Goal: Task Accomplishment & Management: Manage account settings

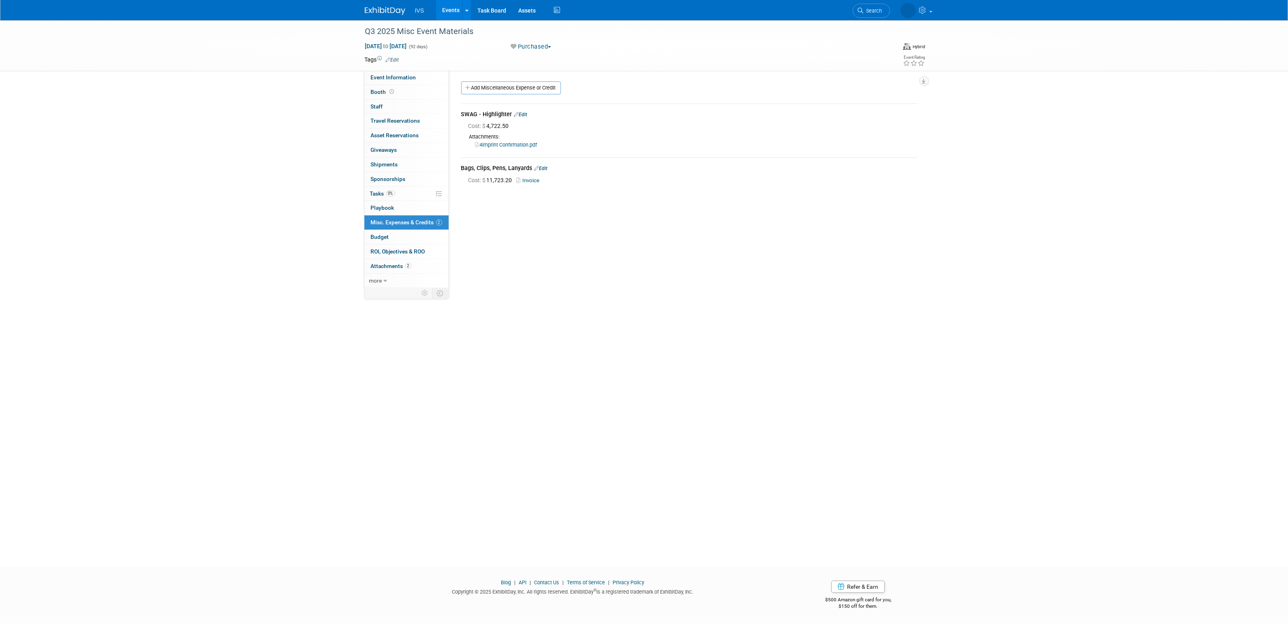
click at [453, 8] on link "Events" at bounding box center [451, 10] width 30 height 20
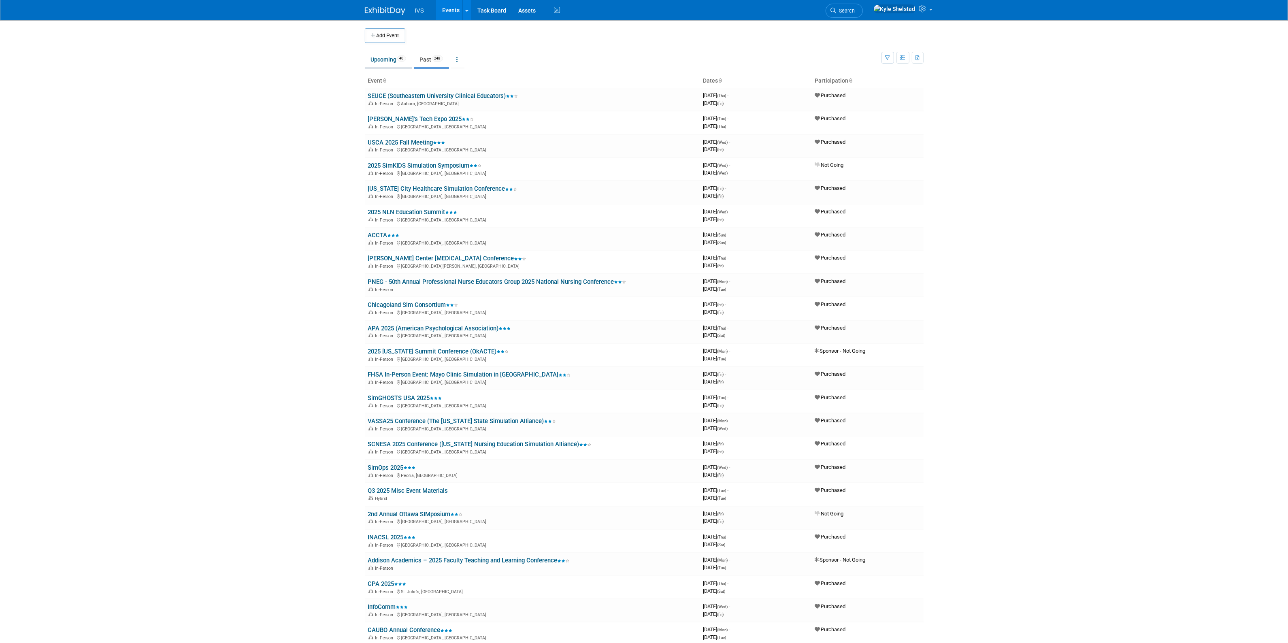
click at [388, 60] on link "Upcoming 40" at bounding box center [388, 59] width 47 height 15
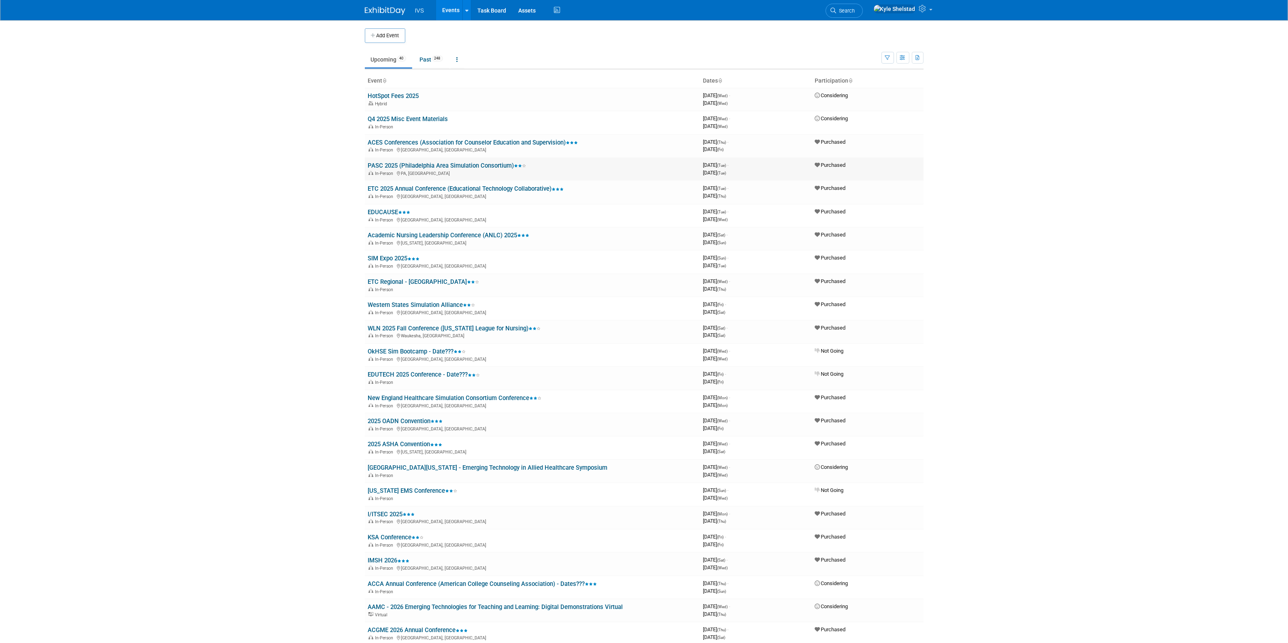
click at [430, 165] on link "PASC 2025 (Philadelphia Area Simulation Consortium)" at bounding box center [447, 165] width 158 height 7
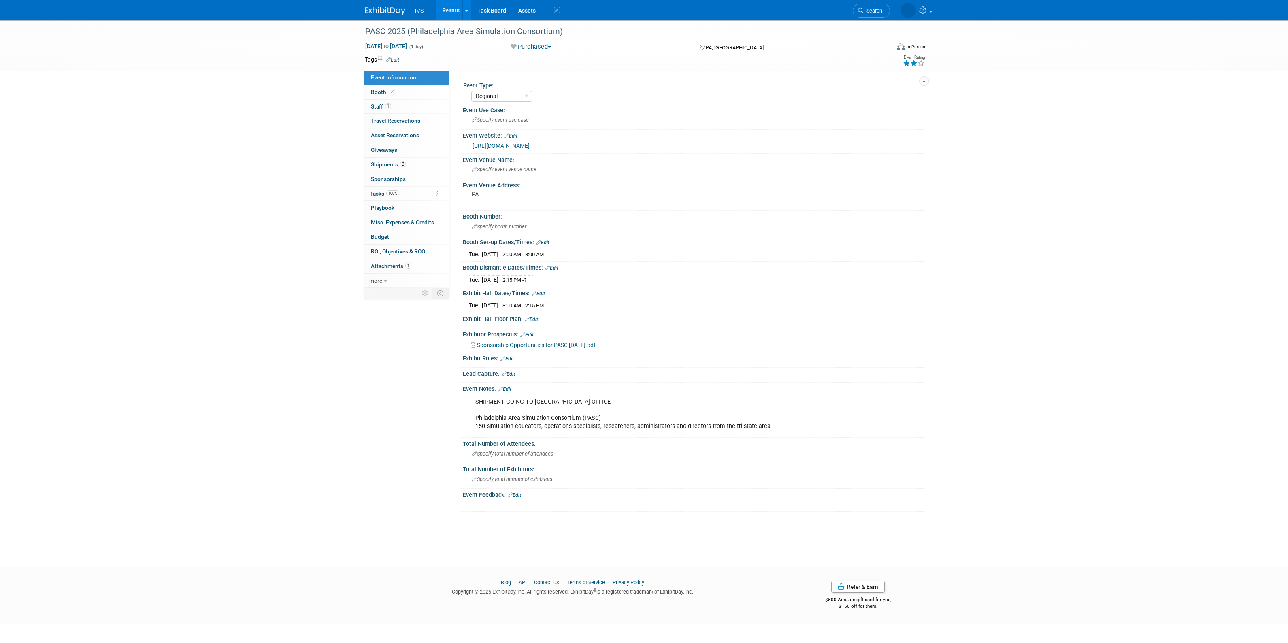
select select "Regional"
drag, startPoint x: 491, startPoint y: 416, endPoint x: 672, endPoint y: 438, distance: 182.8
click at [657, 436] on div "Event Notes: Edit SHIPMENT GOING TO HOTEL FEDEX OFFICE Philadelphia Area Simula…" at bounding box center [691, 410] width 465 height 55
click at [678, 430] on div "SHIPMENT GOING TO HOTEL FEDEX OFFICE Philadelphia Area Simulation Consortium (P…" at bounding box center [652, 414] width 365 height 41
drag, startPoint x: 644, startPoint y: 428, endPoint x: 588, endPoint y: 424, distance: 56.0
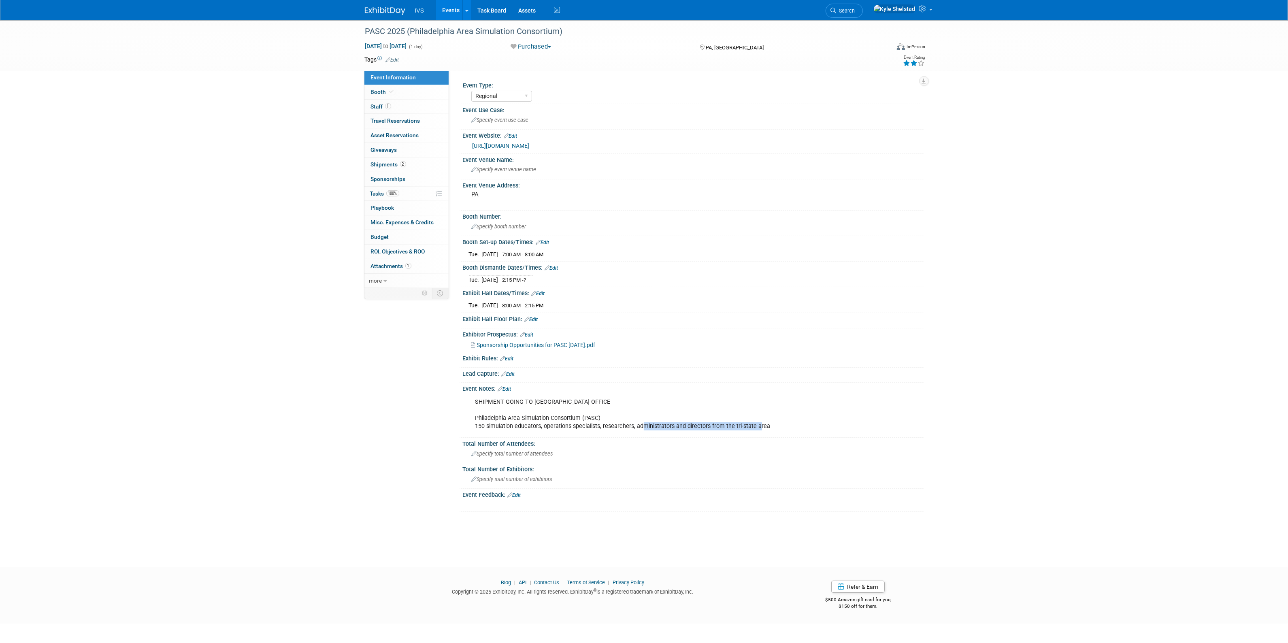
click at [604, 426] on div "SHIPMENT GOING TO HOTEL FEDEX OFFICE Philadelphia Area Simulation Consortium (P…" at bounding box center [652, 414] width 365 height 41
click at [588, 424] on div "SHIPMENT GOING TO HOTEL FEDEX OFFICE Philadelphia Area Simulation Consortium (P…" at bounding box center [652, 414] width 365 height 41
click at [556, 345] on span "Sponsorship Opportunities for PASC October 2025.pdf" at bounding box center [536, 345] width 119 height 6
click at [533, 171] on span "Specify event venue name" at bounding box center [504, 169] width 65 height 6
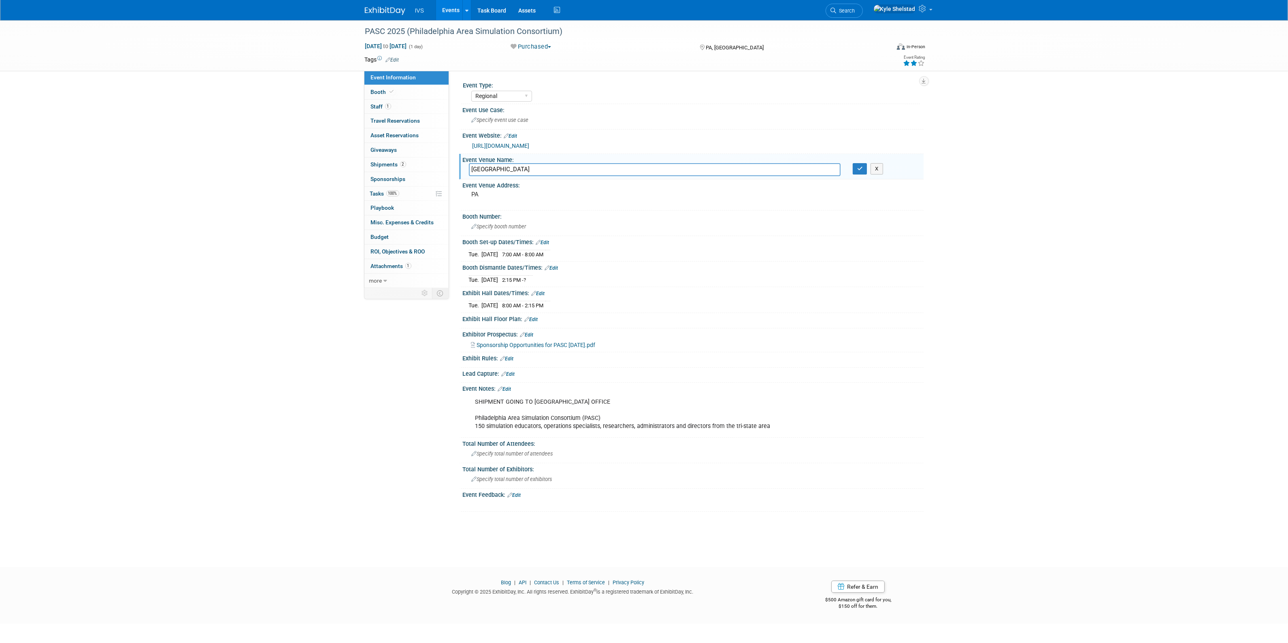
type input "Cedar Crest College"
click at [516, 199] on div "PA" at bounding box center [559, 198] width 180 height 19
drag, startPoint x: 492, startPoint y: 198, endPoint x: 463, endPoint y: 195, distance: 29.7
click at [463, 195] on div "PA" at bounding box center [543, 198] width 160 height 18
click at [520, 192] on textarea "100 College Drive, Allentown, Pennsylvania" at bounding box center [543, 198] width 148 height 18
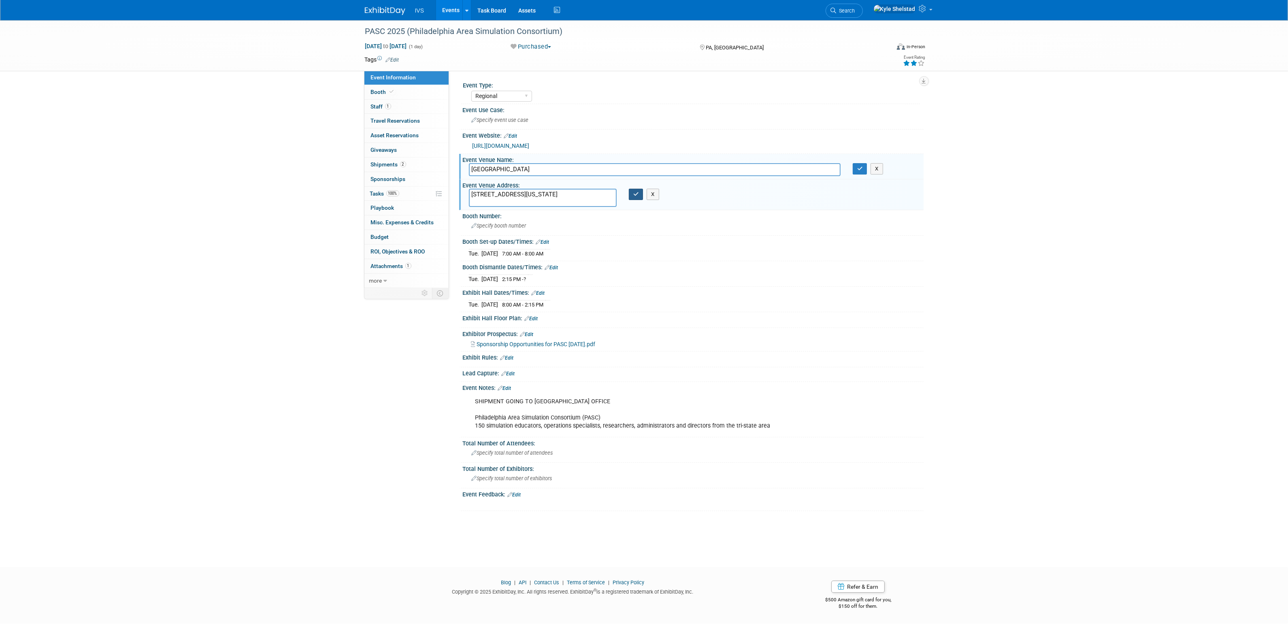
type textarea "[STREET_ADDRESS][US_STATE]"
click at [635, 195] on icon "button" at bounding box center [636, 194] width 6 height 5
click at [859, 171] on button "button" at bounding box center [860, 168] width 15 height 11
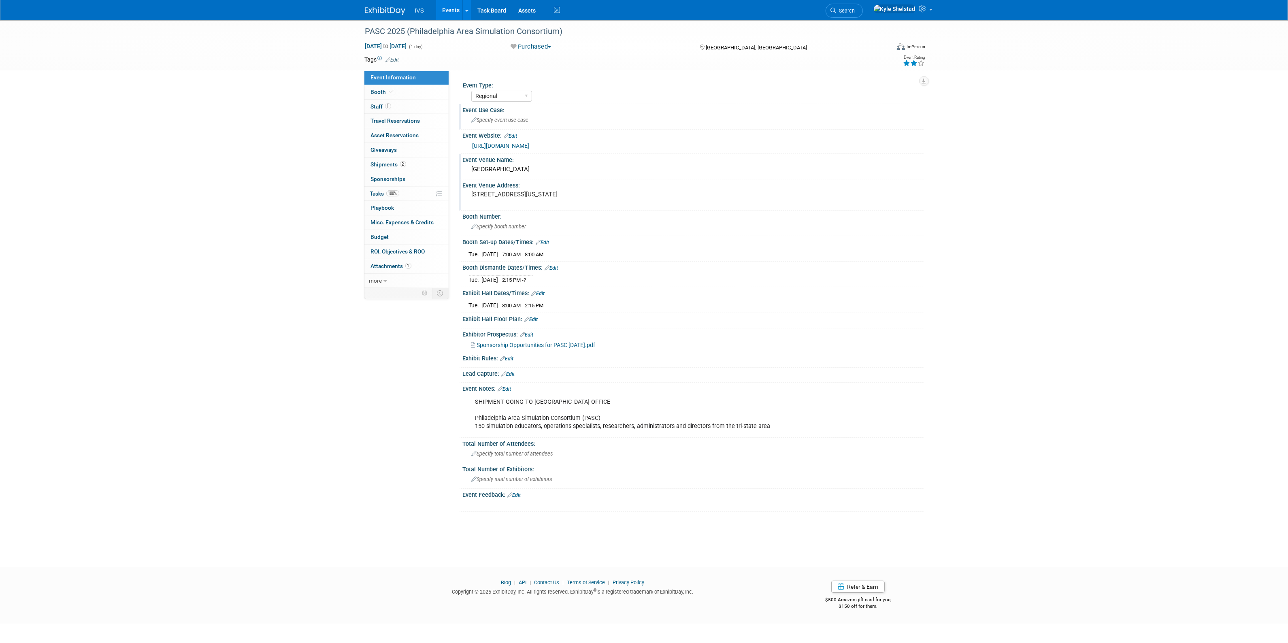
click at [506, 119] on span "Specify event use case" at bounding box center [500, 120] width 57 height 6
type input "Simulation"
click at [408, 90] on link "Booth" at bounding box center [407, 92] width 84 height 14
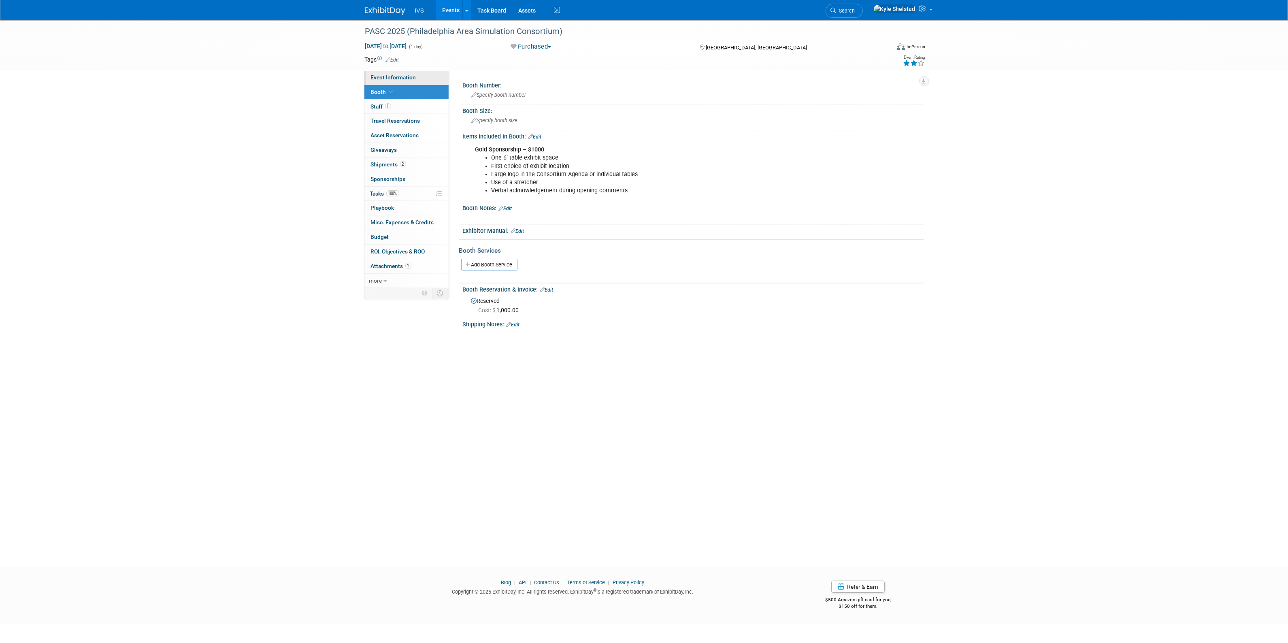
click at [430, 80] on link "Event Information" at bounding box center [407, 77] width 84 height 14
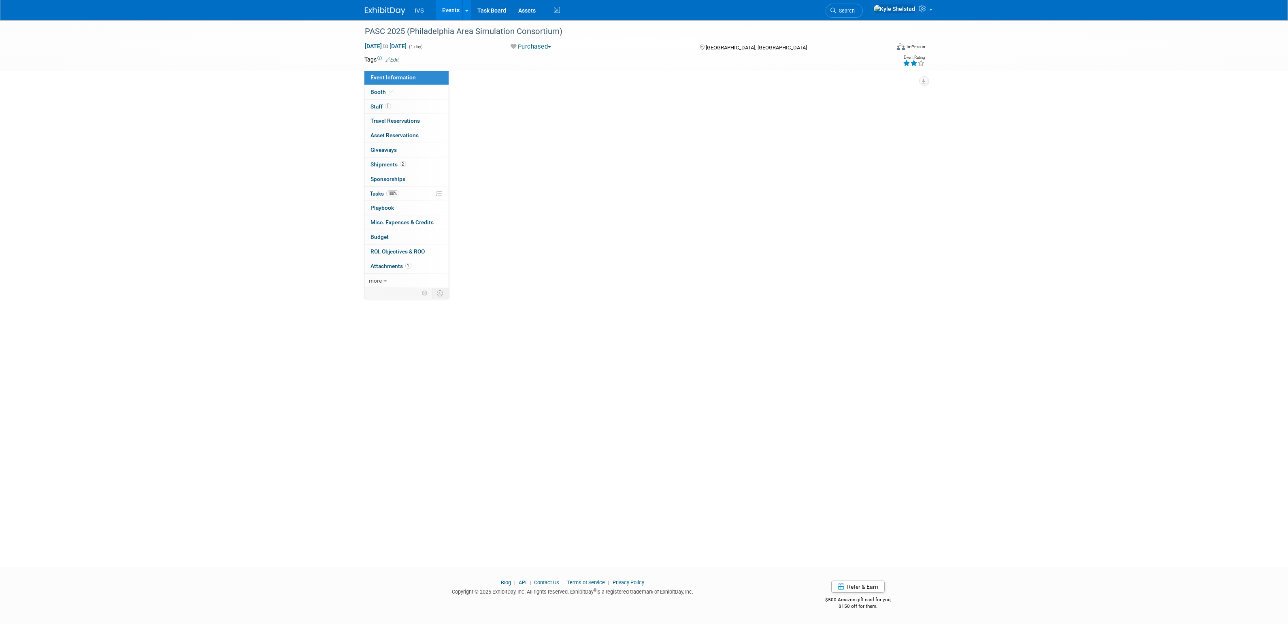
select select "Regional"
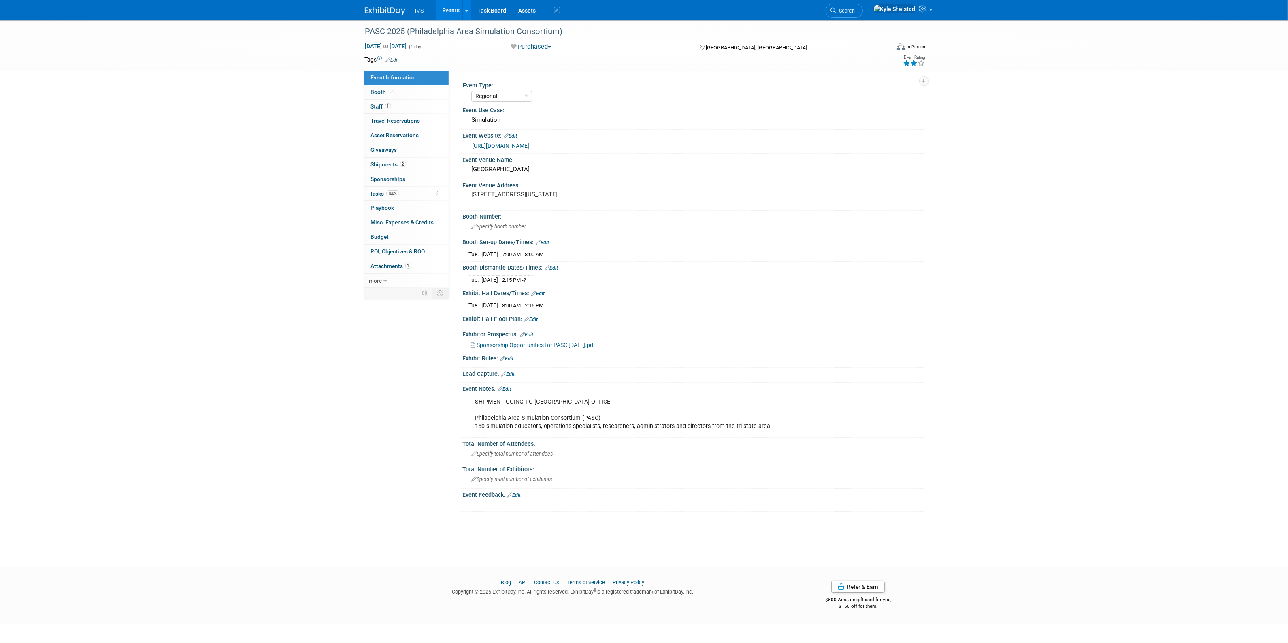
click at [530, 145] on link "[URL][DOMAIN_NAME]" at bounding box center [501, 146] width 57 height 6
click at [537, 169] on div "Cedar Crest College" at bounding box center [693, 169] width 449 height 13
type input "[GEOGRAPHIC_DATA] - School of Nursing"
click at [857, 171] on button "button" at bounding box center [860, 168] width 15 height 11
click at [509, 389] on link "Edit" at bounding box center [504, 389] width 13 height 6
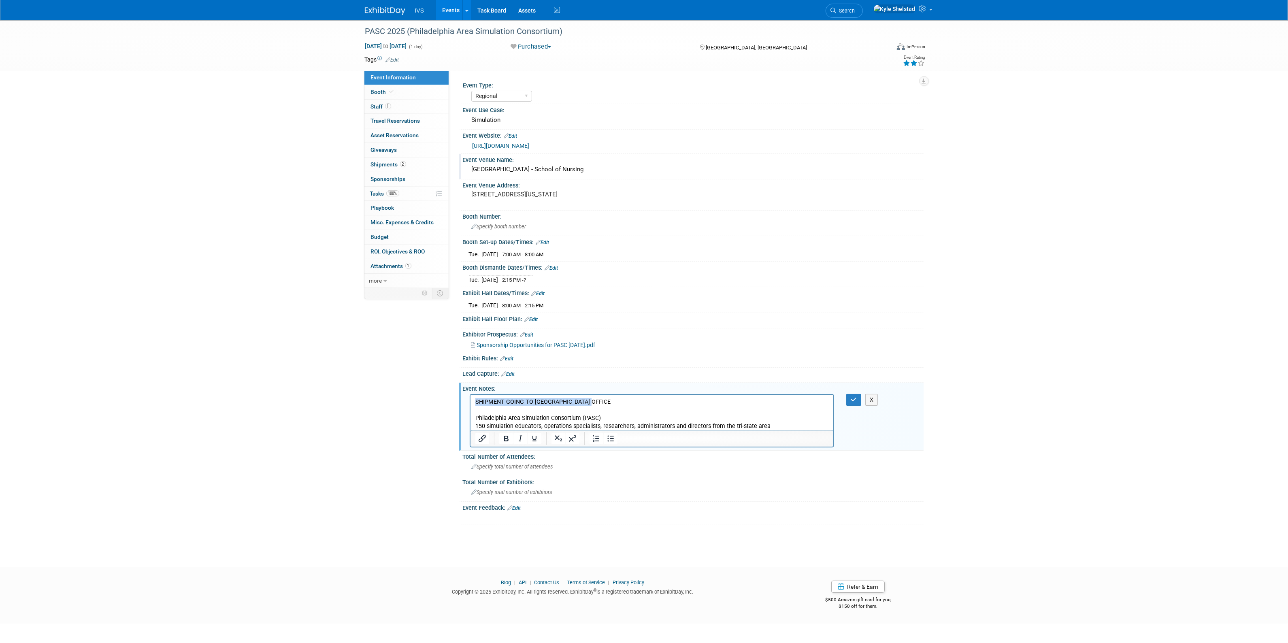
drag, startPoint x: 597, startPoint y: 404, endPoint x: 911, endPoint y: 799, distance: 504.4
click at [470, 404] on html "SHIPMENT GOING TO HOTEL FEDEX OFFICE Philadelphia Area Simulation Consortium (P…" at bounding box center [651, 413] width 363 height 36
copy p "SHIPMENT GOING TO HOTEL FEDEX OFFICE"
click at [407, 166] on link "2 Shipments 2" at bounding box center [407, 165] width 84 height 14
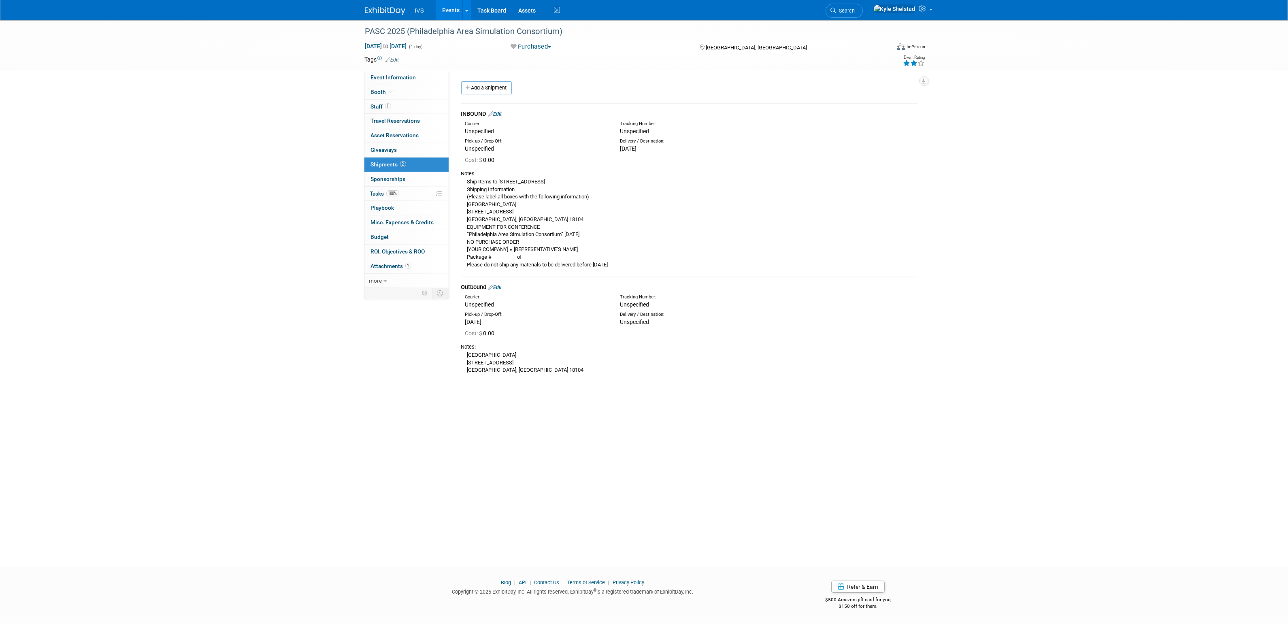
drag, startPoint x: 474, startPoint y: 189, endPoint x: 505, endPoint y: 252, distance: 71.0
click at [505, 252] on div "Ship Items to 100 College Drive, Allentown, PA 18104 Shipping Information (Plea…" at bounding box center [689, 222] width 456 height 91
click at [506, 254] on div "Ship Items to 100 College Drive, Allentown, PA 18104 Shipping Information (Plea…" at bounding box center [689, 222] width 456 height 91
drag, startPoint x: 478, startPoint y: 209, endPoint x: 515, endPoint y: 252, distance: 57.5
click at [515, 252] on div "Ship Items to 100 College Drive, Allentown, PA 18104 Shipping Information (Plea…" at bounding box center [689, 222] width 456 height 91
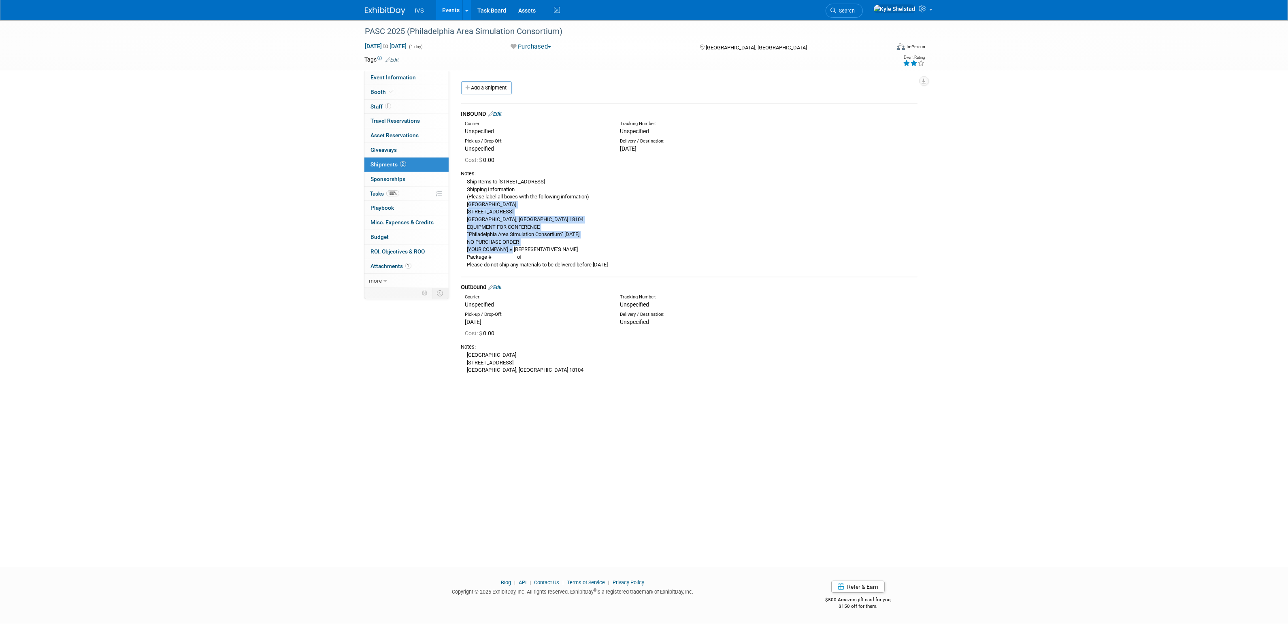
click at [515, 252] on div "Ship Items to 100 College Drive, Allentown, PA 18104 Shipping Information (Plea…" at bounding box center [689, 222] width 456 height 91
click at [405, 82] on link "Event Information" at bounding box center [407, 77] width 84 height 14
select select "Regional"
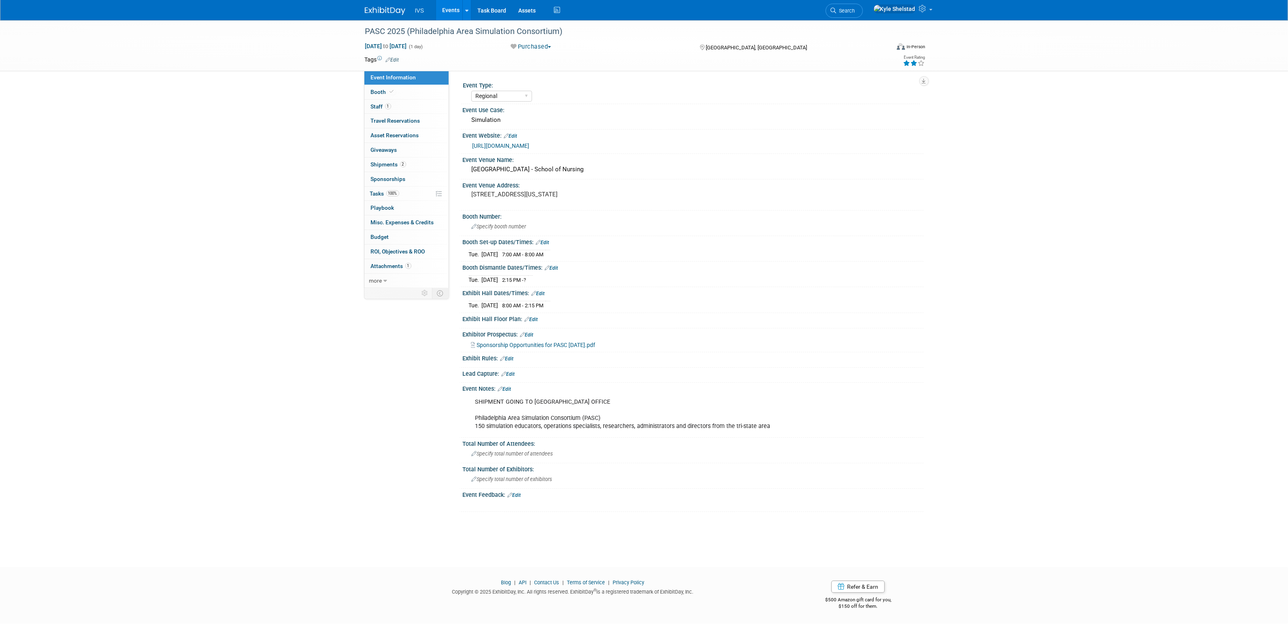
click at [512, 389] on link "Edit" at bounding box center [504, 389] width 13 height 6
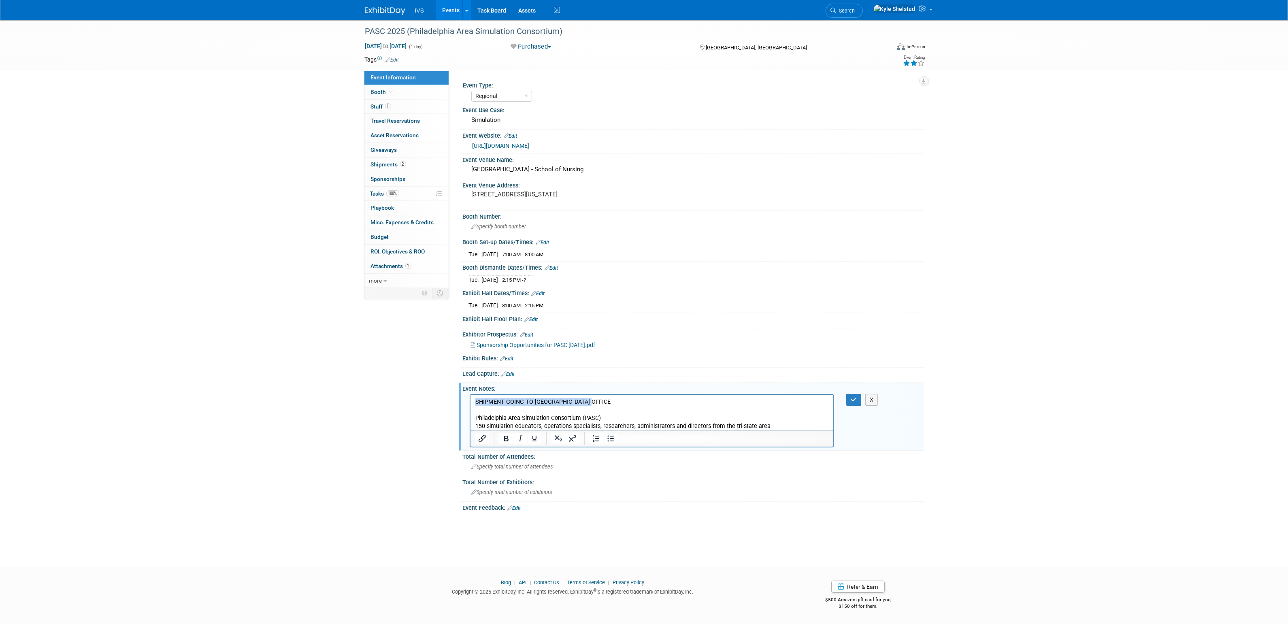
drag, startPoint x: 617, startPoint y: 405, endPoint x: 464, endPoint y: 392, distance: 153.6
click at [470, 395] on html "SHIPMENT GOING TO HOTEL FEDEX OFFICE Philadelphia Area Simulation Consortium (P…" at bounding box center [651, 413] width 363 height 36
copy p "SHIPMENT GOING TO HOTEL FEDEX OFFICE"
click at [851, 403] on button "button" at bounding box center [853, 400] width 15 height 12
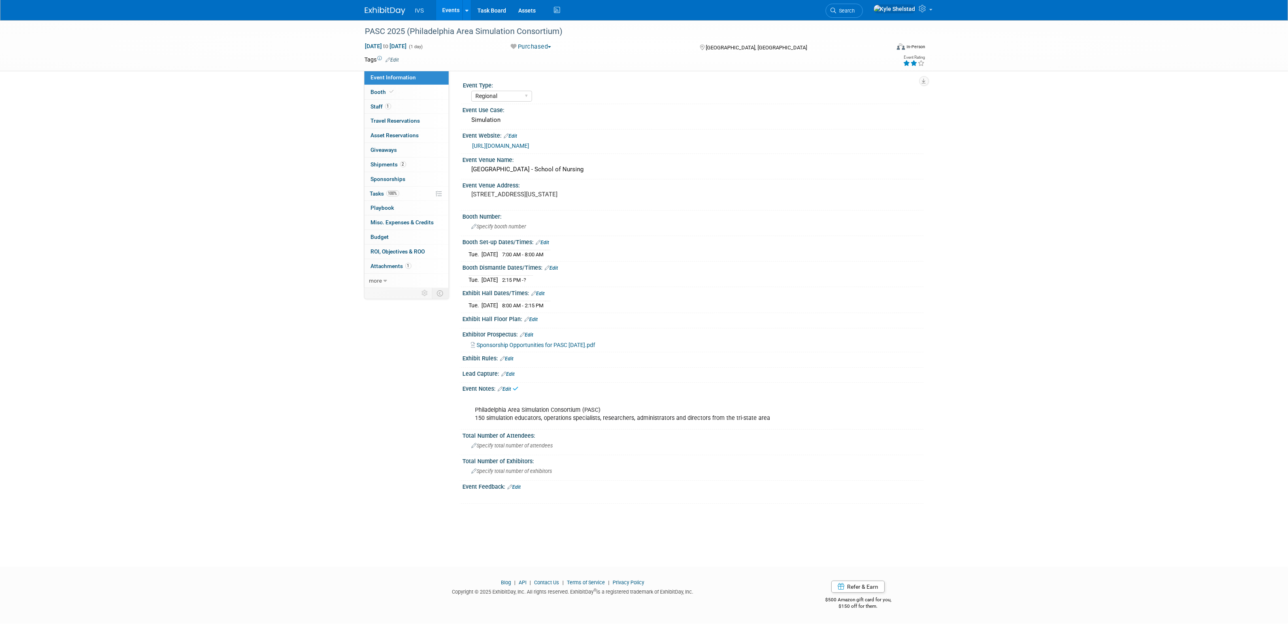
click at [450, 8] on link "Events" at bounding box center [451, 10] width 30 height 20
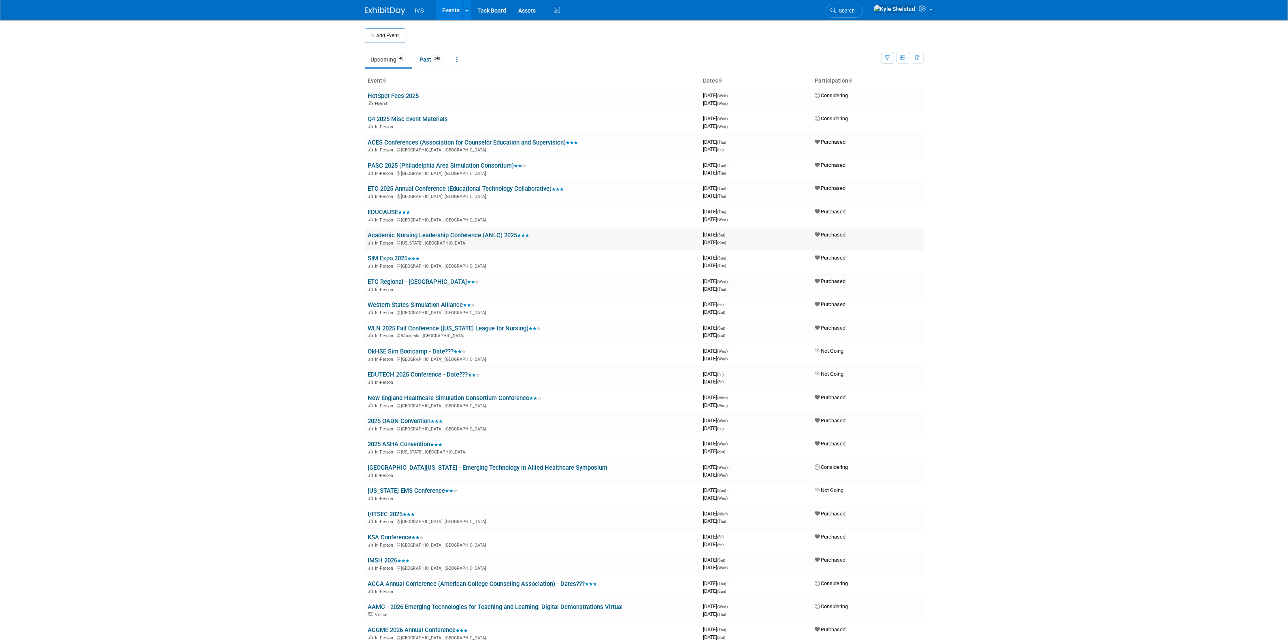
click at [446, 232] on link "Academic Nursing Leadership Conference (ANLC) 2025" at bounding box center [449, 235] width 162 height 7
click at [449, 140] on link "ACES Conferences (Association for Counselor Education and Supervision)" at bounding box center [473, 142] width 210 height 7
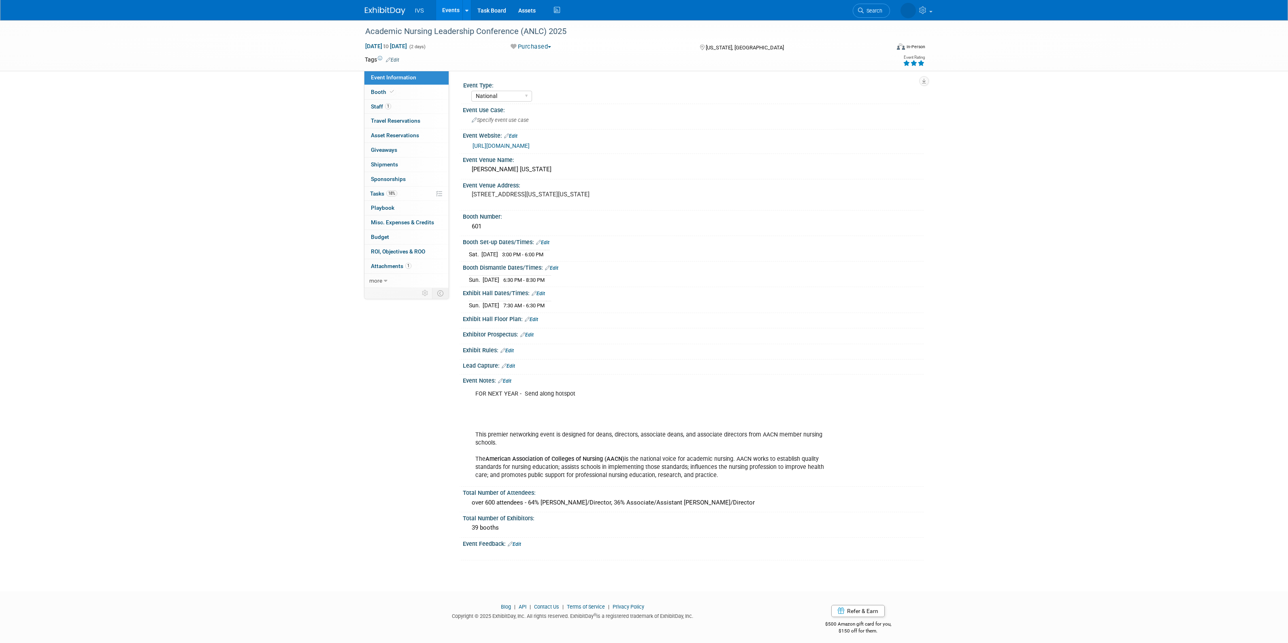
select select "National"
click at [414, 168] on link "0 Shipments 0" at bounding box center [407, 165] width 84 height 14
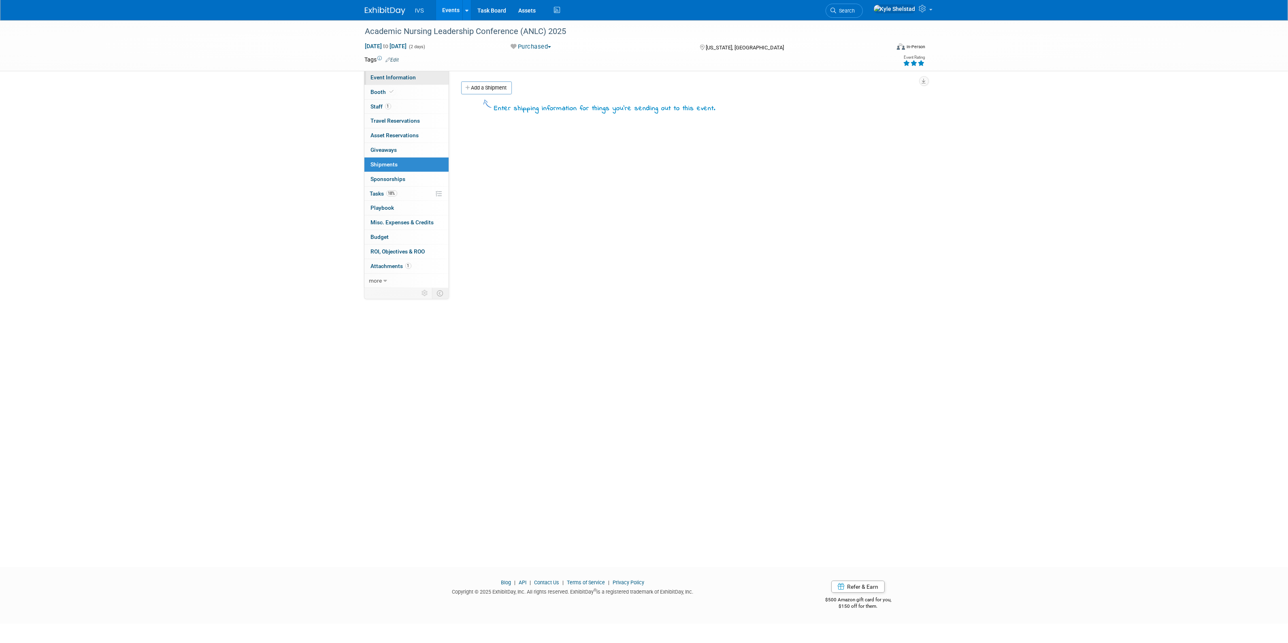
click at [410, 75] on span "Event Information" at bounding box center [393, 77] width 45 height 6
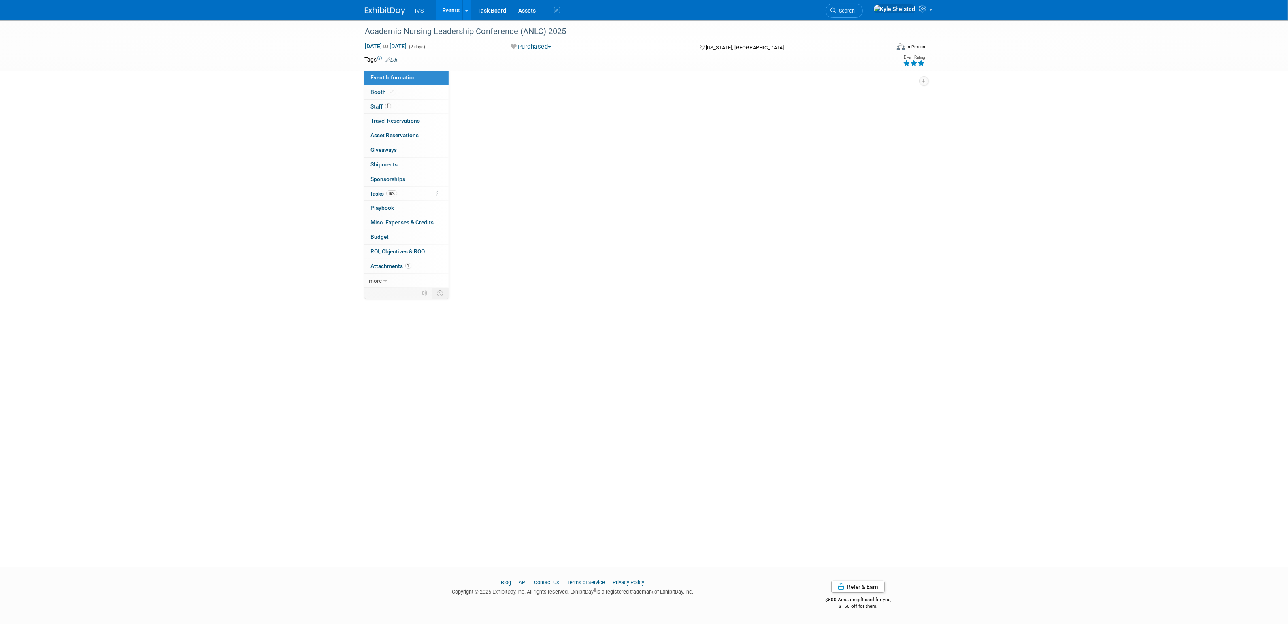
select select "National"
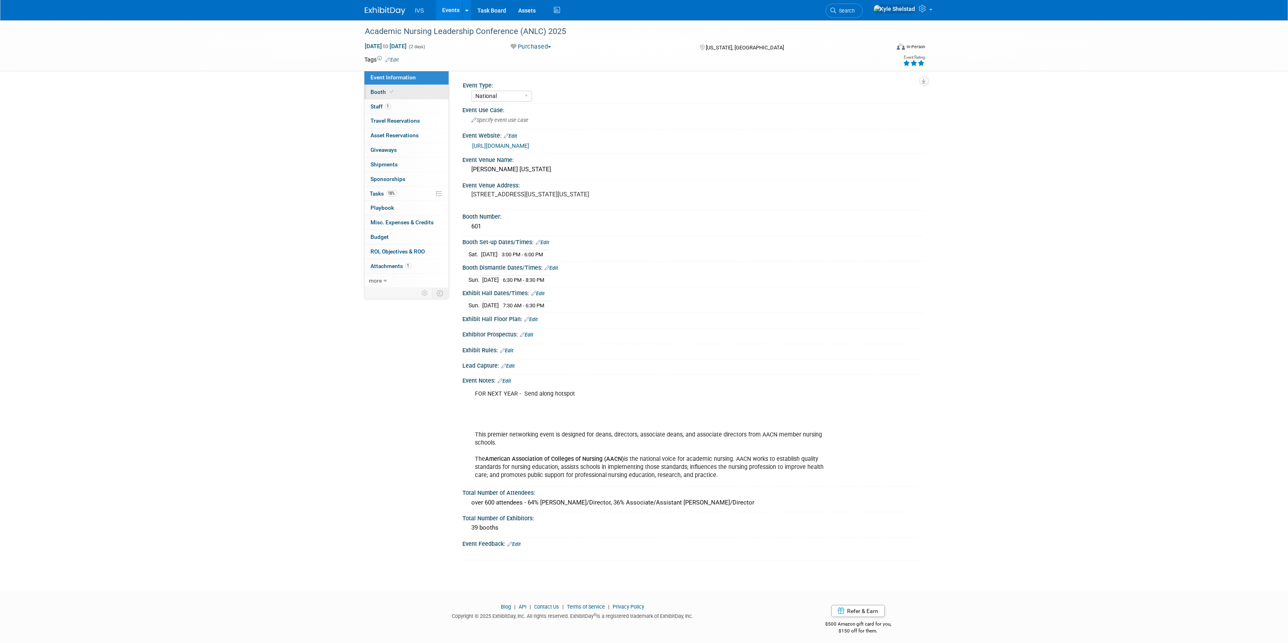
click at [431, 90] on link "Booth" at bounding box center [407, 92] width 84 height 14
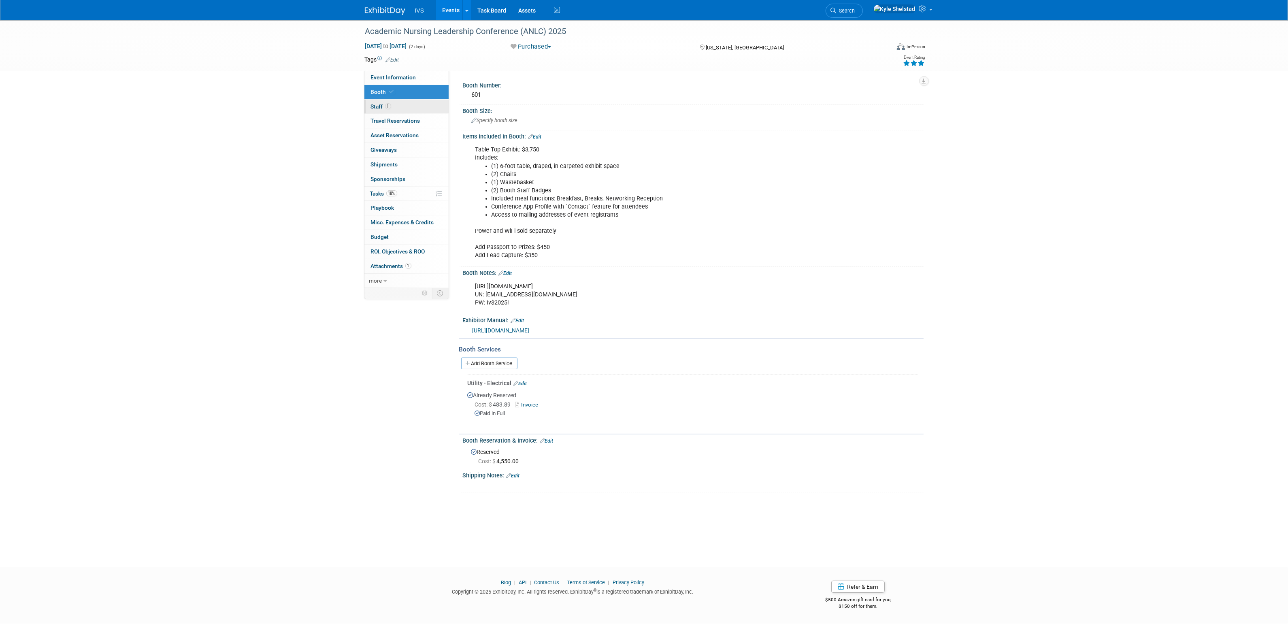
click at [429, 102] on link "1 Staff 1" at bounding box center [407, 107] width 84 height 14
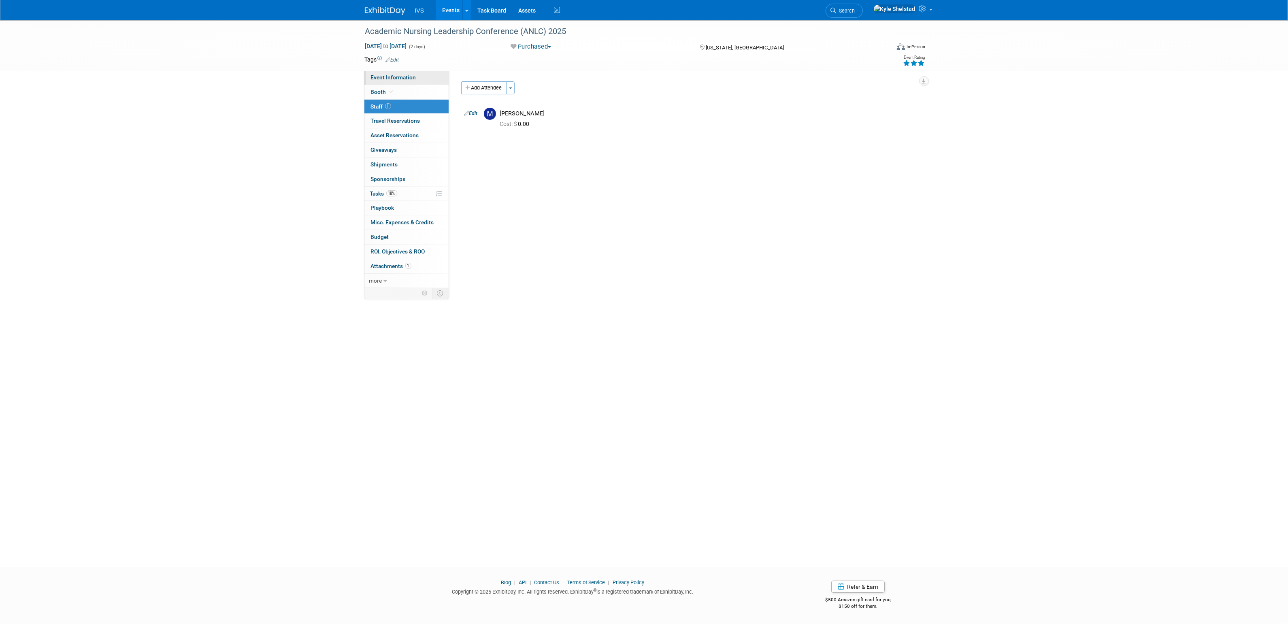
click at [417, 73] on link "Event Information" at bounding box center [407, 77] width 84 height 14
select select "National"
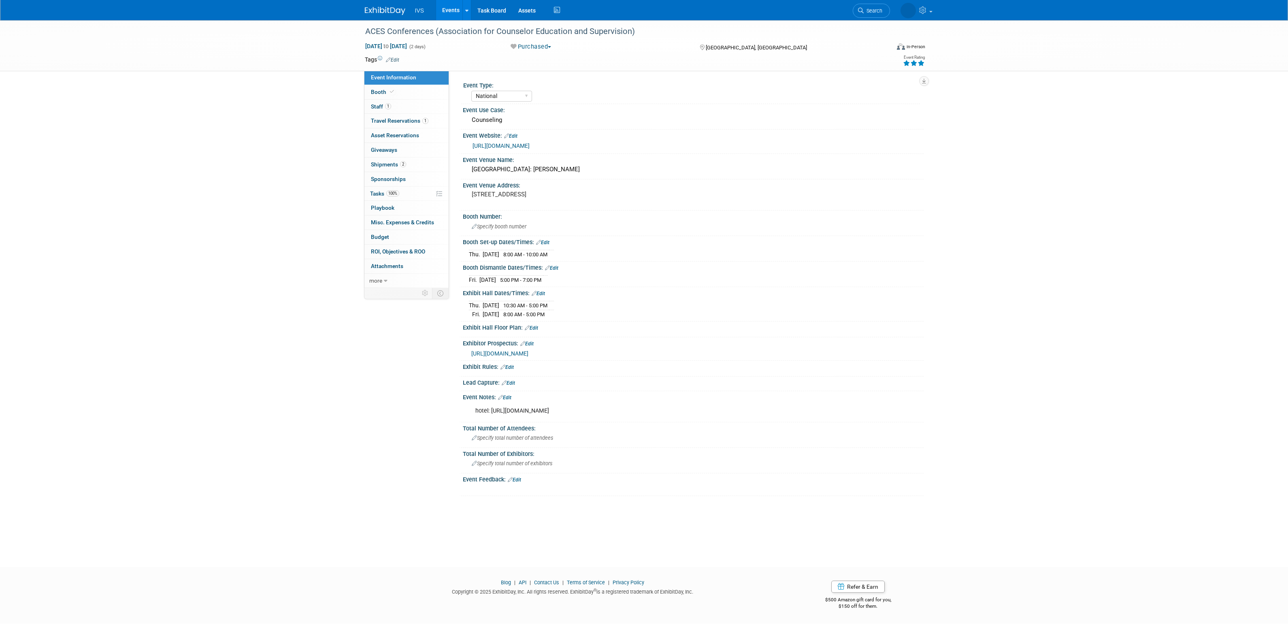
select select "National"
click at [418, 165] on link "2 Shipments 2" at bounding box center [407, 165] width 84 height 14
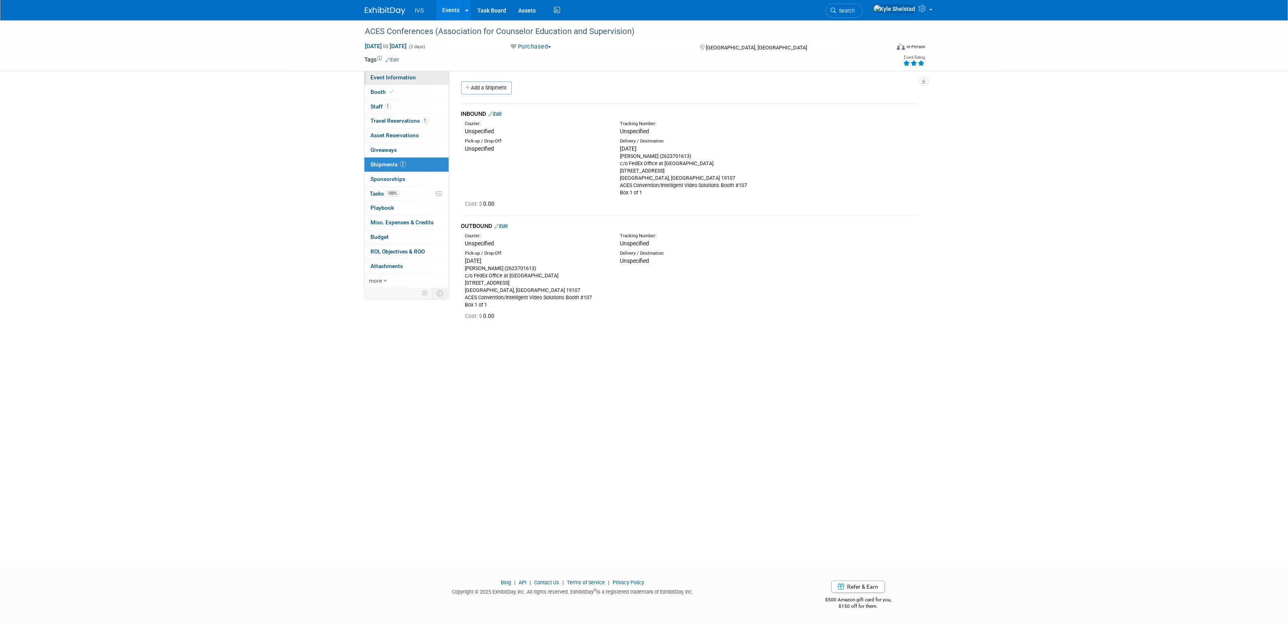
click at [426, 75] on link "Event Information" at bounding box center [407, 77] width 84 height 14
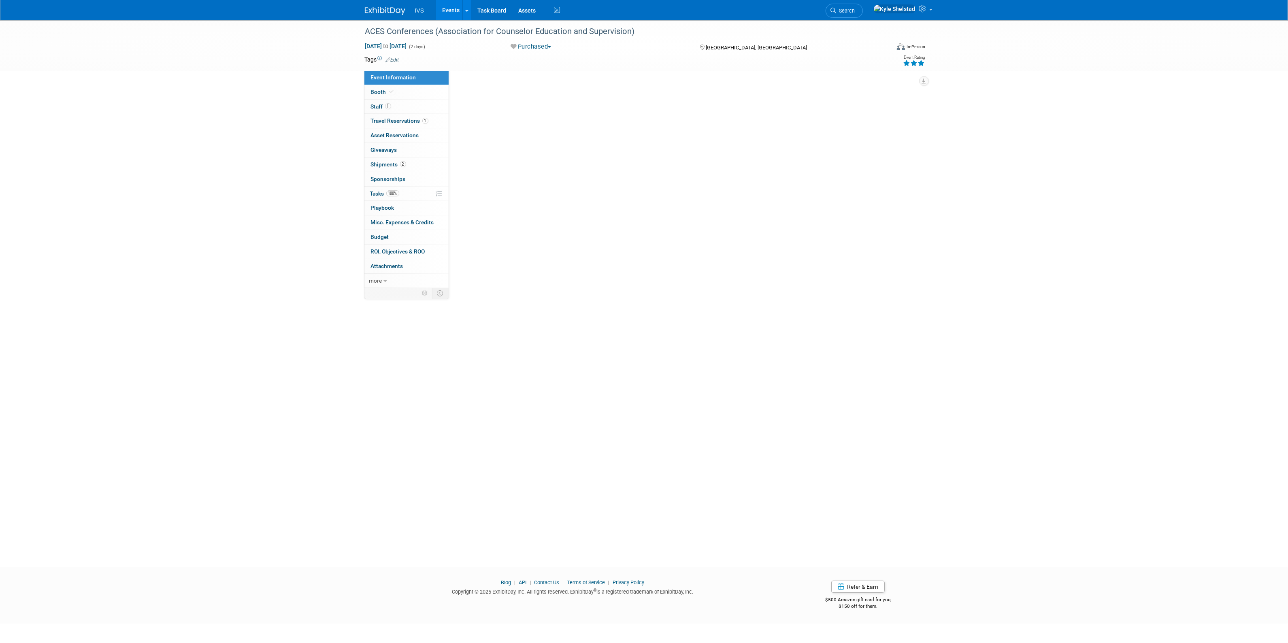
select select "National"
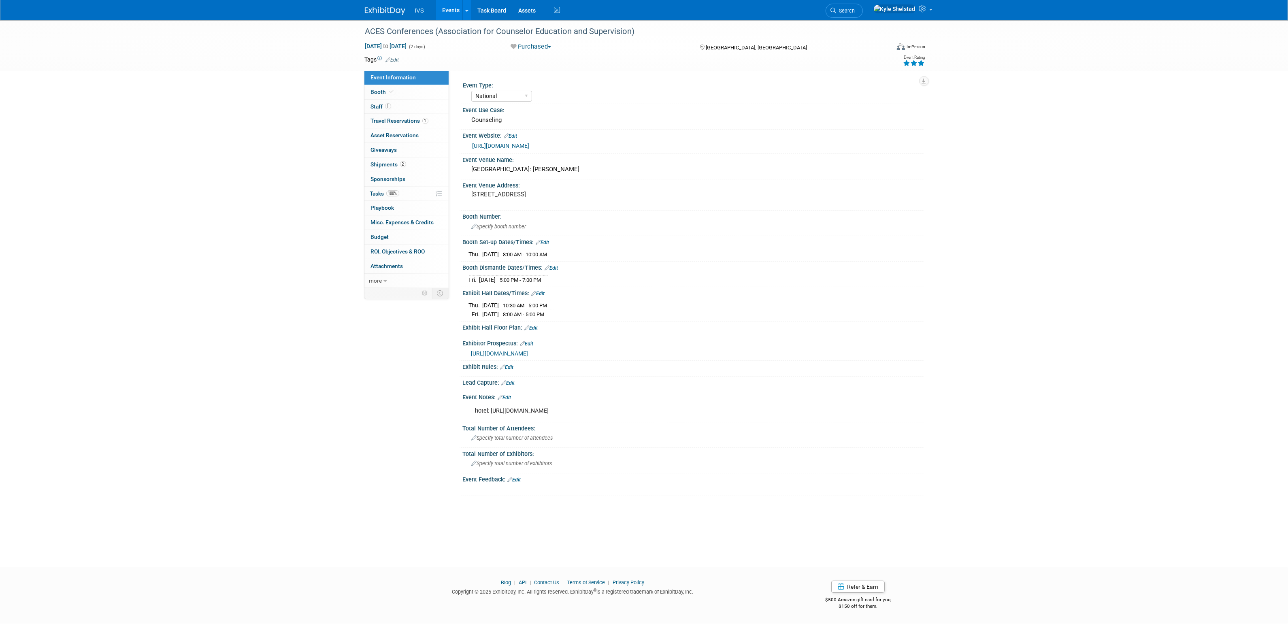
click at [503, 399] on link "Edit" at bounding box center [504, 398] width 13 height 6
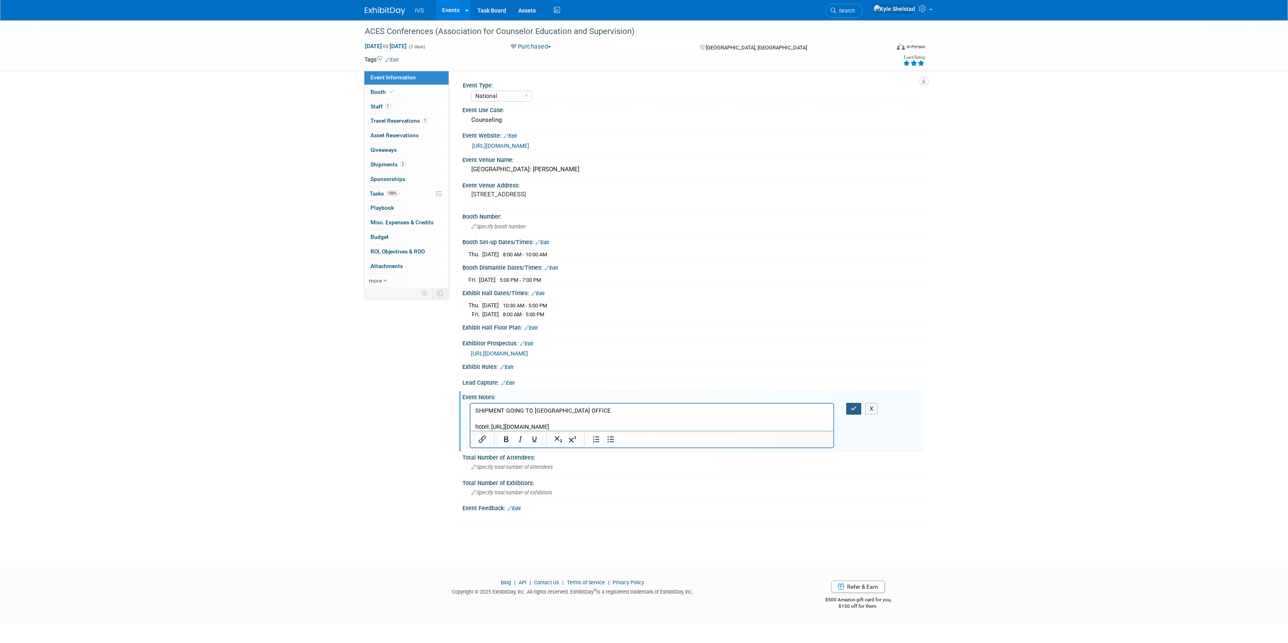
click at [851, 410] on icon "button" at bounding box center [854, 409] width 6 height 6
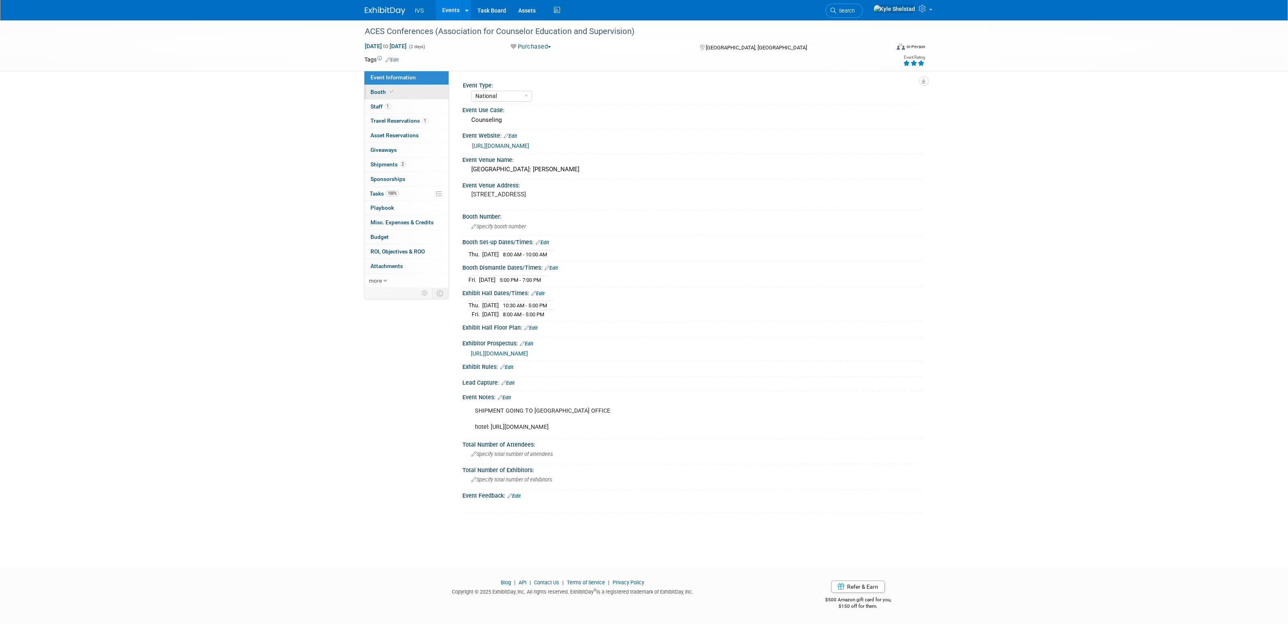
click at [381, 91] on span "Booth" at bounding box center [383, 92] width 25 height 6
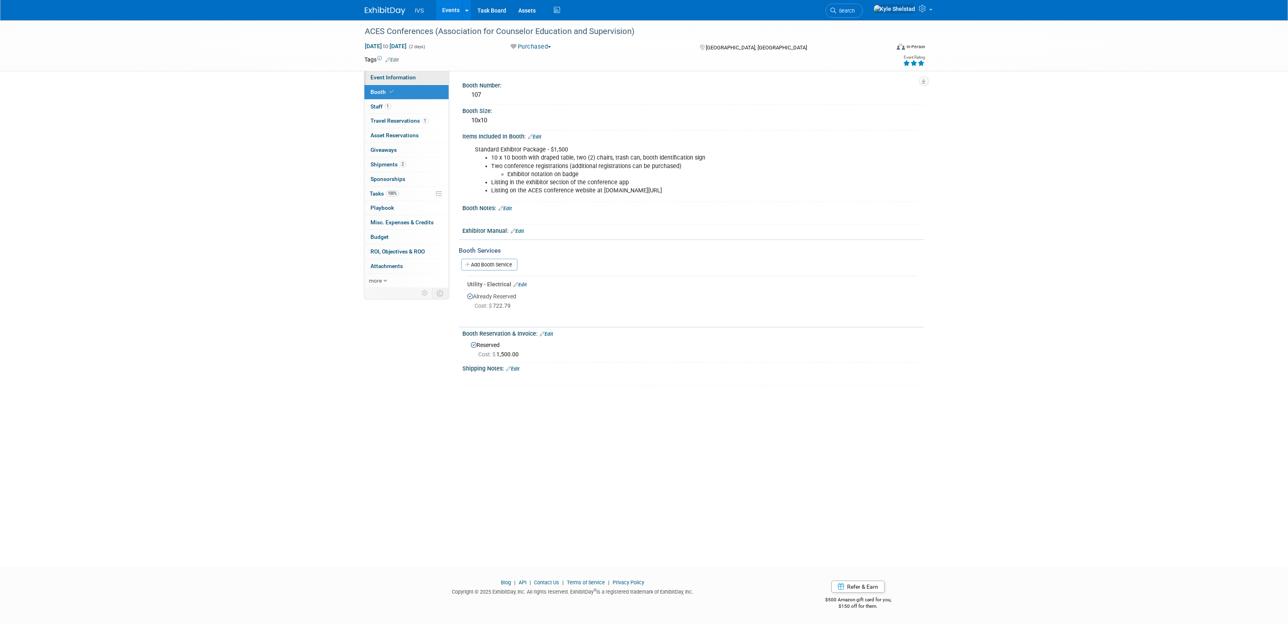
click at [422, 80] on link "Event Information" at bounding box center [407, 77] width 84 height 14
select select "National"
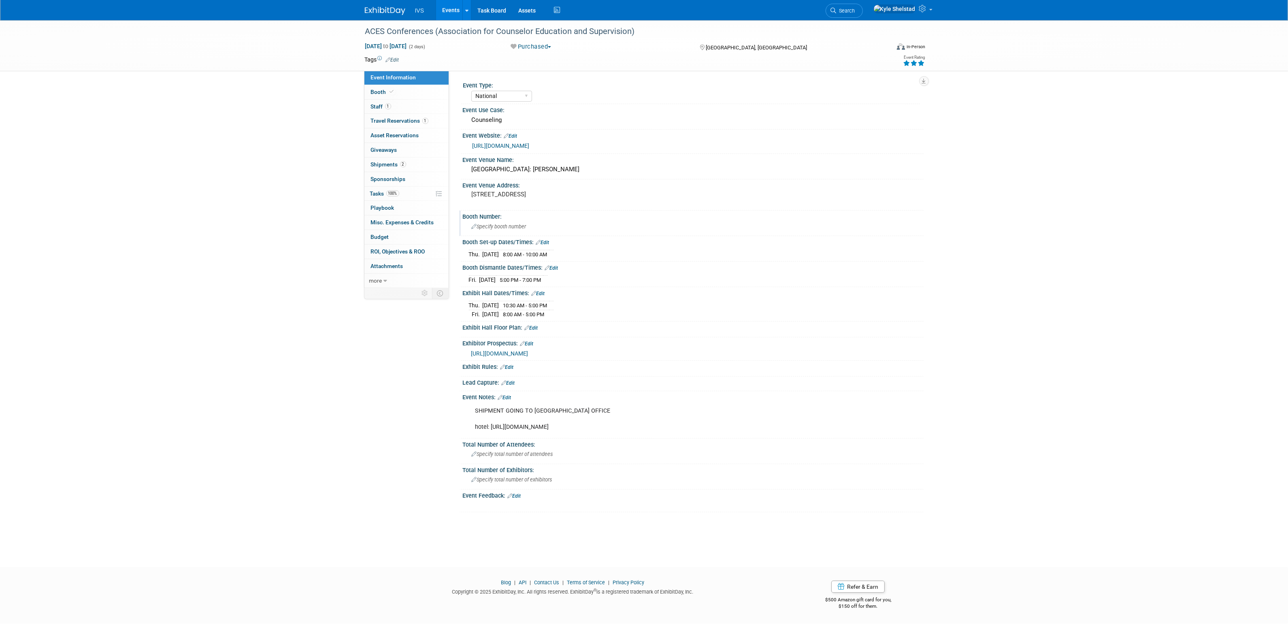
click at [497, 224] on span "Specify booth number" at bounding box center [499, 227] width 55 height 6
type input "107"
click at [414, 110] on link "1 Staff 1" at bounding box center [407, 107] width 84 height 14
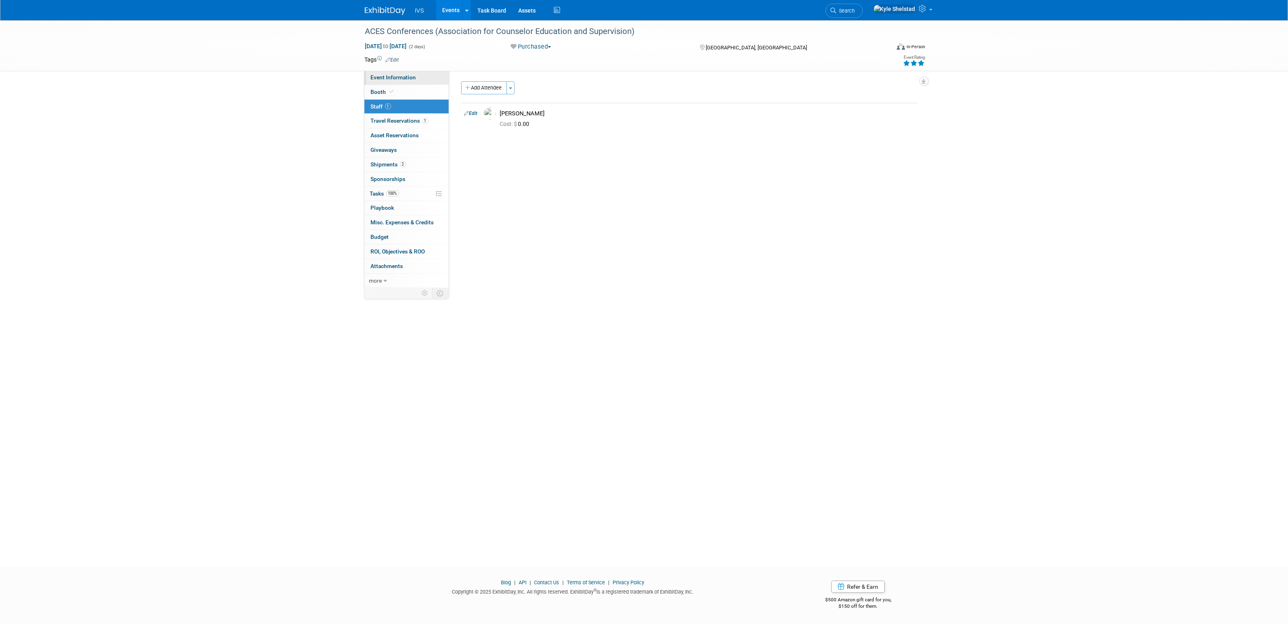
click at [396, 80] on span "Event Information" at bounding box center [393, 77] width 45 height 6
select select "National"
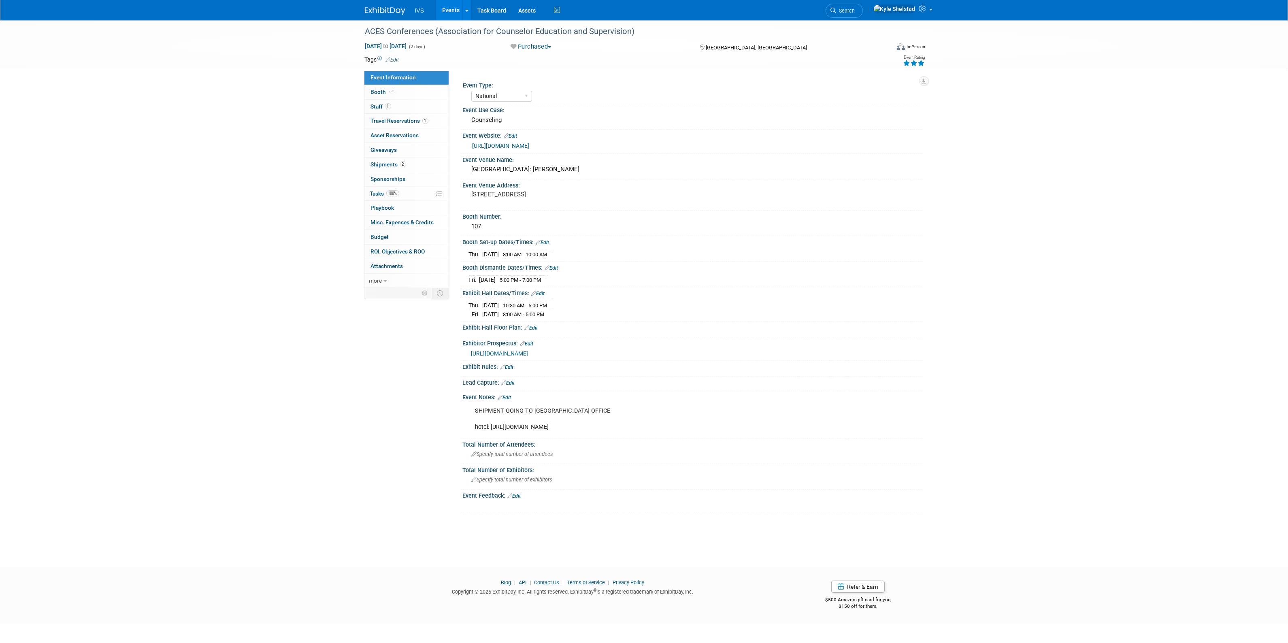
click at [451, 13] on link "Events" at bounding box center [451, 10] width 30 height 20
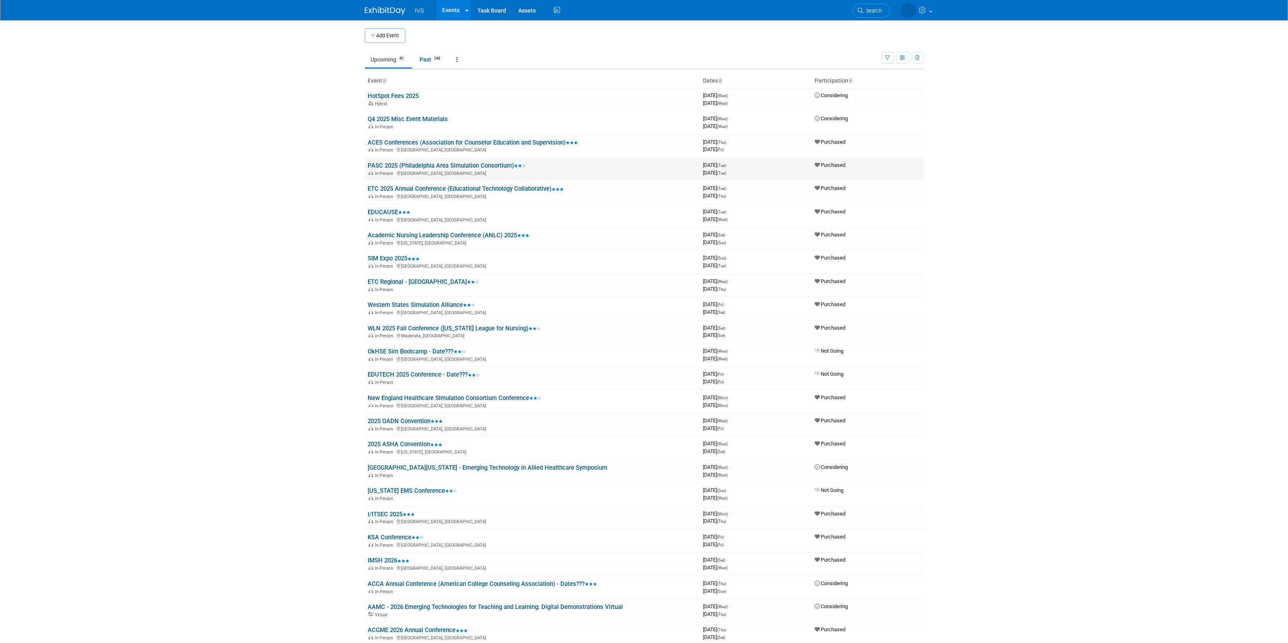
click at [416, 163] on link "PASC 2025 (Philadelphia Area Simulation Consortium)" at bounding box center [447, 165] width 158 height 7
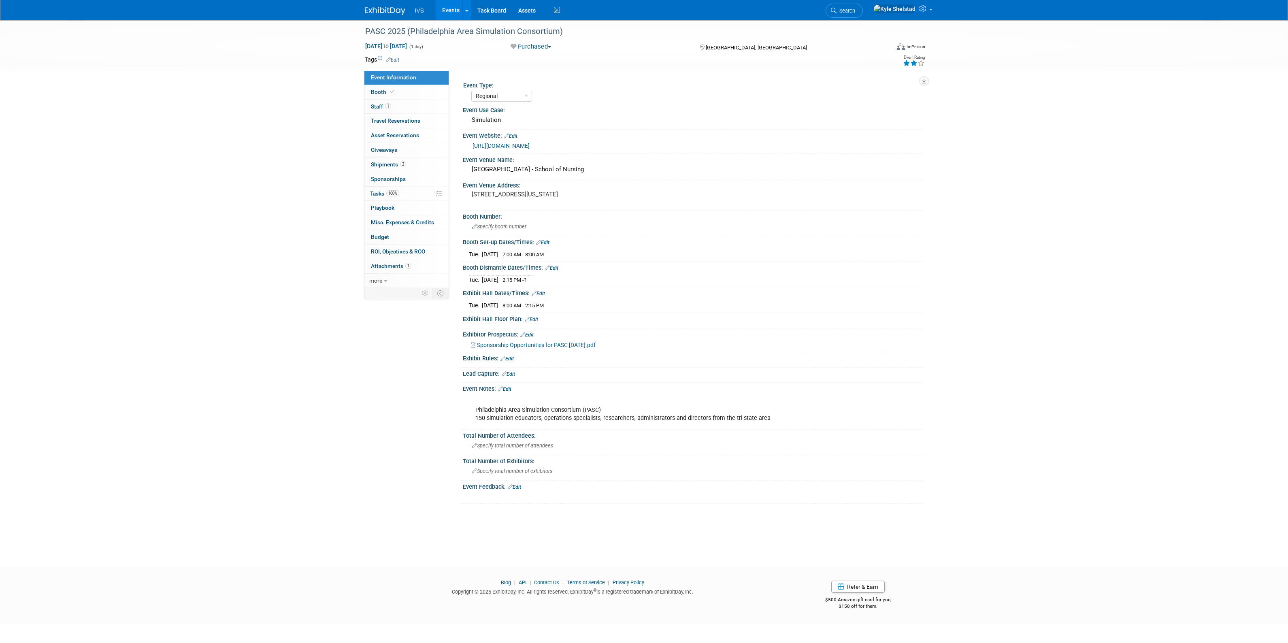
select select "Regional"
click at [509, 374] on link "Edit" at bounding box center [508, 374] width 13 height 6
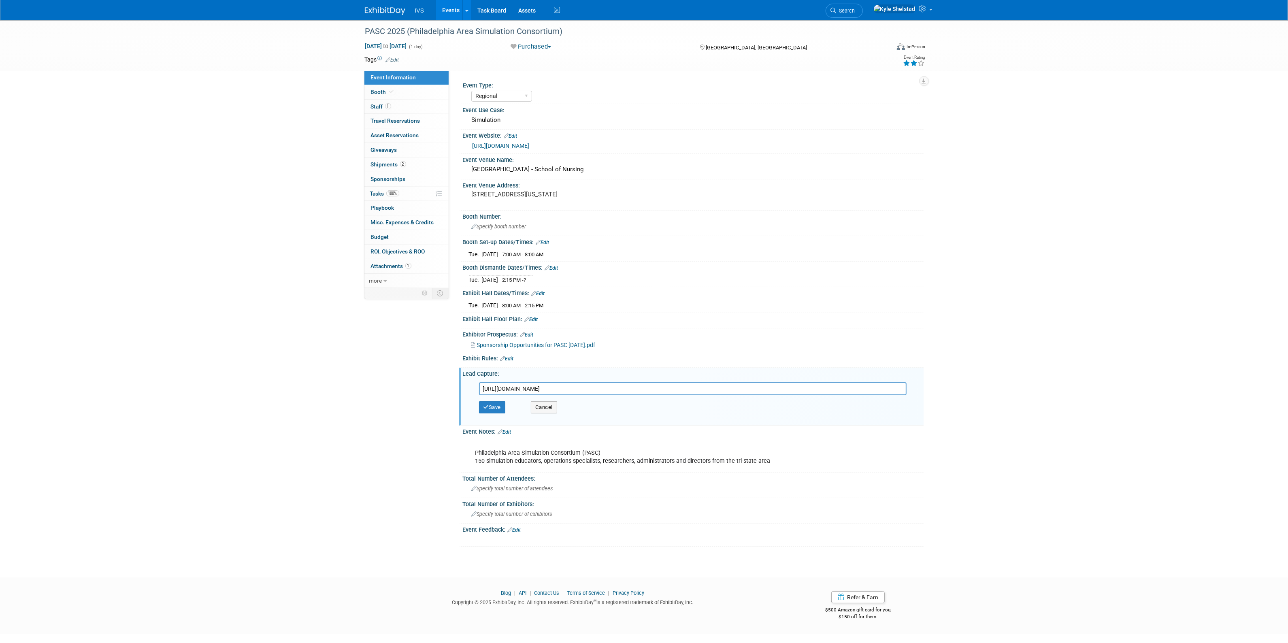
scroll to position [0, 63]
type input "https://intelligentvideosolutions-my.sharepoint.com/personal/kshelstad_ipivs_co…"
click at [499, 409] on button "Save" at bounding box center [492, 407] width 27 height 12
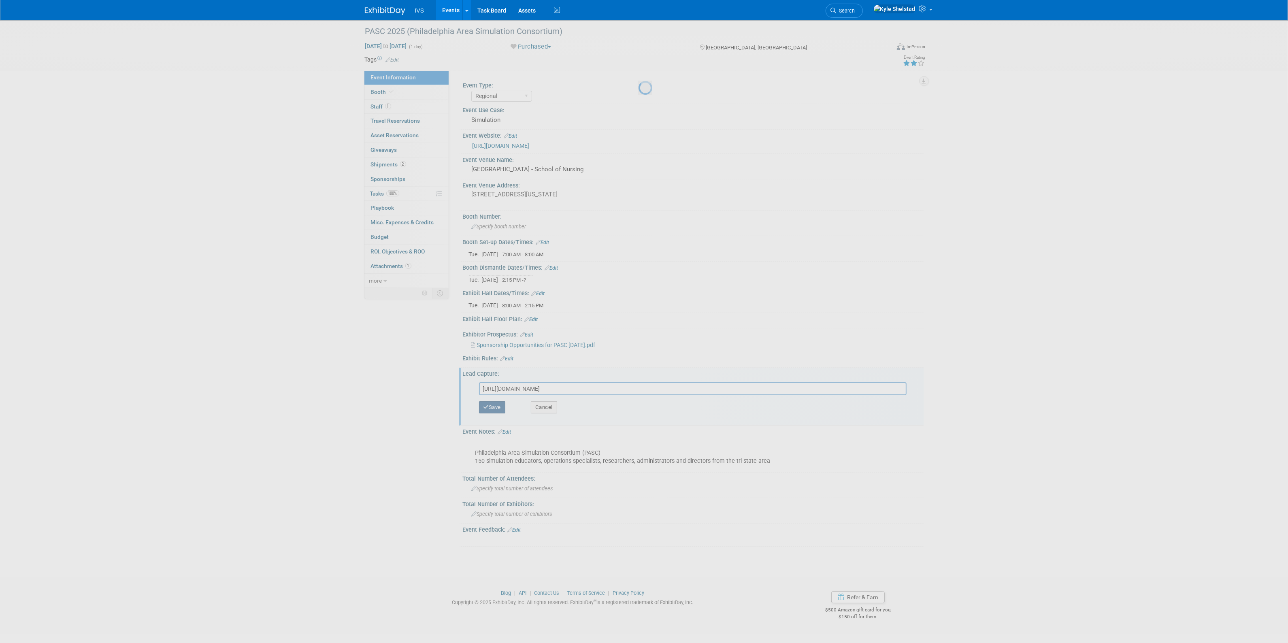
scroll to position [0, 0]
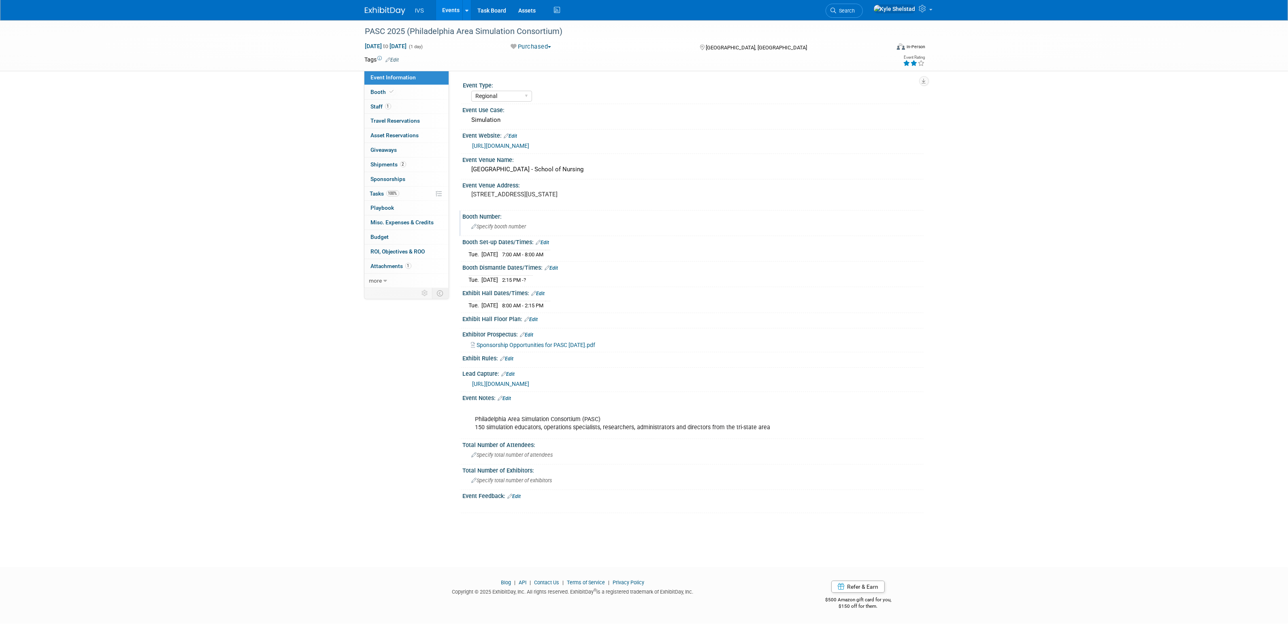
click at [520, 231] on div "Specify booth number" at bounding box center [693, 226] width 449 height 13
click at [620, 227] on input "Determined on Site - Gold Sponsors in entry to" at bounding box center [655, 226] width 372 height 13
type input "Determined on Site - Gold Sponsors in entry to cafeteria"
click at [859, 224] on icon "button" at bounding box center [860, 225] width 6 height 5
click at [578, 217] on div "Booth Number:" at bounding box center [693, 216] width 461 height 10
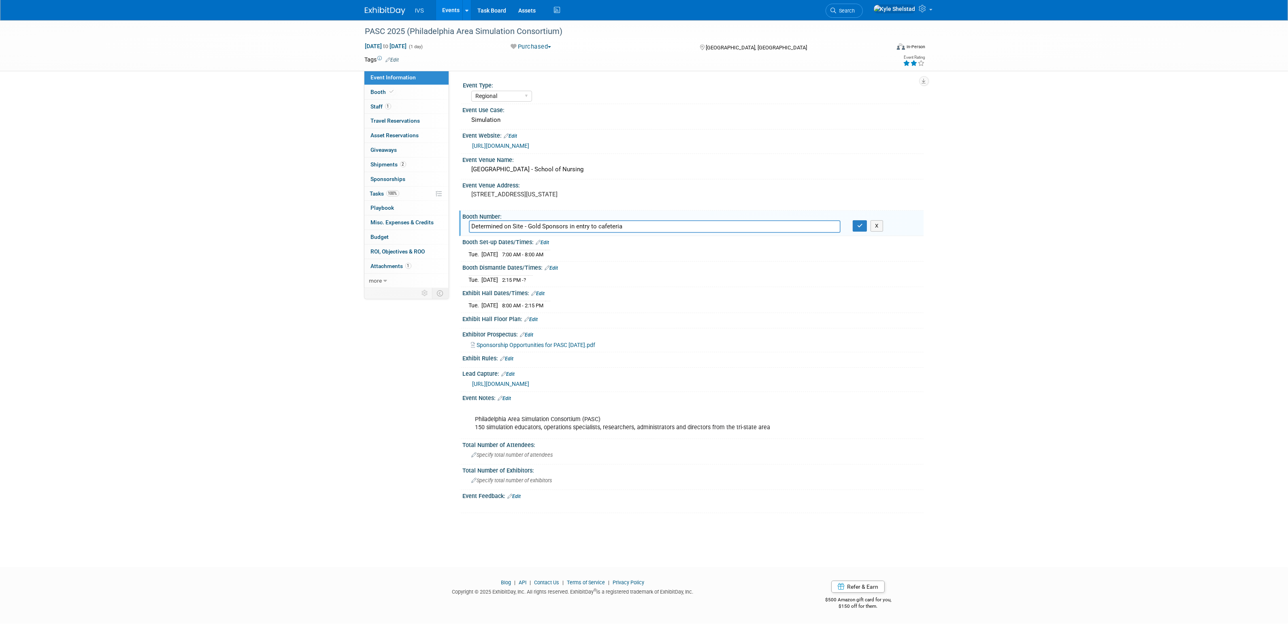
click at [514, 224] on input "Determined on Site - Gold Sponsors in entry to cafeteria" at bounding box center [655, 226] width 372 height 13
type input "Determined on site - Gold Sponsors in entry to cafeteria"
click at [861, 224] on icon "button" at bounding box center [860, 225] width 6 height 5
click at [446, 5] on link "Events" at bounding box center [451, 10] width 30 height 20
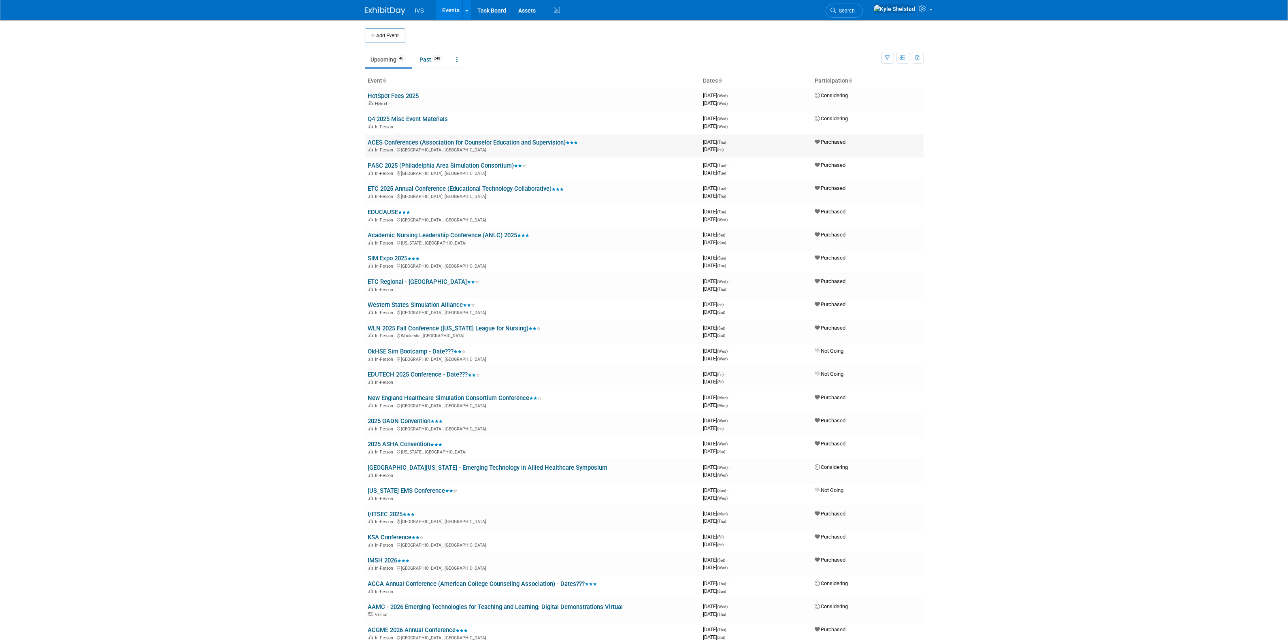
click at [494, 143] on link "ACES Conferences (Association for Counselor Education and Supervision)" at bounding box center [473, 142] width 210 height 7
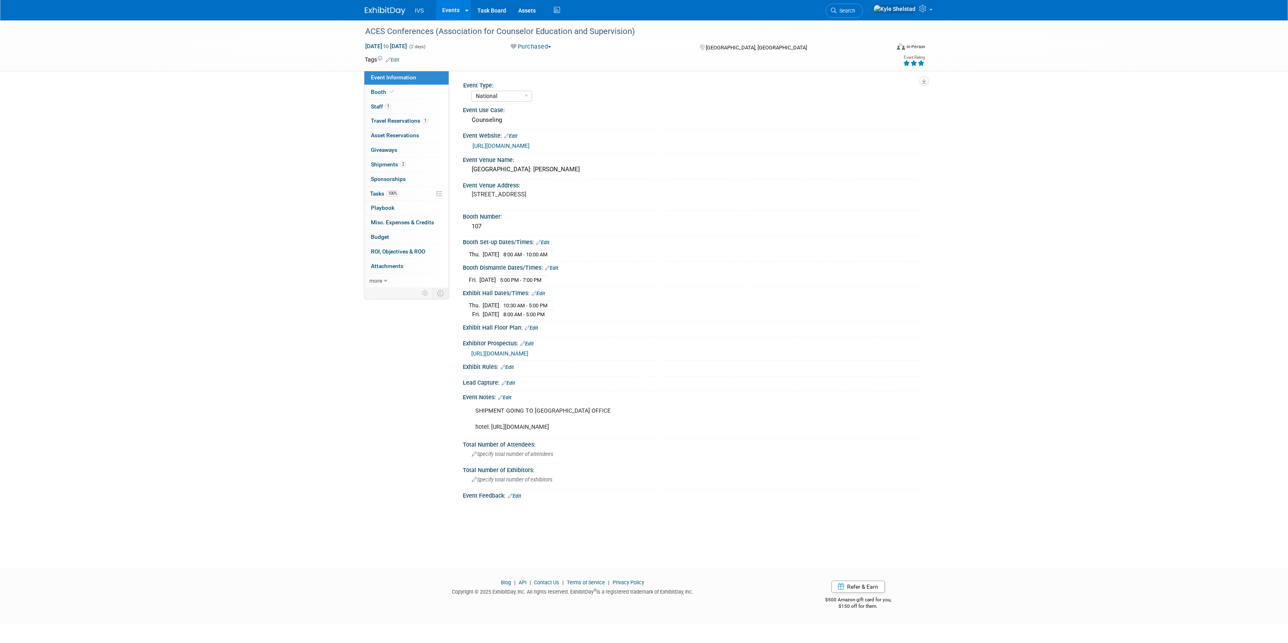
select select "National"
click at [511, 385] on link "Edit" at bounding box center [508, 383] width 13 height 6
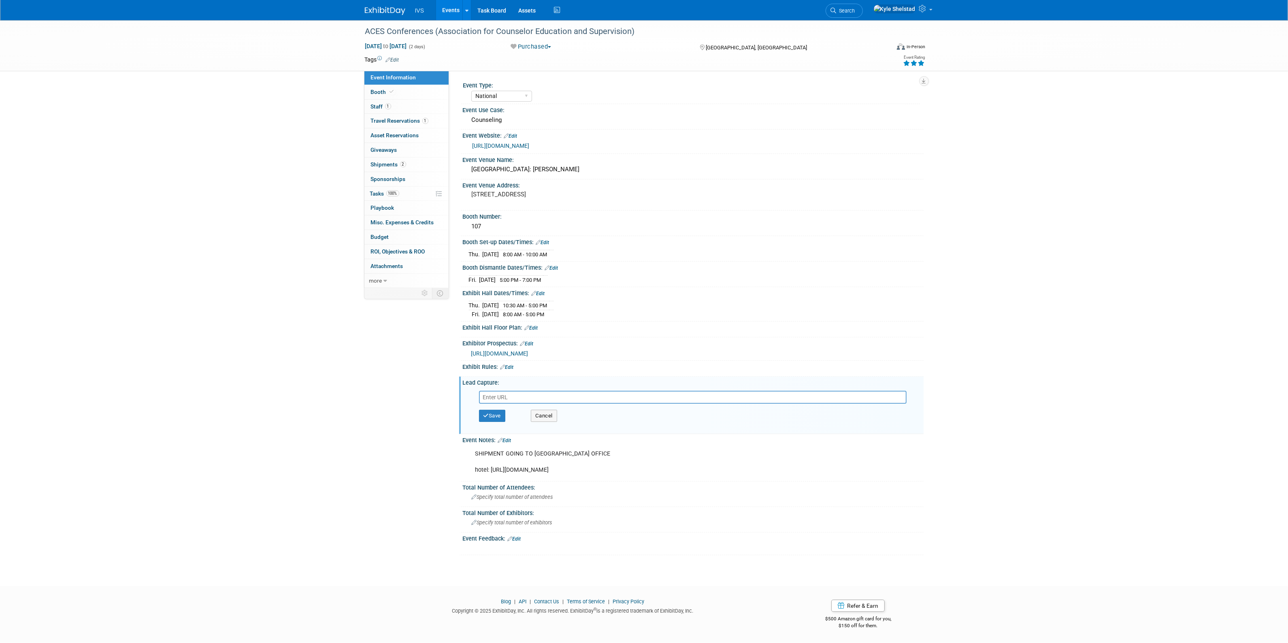
click at [516, 397] on input "text" at bounding box center [693, 397] width 428 height 13
type input "[URL][DOMAIN_NAME]"
click at [498, 416] on button "Save" at bounding box center [492, 416] width 27 height 12
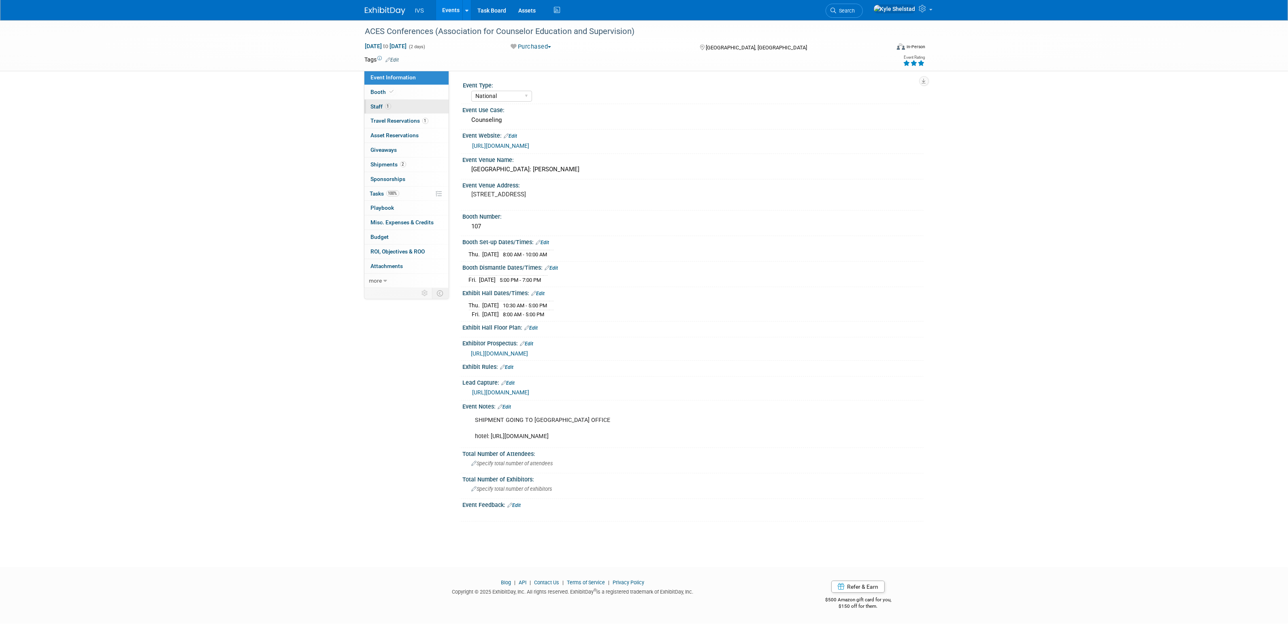
click at [407, 105] on link "1 Staff 1" at bounding box center [407, 107] width 84 height 14
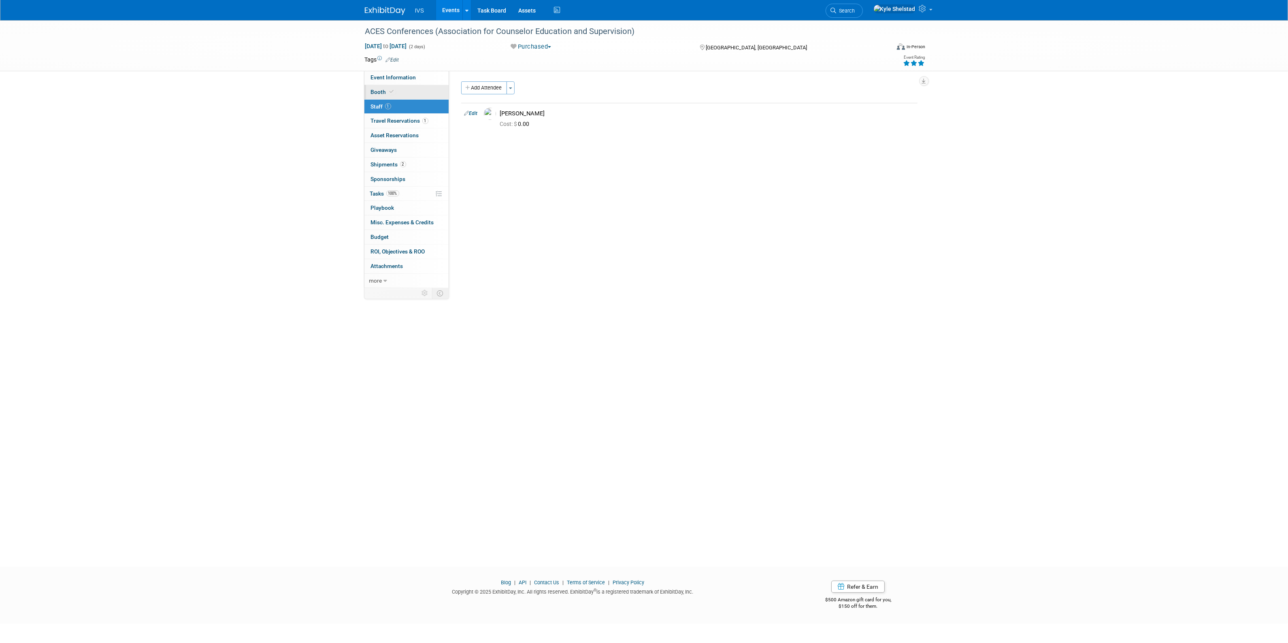
click at [418, 90] on link "Booth" at bounding box center [407, 92] width 84 height 14
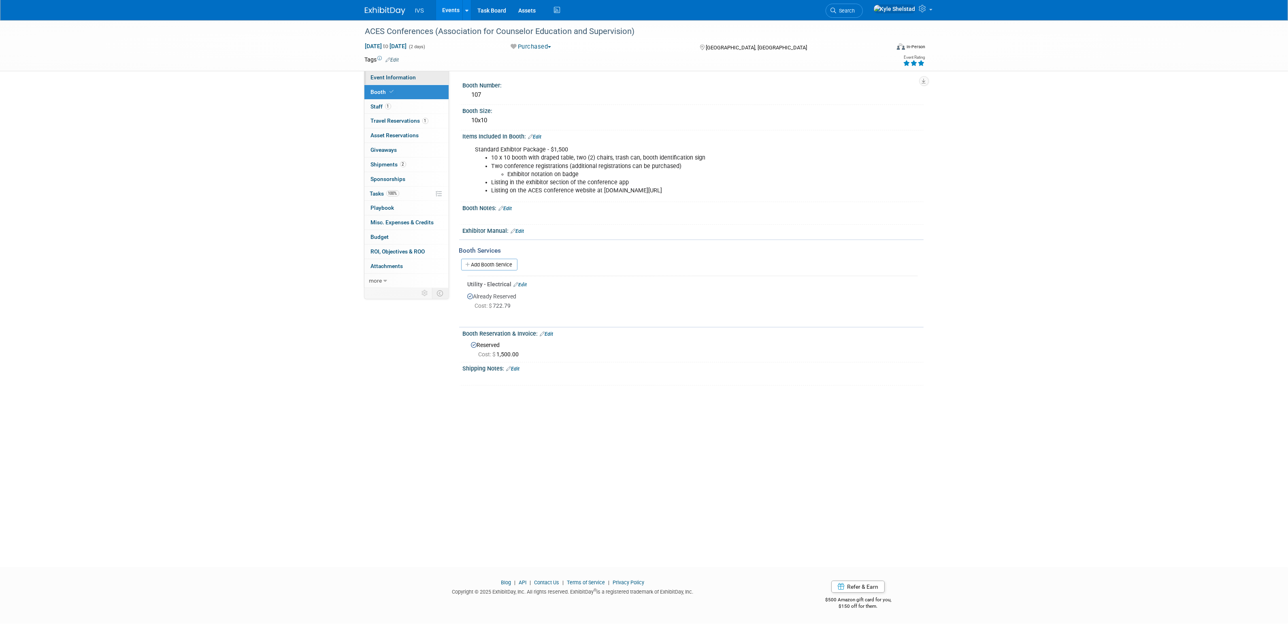
click at [416, 76] on link "Event Information" at bounding box center [407, 77] width 84 height 14
select select "National"
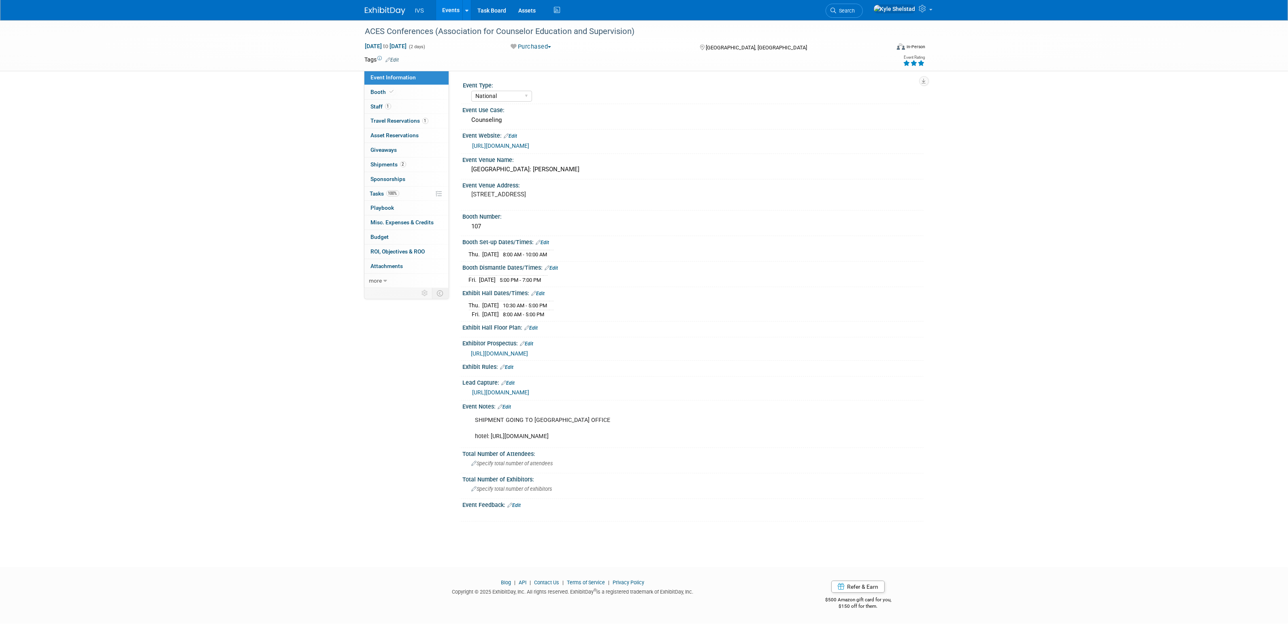
click at [452, 5] on link "Events" at bounding box center [451, 10] width 30 height 20
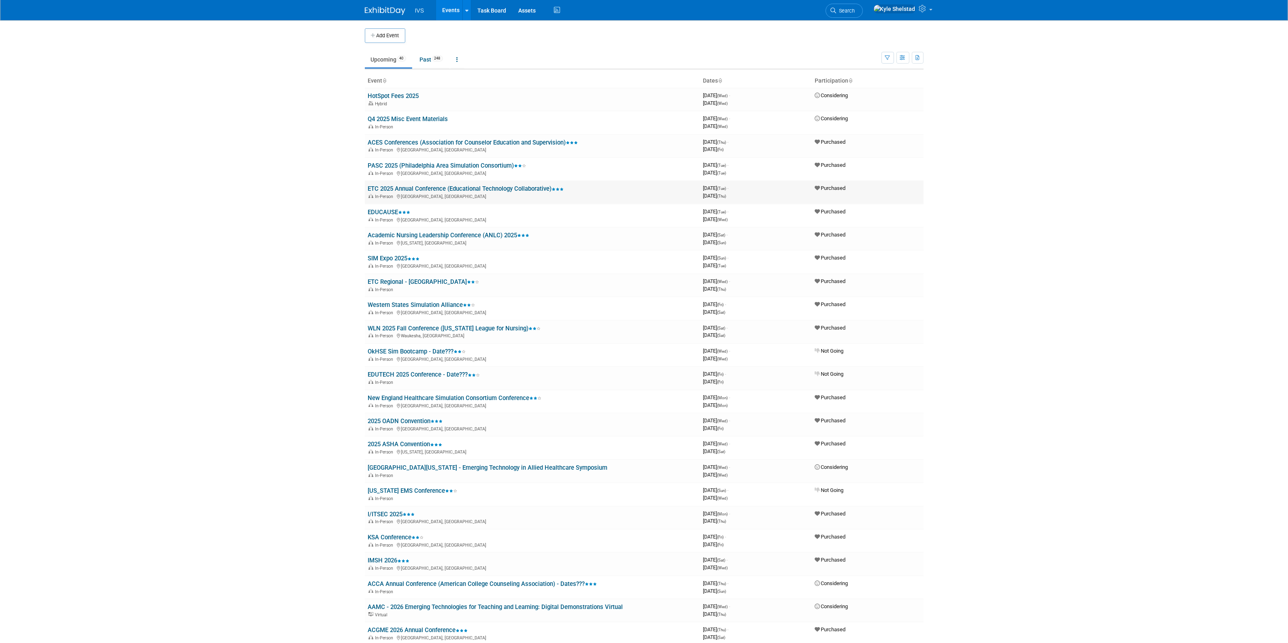
click at [484, 189] on link "ETC 2025 Annual Conference (Educational Technology Collaborative)" at bounding box center [466, 188] width 196 height 7
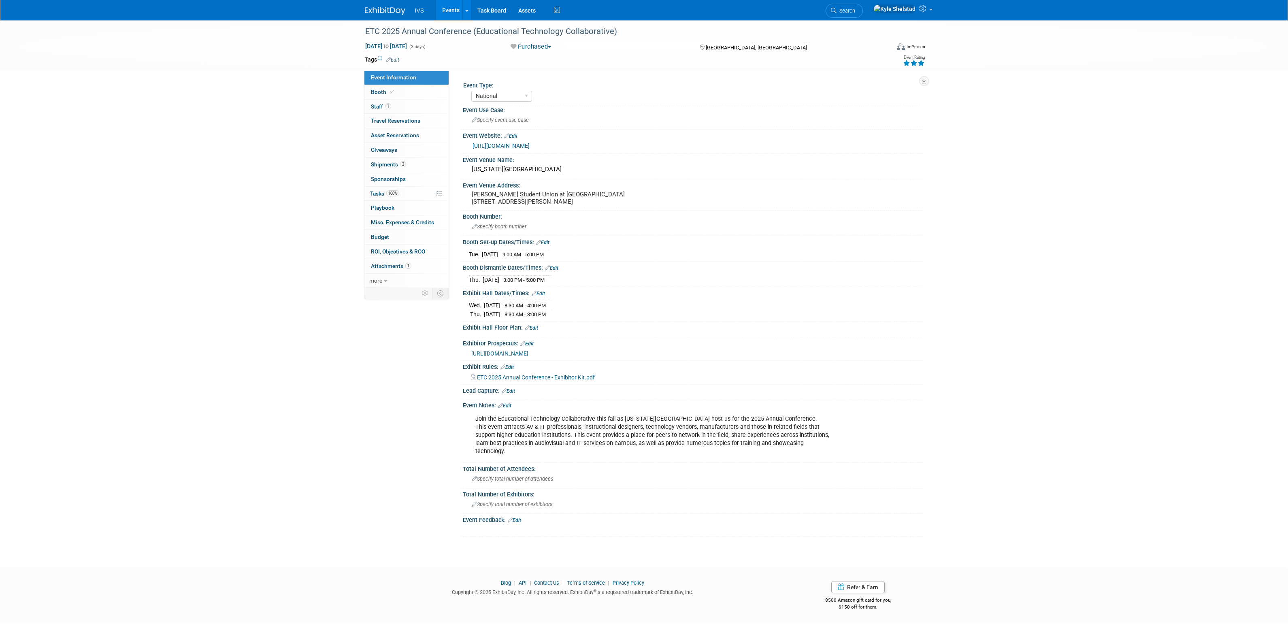
select select "National"
click at [514, 394] on link "Edit" at bounding box center [508, 391] width 13 height 6
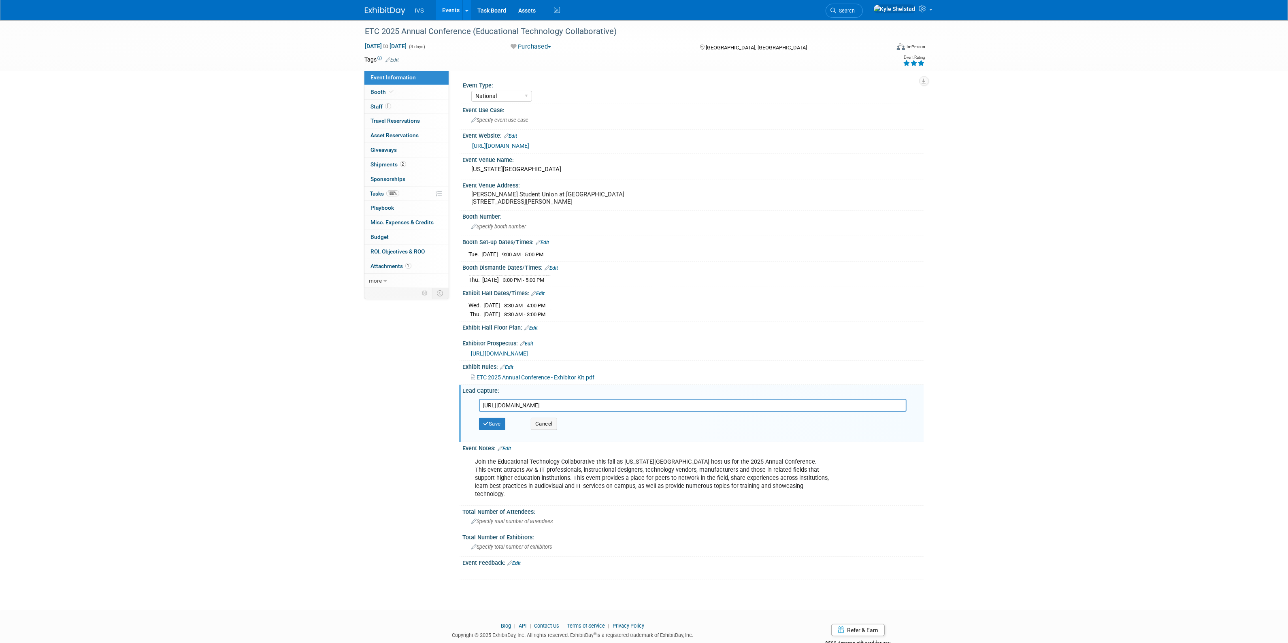
scroll to position [0, 66]
type input "[URL][DOMAIN_NAME]"
click at [501, 430] on button "Save" at bounding box center [492, 424] width 27 height 12
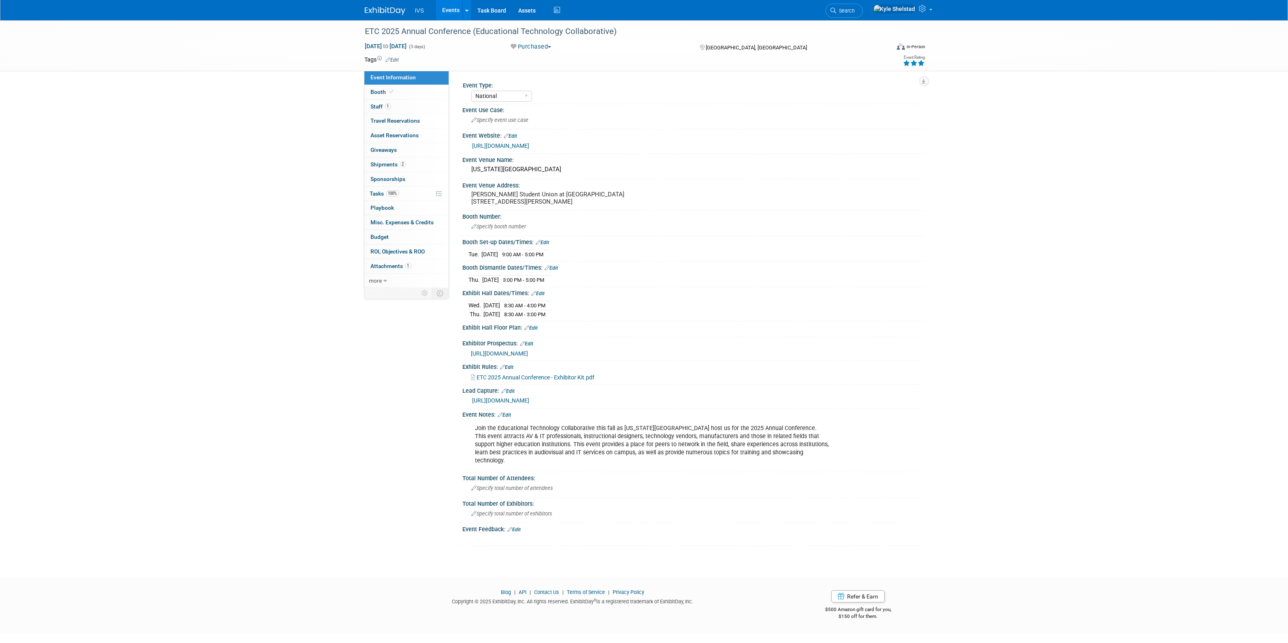
click at [556, 381] on span "ETC 2025 Annual Conference - Exhibitor Kit.pdf" at bounding box center [536, 377] width 118 height 6
click at [450, 13] on link "Events" at bounding box center [451, 10] width 30 height 20
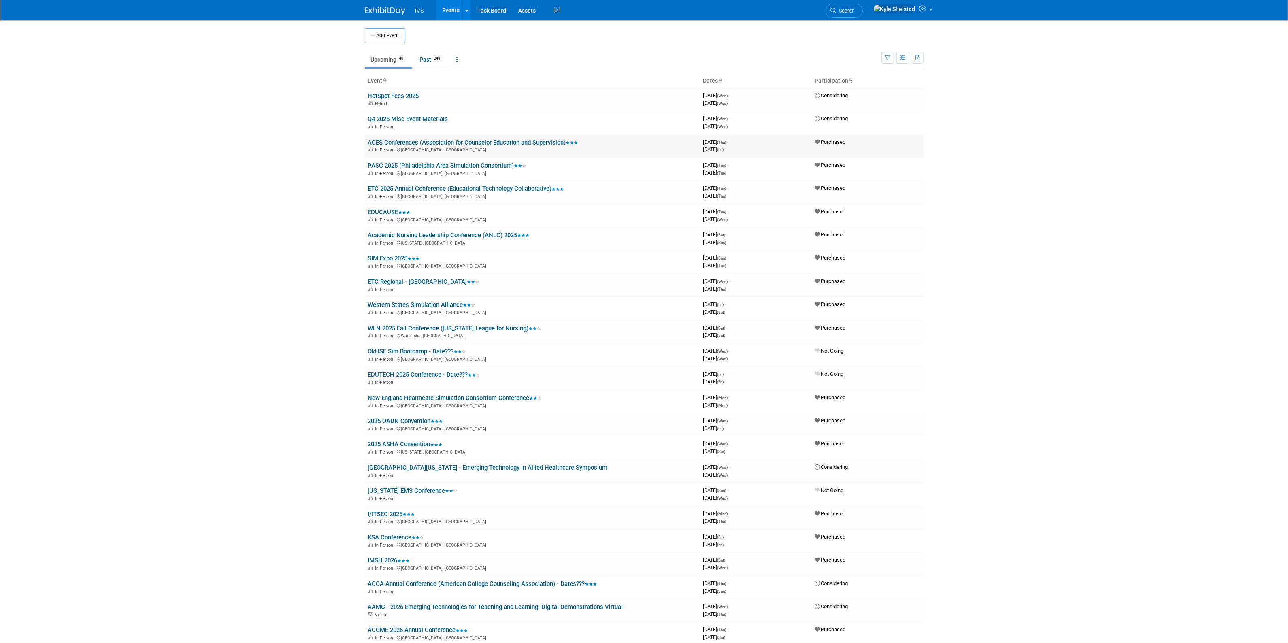
click at [420, 142] on link "ACES Conferences (Association for Counselor Education and Supervision)" at bounding box center [473, 142] width 210 height 7
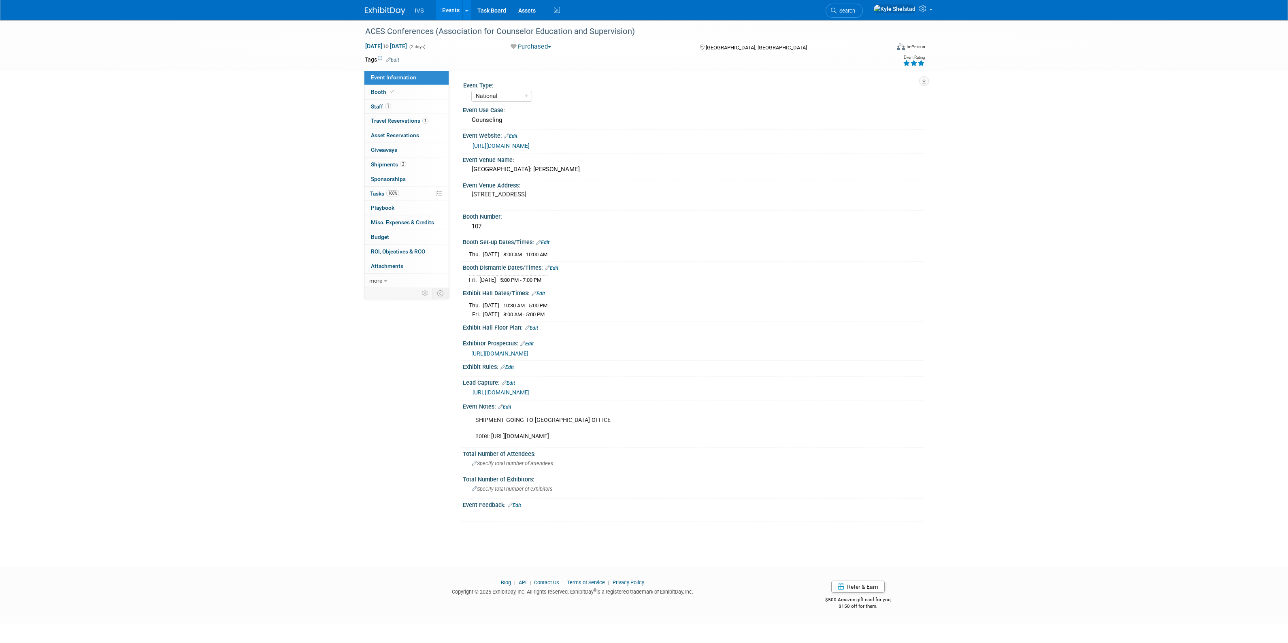
select select "National"
click at [396, 92] on link "Booth" at bounding box center [407, 92] width 84 height 14
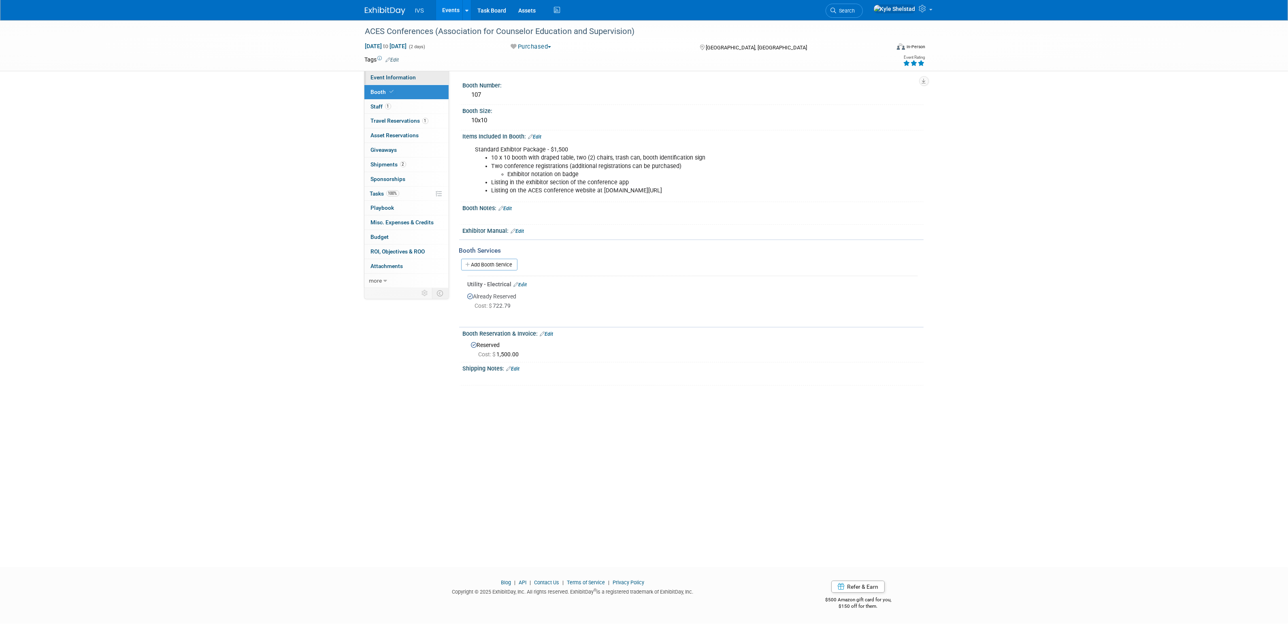
click at [410, 81] on link "Event Information" at bounding box center [407, 77] width 84 height 14
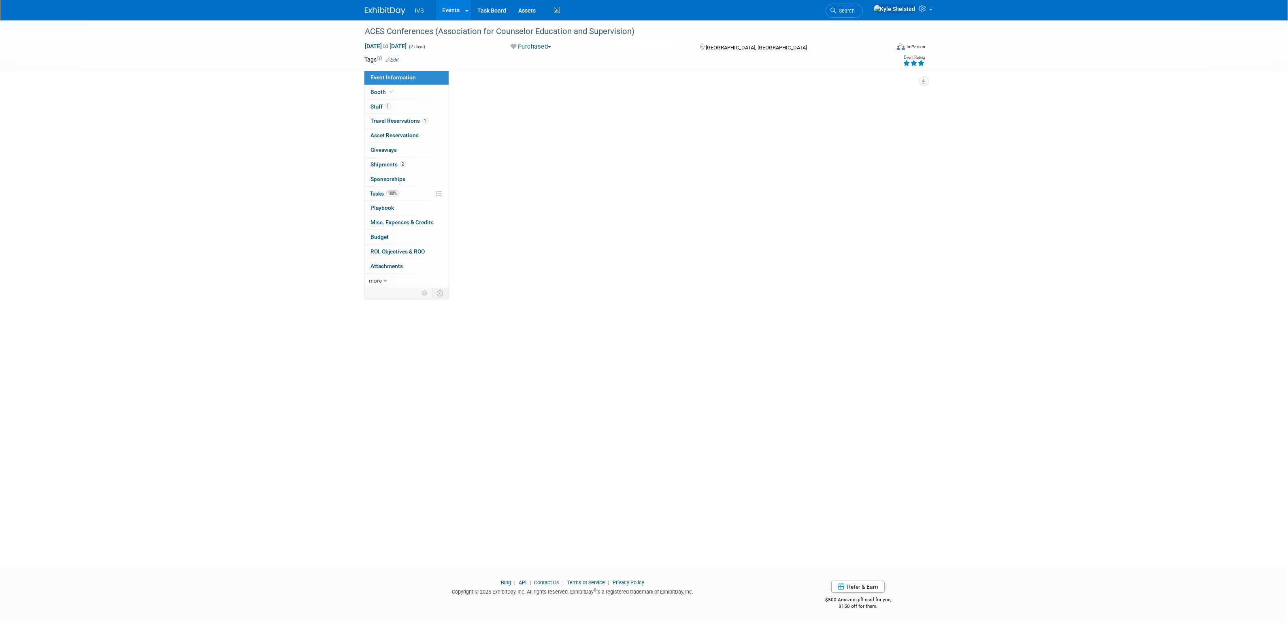
select select "National"
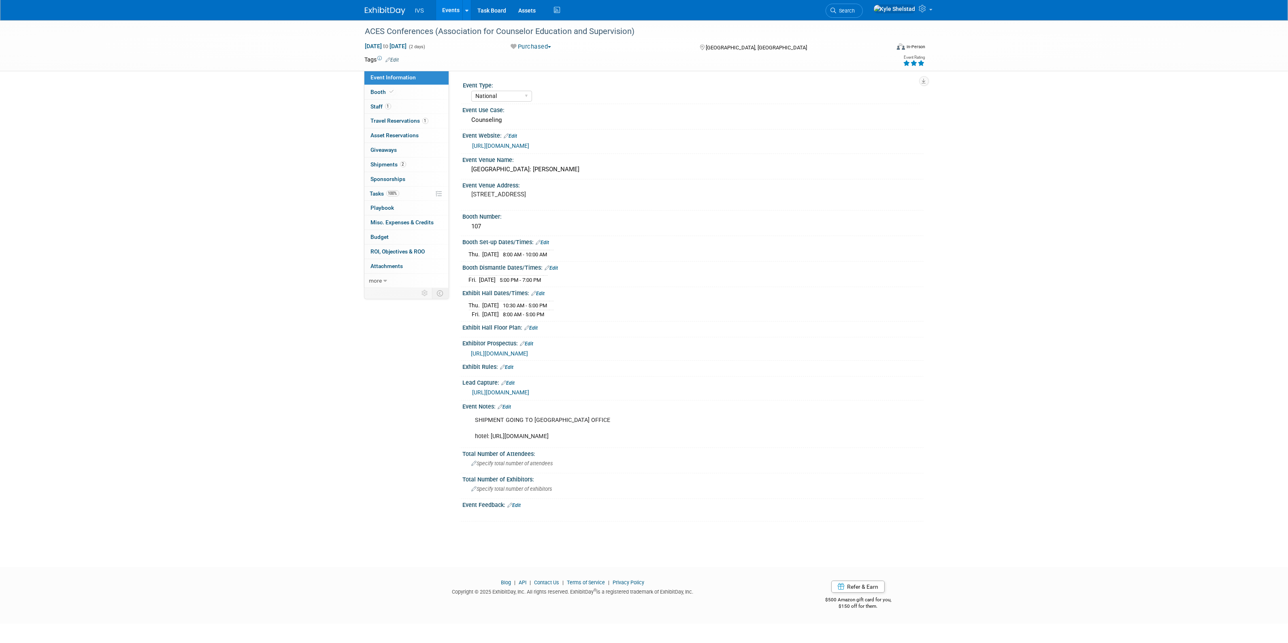
click at [454, 11] on link "Events" at bounding box center [451, 10] width 30 height 20
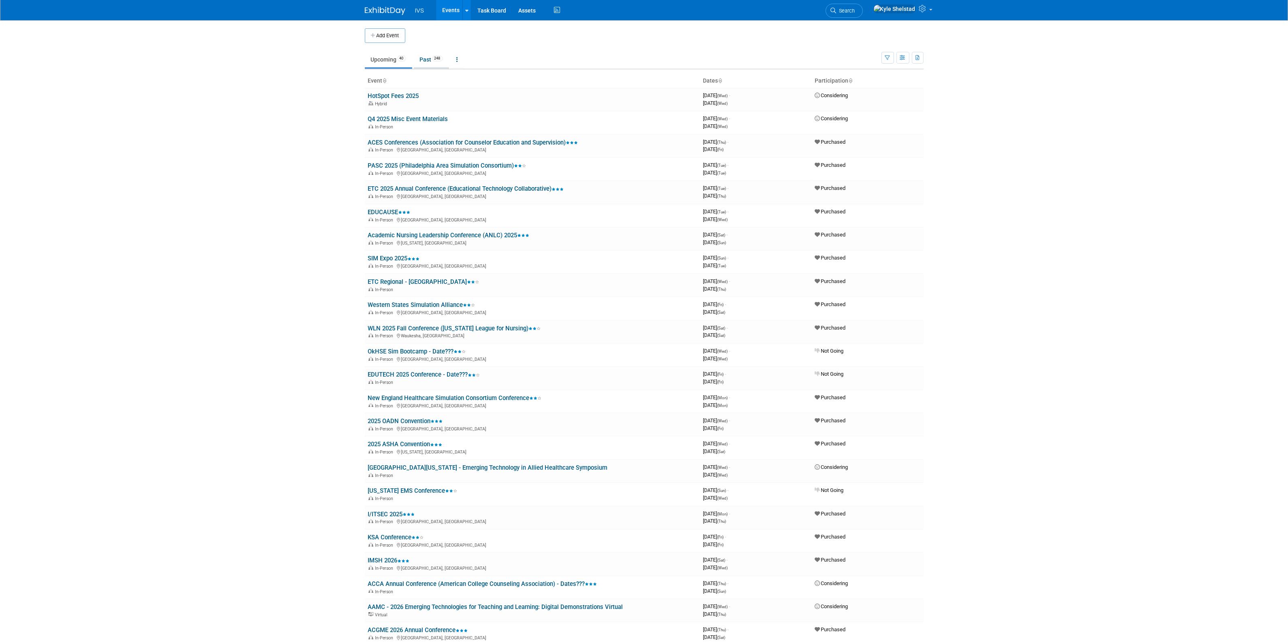
click at [424, 59] on link "Past 248" at bounding box center [431, 59] width 35 height 15
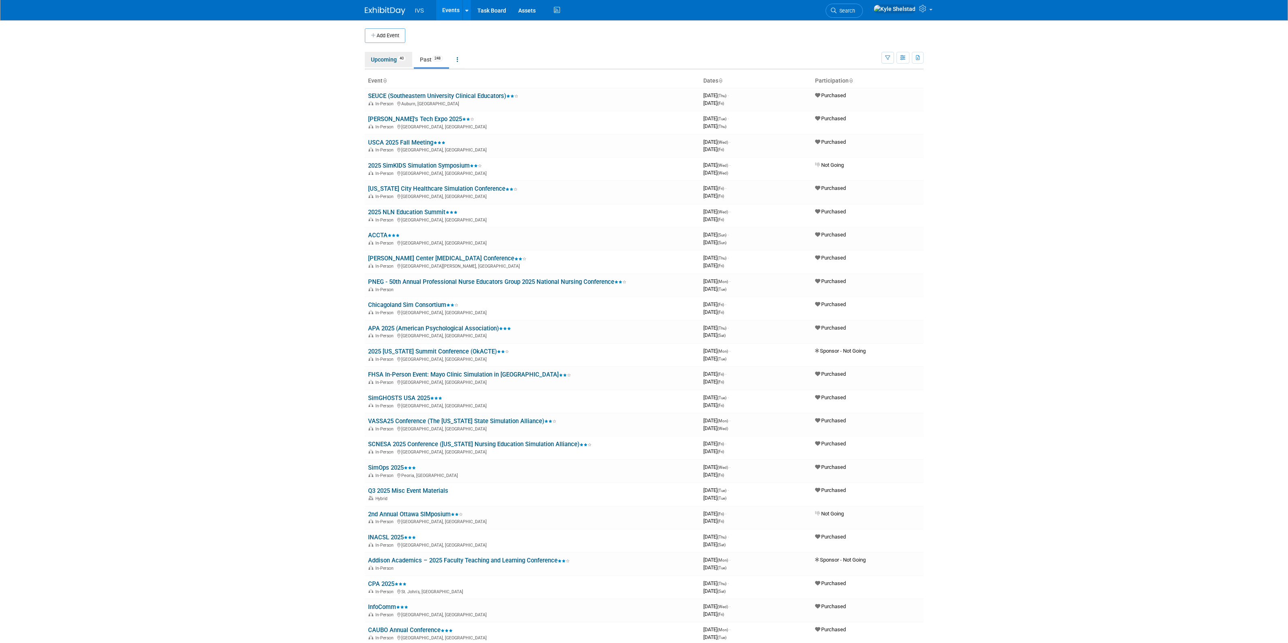
click at [382, 64] on link "Upcoming 40" at bounding box center [388, 59] width 47 height 15
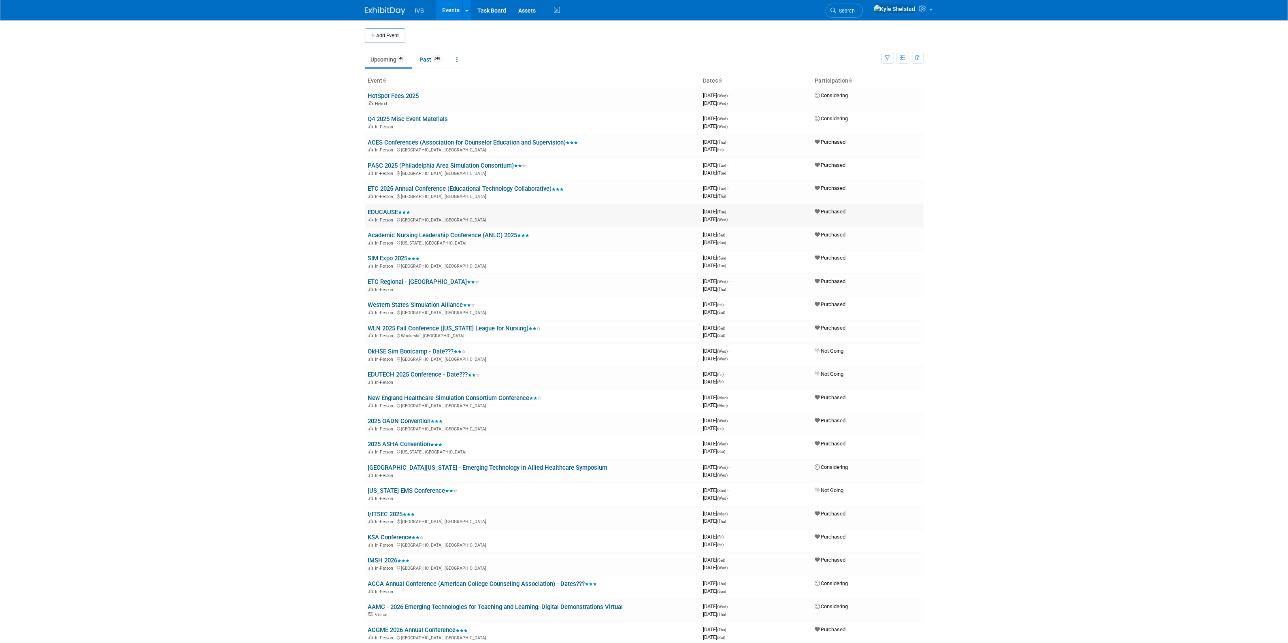
click at [386, 211] on link "EDUCAUSE" at bounding box center [389, 212] width 43 height 7
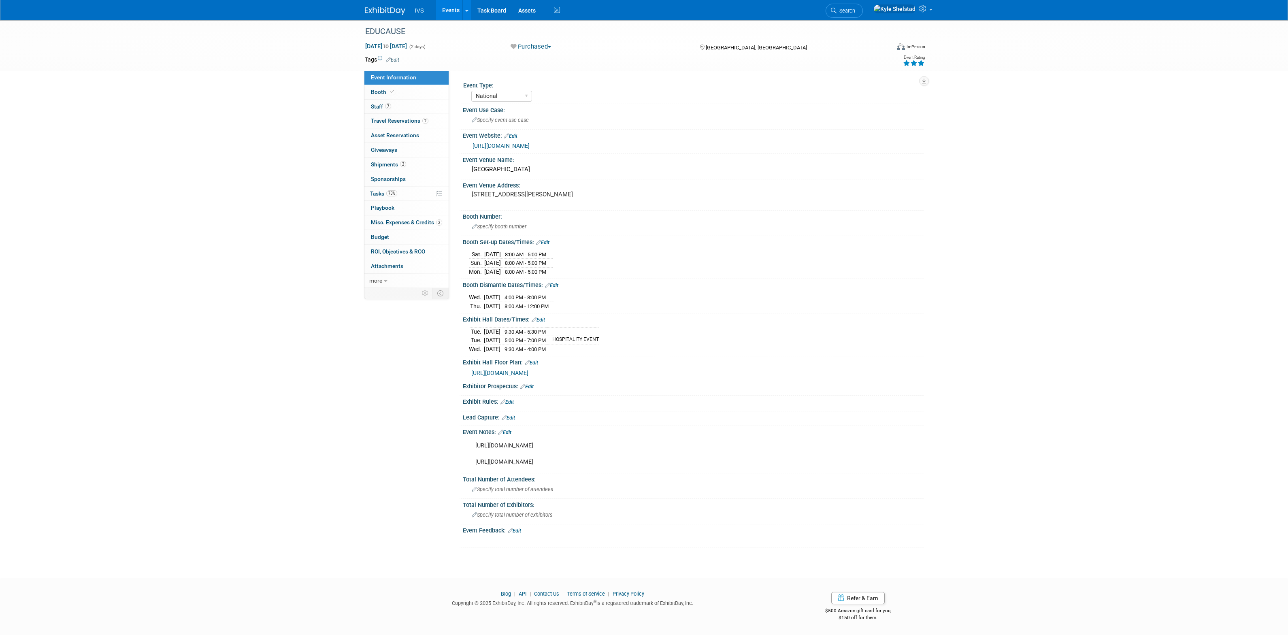
select select "National"
click at [387, 90] on span "Booth" at bounding box center [383, 92] width 25 height 6
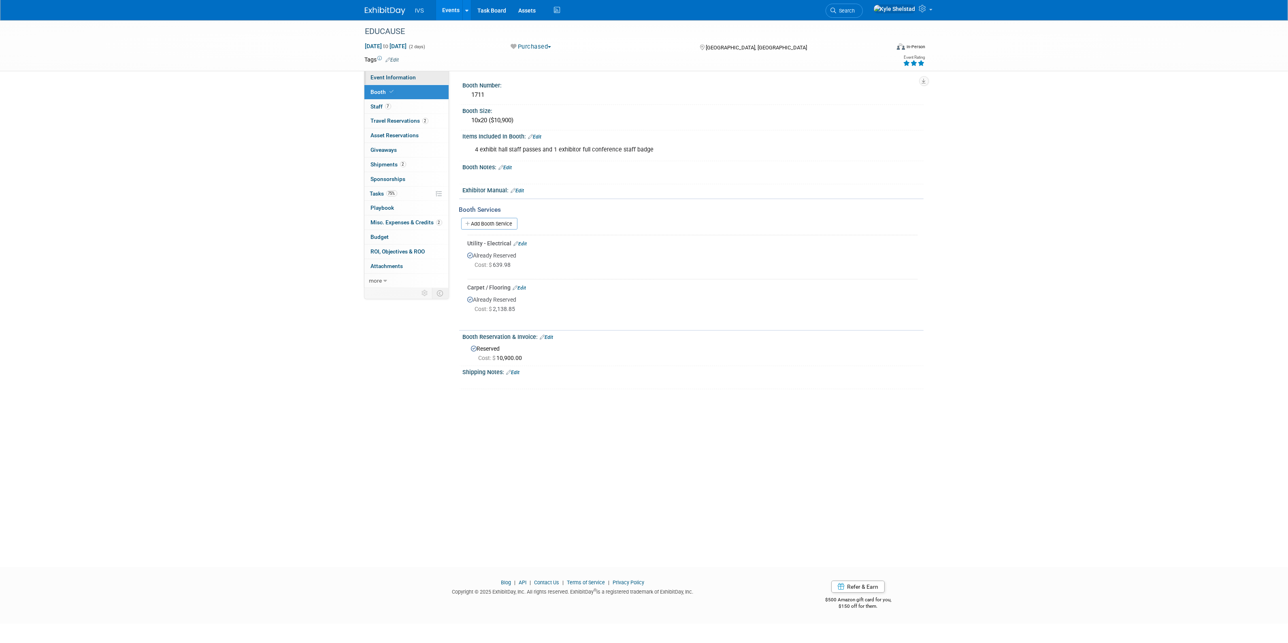
click at [413, 80] on span "Event Information" at bounding box center [393, 77] width 45 height 6
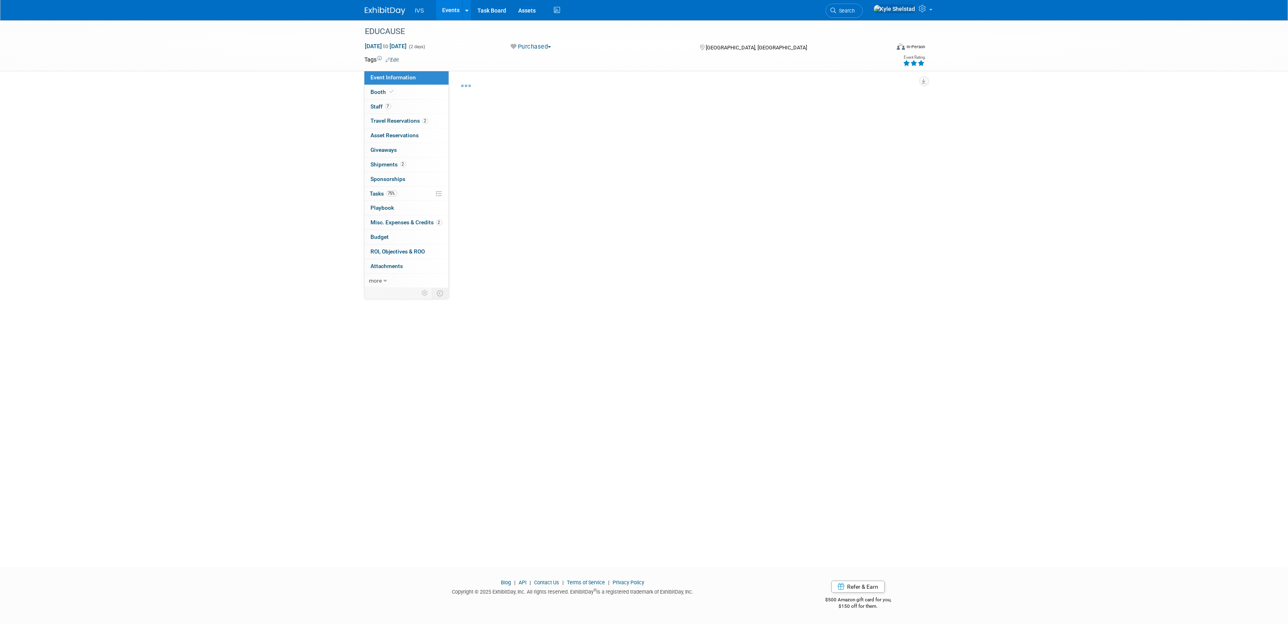
select select "National"
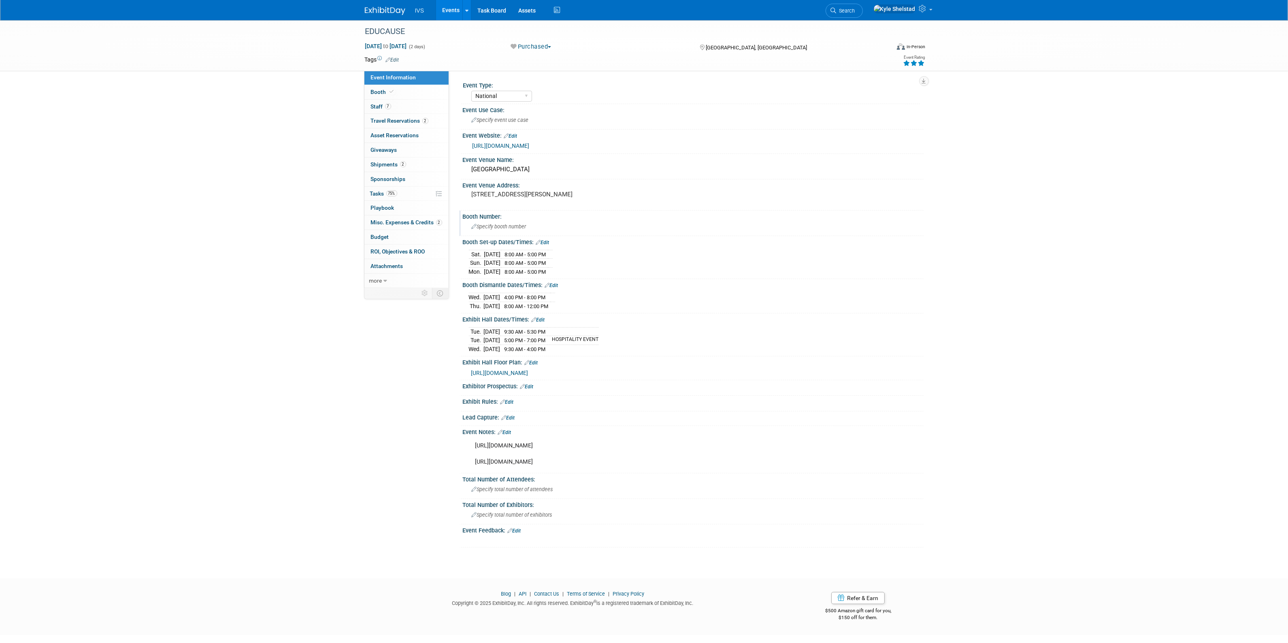
click at [503, 227] on span "Specify booth number" at bounding box center [499, 227] width 55 height 6
type input "1177"
click at [861, 225] on icon "button" at bounding box center [860, 225] width 6 height 5
click at [512, 421] on link "Edit" at bounding box center [508, 418] width 13 height 6
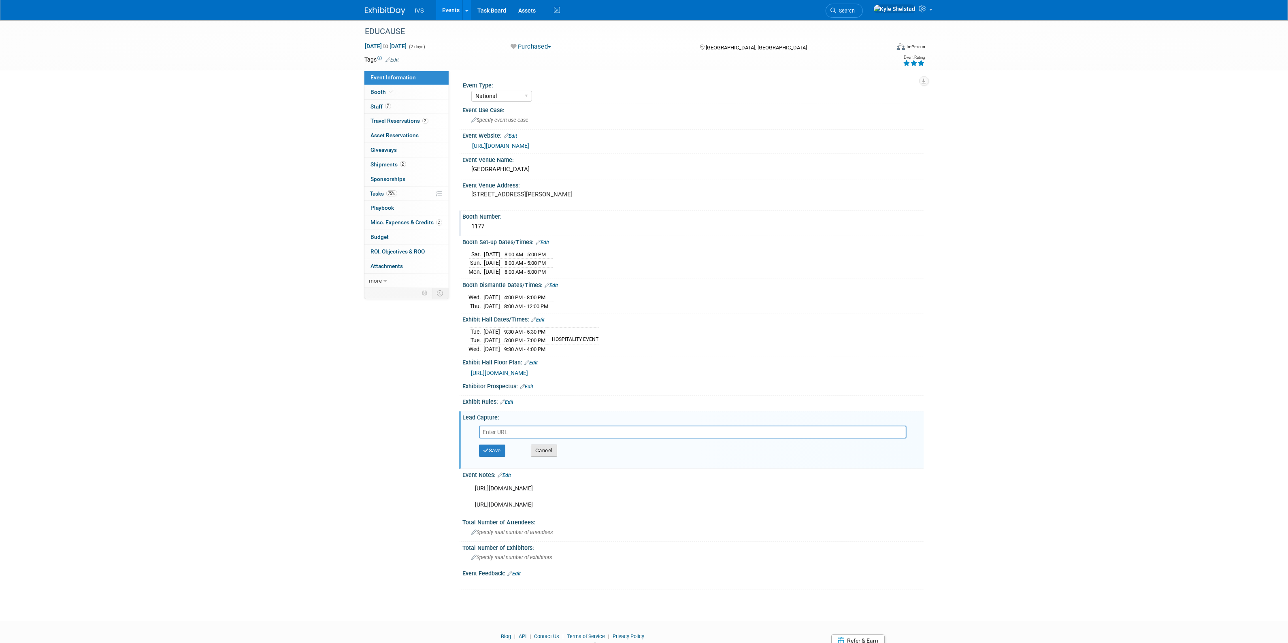
click at [536, 454] on button "Cancel" at bounding box center [544, 451] width 26 height 12
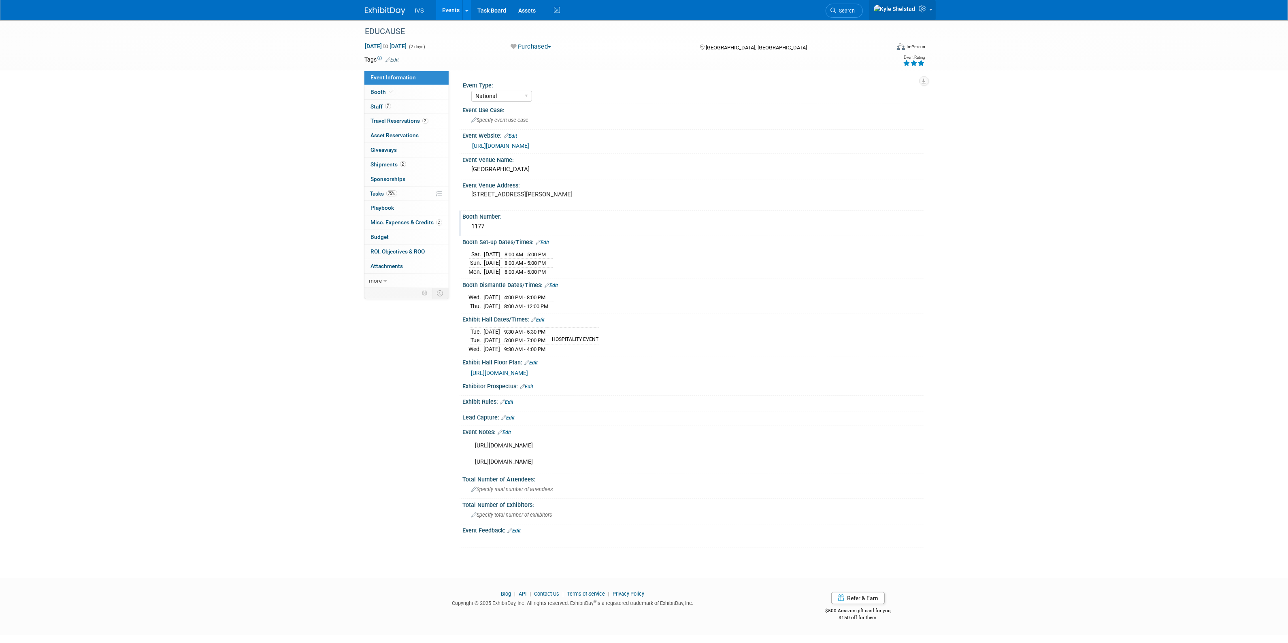
click at [927, 12] on icon at bounding box center [923, 8] width 9 height 7
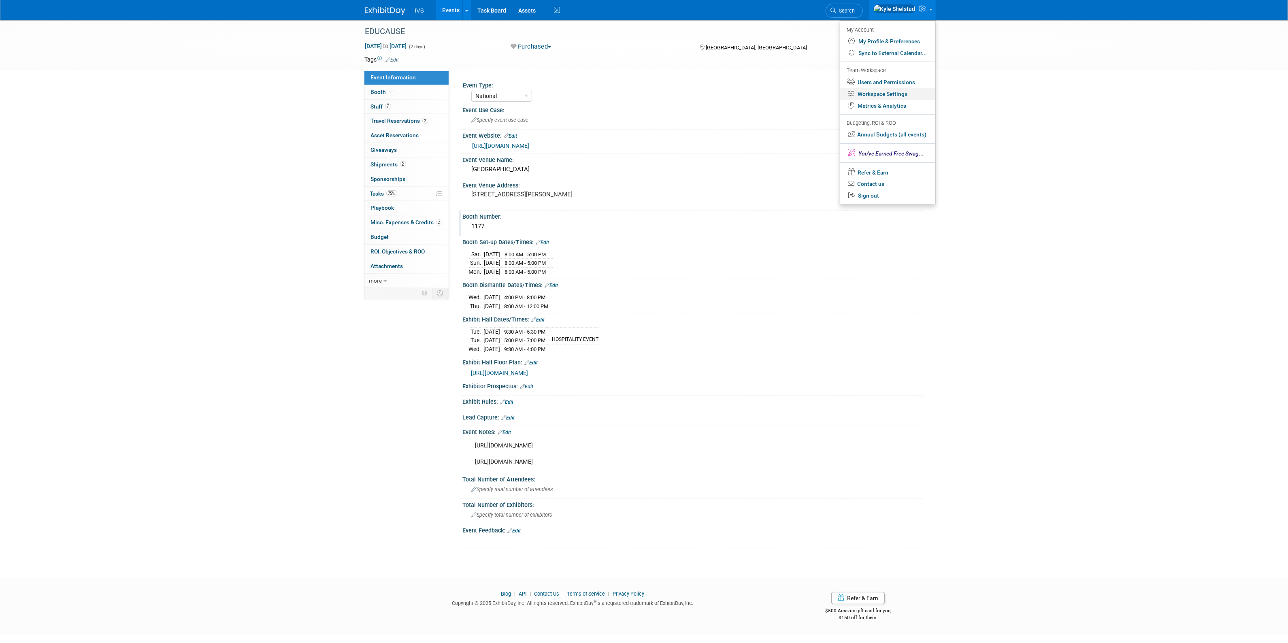
click at [891, 96] on link "Workspace Settings" at bounding box center [887, 94] width 95 height 12
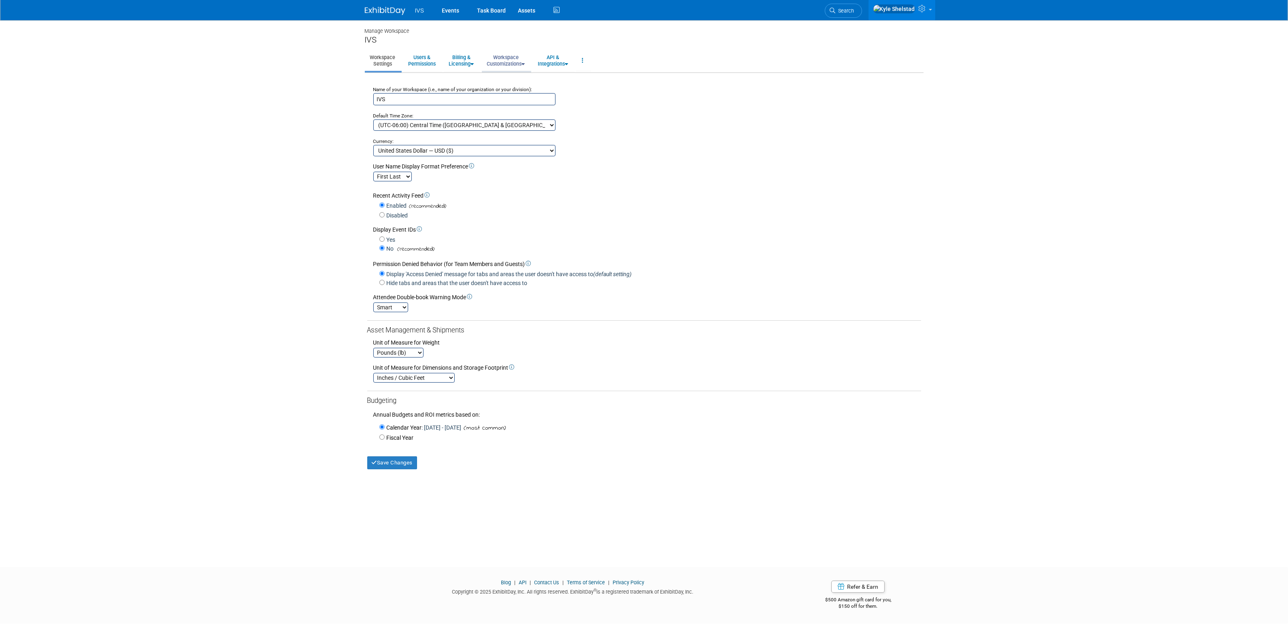
click at [512, 63] on link "Workspace Customizations" at bounding box center [506, 61] width 49 height 20
click at [520, 79] on link "Customize Event Information Tab" at bounding box center [530, 79] width 97 height 12
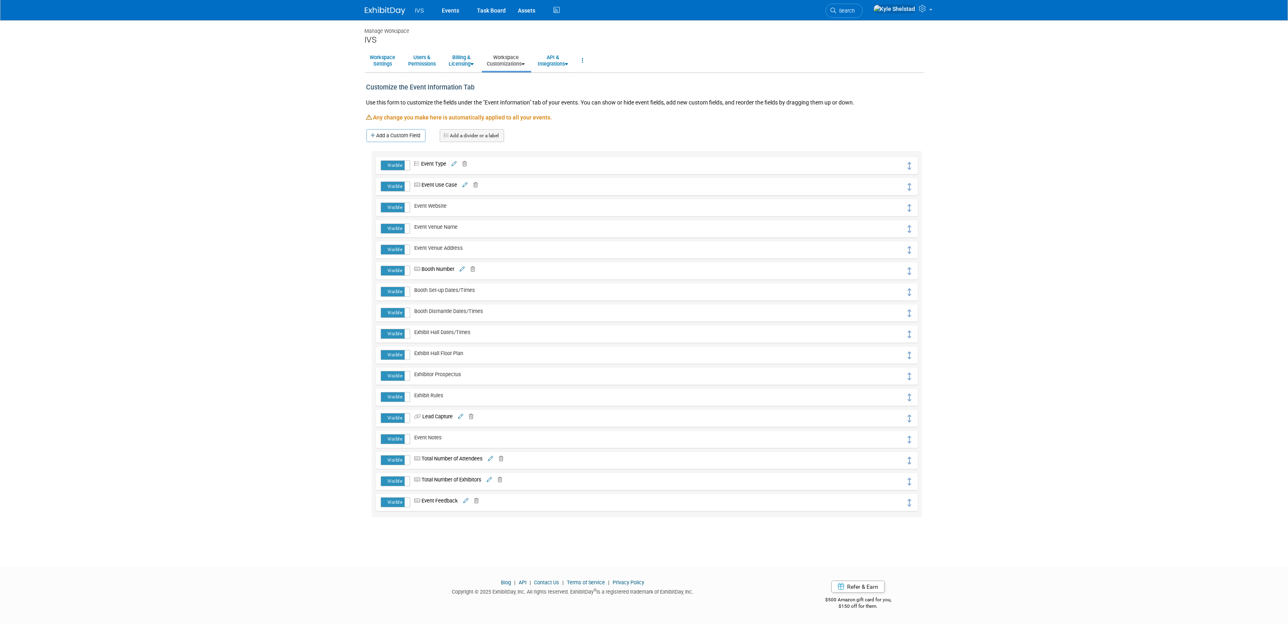
click at [463, 414] on icon at bounding box center [460, 416] width 5 height 5
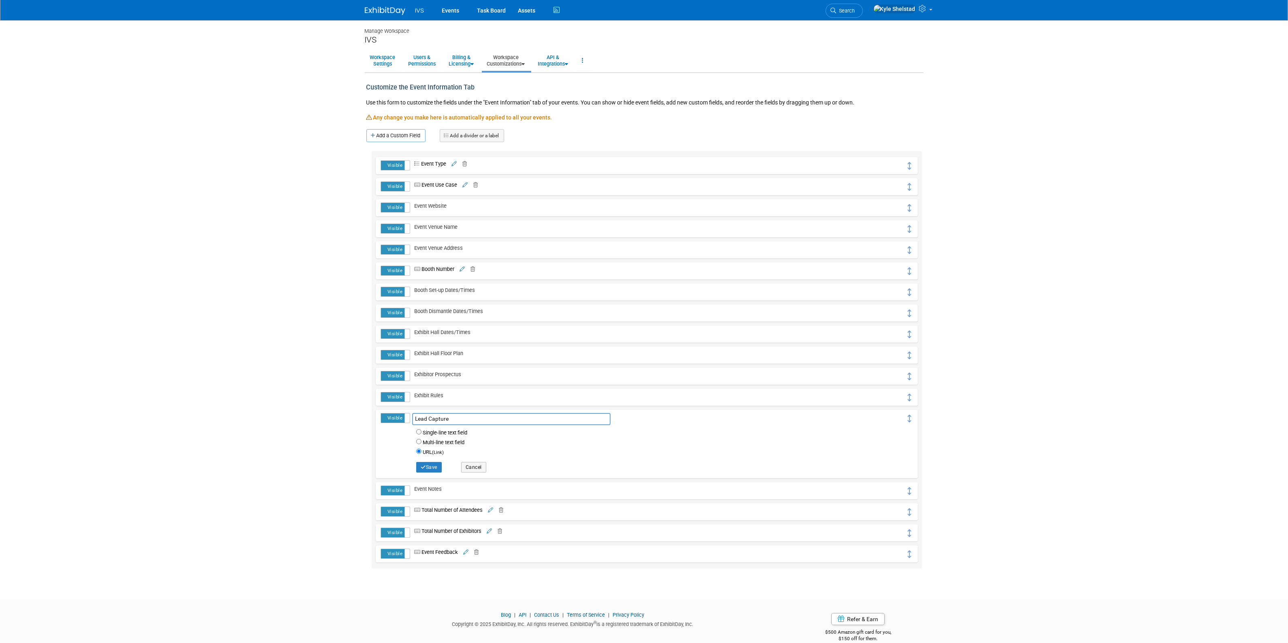
click at [421, 432] on span "Single-line text field" at bounding box center [661, 433] width 490 height 10
click at [419, 430] on input "Single-line text field" at bounding box center [418, 431] width 5 height 5
radio input "true"
click at [431, 466] on button "Save" at bounding box center [429, 467] width 26 height 11
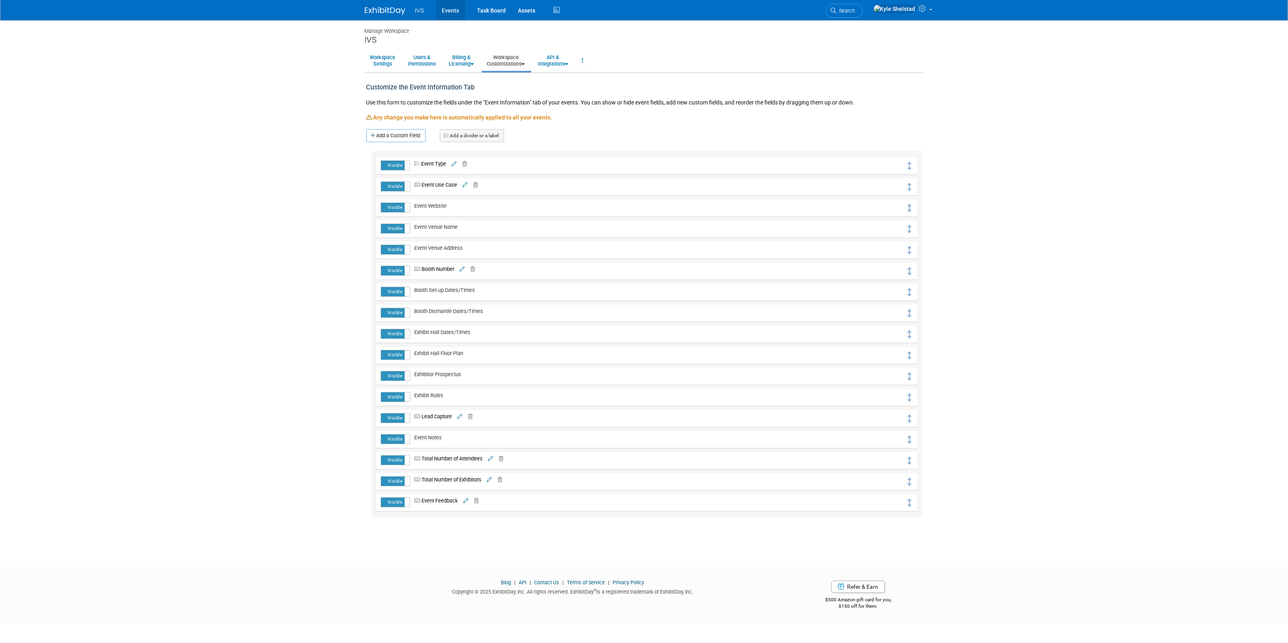
click at [457, 11] on link "Events" at bounding box center [451, 10] width 30 height 20
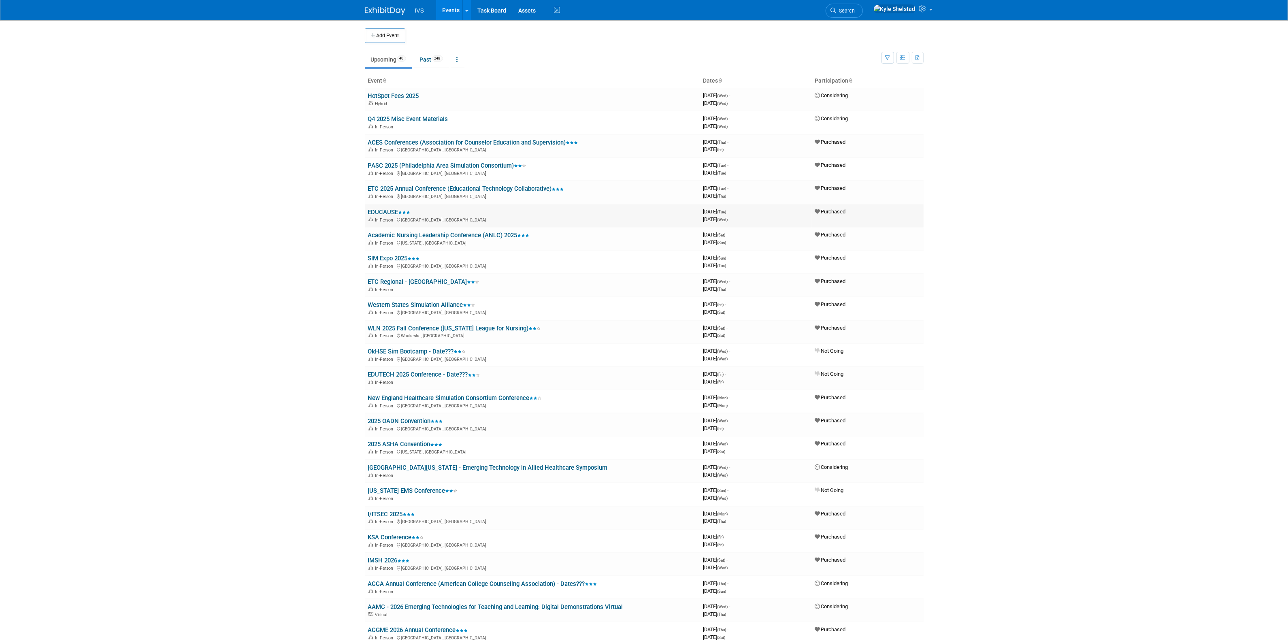
click at [394, 212] on link "EDUCAUSE" at bounding box center [389, 212] width 43 height 7
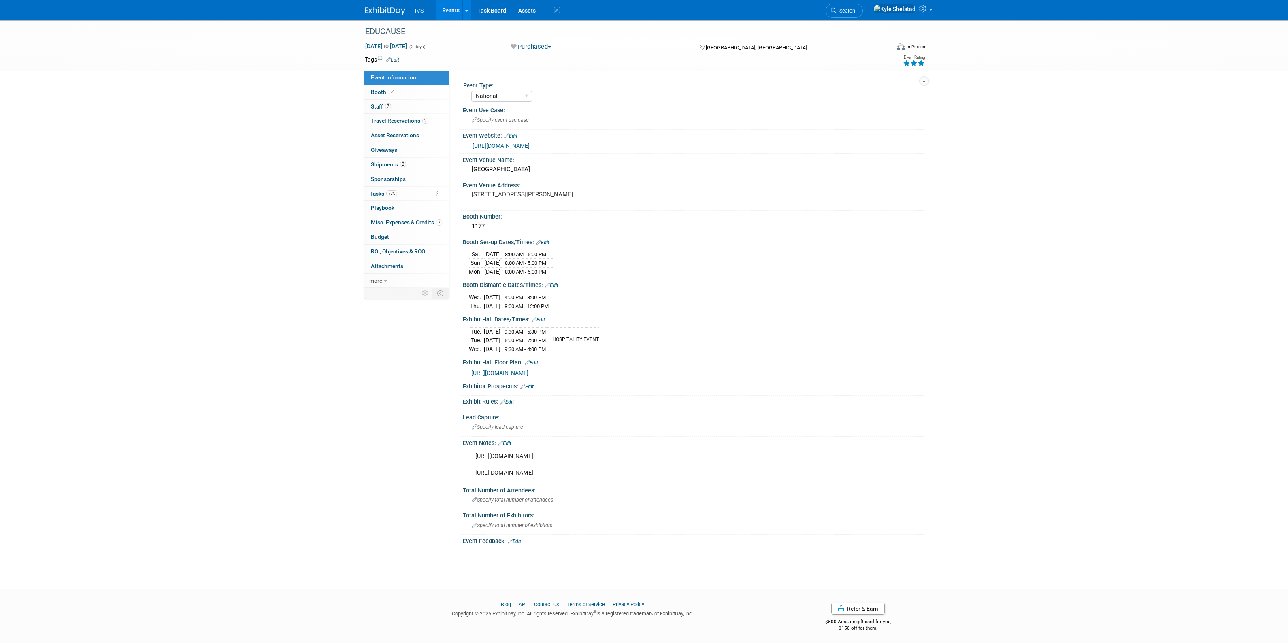
select select "National"
click at [510, 427] on span "Specify lead capture" at bounding box center [497, 427] width 51 height 6
click at [554, 425] on div "Specify lead capture" at bounding box center [693, 427] width 449 height 13
click at [471, 430] on input "7704138026327681" at bounding box center [655, 427] width 372 height 13
type input "ACTIVATION CODE: 7704138026327681"
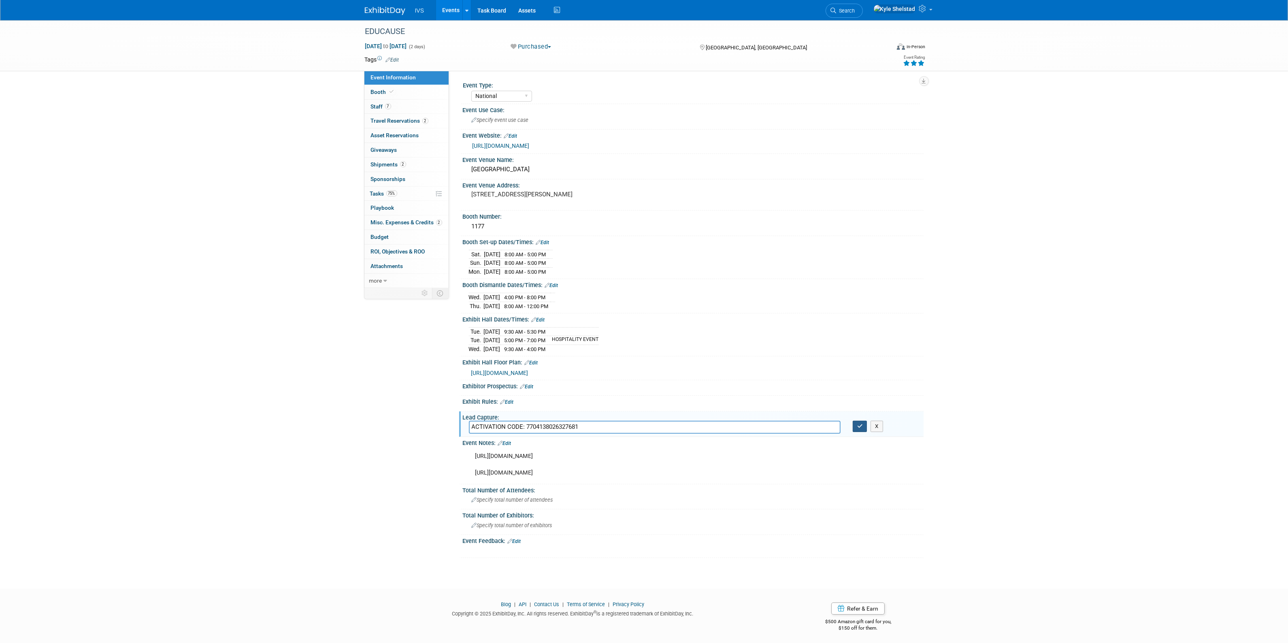
click at [860, 429] on icon "button" at bounding box center [860, 426] width 6 height 5
click at [921, 9] on icon at bounding box center [923, 8] width 9 height 7
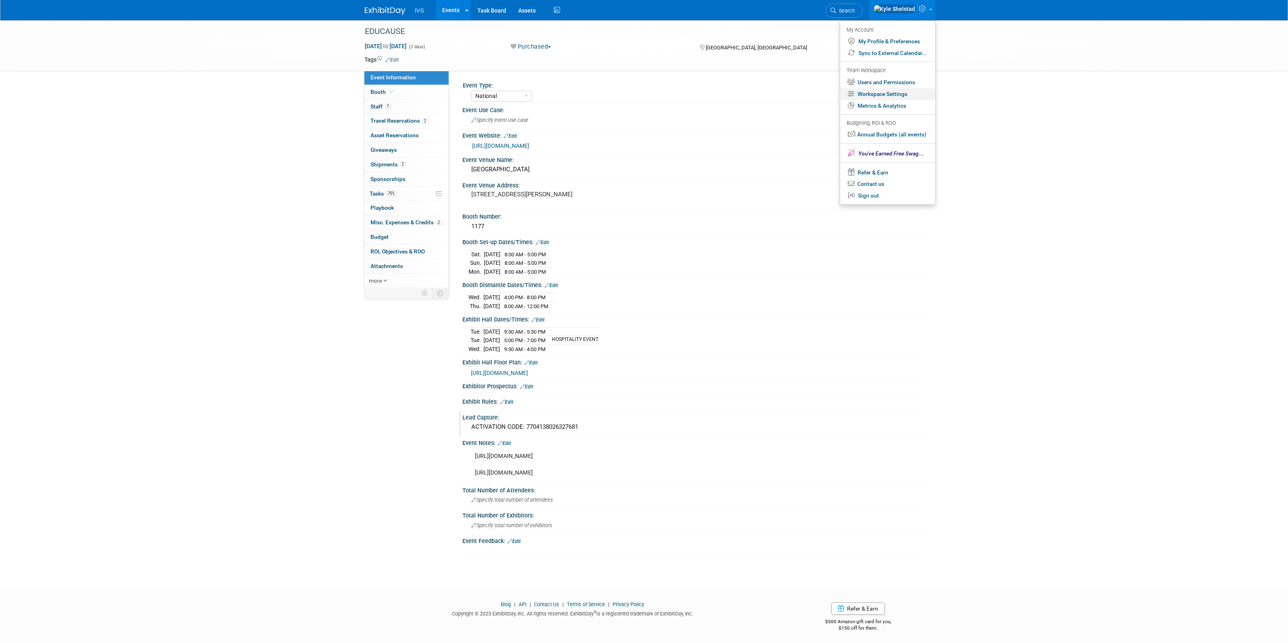
click at [880, 94] on link "Workspace Settings" at bounding box center [887, 94] width 95 height 12
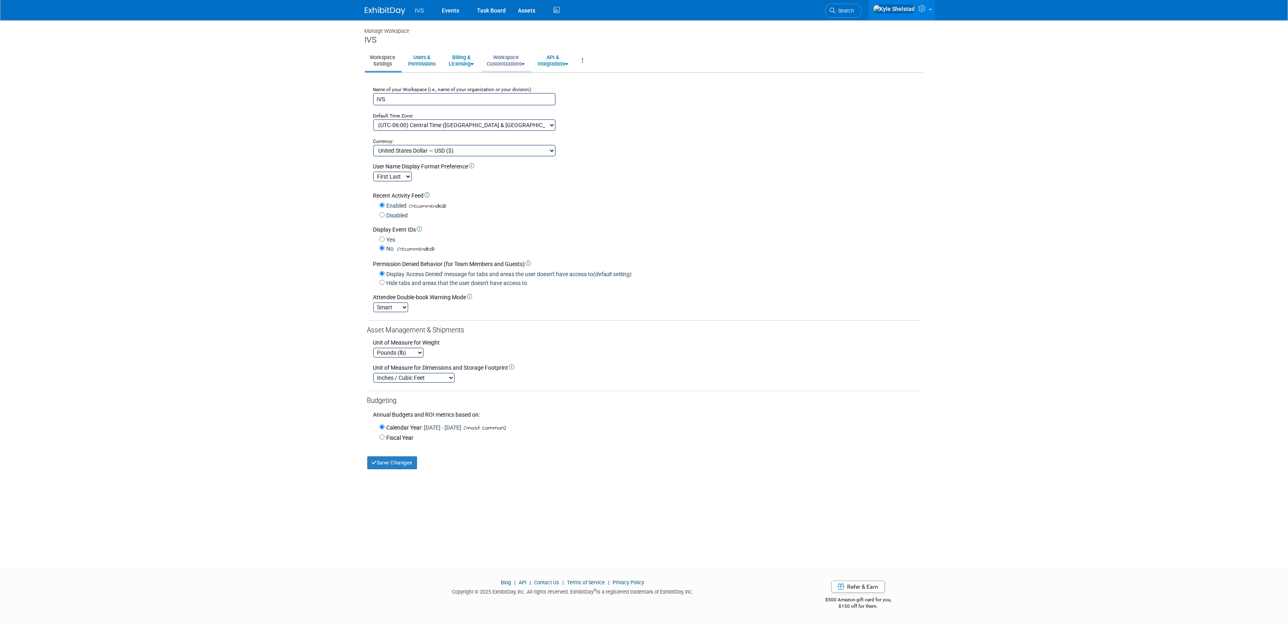
click at [505, 60] on link "Workspace Customizations" at bounding box center [506, 61] width 49 height 20
click at [569, 74] on link "Customize Event Information Tab" at bounding box center [530, 79] width 97 height 12
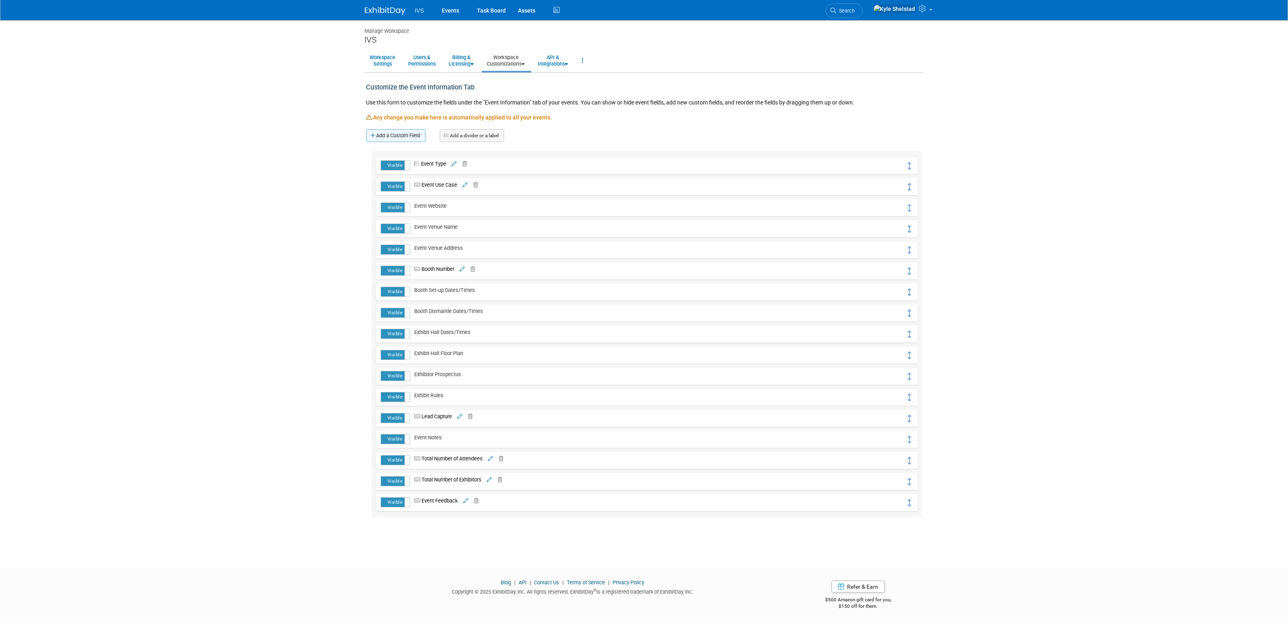
click at [404, 141] on link "Add a Custom Field" at bounding box center [396, 135] width 59 height 13
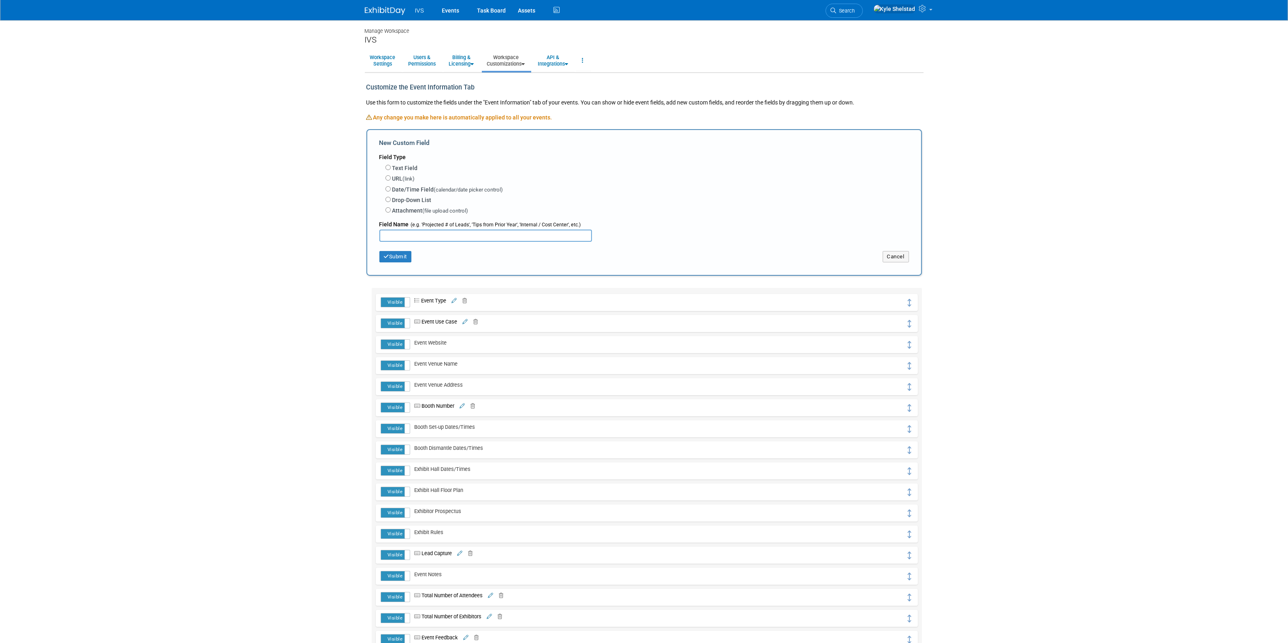
click at [407, 164] on label "Text Field" at bounding box center [405, 168] width 26 height 8
click at [391, 165] on input "Text Field" at bounding box center [388, 167] width 5 height 5
radio input "true"
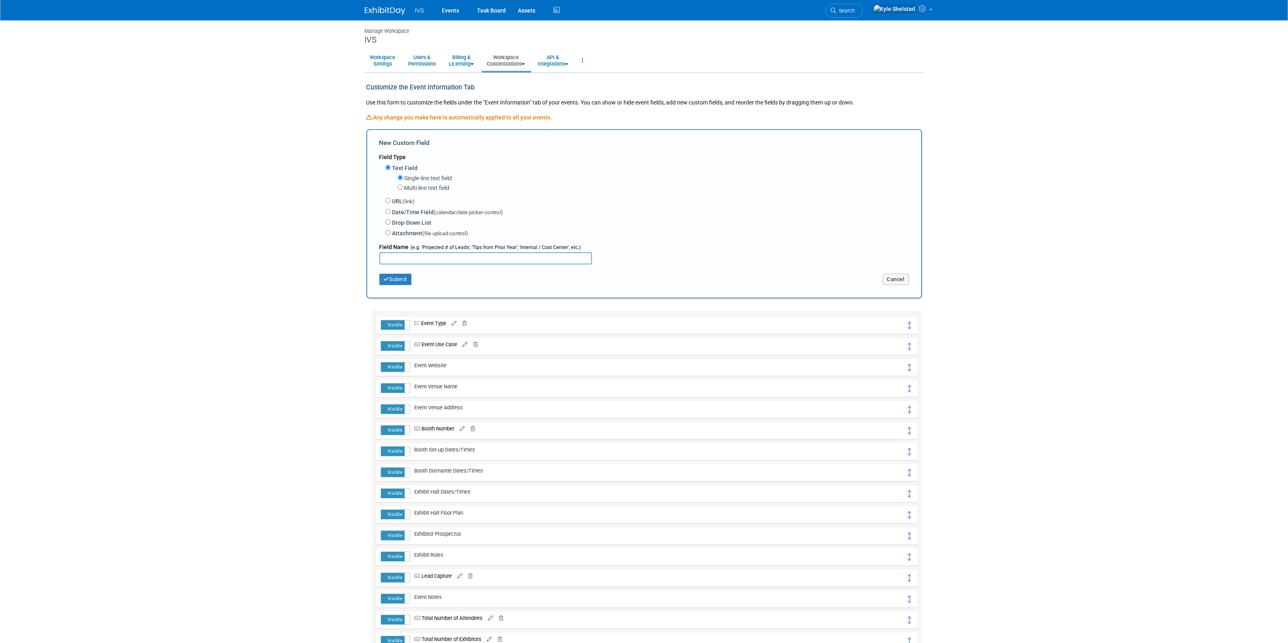
click at [423, 188] on label "Multi-line text field" at bounding box center [427, 188] width 45 height 8
click at [403, 188] on input "Multi-line text field" at bounding box center [400, 187] width 5 height 5
radio input "true"
click at [416, 253] on input "text" at bounding box center [486, 258] width 213 height 12
click at [386, 287] on div "New Custom Field Field Type Text Field Single-line text field Multi-line text f…" at bounding box center [645, 213] width 556 height 169
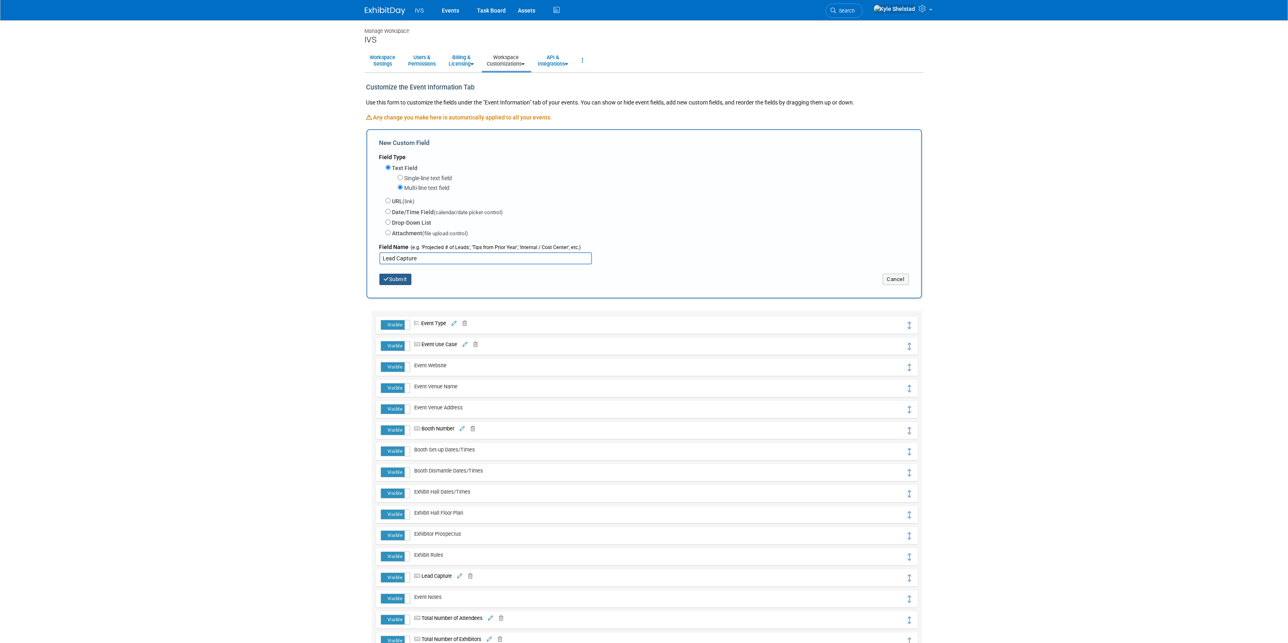
click at [397, 280] on button "Submit" at bounding box center [396, 279] width 32 height 11
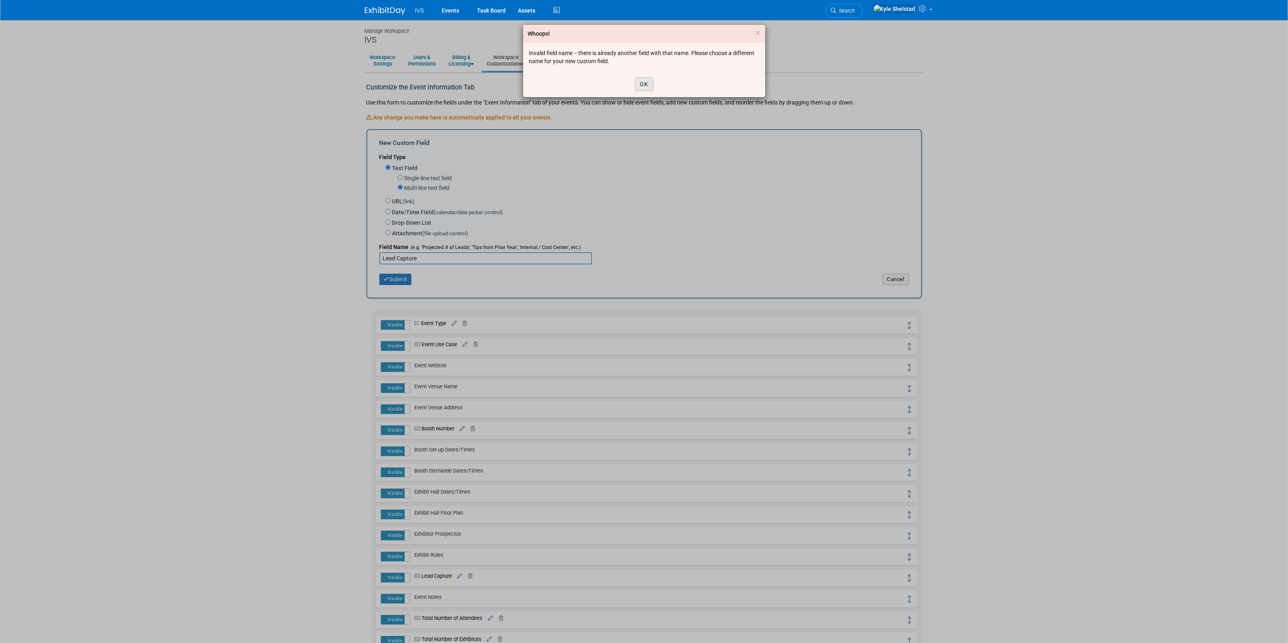
click at [645, 82] on button "OK" at bounding box center [644, 84] width 19 height 14
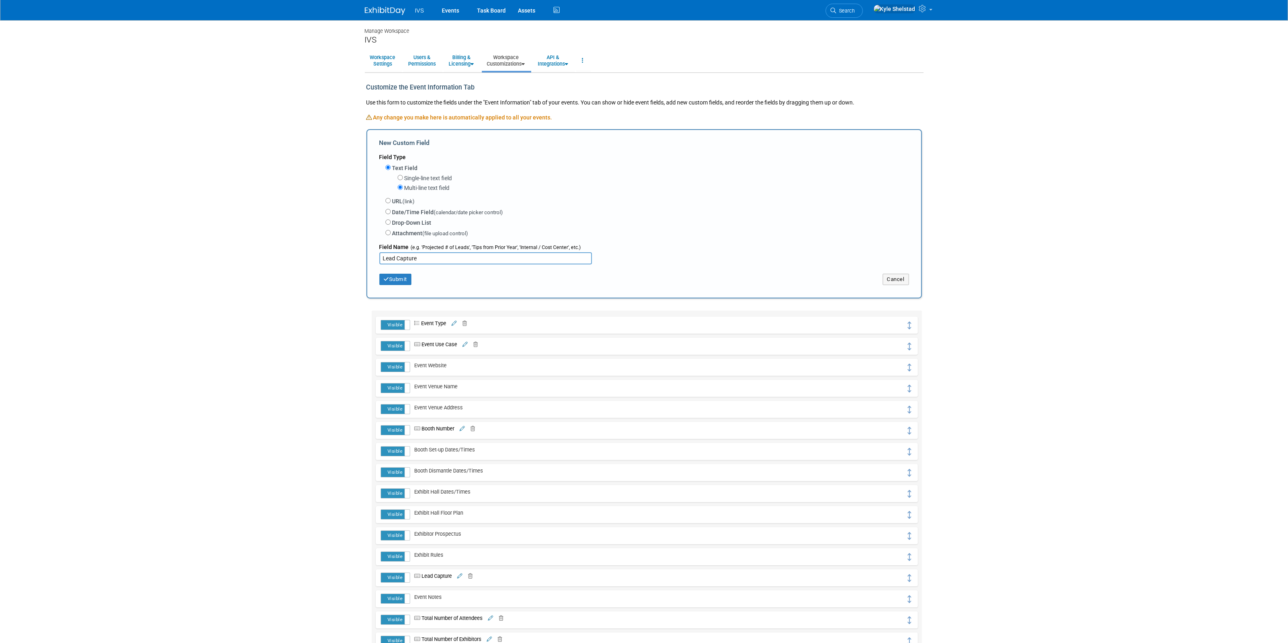
click at [469, 252] on input "Lead Capture" at bounding box center [486, 258] width 213 height 12
type input "Lead Capture"
click at [463, 574] on icon at bounding box center [459, 576] width 5 height 5
click at [440, 576] on input "Lead Capture" at bounding box center [511, 579] width 198 height 12
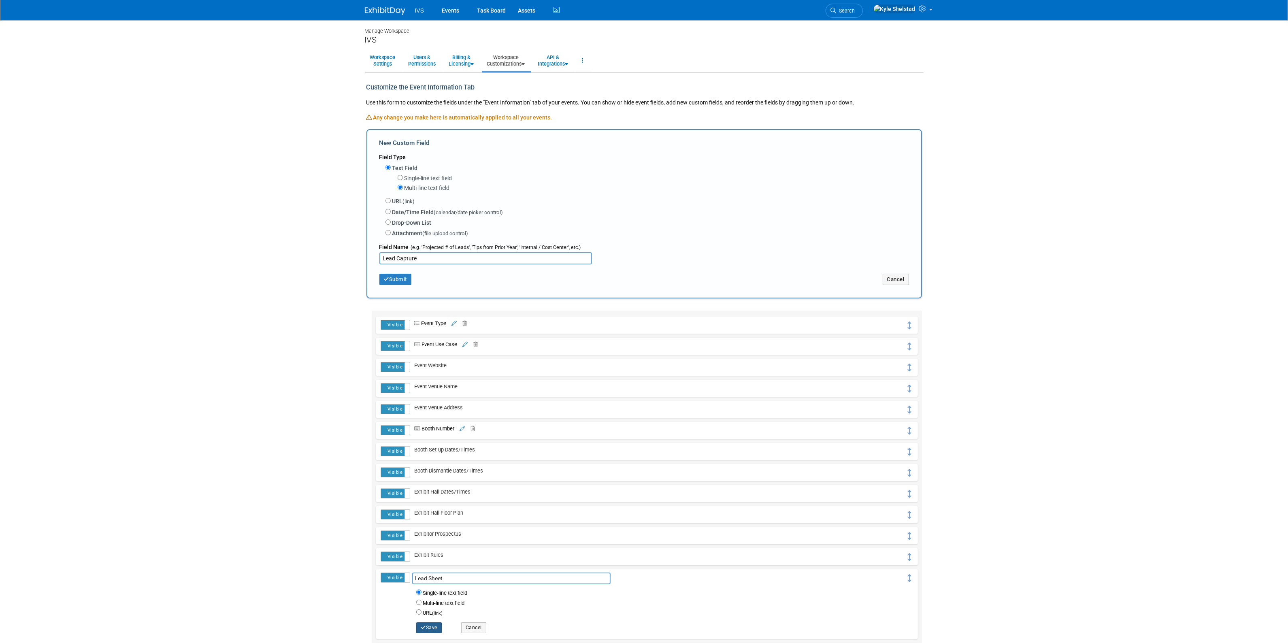
type input "Lead Sheet"
click at [423, 625] on icon "button" at bounding box center [423, 627] width 5 height 5
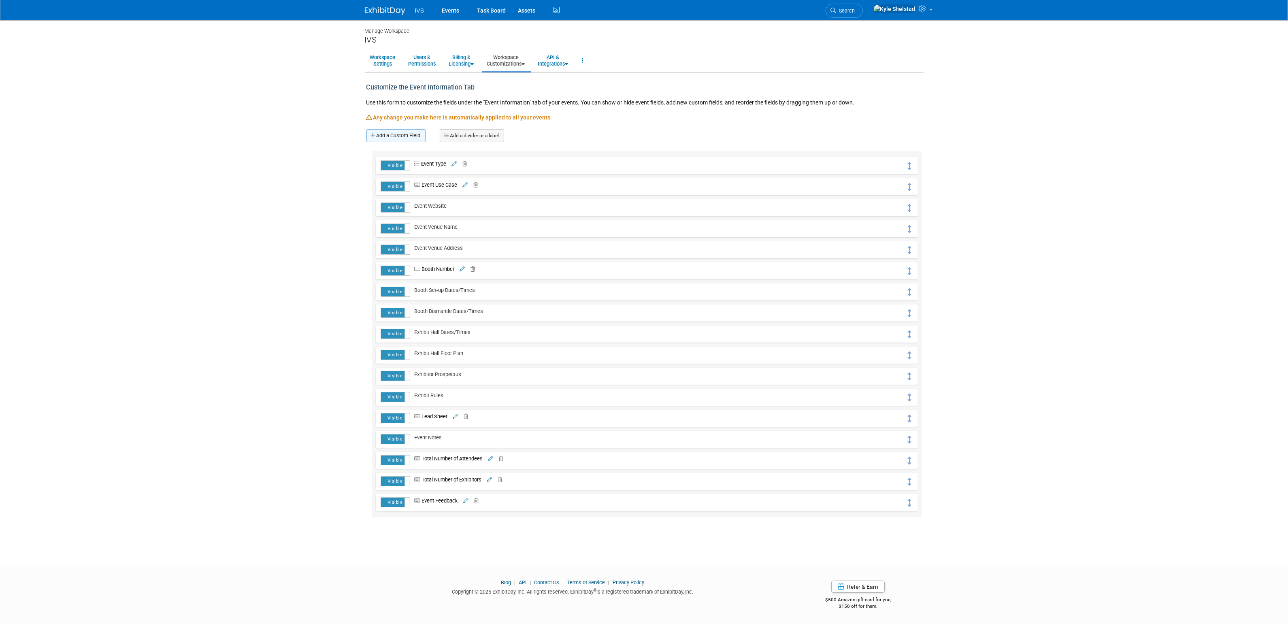
click at [395, 137] on link "Add a Custom Field" at bounding box center [396, 135] width 59 height 13
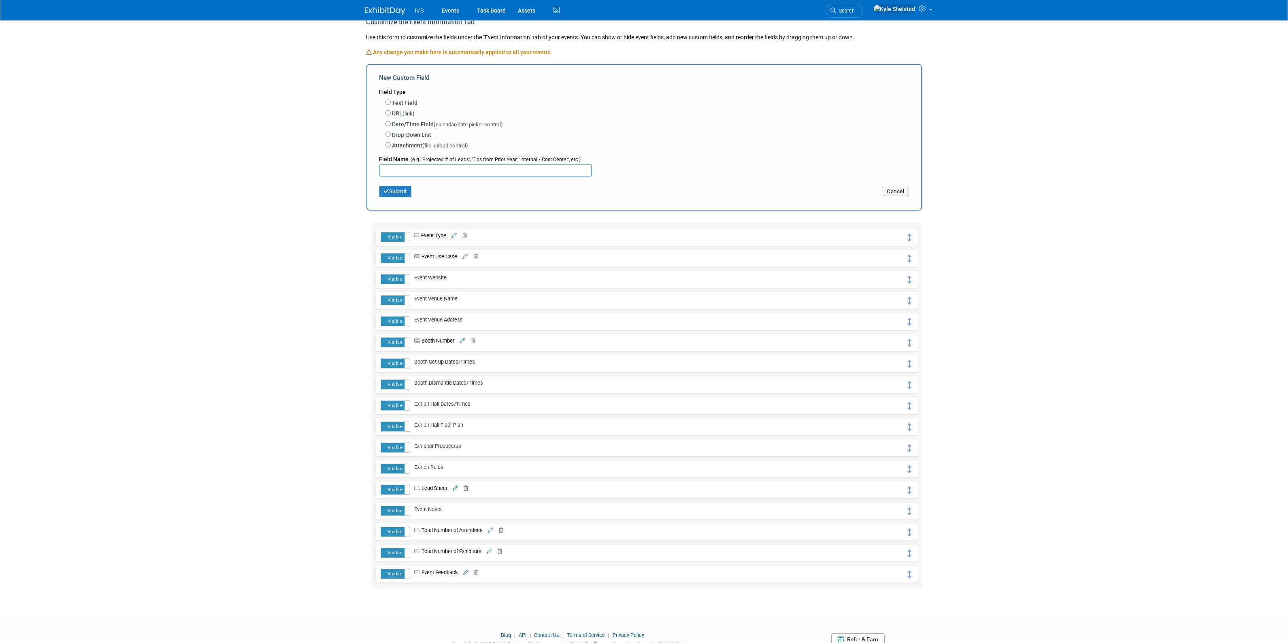
scroll to position [67, 0]
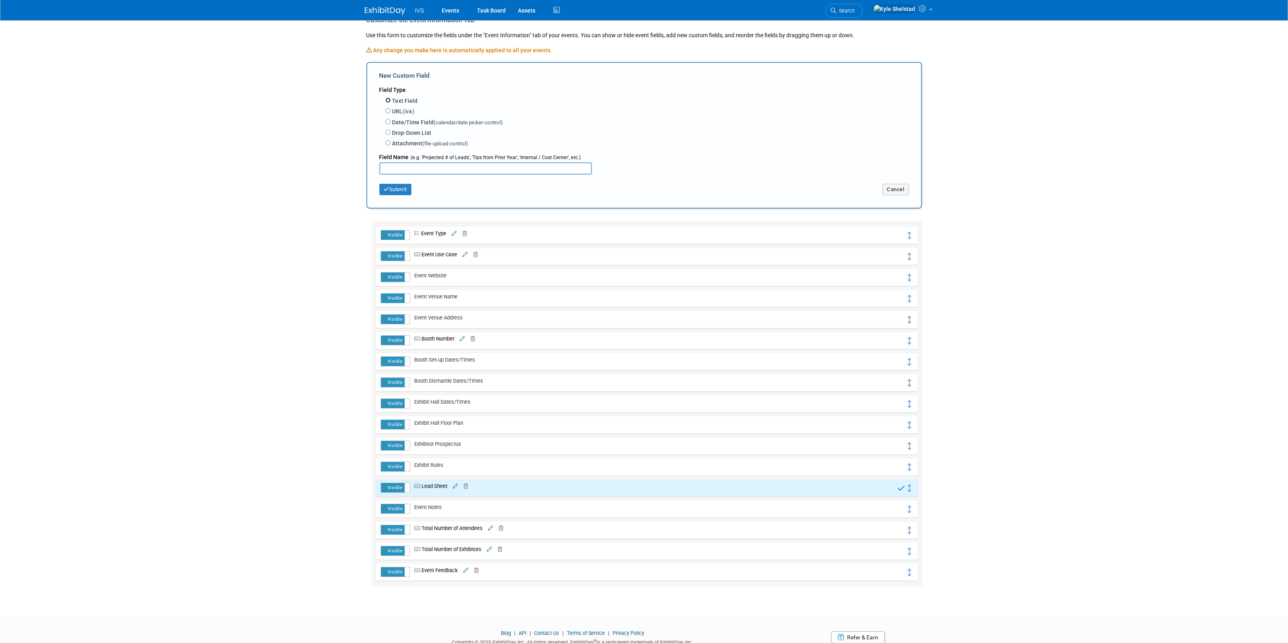
click at [386, 100] on input "Text Field" at bounding box center [388, 100] width 5 height 5
radio input "true"
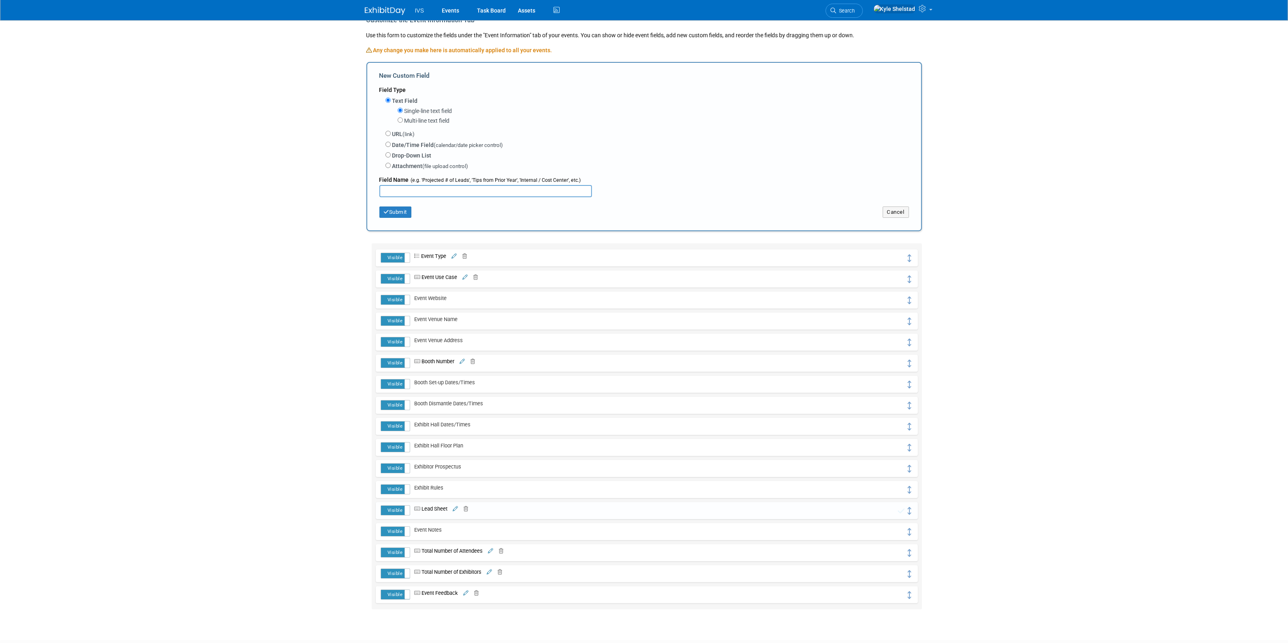
click at [405, 120] on label "Multi-line text field" at bounding box center [427, 121] width 45 height 8
click at [403, 120] on input "Multi-line text field" at bounding box center [400, 119] width 5 height 5
radio input "true"
click at [418, 188] on input "text" at bounding box center [486, 191] width 213 height 12
type input "Lead Capture"
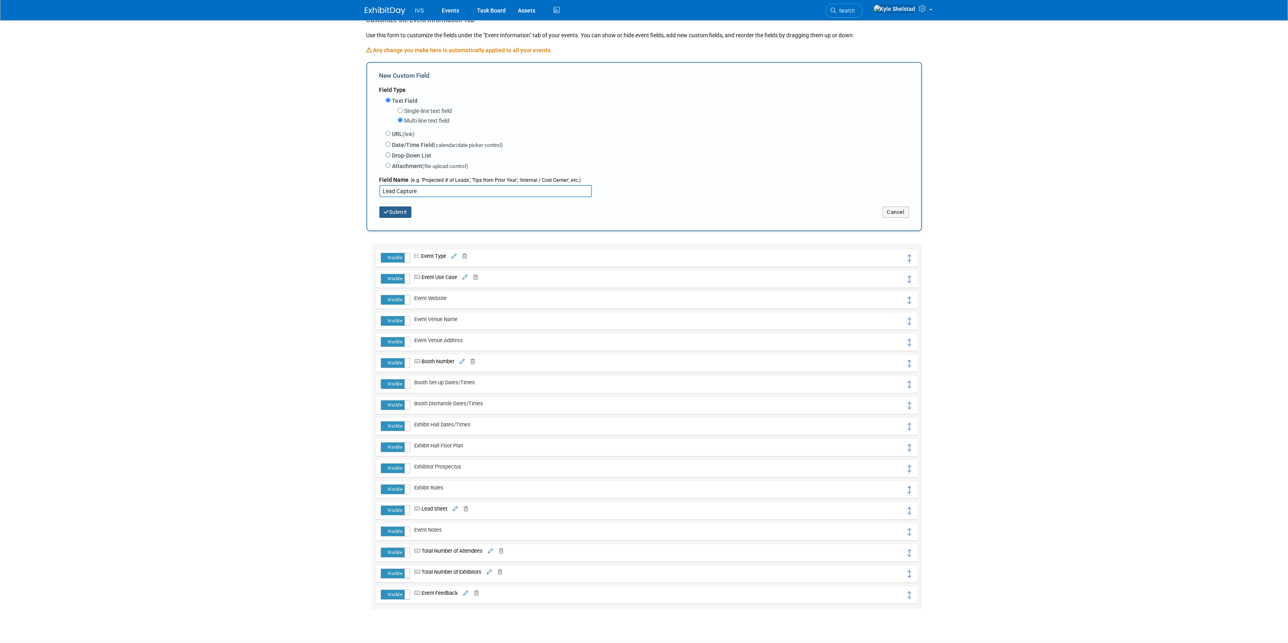
click at [397, 209] on button "Submit" at bounding box center [396, 212] width 32 height 11
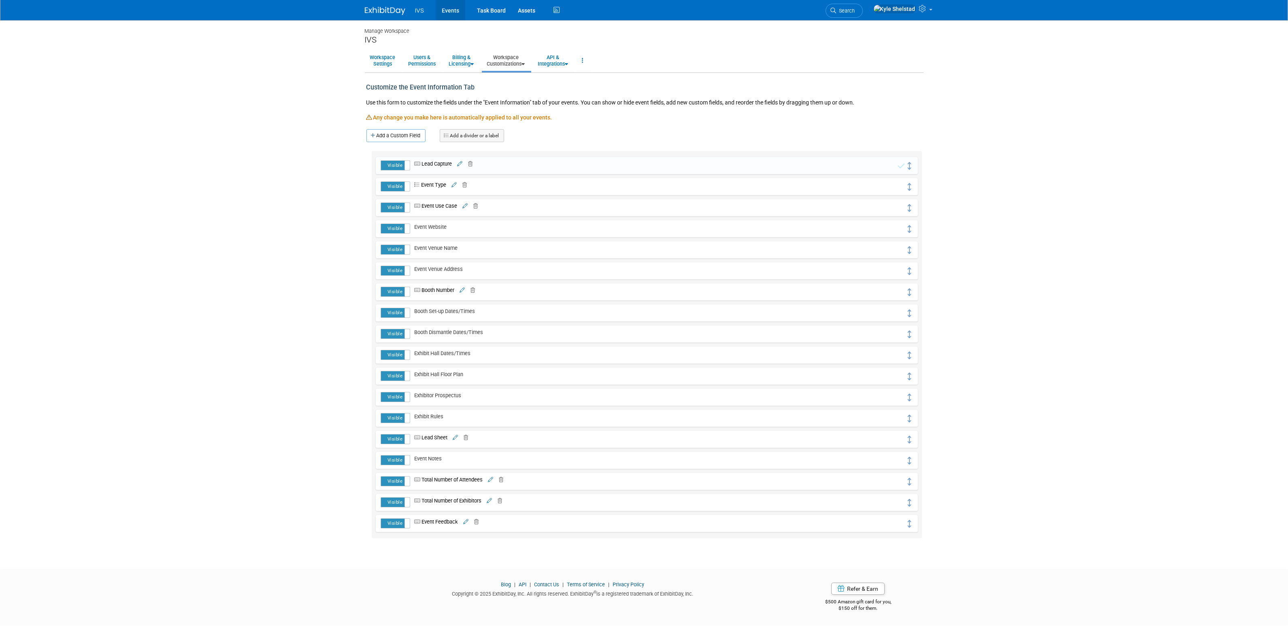
click at [446, 13] on link "Events" at bounding box center [451, 10] width 30 height 20
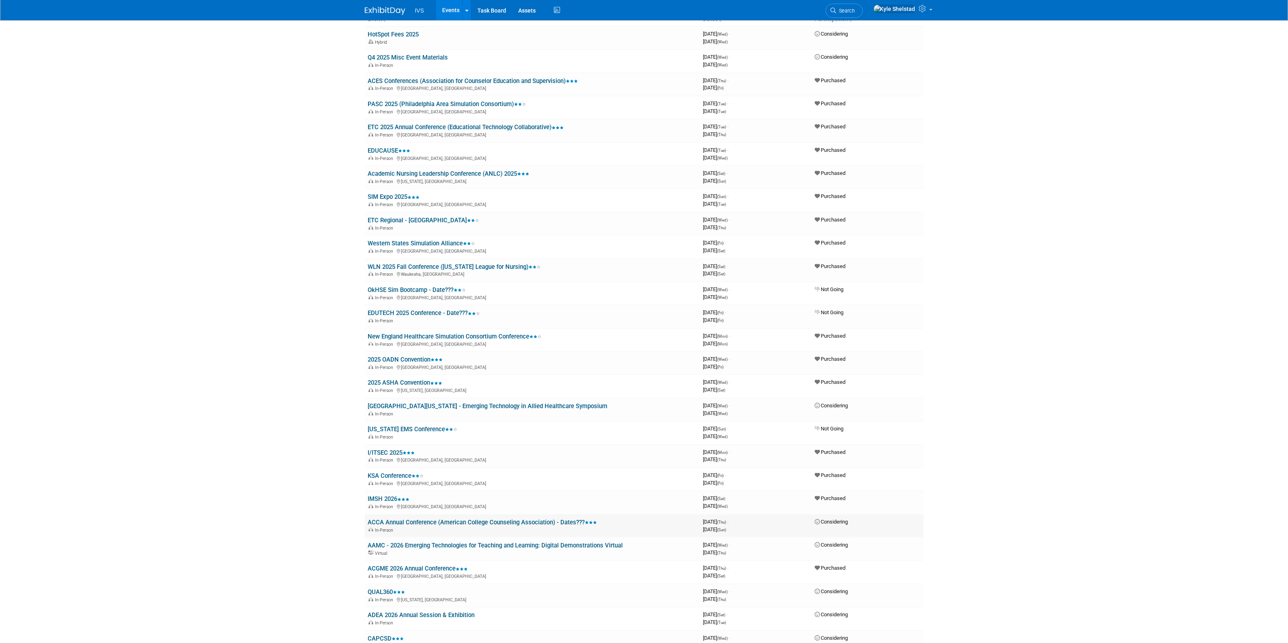
scroll to position [67, 0]
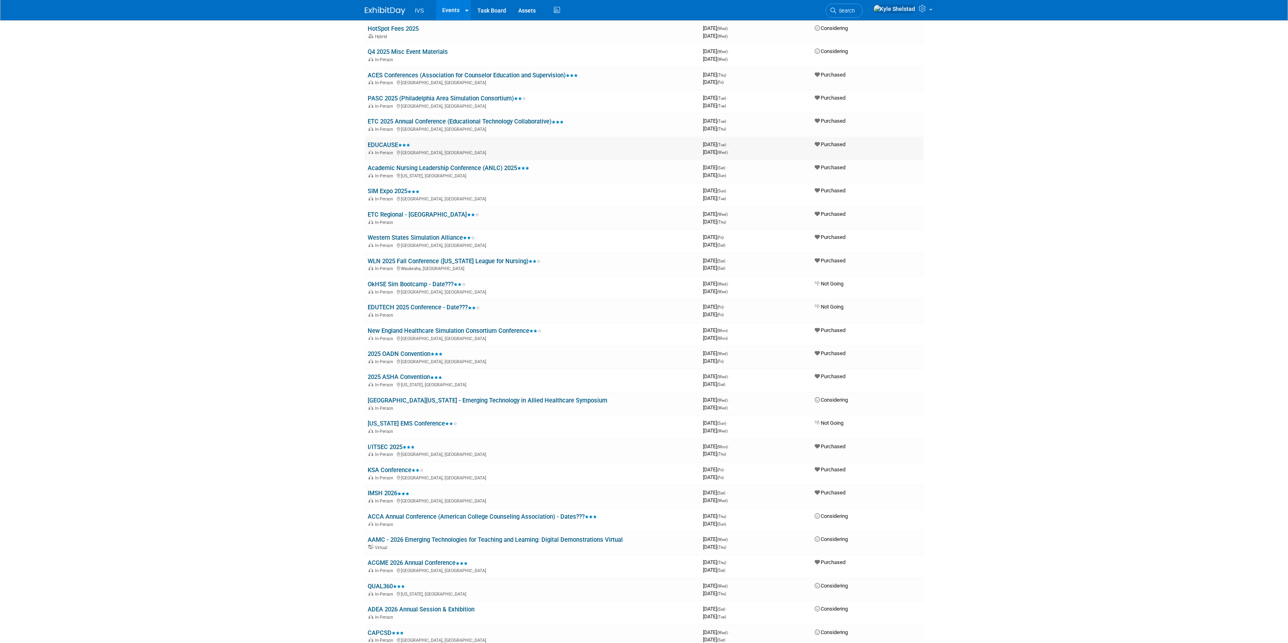
click at [381, 142] on link "EDUCAUSE" at bounding box center [389, 144] width 43 height 7
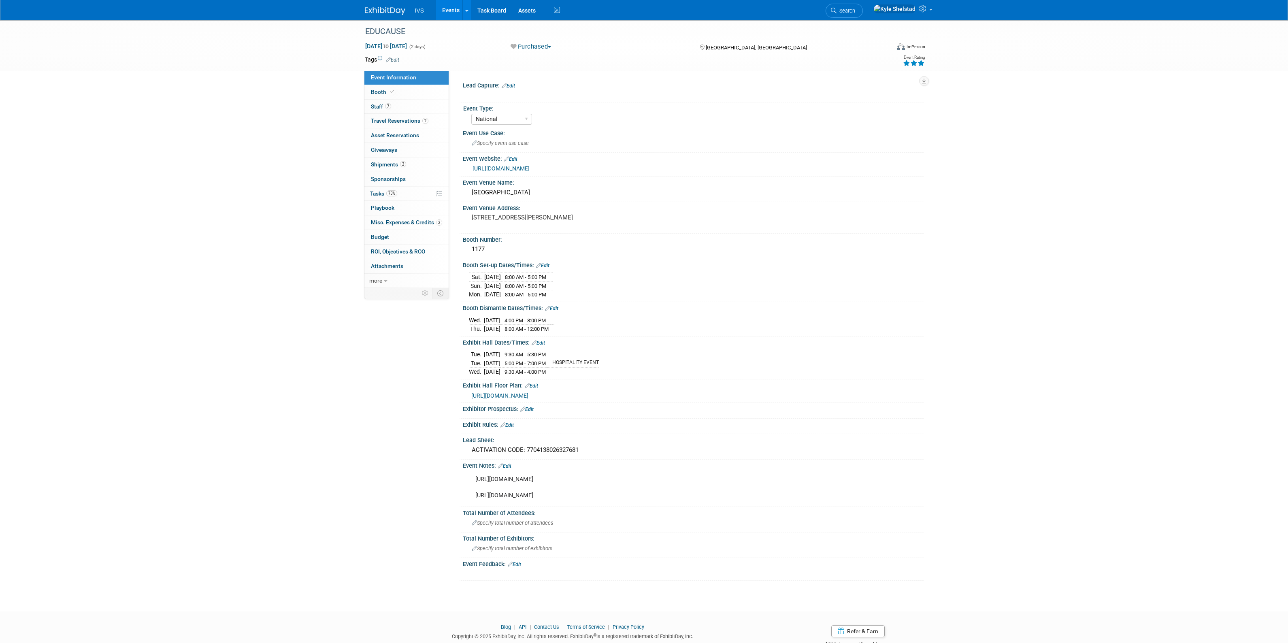
select select "National"
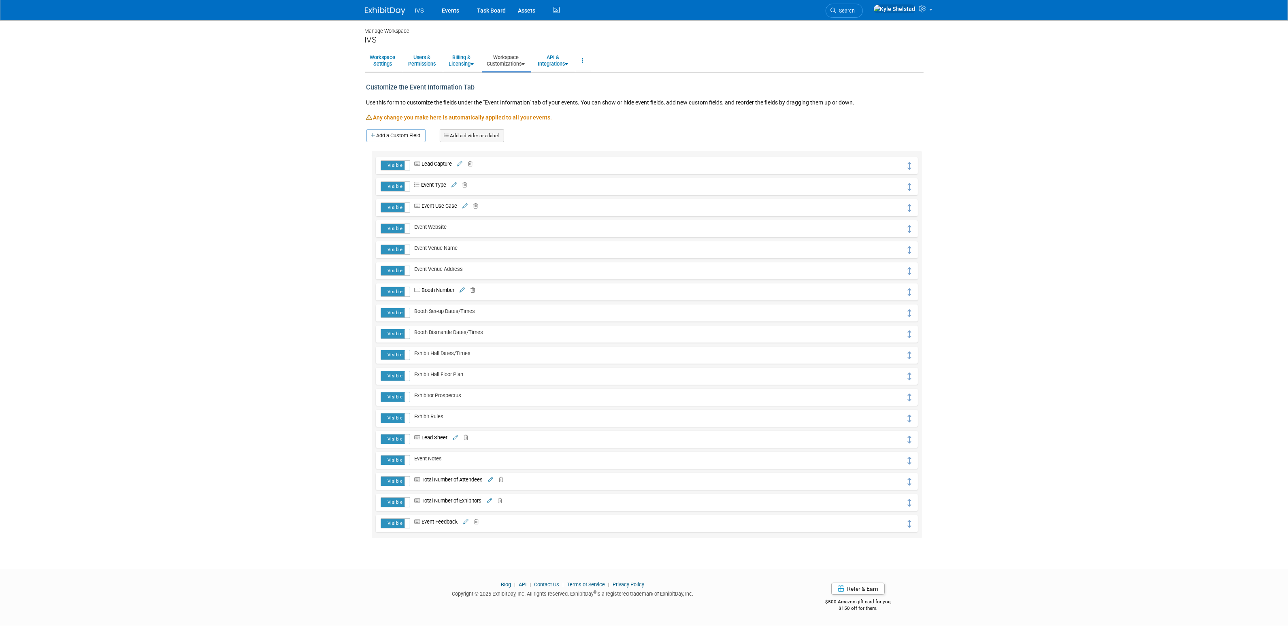
drag, startPoint x: 906, startPoint y: 166, endPoint x: 839, endPoint y: 420, distance: 262.8
click at [839, 420] on div "Visible Hidden Lead Capture Lead Capture URL" at bounding box center [647, 344] width 550 height 387
drag, startPoint x: 910, startPoint y: 166, endPoint x: 909, endPoint y: 417, distance: 251.1
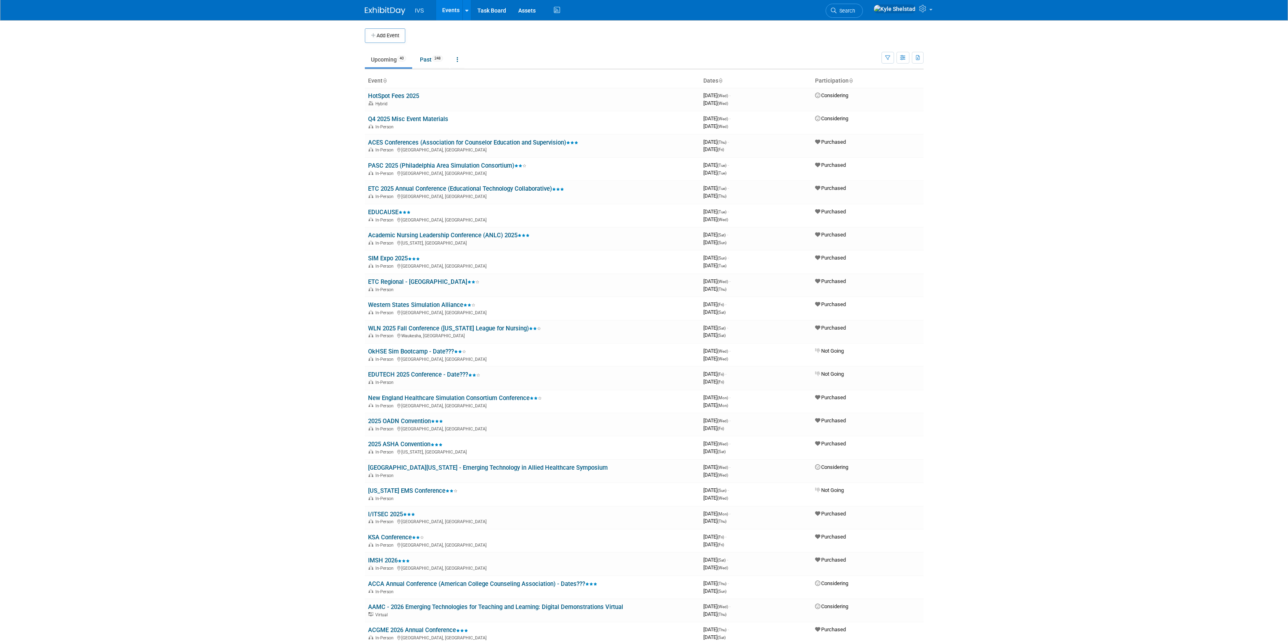
scroll to position [67, 0]
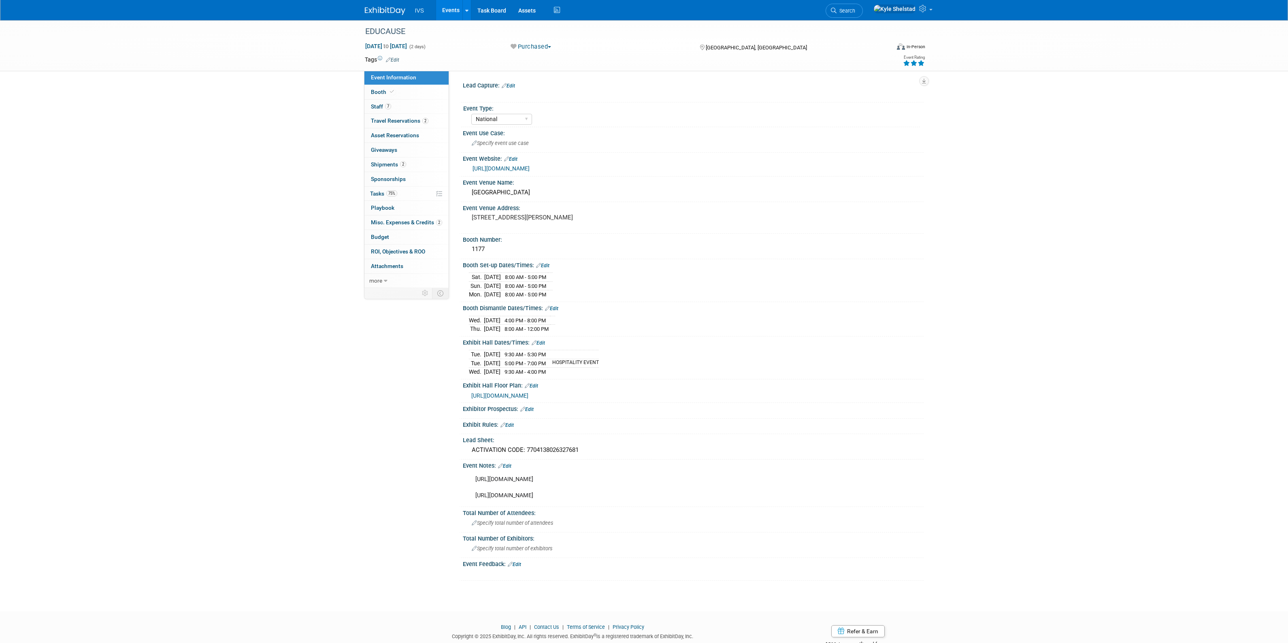
select select "National"
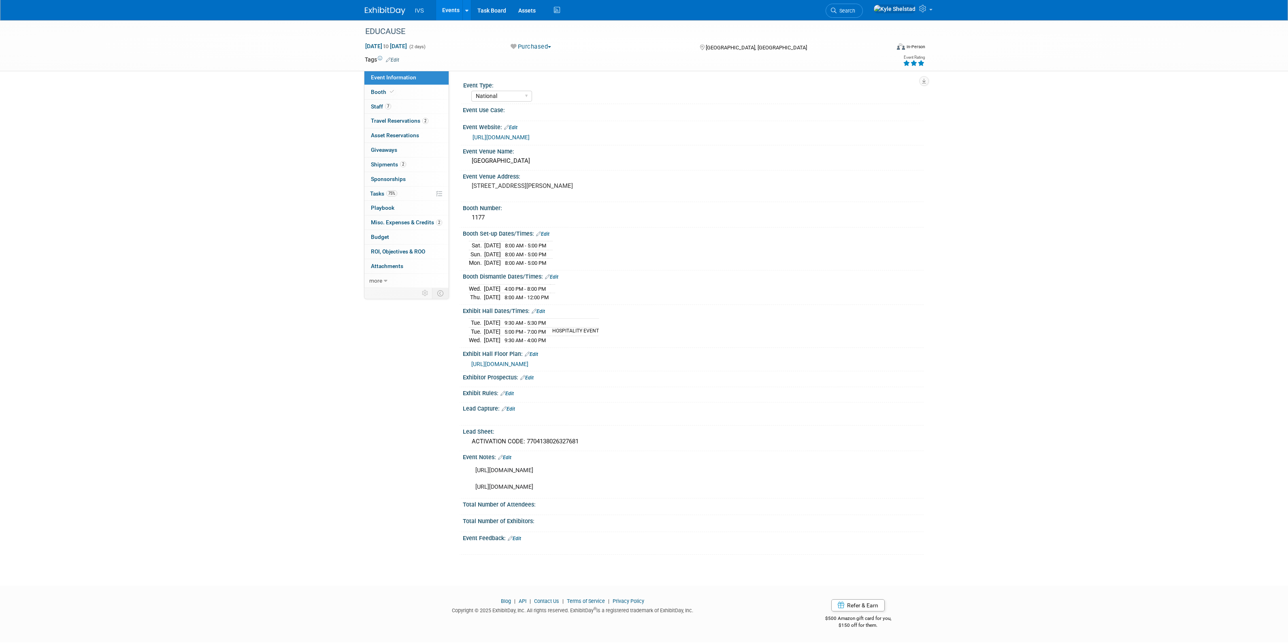
select select "National"
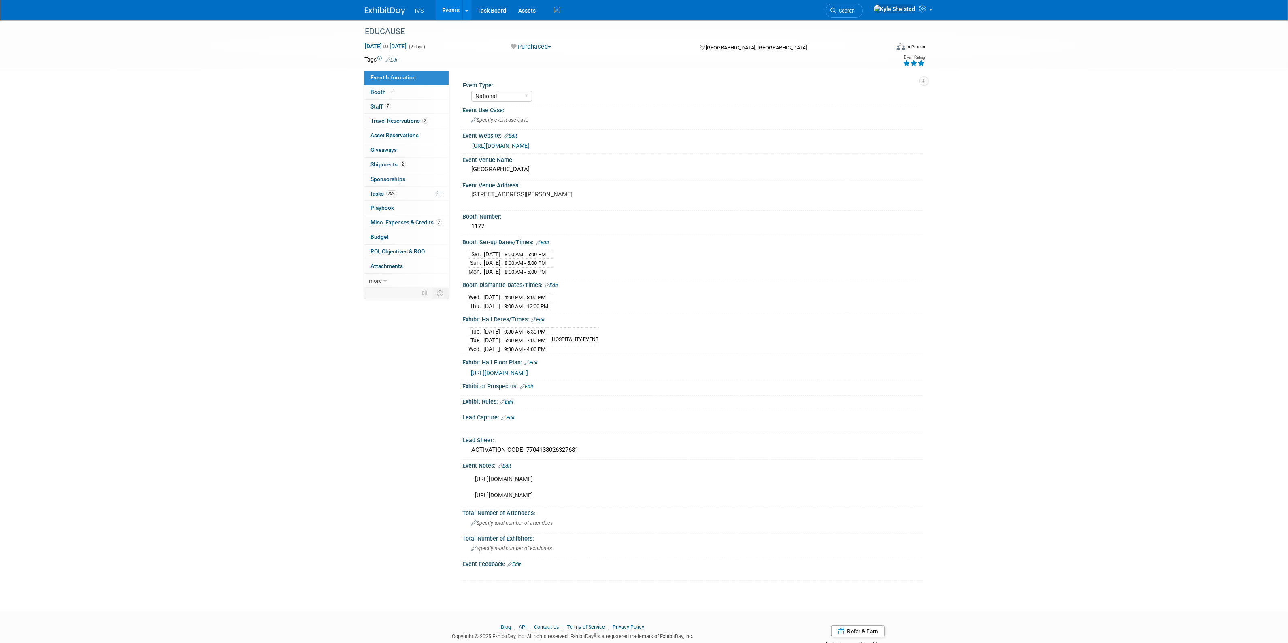
click at [511, 418] on link "Edit" at bounding box center [508, 418] width 13 height 6
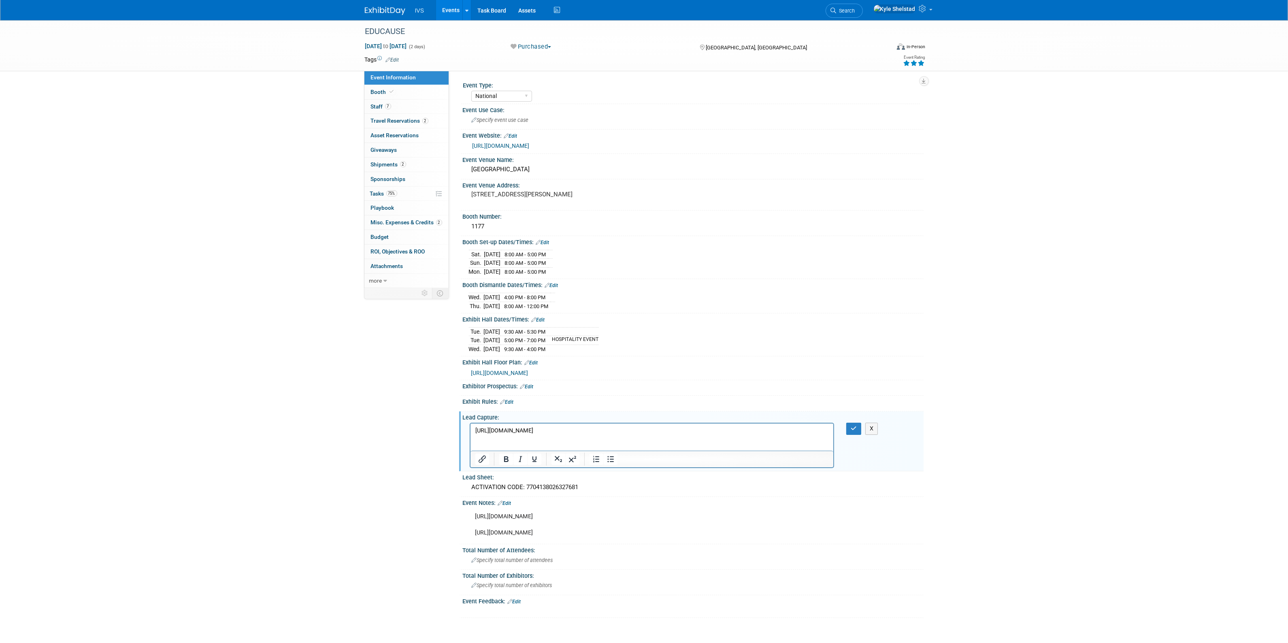
drag, startPoint x: 552, startPoint y: 447, endPoint x: 912, endPoint y: 853, distance: 542.3
click at [470, 429] on html "https://activate.swap.mge360.com/?code=7704138026327681&utm_source=swapactivate…" at bounding box center [651, 429] width 363 height 11
click at [483, 462] on icon "Insert/edit link" at bounding box center [482, 459] width 10 height 10
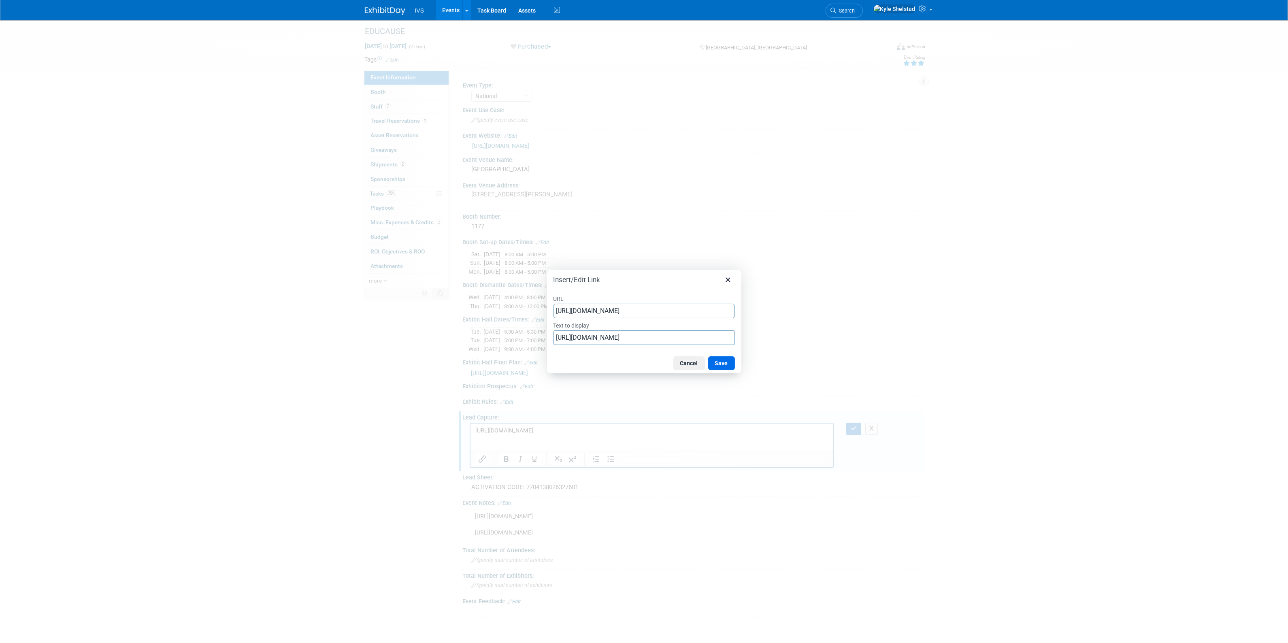
scroll to position [0, 353]
click at [623, 324] on div "https://activate.swap.mge360.com/?code=7704138026327681&utm_source=swapactivate…" at bounding box center [647, 320] width 173 height 10
type input "https://activate.swap.mge360.com/?code=7704138026327681&utm_source=swapactivate…"
click at [613, 339] on input "https://activate.swap.mge360.com/?code=7704138026327681&utm_source=swapactivate…" at bounding box center [644, 337] width 181 height 15
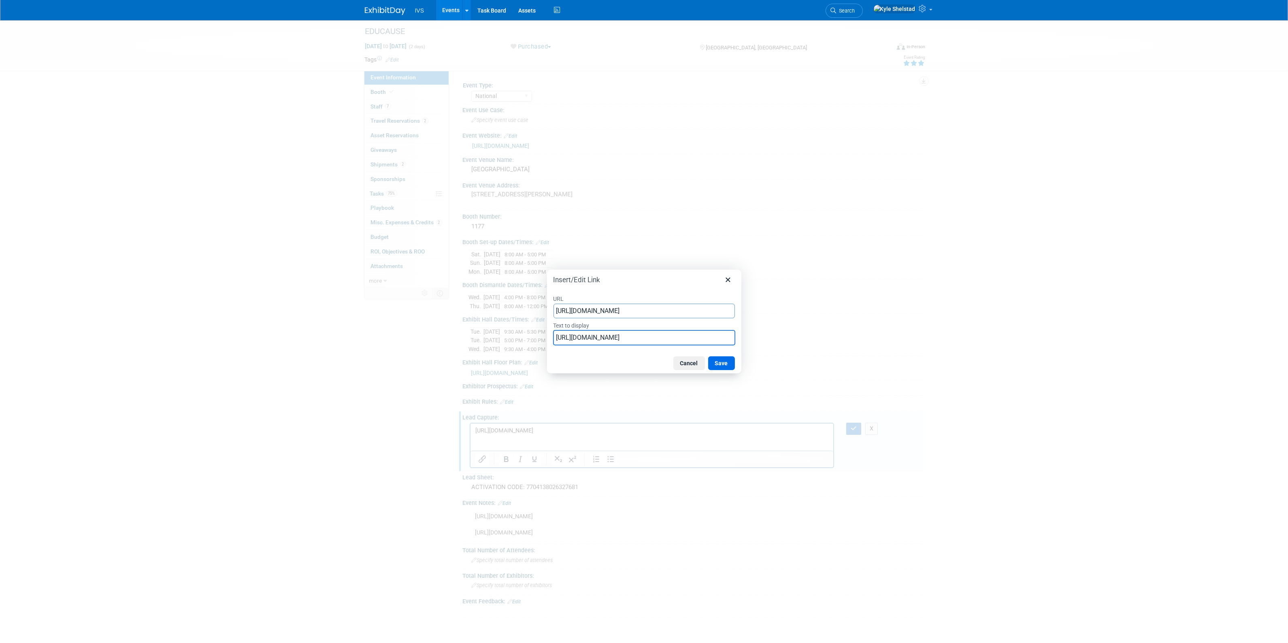
click at [613, 339] on input "https://activate.swap.mge360.com/?code=7704138026327681&utm_source=swapactivate…" at bounding box center [644, 337] width 181 height 15
type input "SWAP Activation Link"
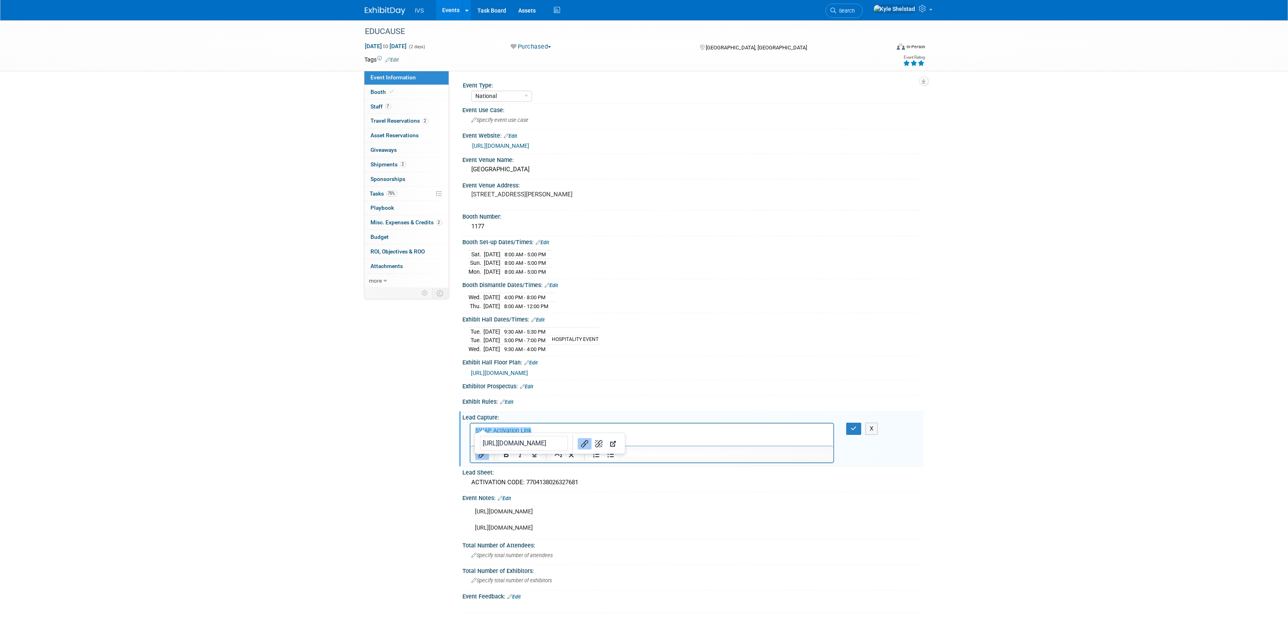
click at [796, 396] on div "Exhibitor Prospectus: Edit" at bounding box center [691, 388] width 465 height 16
click at [851, 429] on icon "button" at bounding box center [854, 429] width 6 height 6
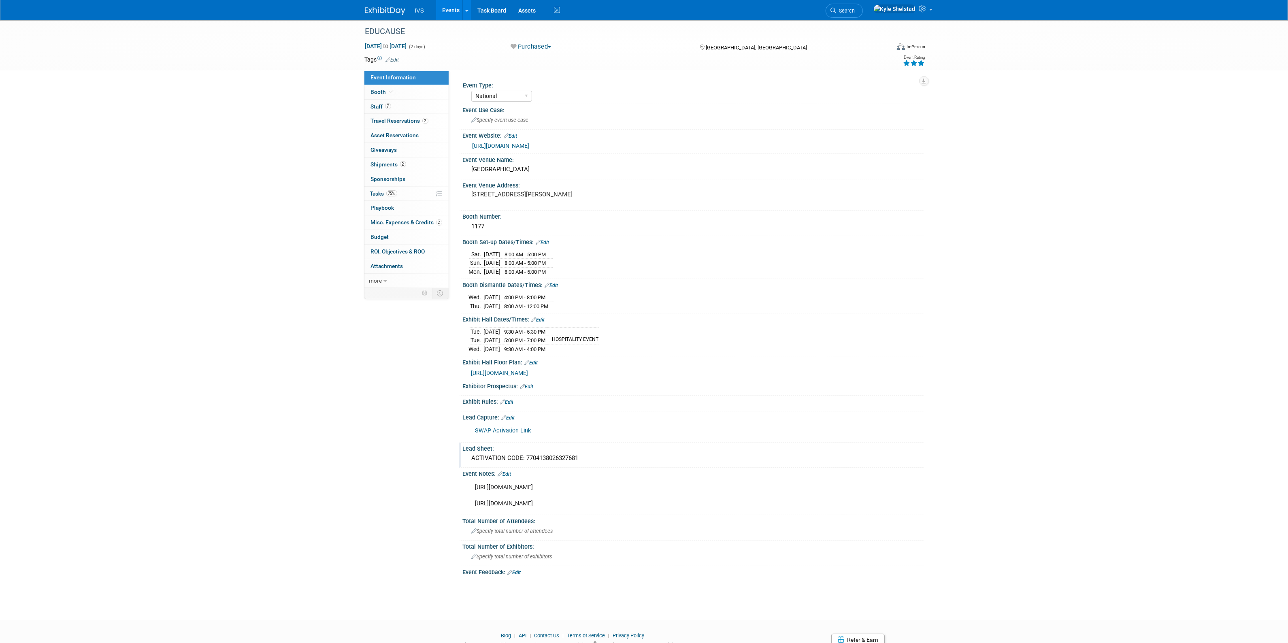
drag, startPoint x: 611, startPoint y: 458, endPoint x: 467, endPoint y: 459, distance: 144.2
click at [467, 459] on div "ACTIVATION CODE: 7704138026327681" at bounding box center [693, 458] width 461 height 13
drag, startPoint x: 596, startPoint y: 458, endPoint x: 448, endPoint y: 458, distance: 148.6
click at [448, 458] on div "Event Information Event Info Booth Booth 7 Staff 7 Staff 2 Travel Reservations …" at bounding box center [644, 304] width 571 height 569
click at [514, 420] on link "Edit" at bounding box center [508, 418] width 13 height 6
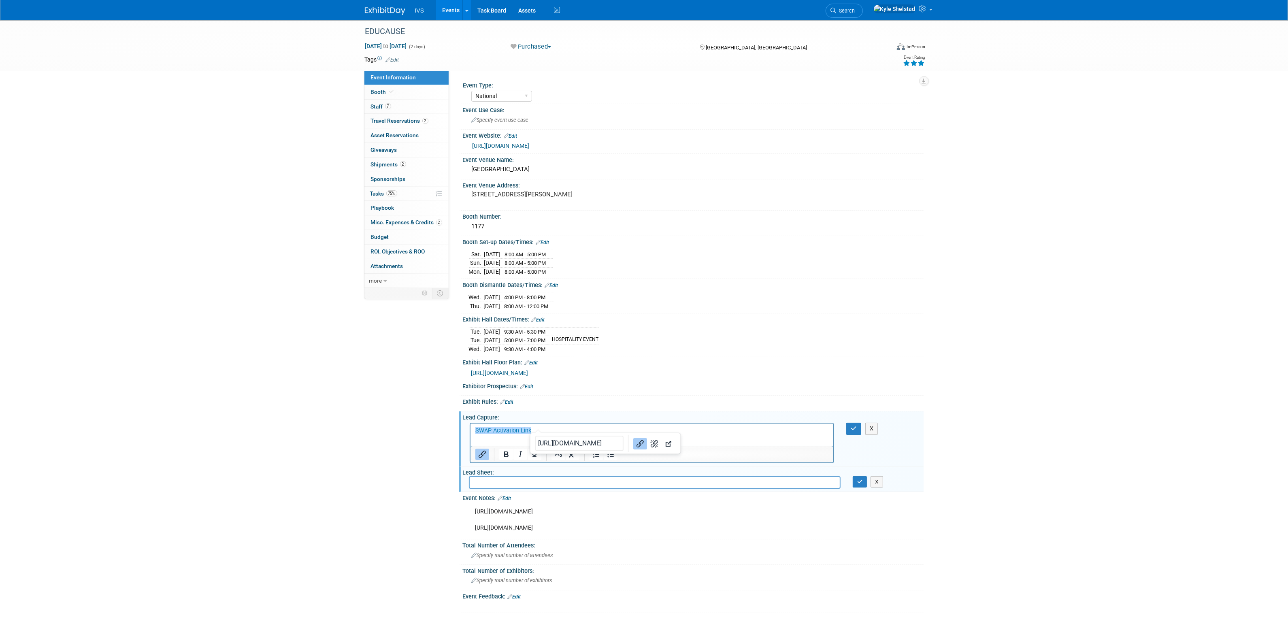
click at [550, 434] on p "﻿SWAP Activation Link" at bounding box center [652, 431] width 354 height 8
paste body "Rich Text Area. Press ALT-0 for help."
click at [856, 430] on icon "button" at bounding box center [854, 429] width 6 height 6
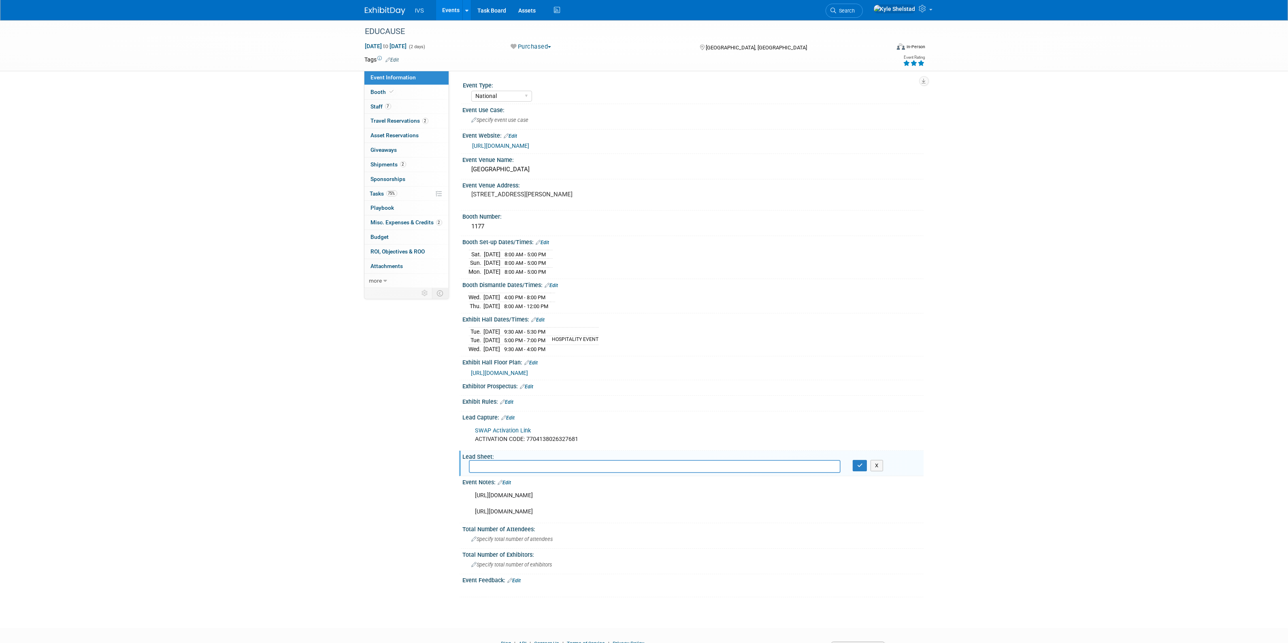
click at [499, 468] on input "text" at bounding box center [655, 466] width 372 height 13
paste input "https://intelligentvideosolutions-my.sharepoint.com/personal/kshelstad_ipivs_co…"
type input "https://intelligentvideosolutions-my.sharepoint.com/personal/kshelstad_ipivs_co…"
click at [861, 470] on button "button" at bounding box center [860, 465] width 15 height 11
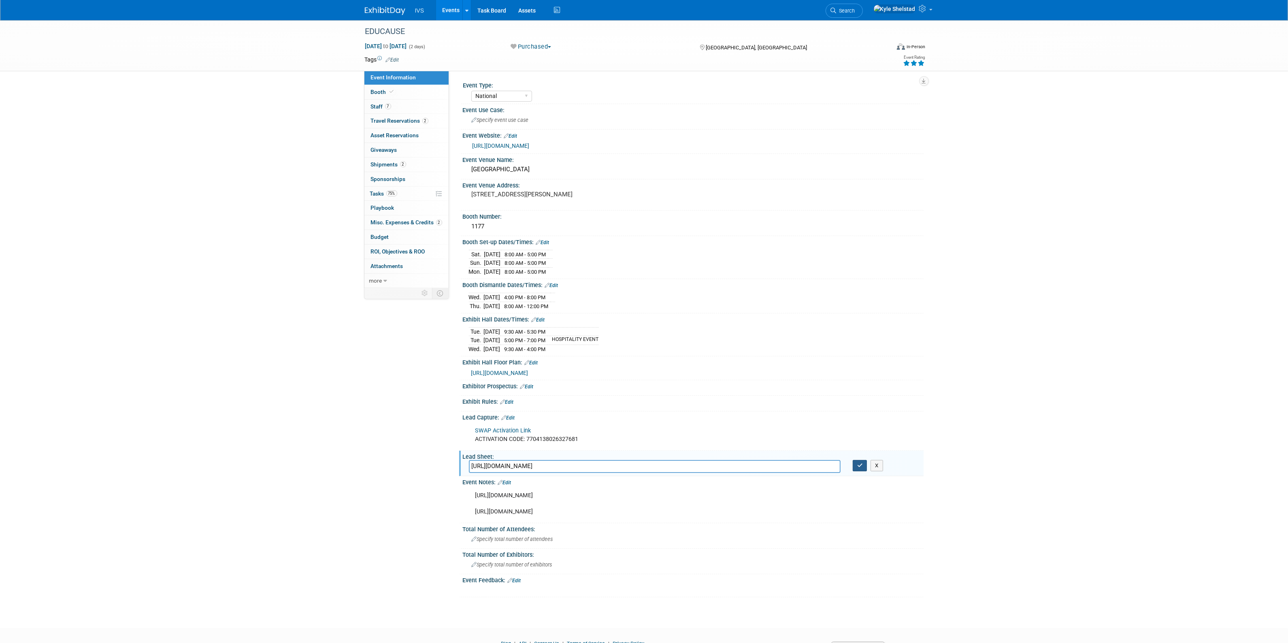
scroll to position [0, 0]
click at [929, 9] on link at bounding box center [902, 10] width 67 height 20
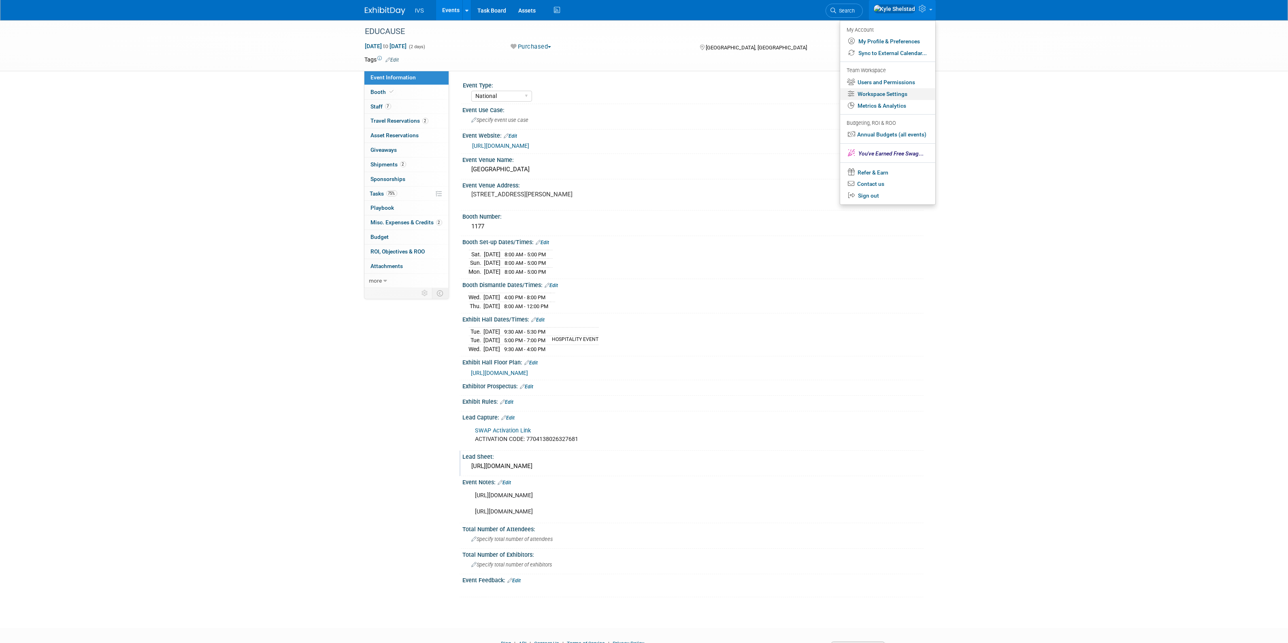
click at [899, 92] on link "Workspace Settings" at bounding box center [887, 94] width 95 height 12
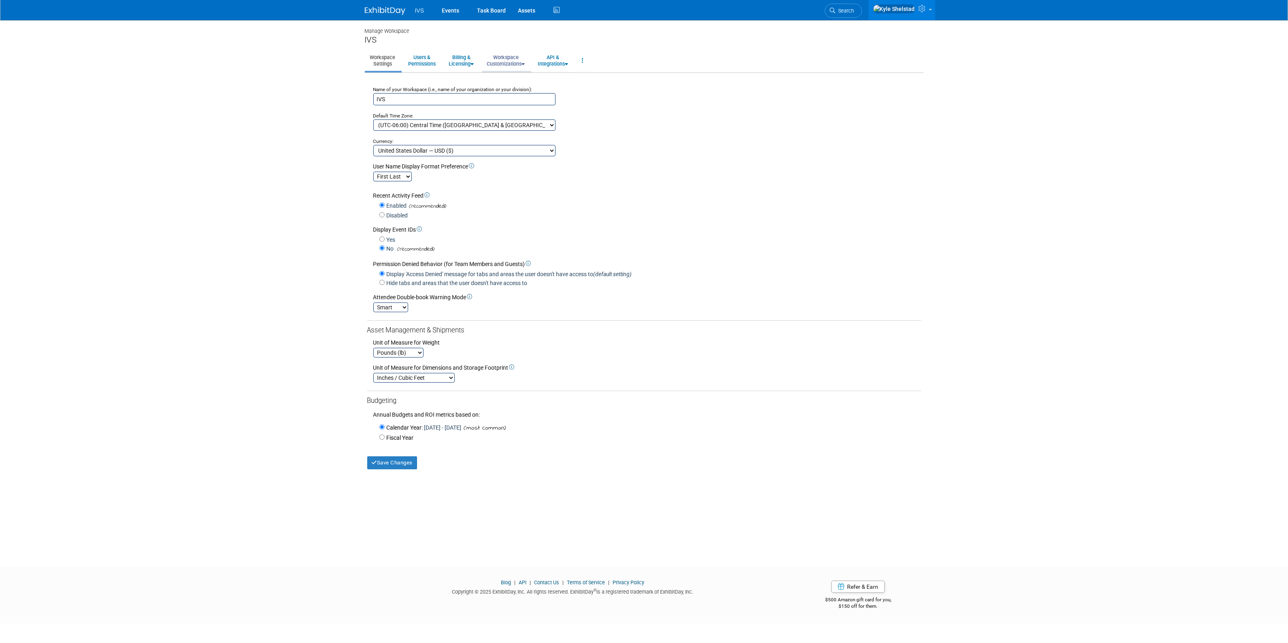
click at [512, 61] on link "Workspace Customizations" at bounding box center [506, 61] width 49 height 20
click at [523, 77] on link "Customize Event Information Tab" at bounding box center [530, 79] width 97 height 12
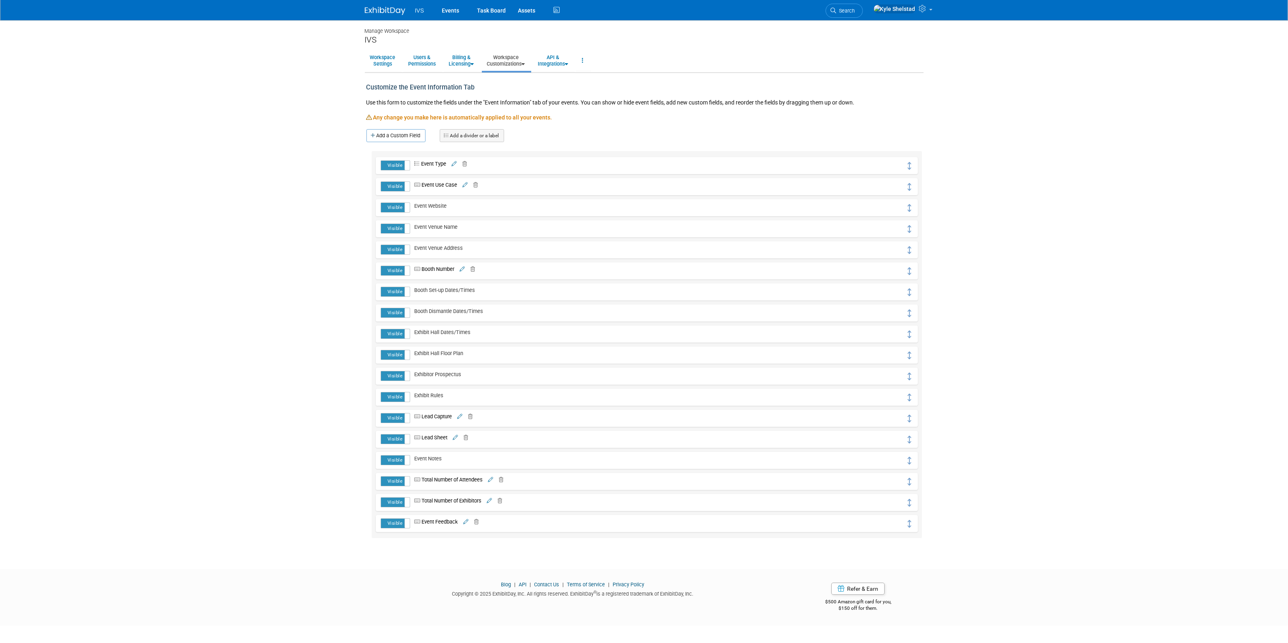
click at [456, 439] on icon at bounding box center [455, 437] width 5 height 5
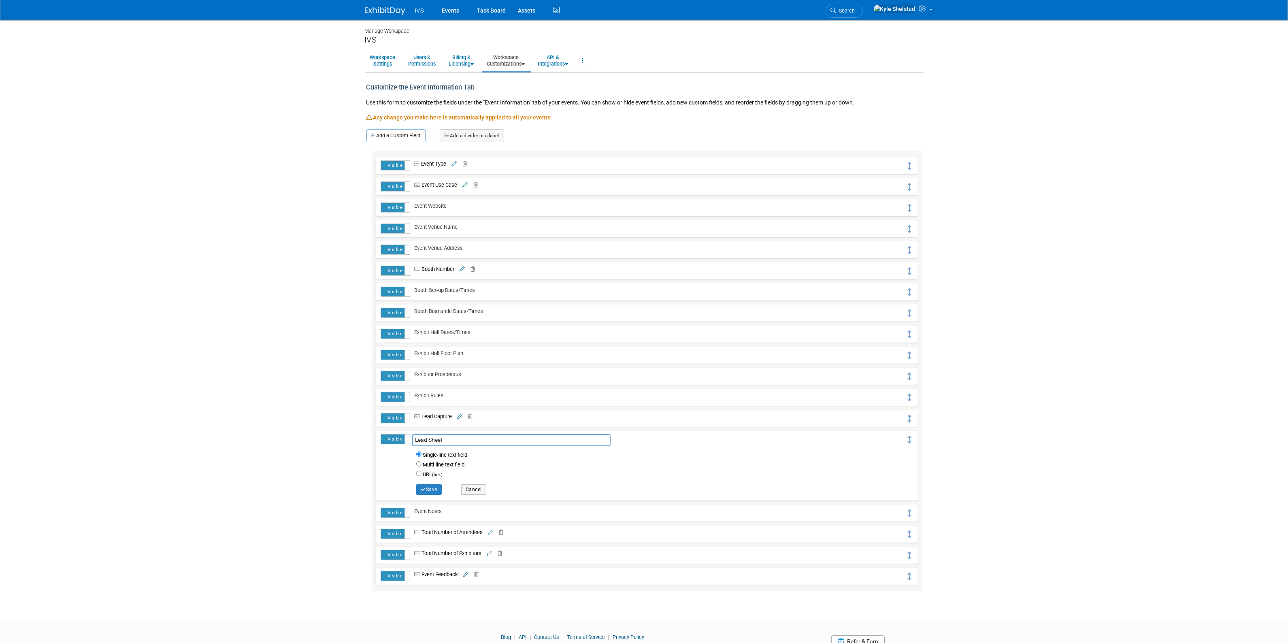
click at [430, 473] on label "URL (link)" at bounding box center [433, 474] width 20 height 7
click at [422, 473] on input "URL (link)" at bounding box center [418, 473] width 5 height 5
radio input "true"
click at [434, 486] on button "Save" at bounding box center [429, 489] width 26 height 11
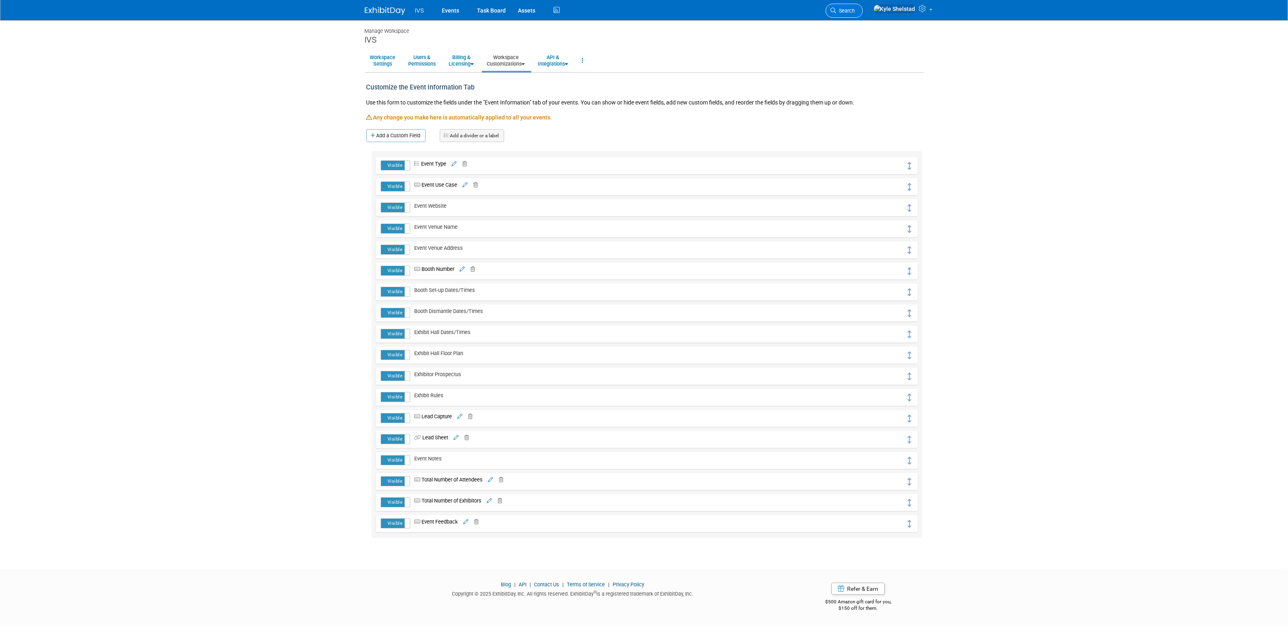
click at [855, 8] on span "Search" at bounding box center [846, 11] width 19 height 6
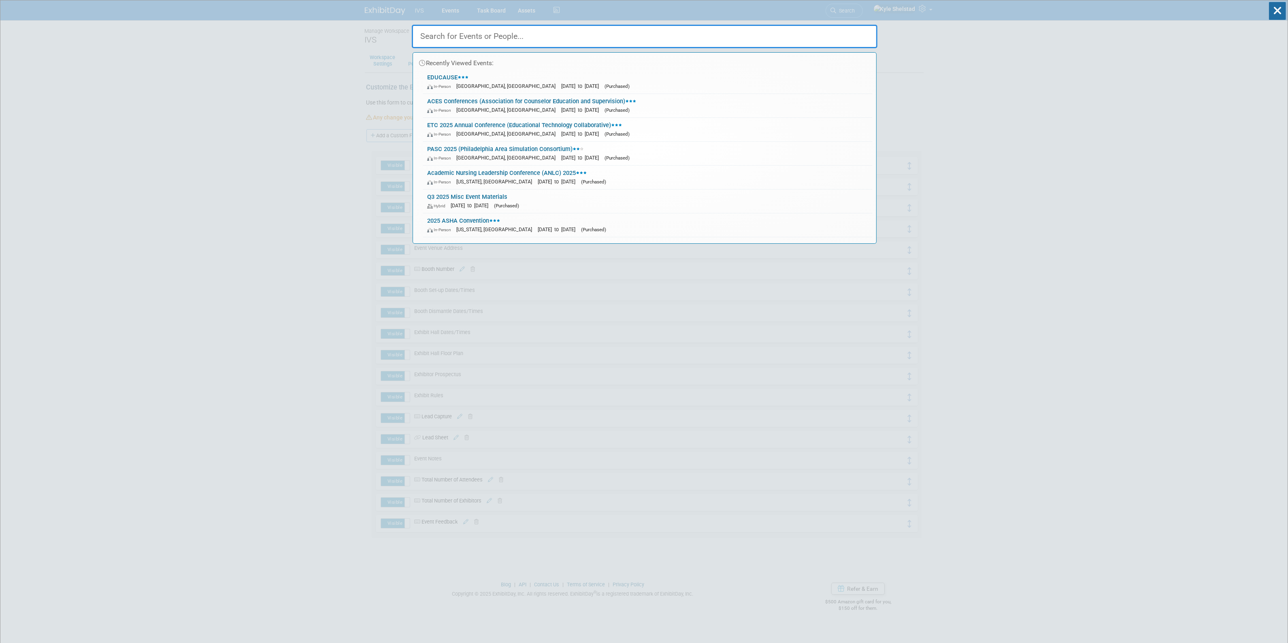
type input "e"
click at [561, 83] on span "[DATE] to [DATE]" at bounding box center [582, 86] width 42 height 6
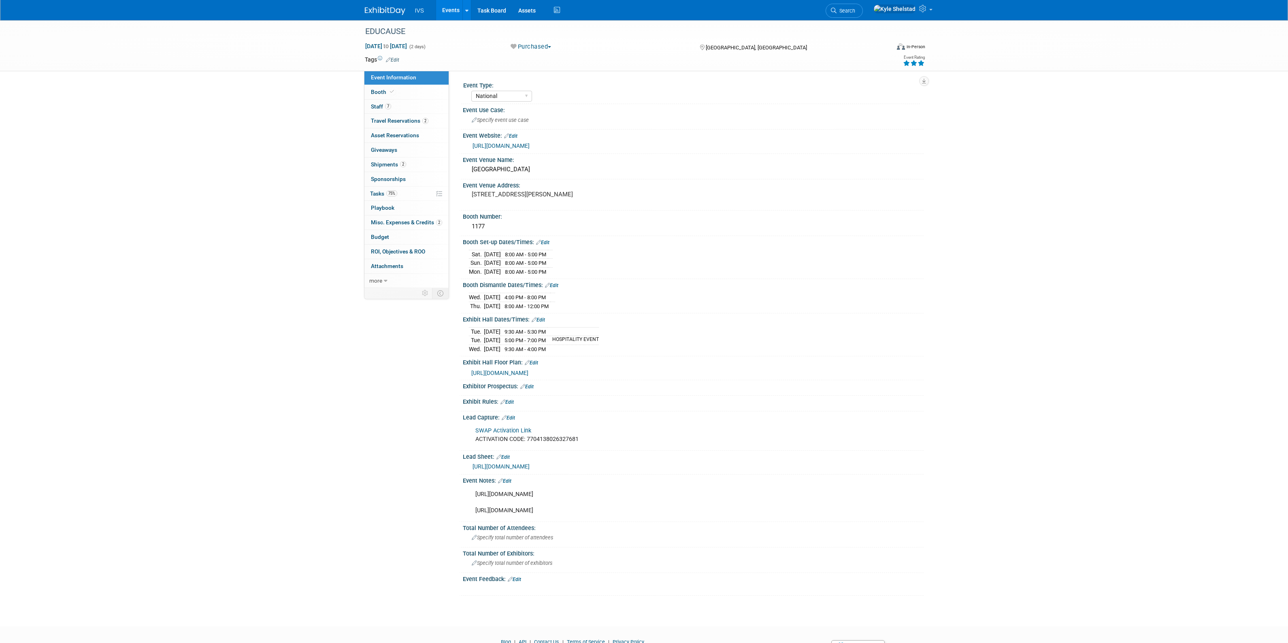
select select "National"
click at [509, 457] on link "Edit" at bounding box center [503, 457] width 13 height 6
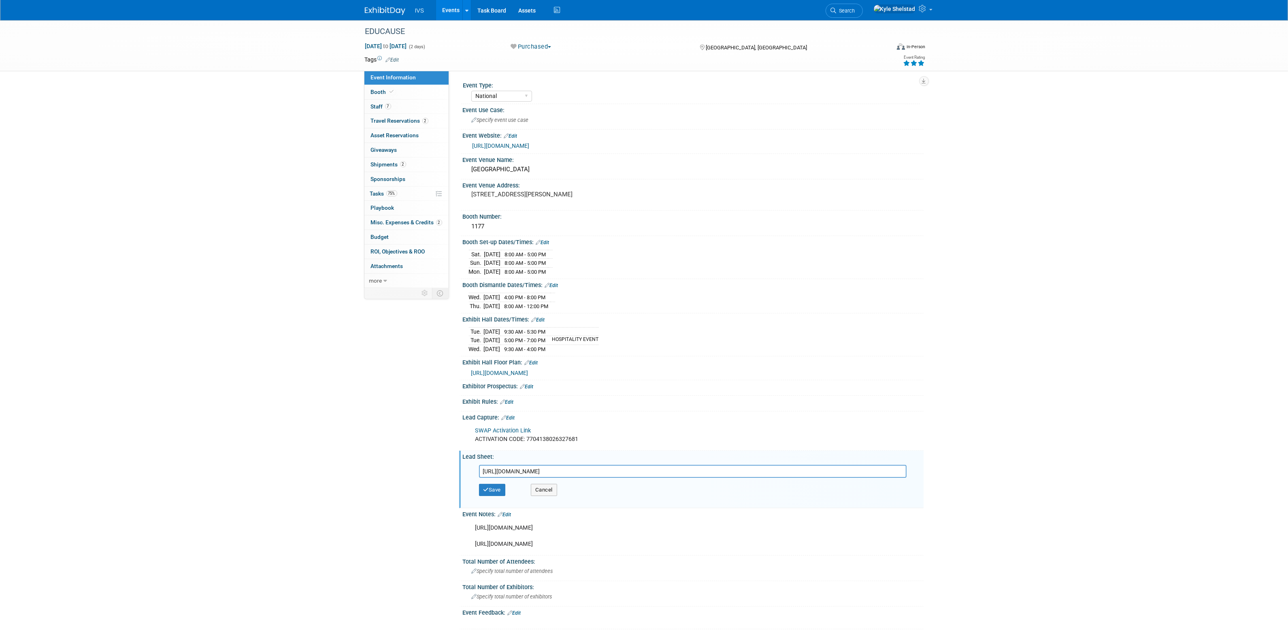
click at [560, 474] on input "[URL][DOMAIN_NAME]" at bounding box center [693, 471] width 428 height 13
click at [552, 493] on button "Cancel" at bounding box center [544, 490] width 26 height 12
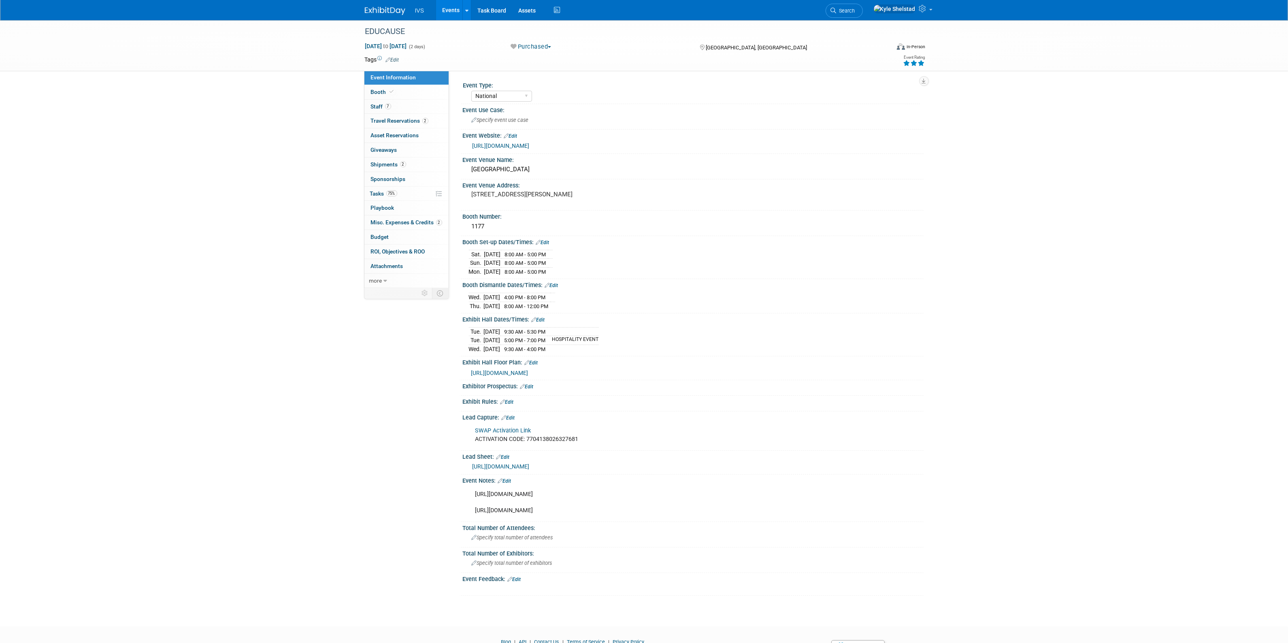
drag, startPoint x: 599, startPoint y: 529, endPoint x: 475, endPoint y: 506, distance: 126.8
click at [475, 506] on div "[URL][DOMAIN_NAME] [URL][DOMAIN_NAME]" at bounding box center [652, 502] width 365 height 32
copy div "[URL][DOMAIN_NAME] [URL][DOMAIN_NAME]"
click at [410, 95] on link "Booth" at bounding box center [407, 92] width 84 height 14
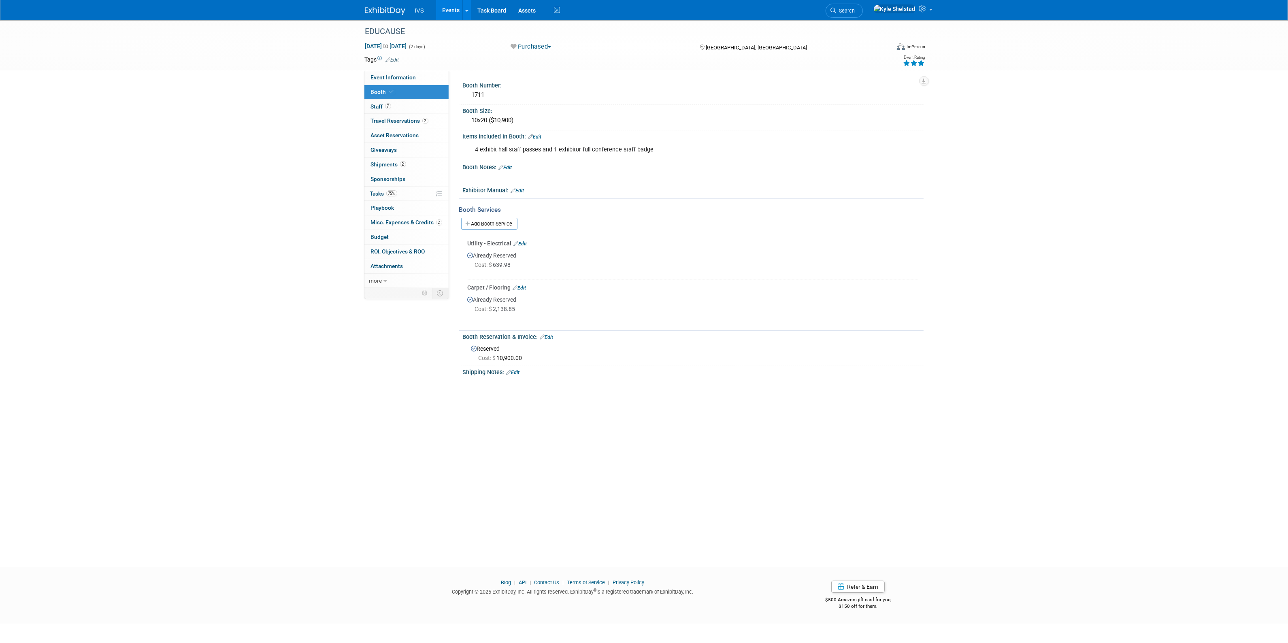
click at [505, 166] on link "Edit" at bounding box center [505, 168] width 13 height 6
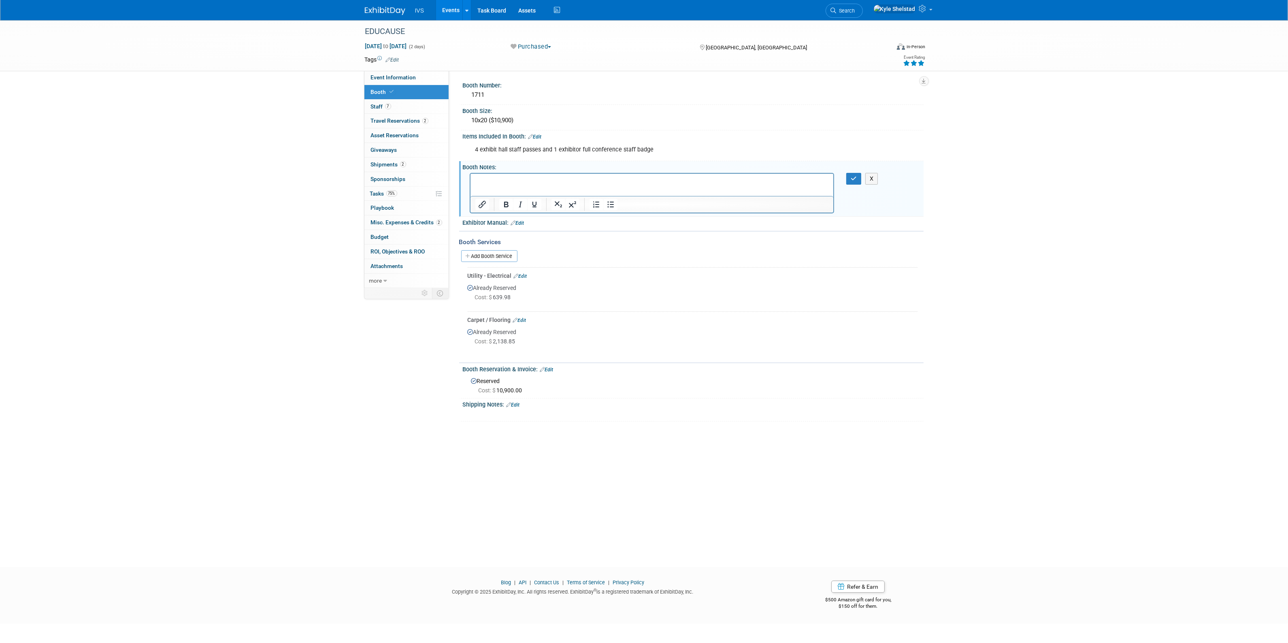
click at [509, 183] on p "Rich Text Area. Press ALT-0 for help." at bounding box center [652, 181] width 354 height 8
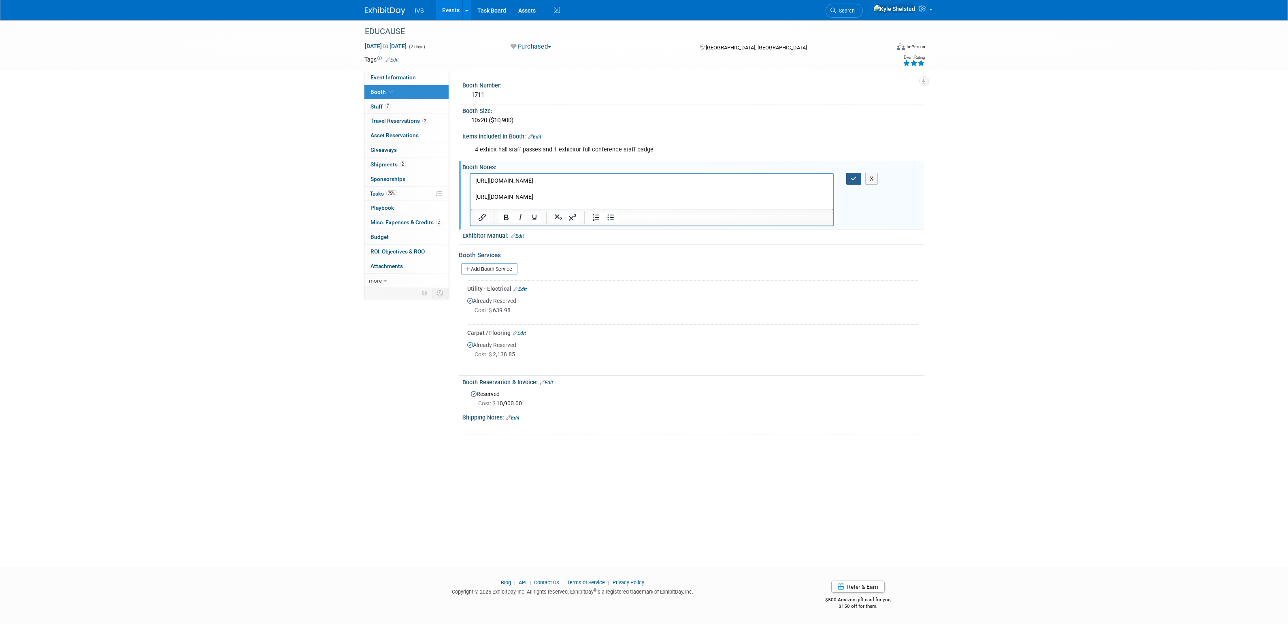
click at [855, 177] on icon "button" at bounding box center [854, 179] width 6 height 6
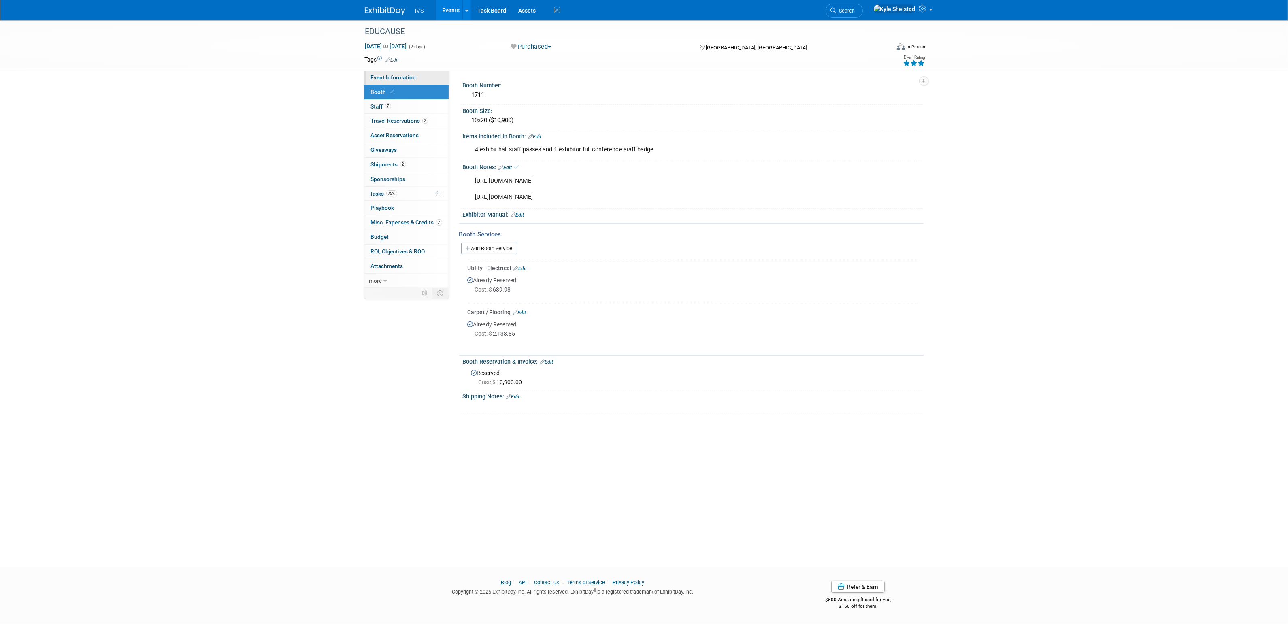
click at [412, 81] on link "Event Information" at bounding box center [407, 77] width 84 height 14
select select "National"
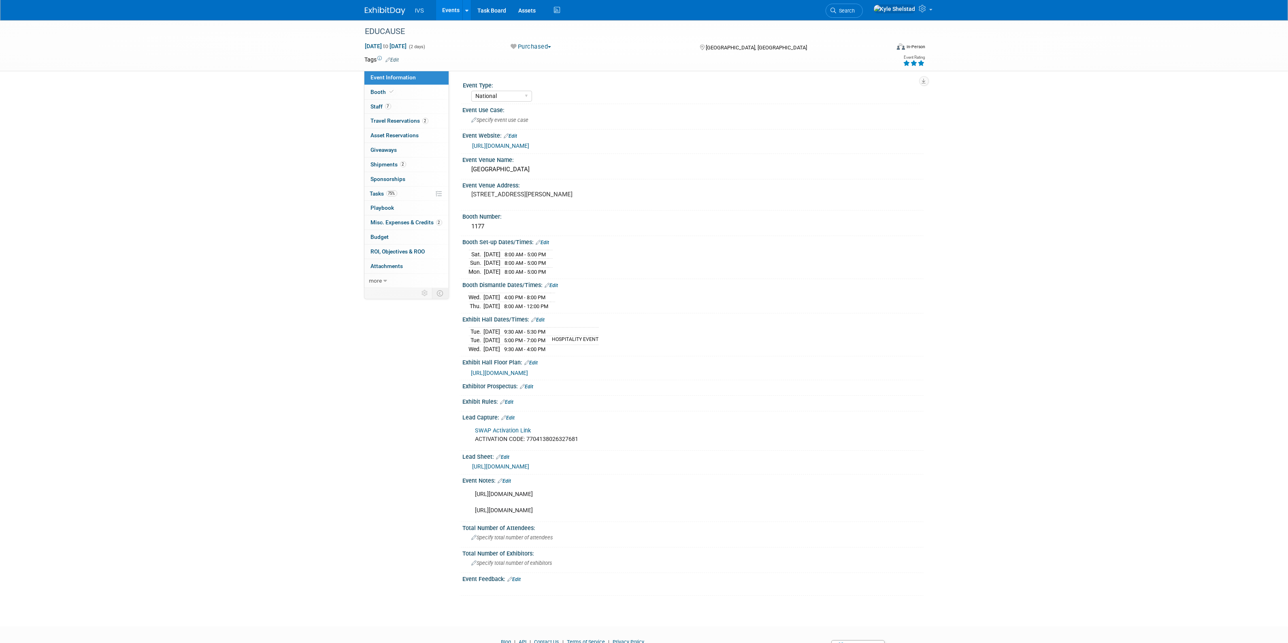
click at [508, 484] on link "Edit" at bounding box center [504, 481] width 13 height 6
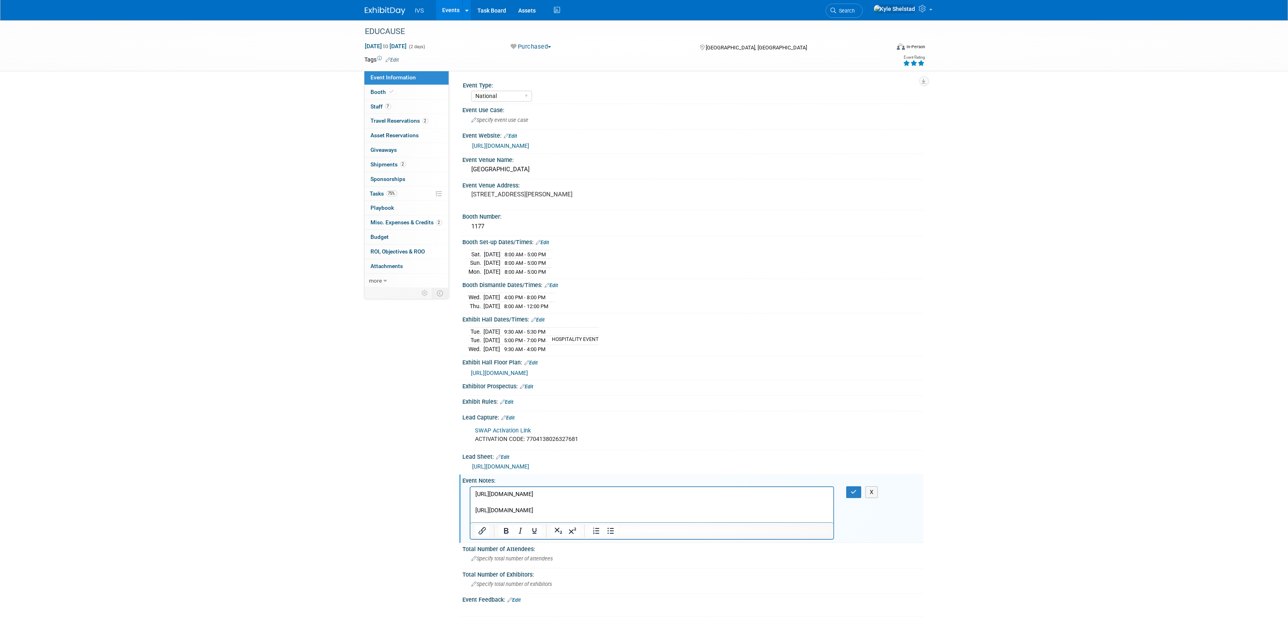
drag, startPoint x: 605, startPoint y: 520, endPoint x: 456, endPoint y: 494, distance: 151.3
click at [470, 494] on html "[URL][DOMAIN_NAME] [URL][DOMAIN_NAME]" at bounding box center [651, 501] width 363 height 28
click at [855, 495] on icon "button" at bounding box center [854, 492] width 6 height 6
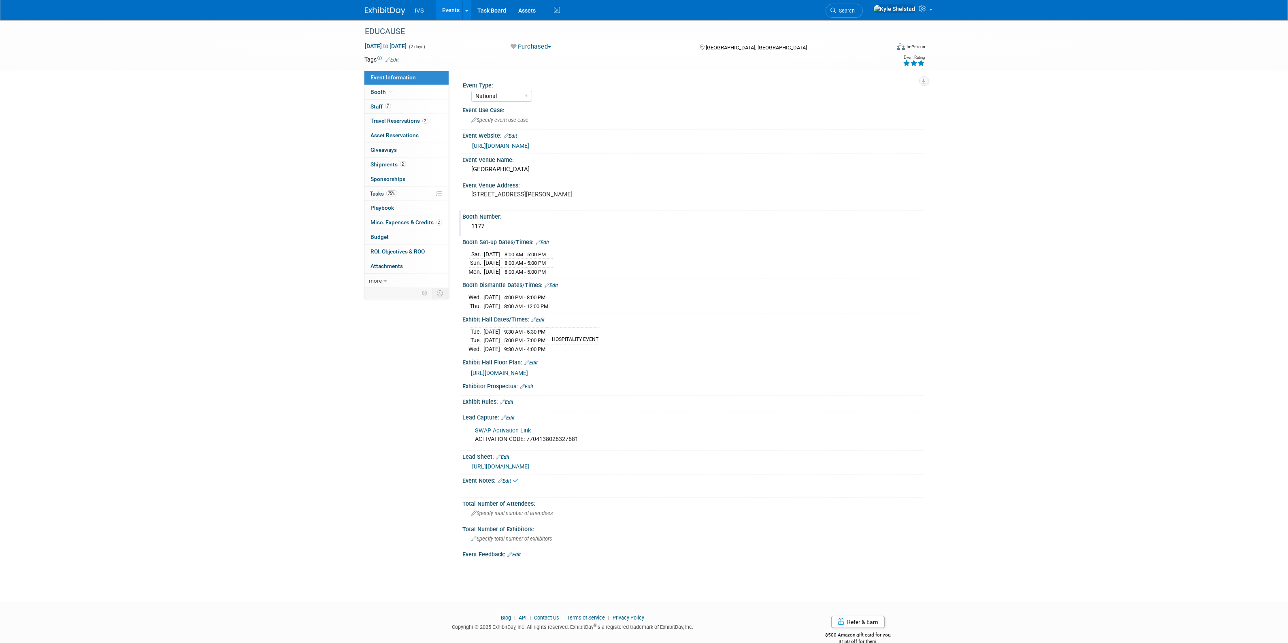
click at [523, 229] on div "1177" at bounding box center [693, 226] width 449 height 13
type input "1177 - 10'x20'"
click at [861, 225] on icon "button" at bounding box center [860, 225] width 6 height 5
click at [527, 388] on link "Edit" at bounding box center [526, 387] width 13 height 6
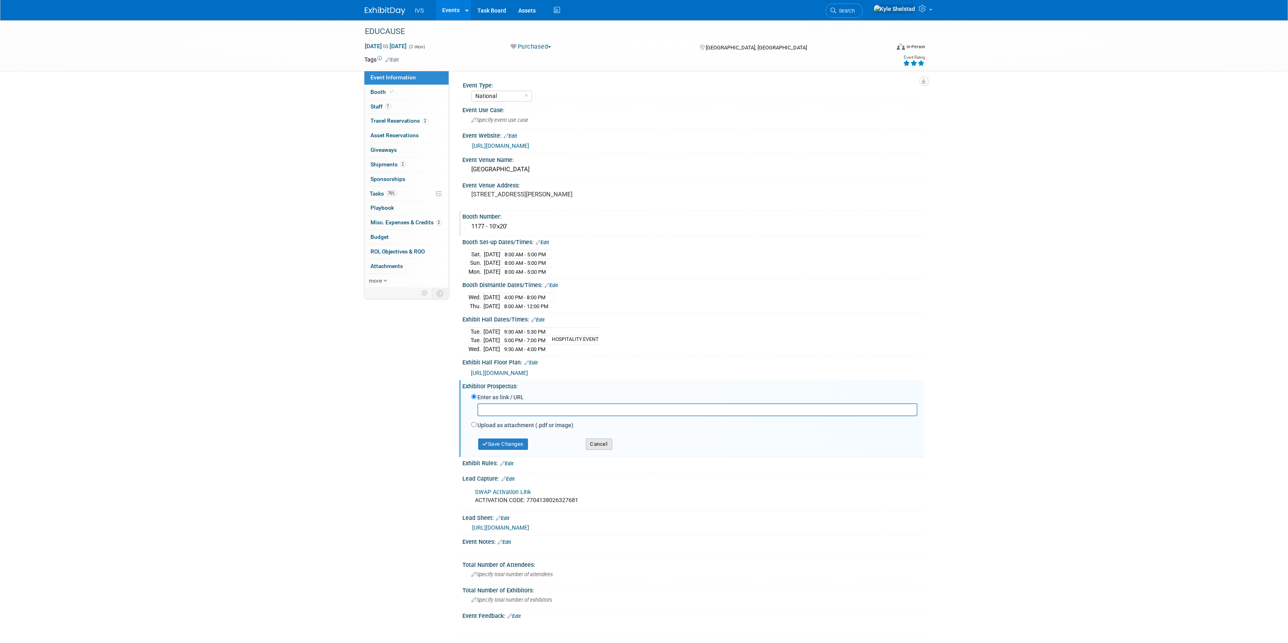
click at [599, 444] on button "Cancel" at bounding box center [599, 444] width 26 height 11
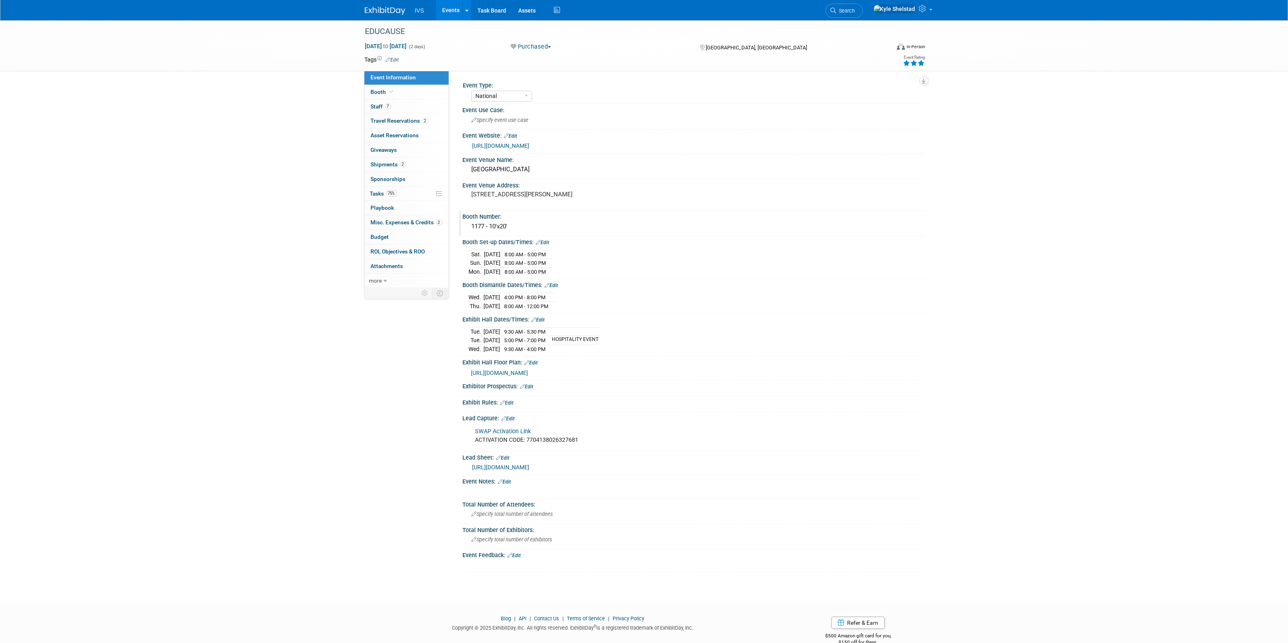
click at [454, 11] on link "Events" at bounding box center [451, 10] width 30 height 20
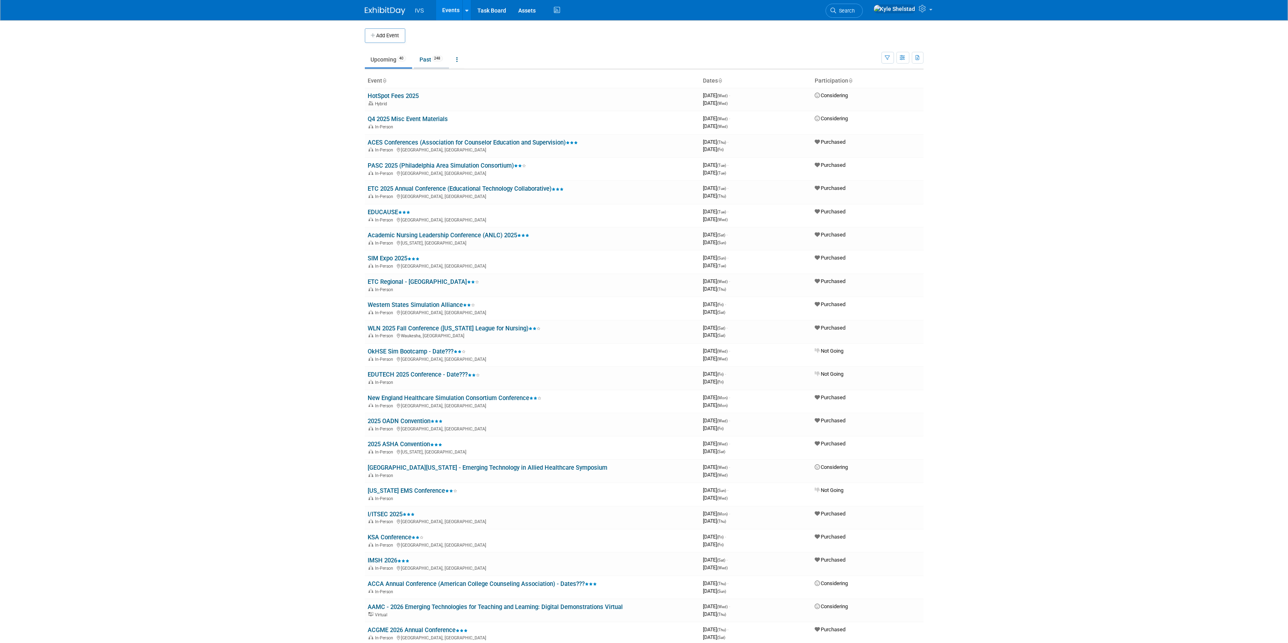
click at [433, 66] on link "Past 248" at bounding box center [431, 59] width 35 height 15
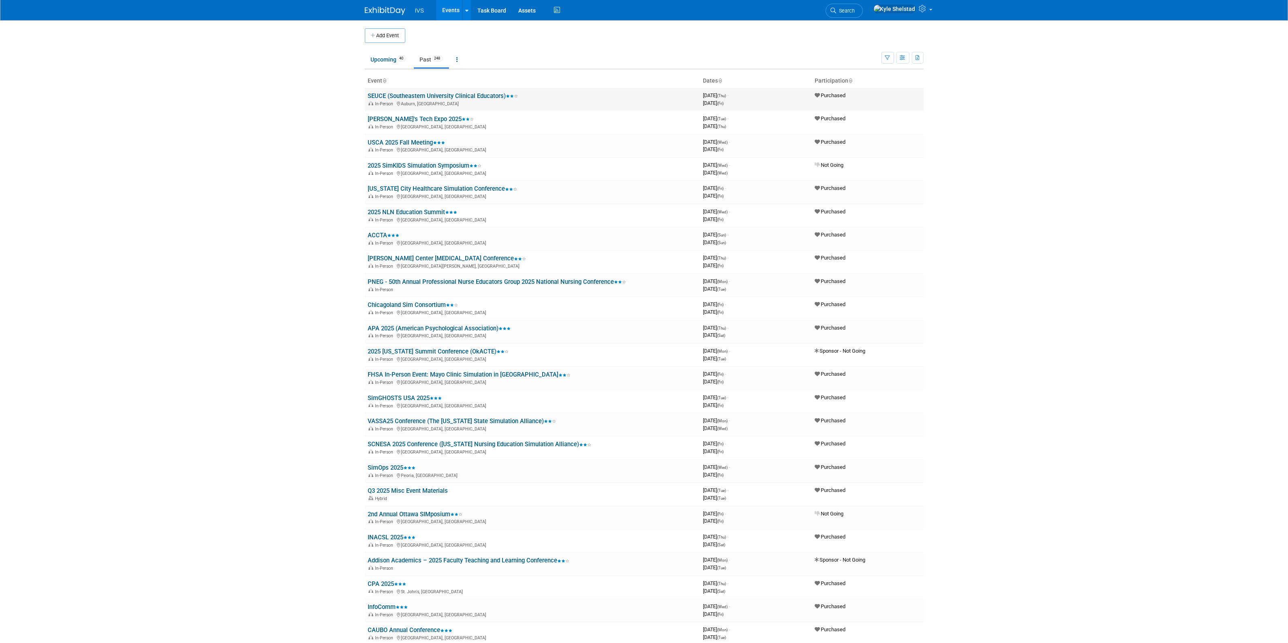
click at [438, 94] on link "SEUCE (Southeastern University Clinical Educators)" at bounding box center [443, 95] width 150 height 7
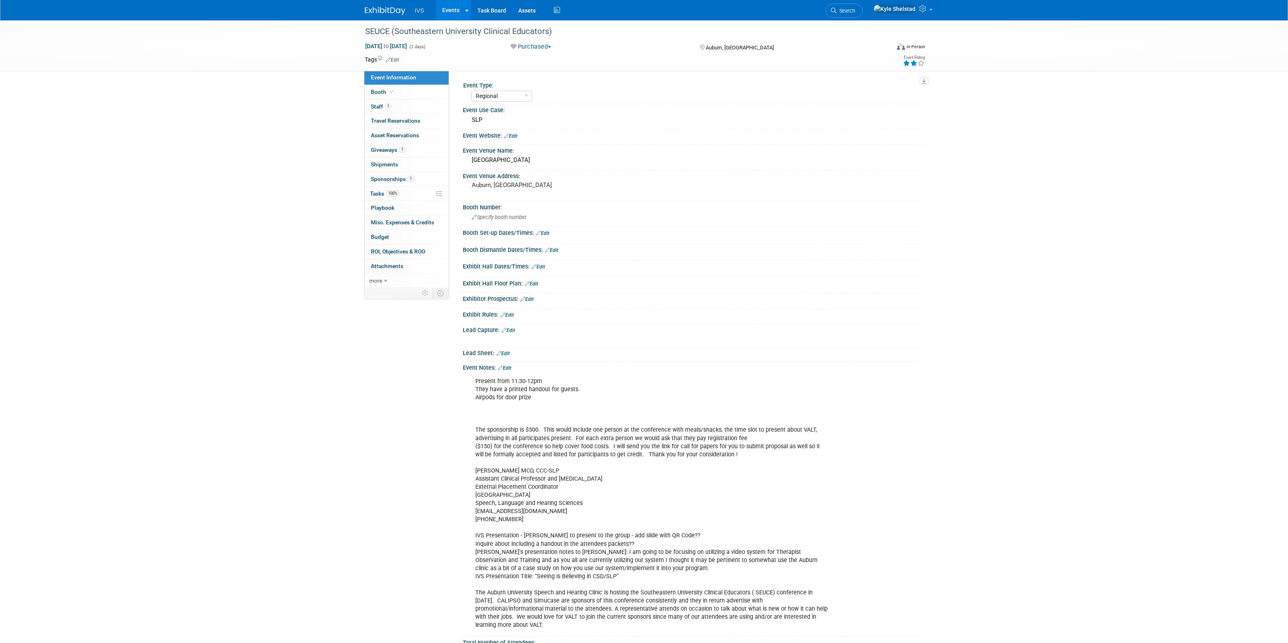
select select "Regional"
click at [454, 6] on link "Events" at bounding box center [451, 10] width 30 height 20
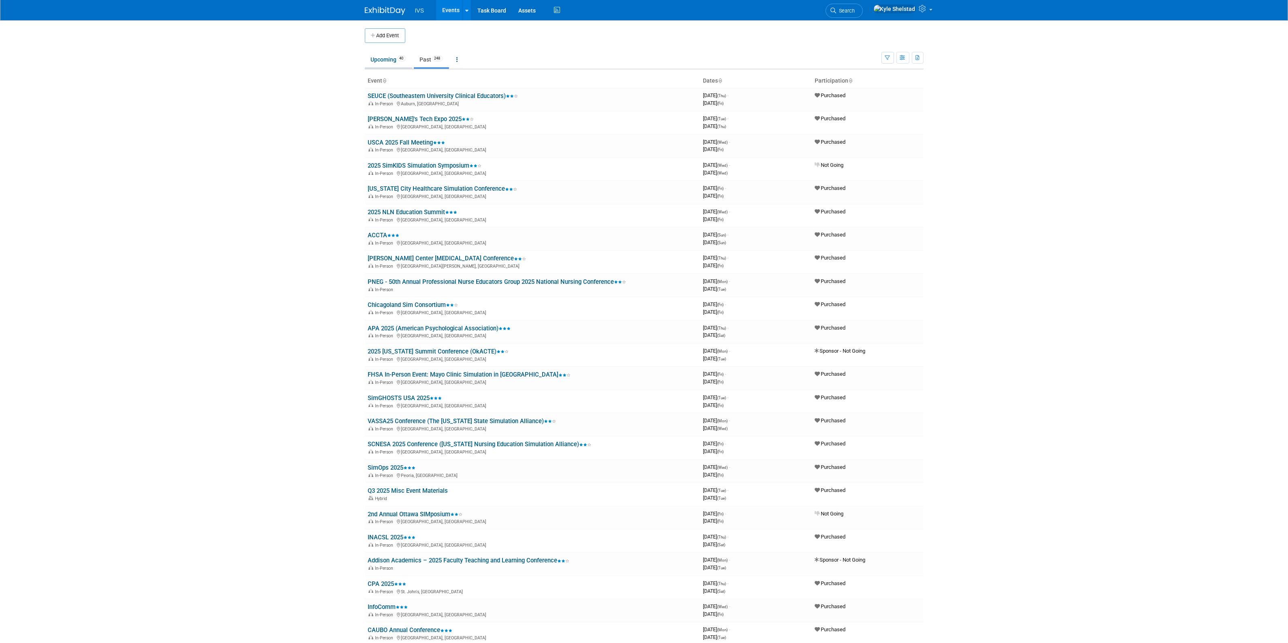
click at [384, 59] on link "Upcoming 40" at bounding box center [388, 59] width 47 height 15
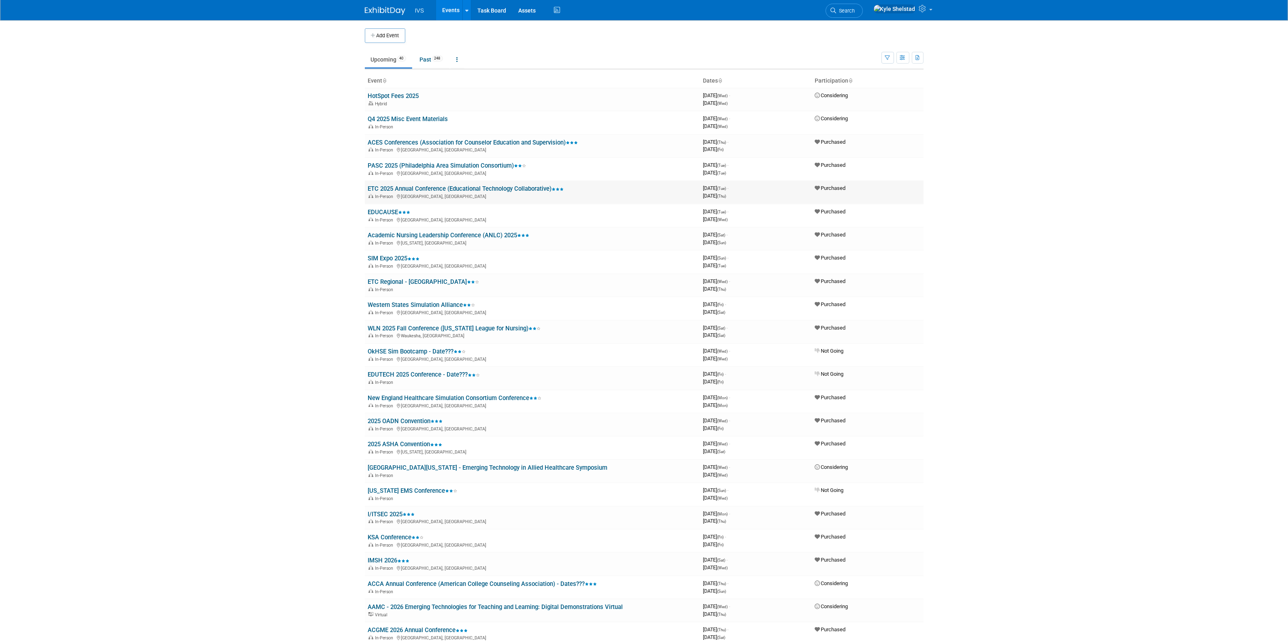
click at [428, 187] on link "ETC 2025 Annual Conference (Educational Technology Collaborative)" at bounding box center [466, 188] width 196 height 7
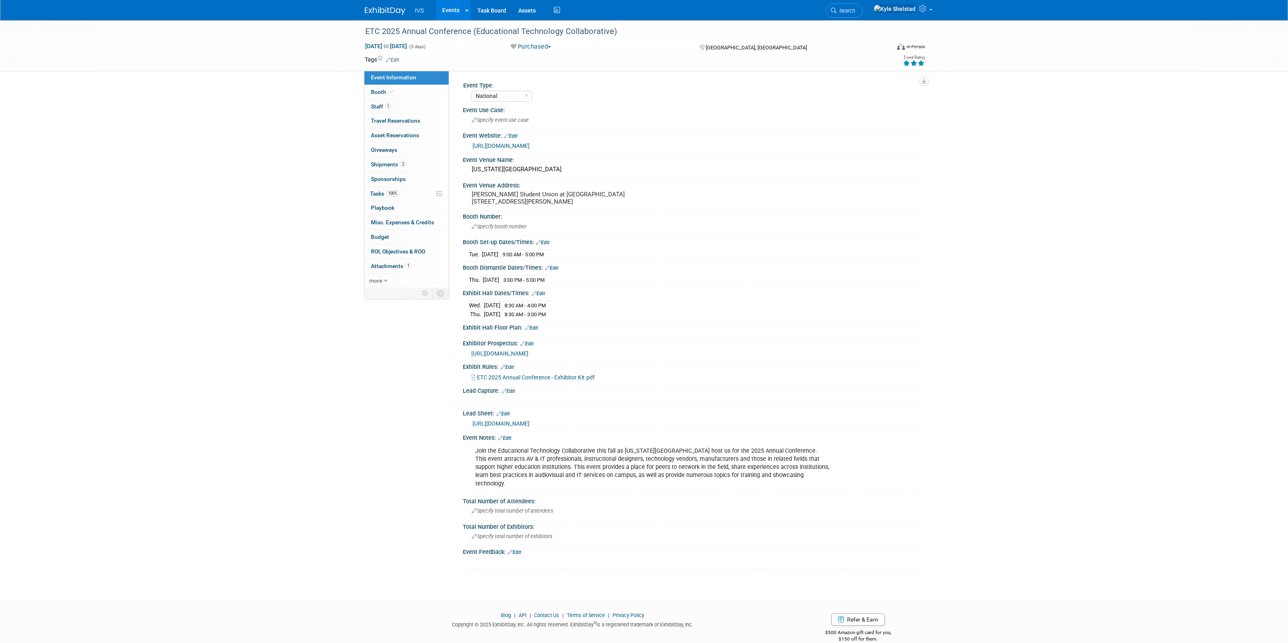
select select "National"
click at [388, 90] on span at bounding box center [391, 92] width 7 height 6
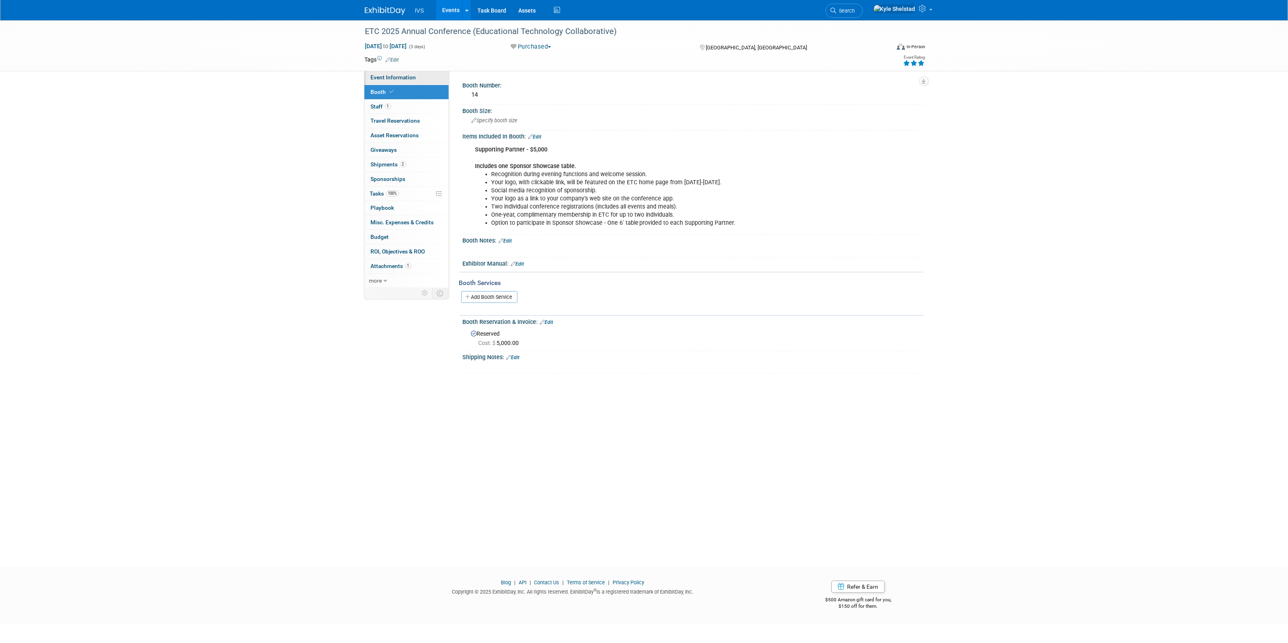
click at [411, 74] on span "Event Information" at bounding box center [393, 77] width 45 height 6
select select "National"
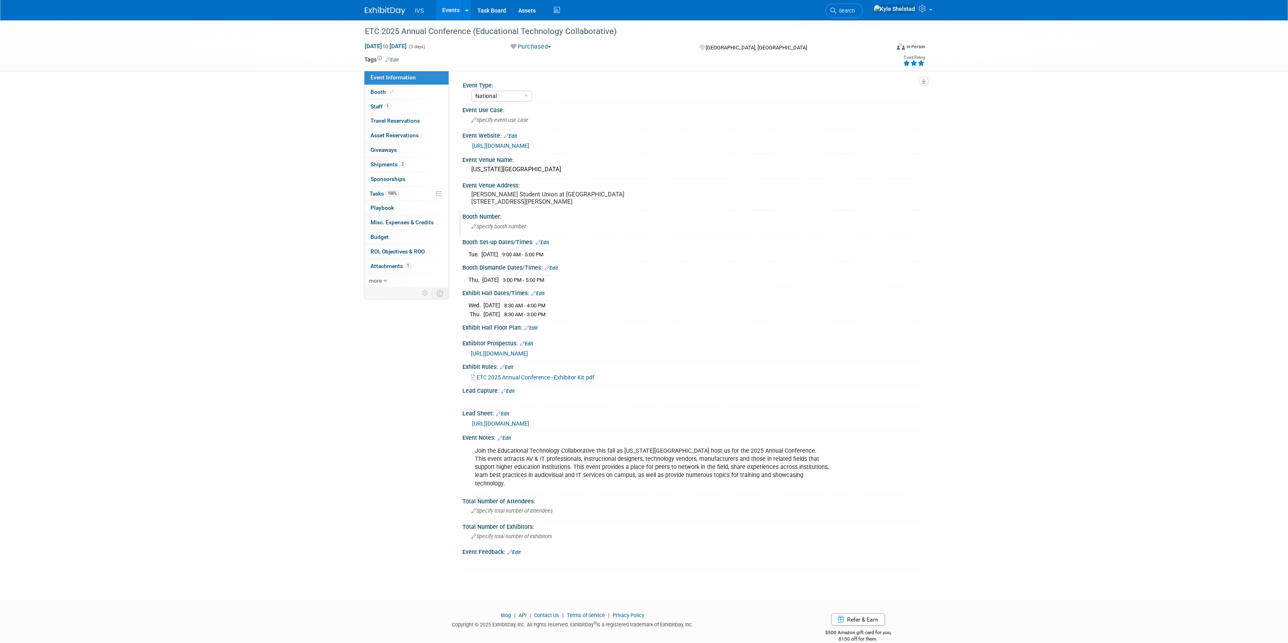
click at [505, 230] on span "Specify booth number" at bounding box center [499, 227] width 55 height 6
type input "14"
click at [858, 228] on icon "button" at bounding box center [860, 225] width 6 height 5
click at [509, 370] on link "Edit" at bounding box center [507, 368] width 13 height 6
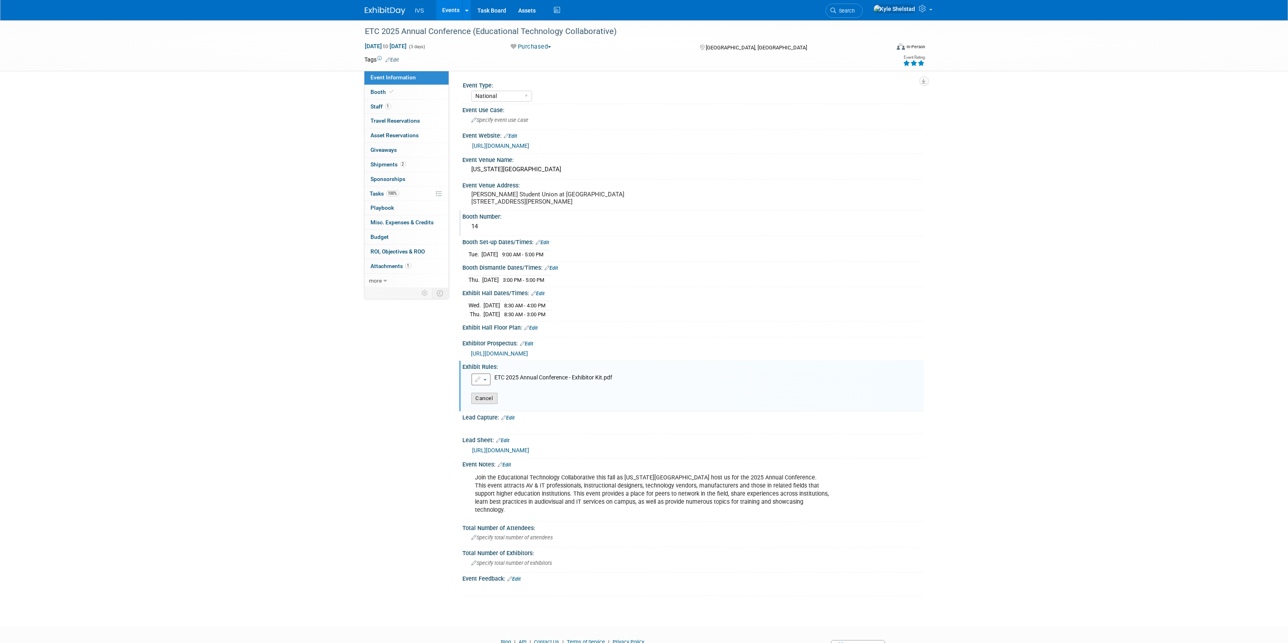
click at [485, 404] on button "Cancel" at bounding box center [484, 398] width 26 height 11
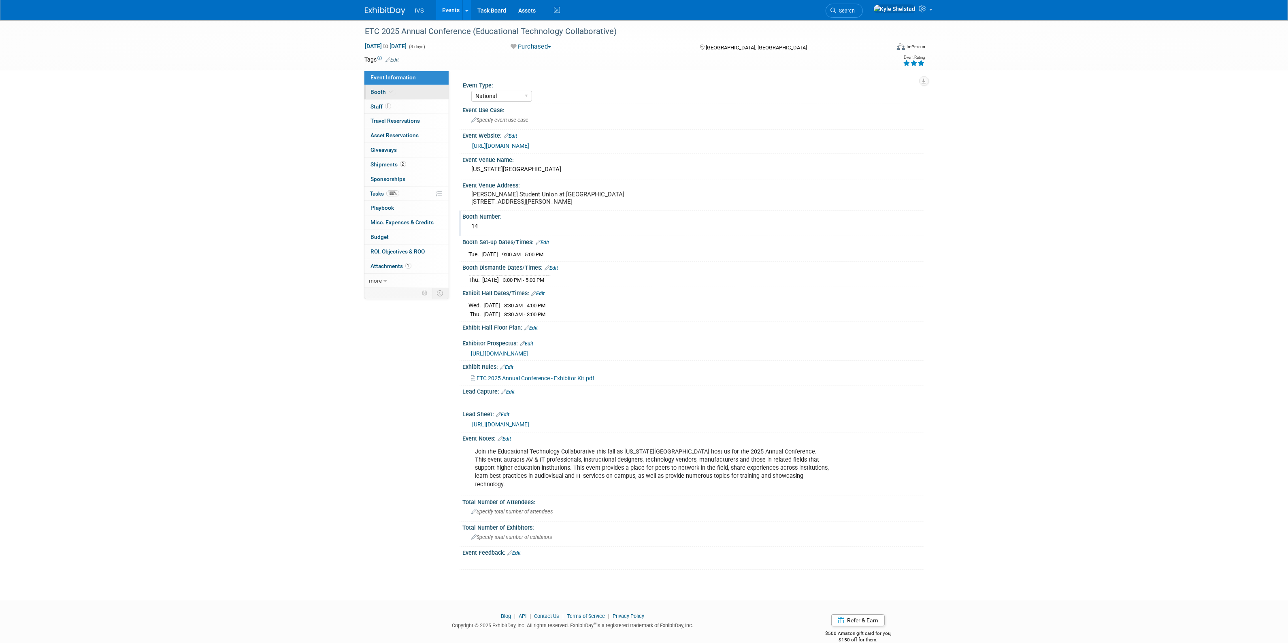
click at [412, 92] on link "Booth" at bounding box center [407, 92] width 84 height 14
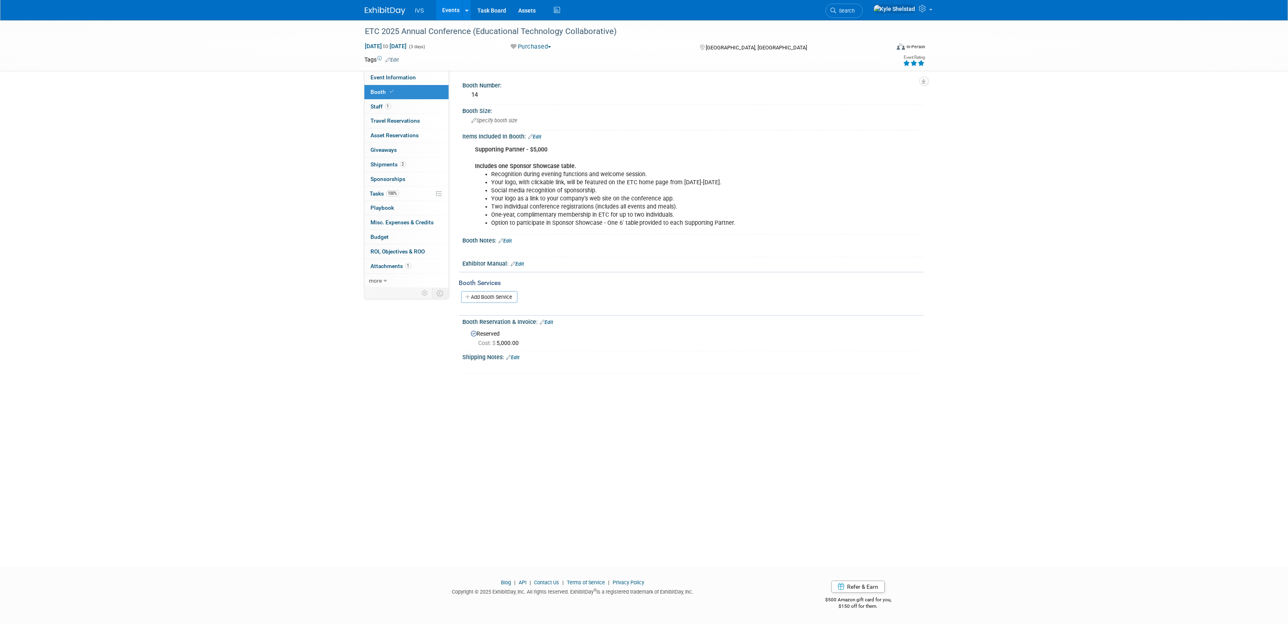
click at [527, 264] on div "Exhibitor Manual: Edit" at bounding box center [693, 263] width 461 height 11
click at [522, 264] on link "Edit" at bounding box center [517, 264] width 13 height 6
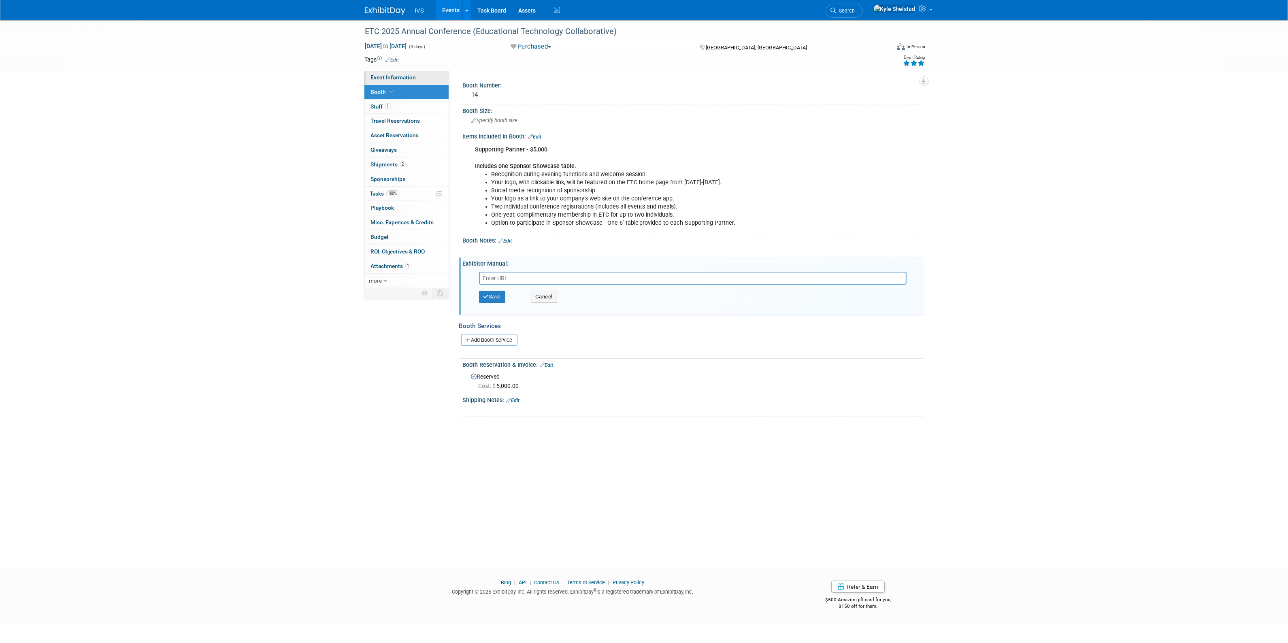
click at [408, 74] on span "Event Information" at bounding box center [393, 77] width 45 height 6
select select "National"
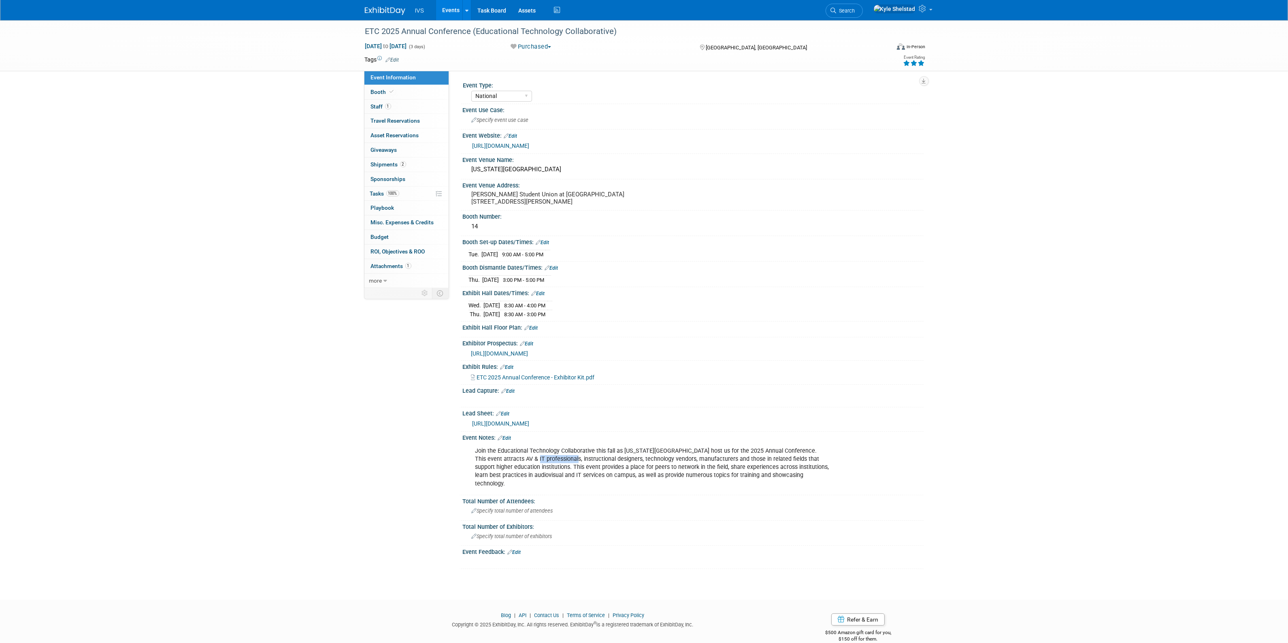
click at [609, 489] on div "Join the Educational Technology Collaborative this fall as North Carolina State…" at bounding box center [652, 467] width 365 height 49
click at [614, 491] on div "Join the Educational Technology Collaborative this fall as North Carolina State…" at bounding box center [652, 467] width 365 height 49
click at [515, 118] on span "Specify event use case" at bounding box center [500, 120] width 57 height 6
type input "Ed Tech"
click at [394, 162] on span "Shipments 2" at bounding box center [388, 164] width 35 height 6
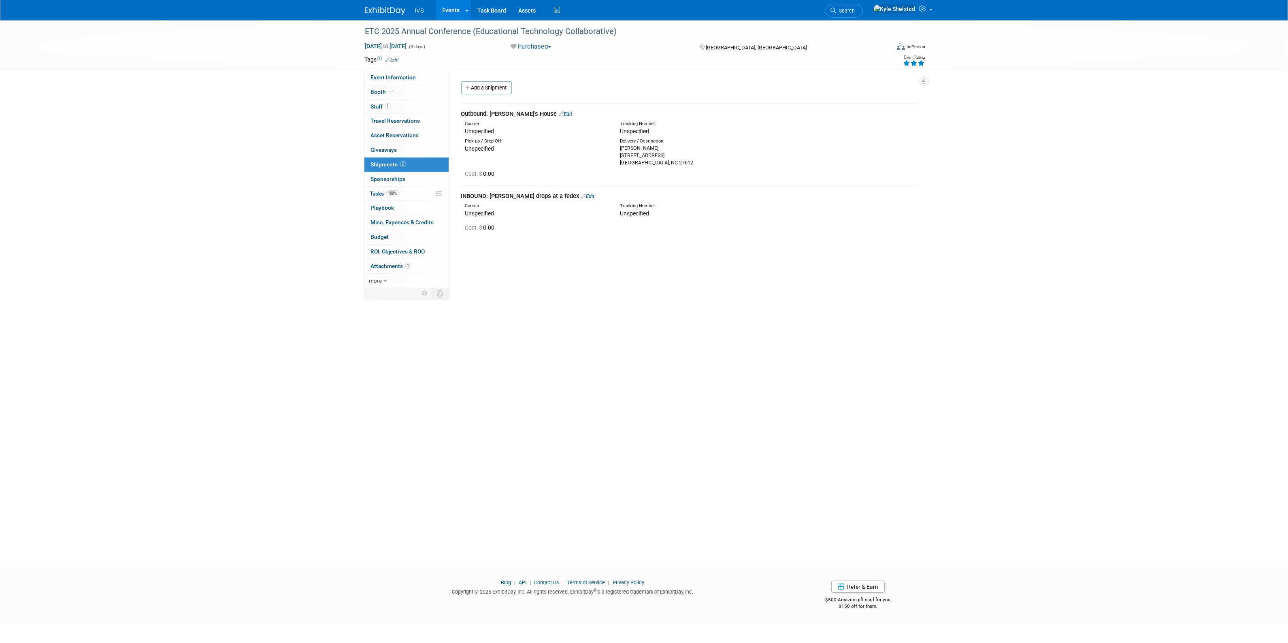
drag, startPoint x: 638, startPoint y: 152, endPoint x: 653, endPoint y: 160, distance: 17.0
click at [652, 160] on div "Nathaniel Brost 6211 Darwin Ct apt 1109 Raleigh, NC 27612" at bounding box center [691, 156] width 143 height 22
click at [653, 160] on div "Nathaniel Brost 6211 Darwin Ct apt 1109 Raleigh, NC 27612" at bounding box center [691, 156] width 143 height 22
click at [399, 73] on link "Event Information" at bounding box center [407, 77] width 84 height 14
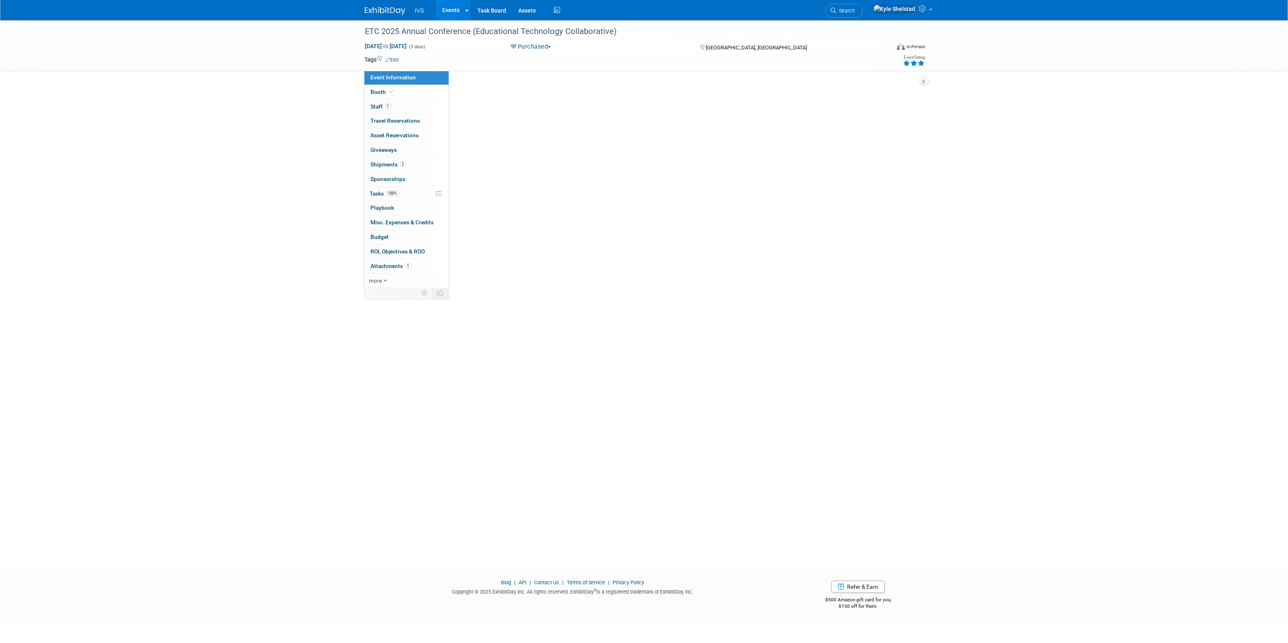
select select "National"
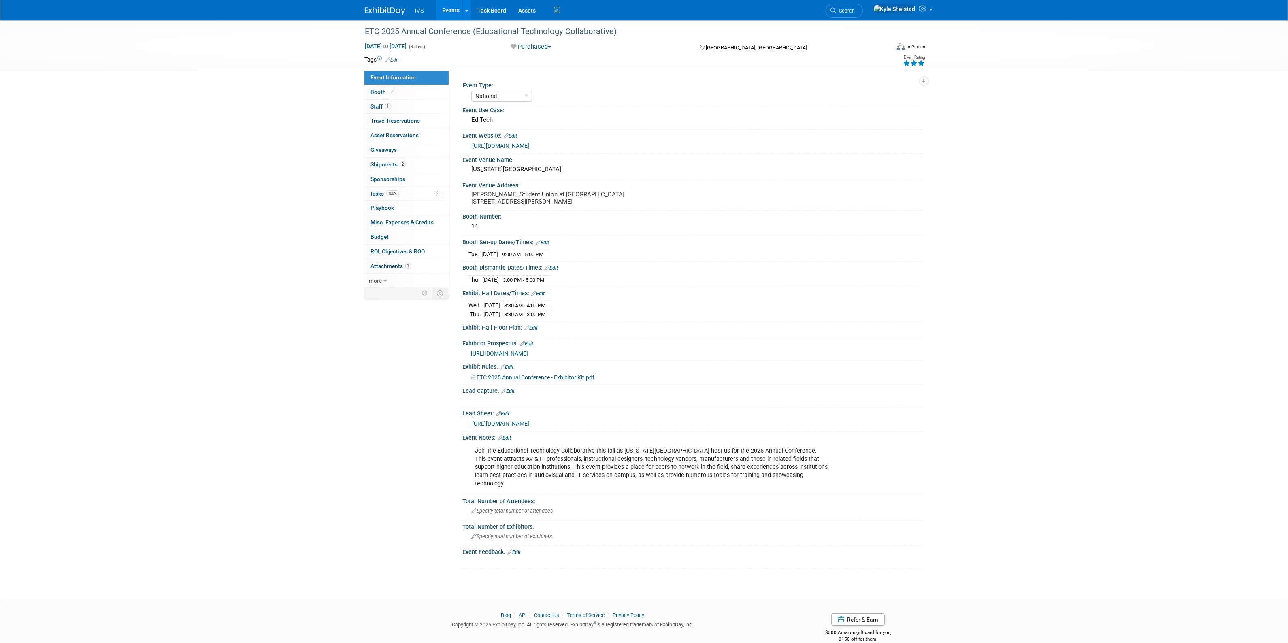
click at [461, 17] on link "Events" at bounding box center [451, 10] width 30 height 20
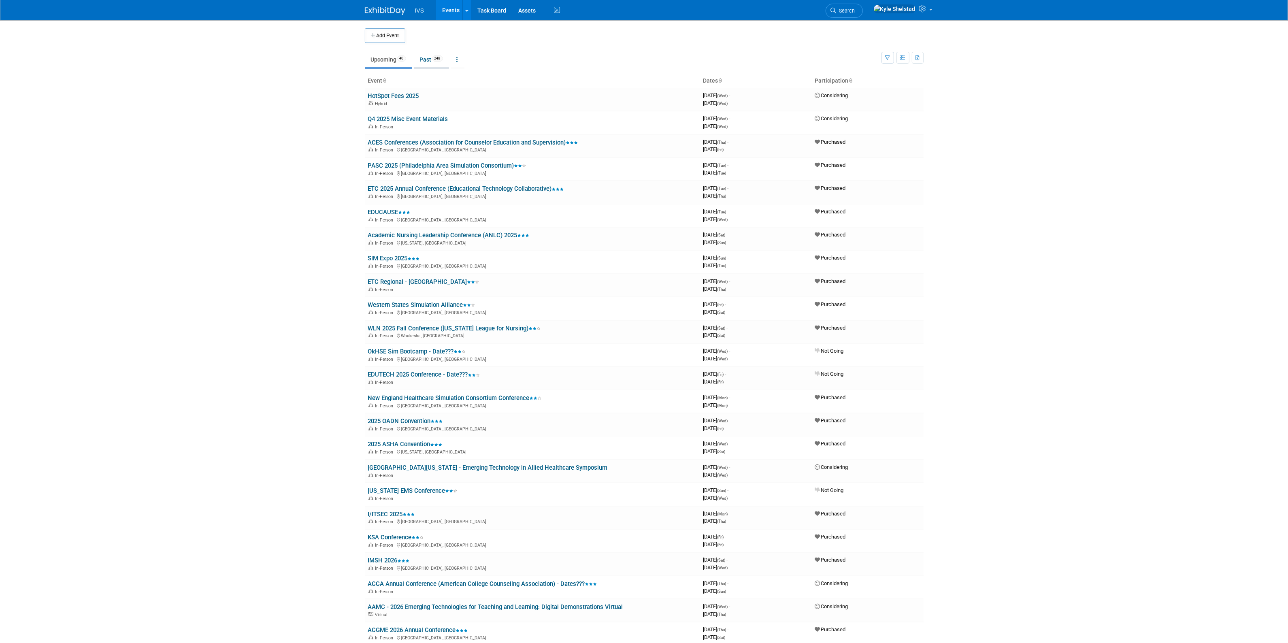
click at [428, 67] on link "Past 248" at bounding box center [431, 59] width 35 height 15
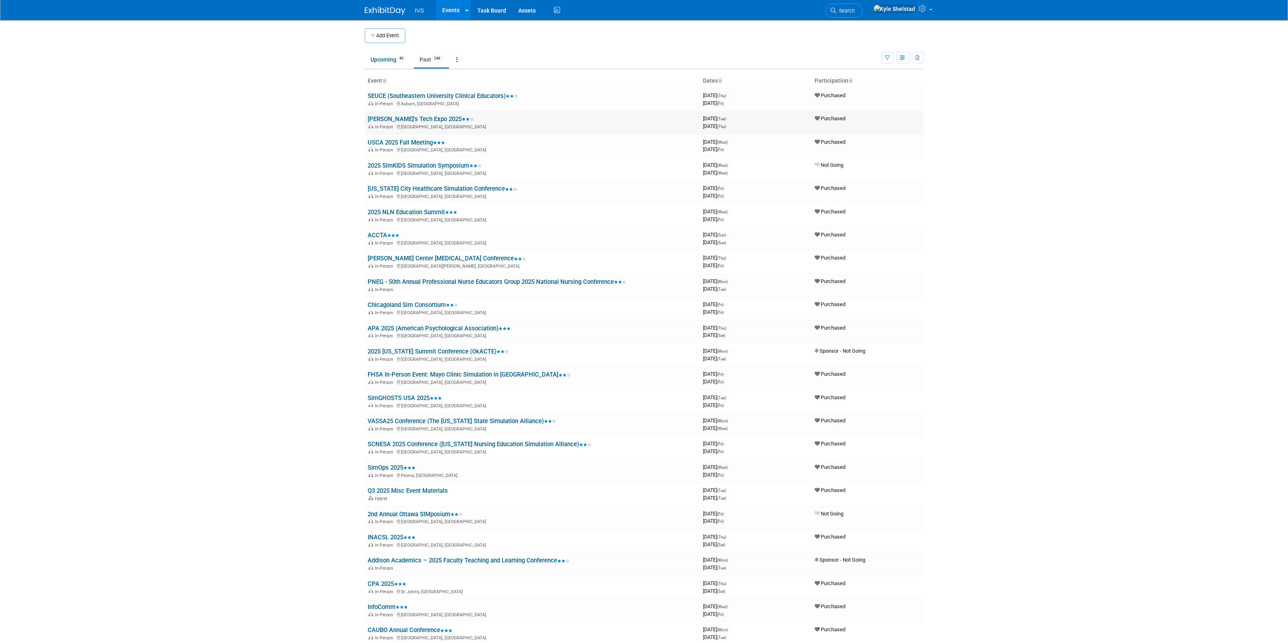
click at [416, 117] on link "[PERSON_NAME]'s Tech Expo 2025" at bounding box center [421, 118] width 106 height 7
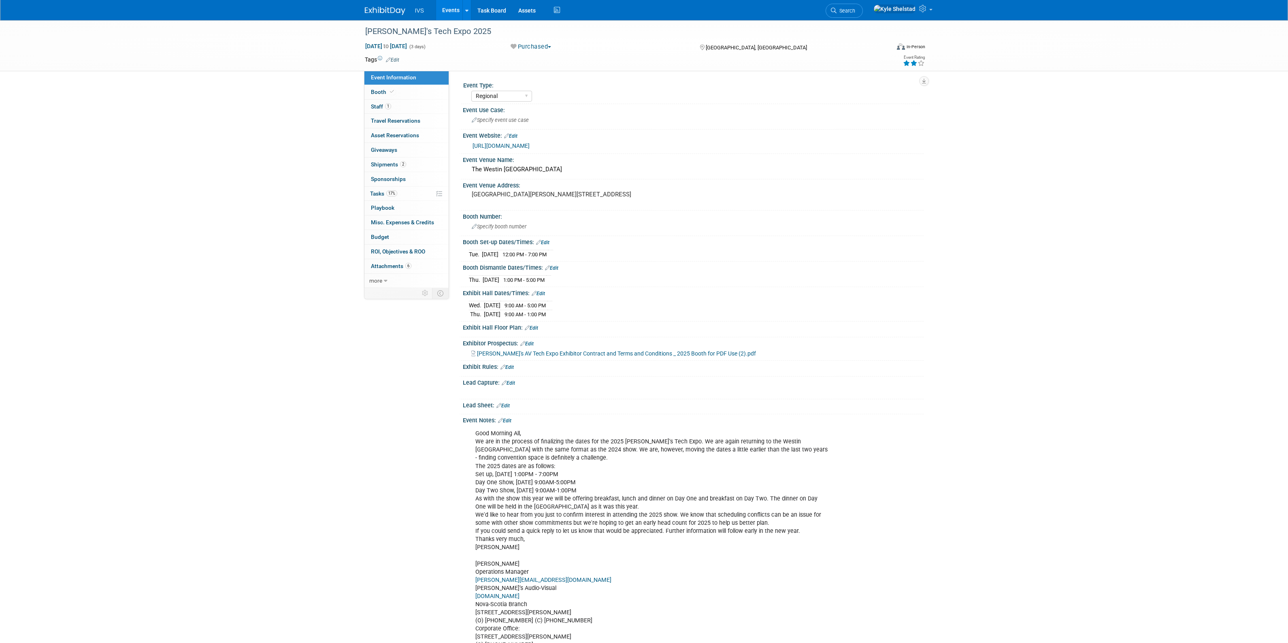
select select "Regional"
click at [506, 404] on link "Edit" at bounding box center [503, 406] width 13 height 6
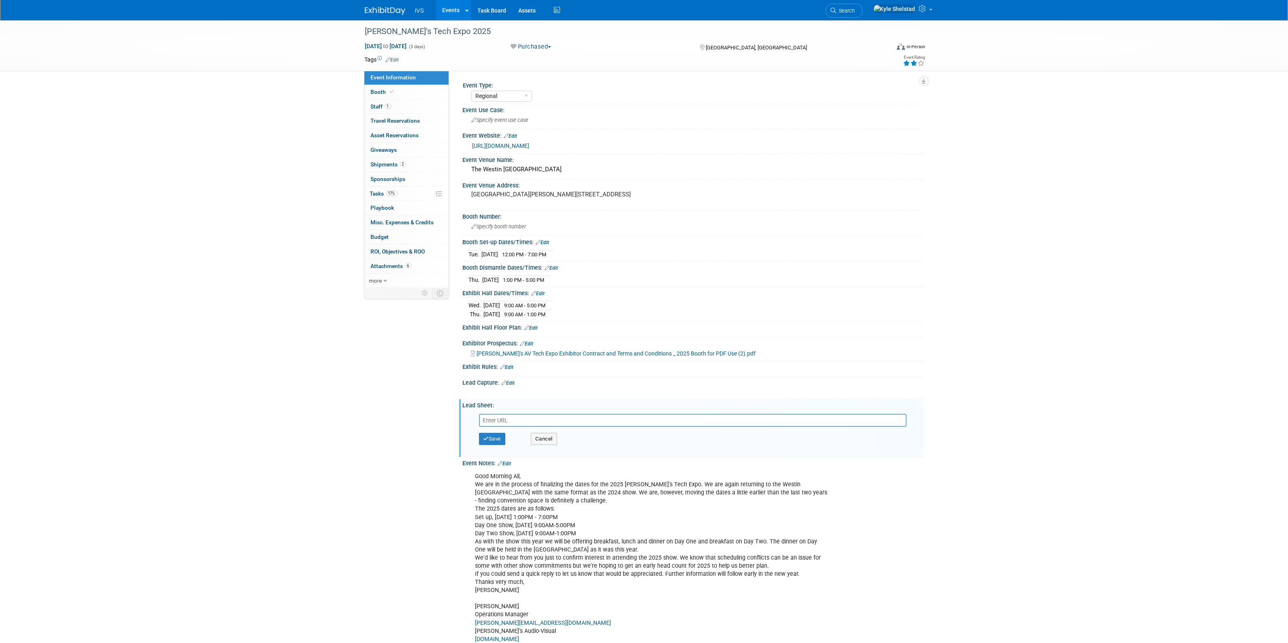
click at [515, 418] on input "text" at bounding box center [693, 420] width 428 height 13
type input "https://intelligentvideosolutions-my.sharepoint.com/personal/kshelstad_ipivs_co…"
click at [481, 437] on button "Save" at bounding box center [492, 439] width 27 height 12
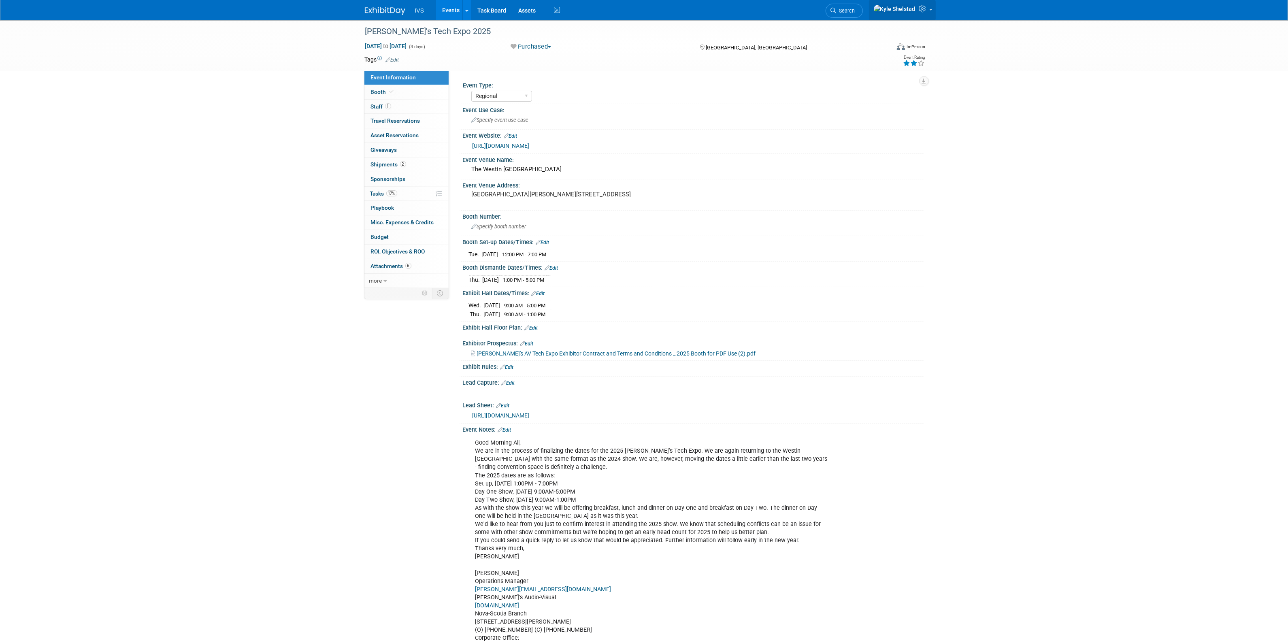
click at [928, 11] on icon at bounding box center [923, 8] width 9 height 7
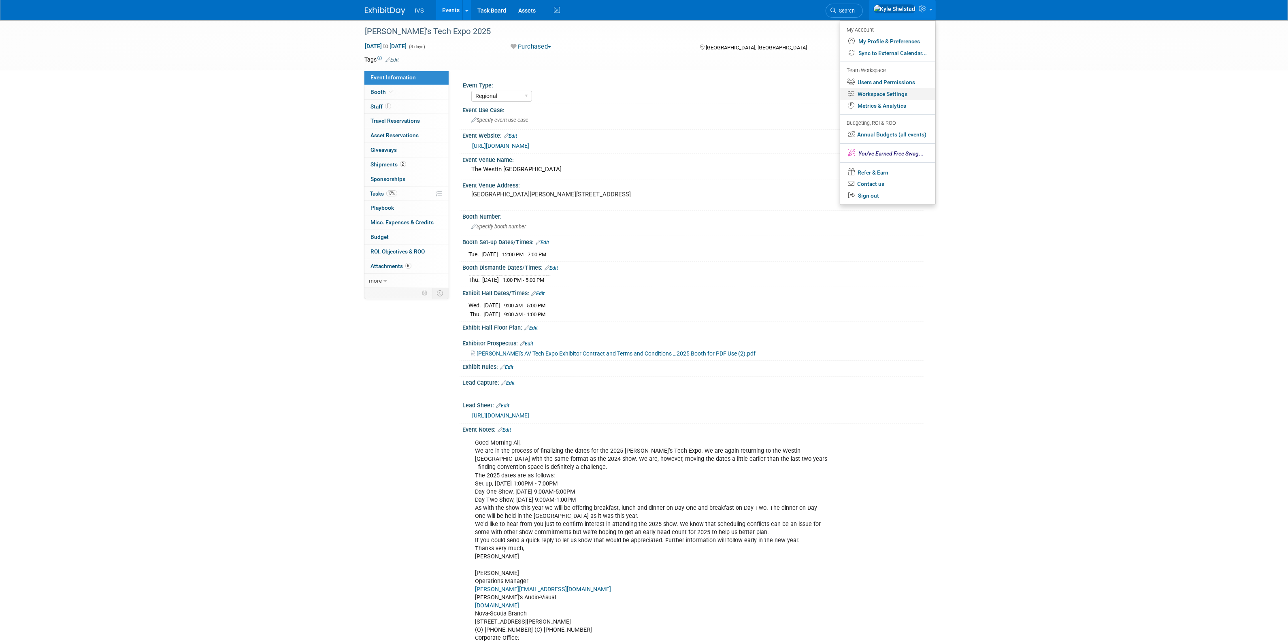
click at [902, 94] on link "Workspace Settings" at bounding box center [887, 94] width 95 height 12
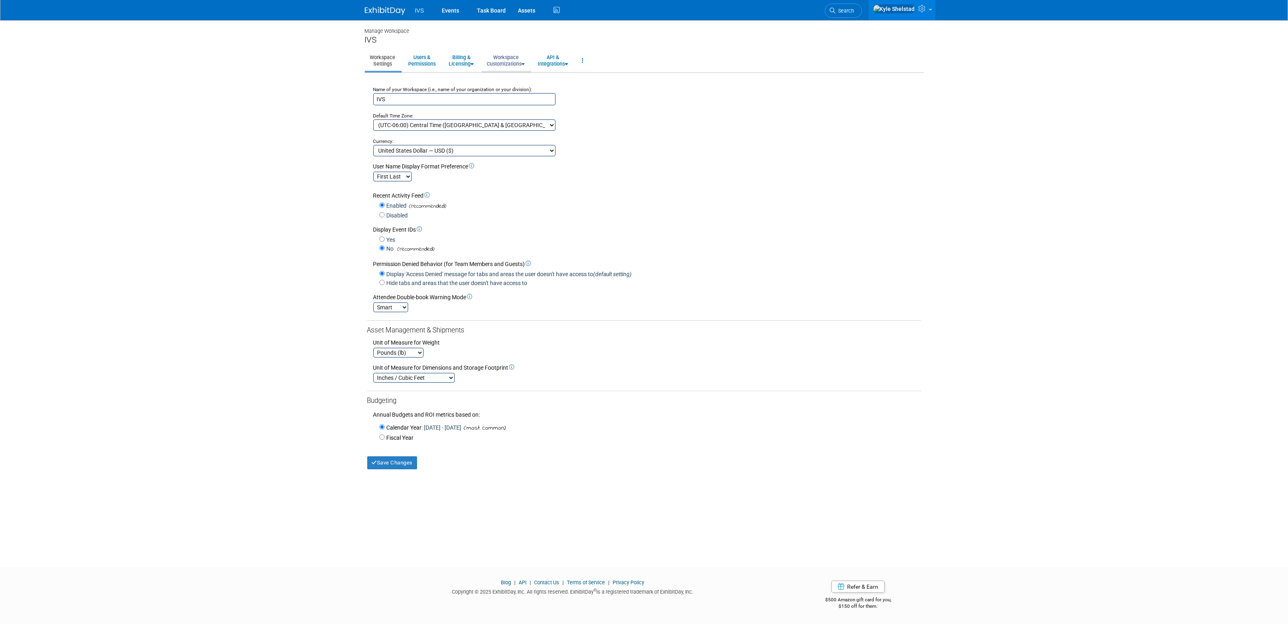
click at [514, 64] on link "Workspace Customizations" at bounding box center [506, 61] width 49 height 20
click at [522, 80] on link "Customize Event Information Tab" at bounding box center [530, 79] width 97 height 12
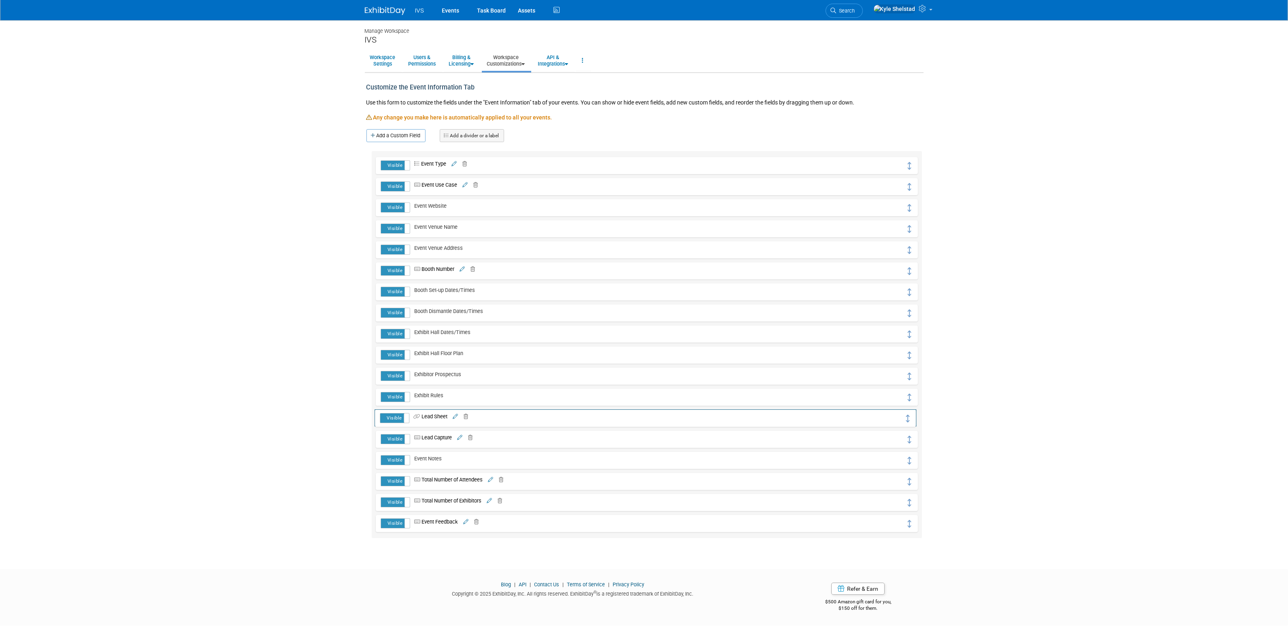
drag, startPoint x: 908, startPoint y: 440, endPoint x: 908, endPoint y: 418, distance: 21.9
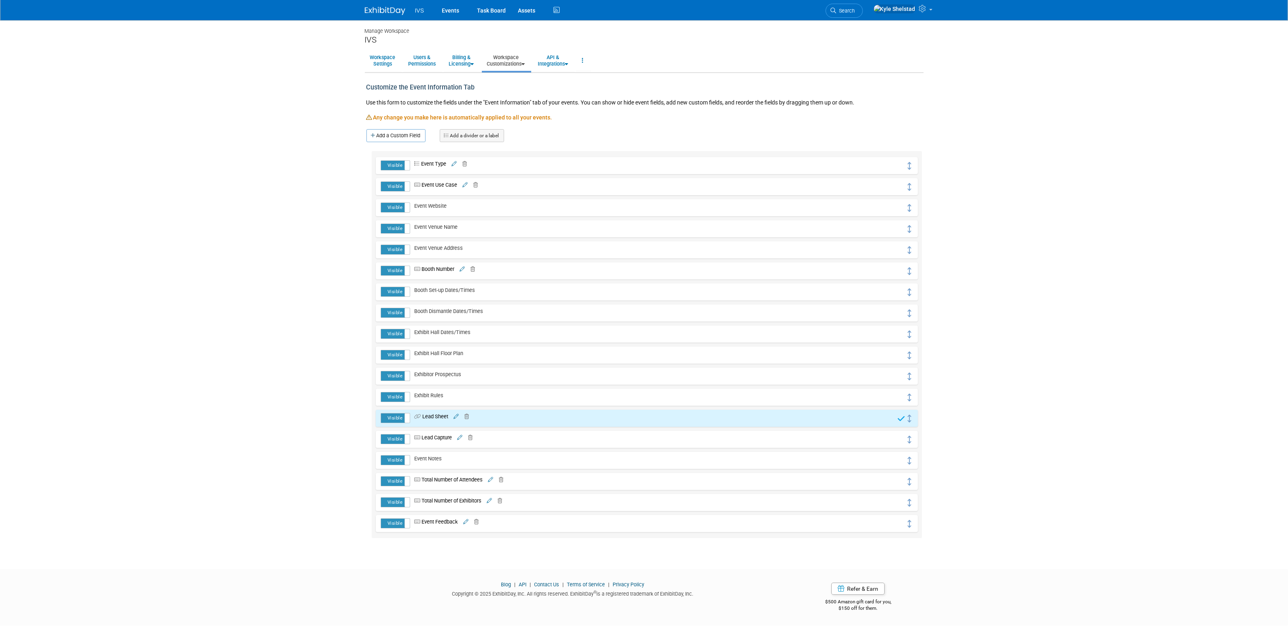
click at [1054, 303] on body "IVS Events Task Board Assets ..." at bounding box center [644, 321] width 1288 height 643
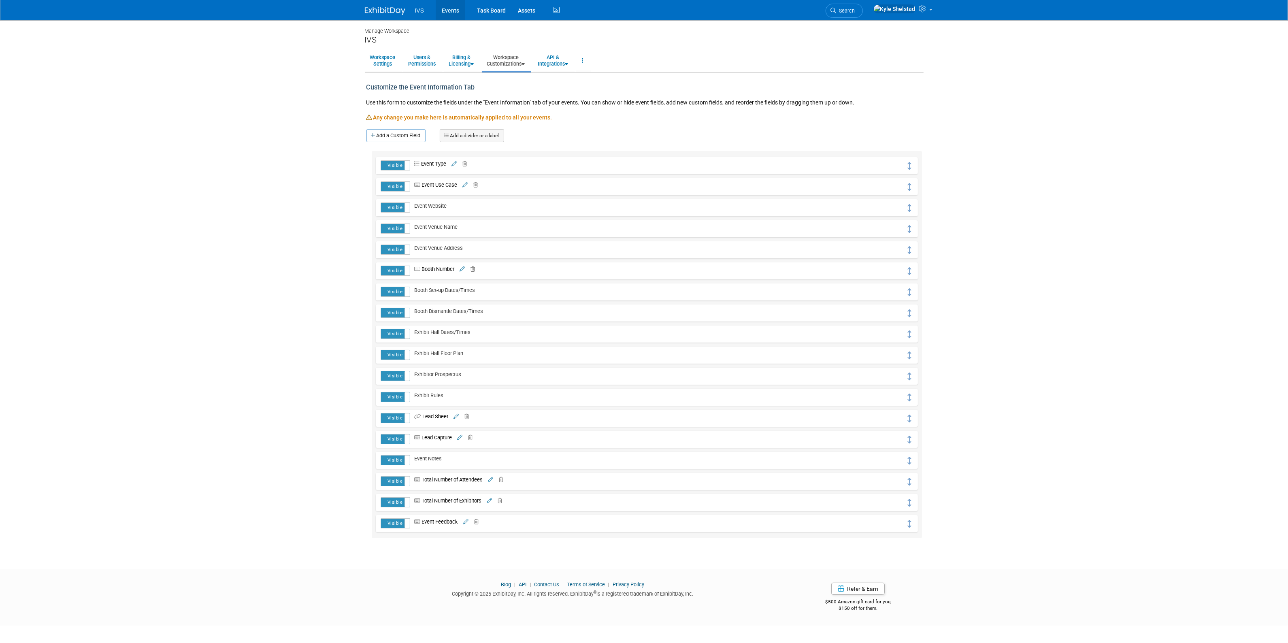
click at [455, 13] on link "Events" at bounding box center [451, 10] width 30 height 20
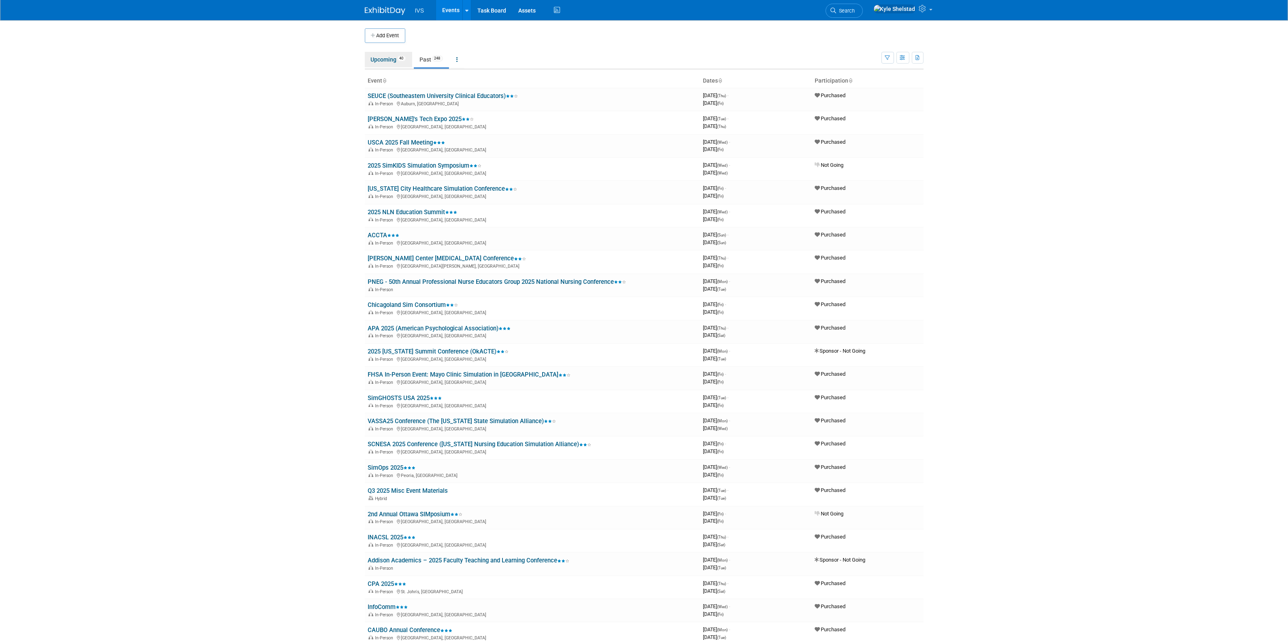
click at [392, 58] on link "Upcoming 40" at bounding box center [388, 59] width 47 height 15
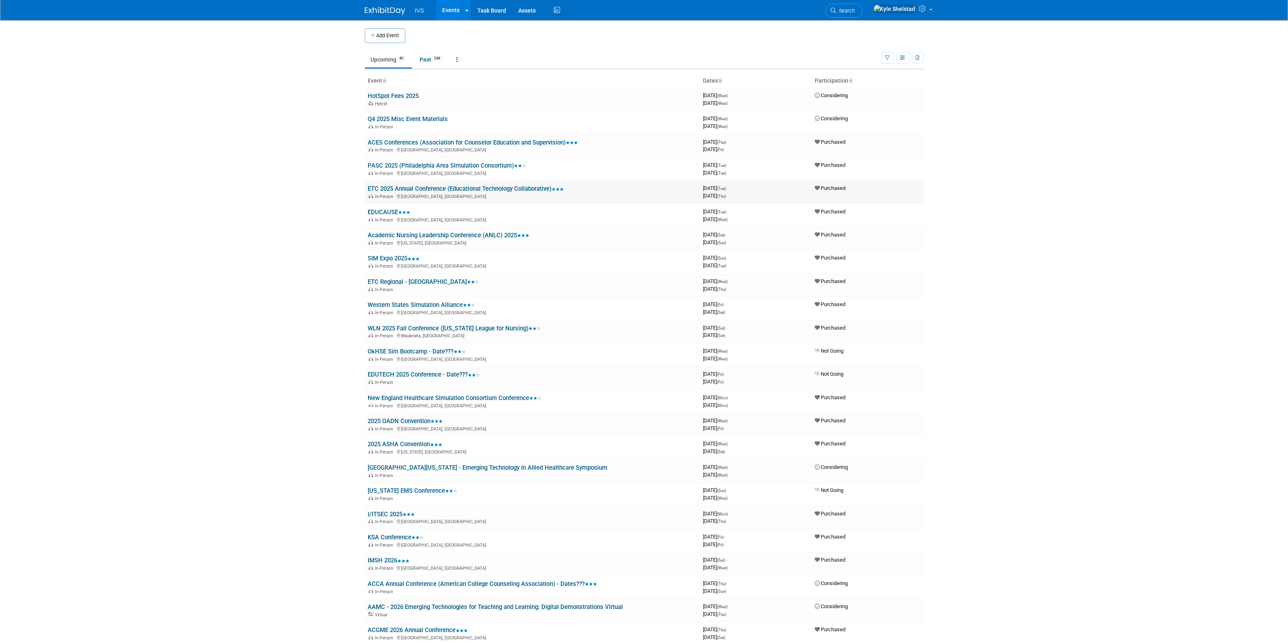
click at [412, 189] on link "ETC 2025 Annual Conference (Educational Technology Collaborative)" at bounding box center [466, 188] width 196 height 7
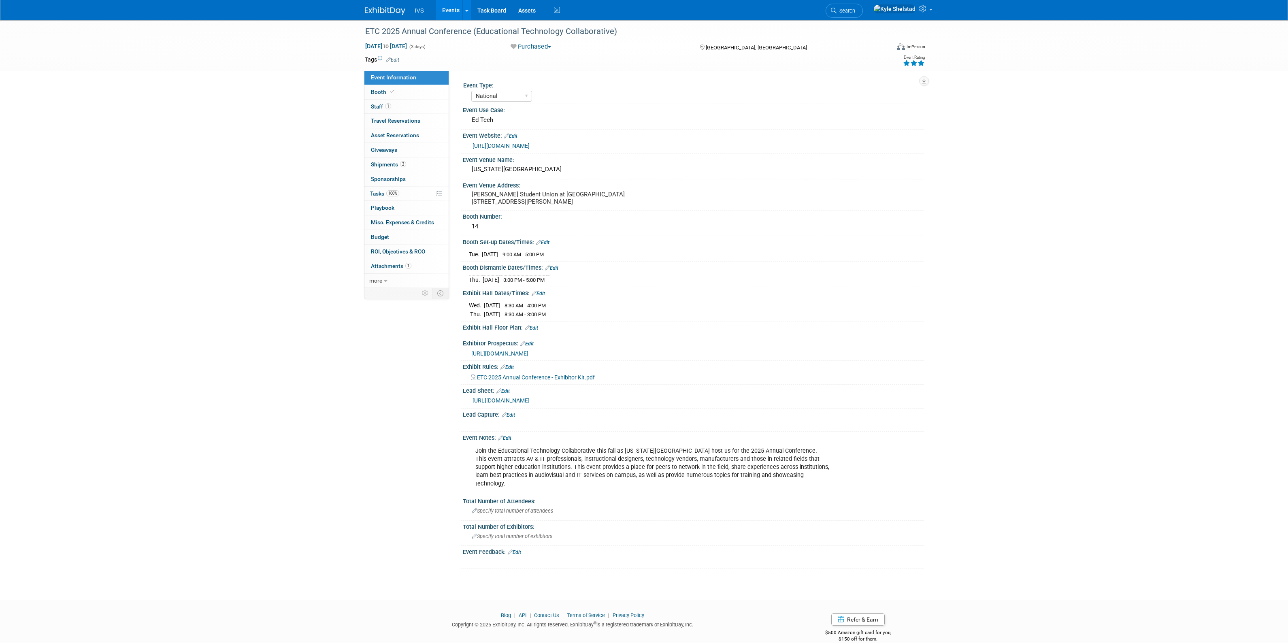
select select "National"
click at [406, 90] on link "Booth" at bounding box center [407, 92] width 84 height 14
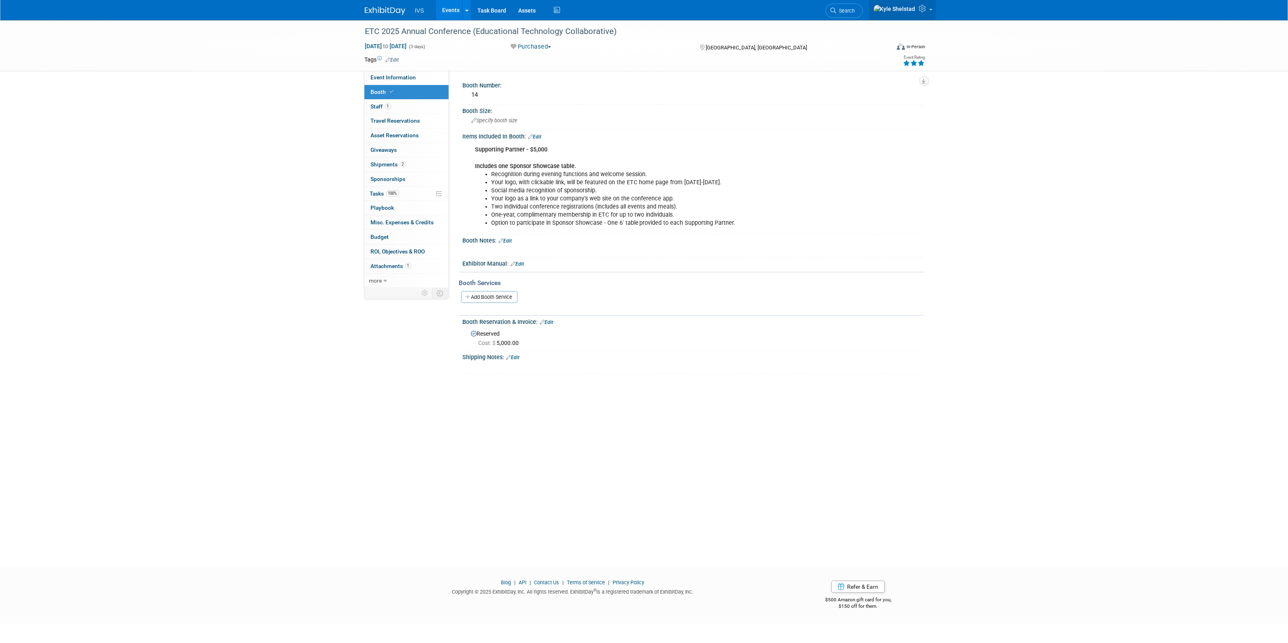
click at [925, 9] on icon at bounding box center [923, 8] width 9 height 7
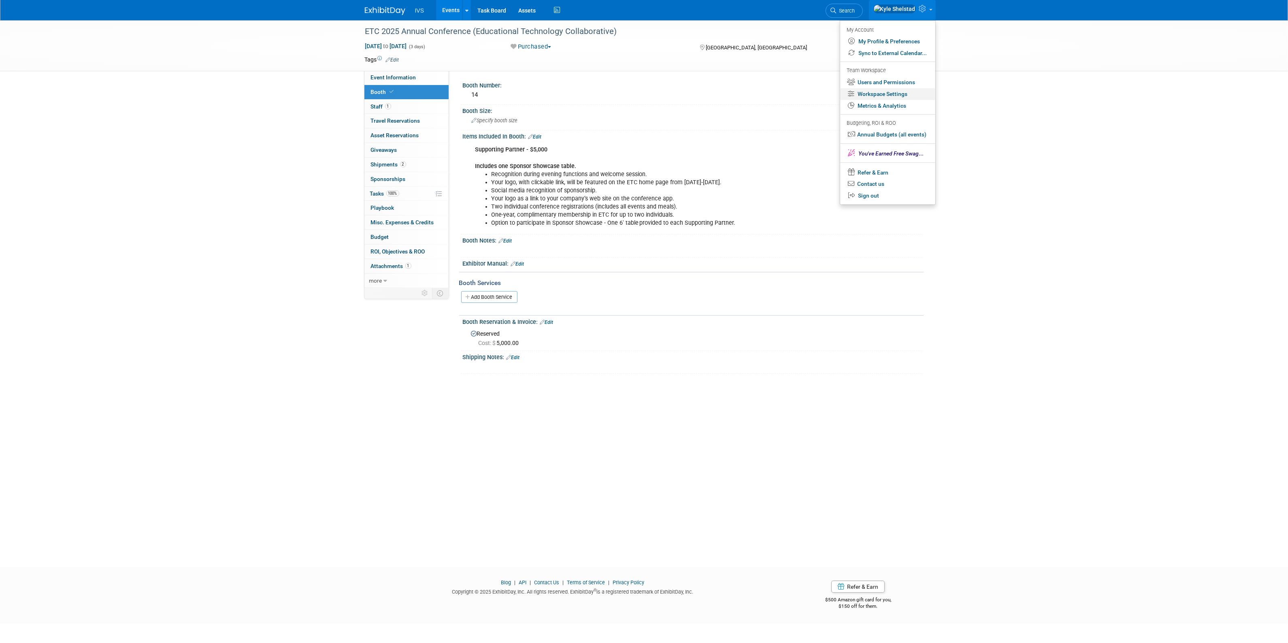
click at [902, 98] on link "Workspace Settings" at bounding box center [887, 94] width 95 height 12
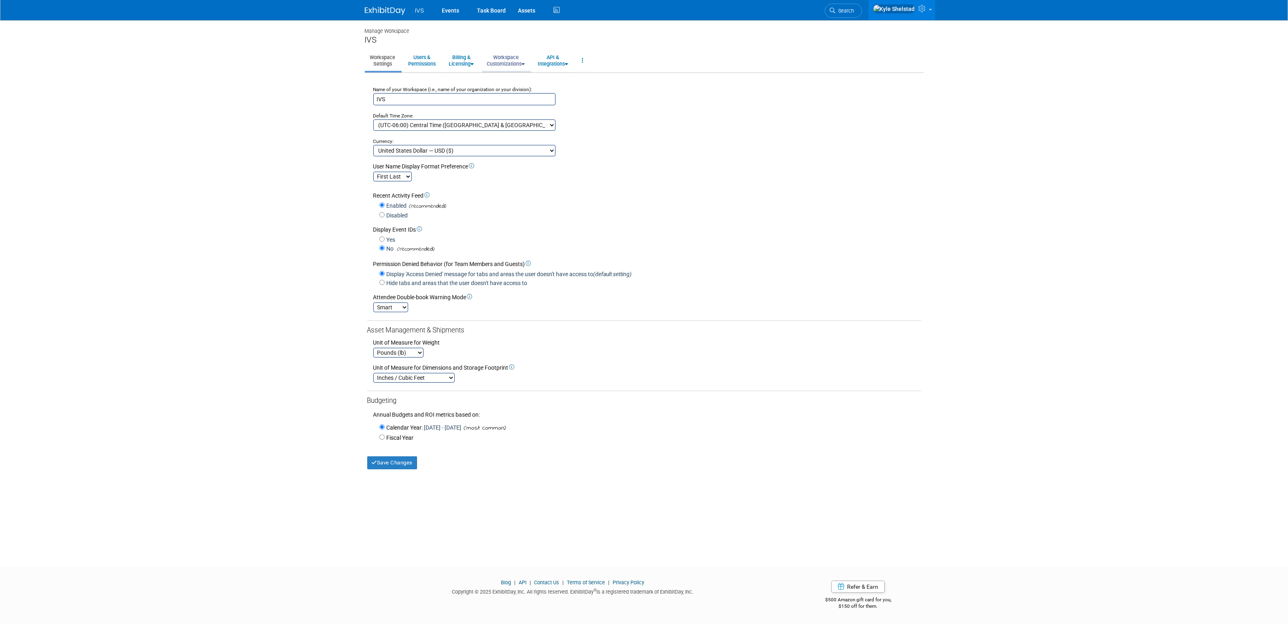
click at [505, 61] on link "Workspace Customizations" at bounding box center [506, 61] width 49 height 20
click at [539, 76] on link "Customize Event Information Tab" at bounding box center [530, 79] width 97 height 12
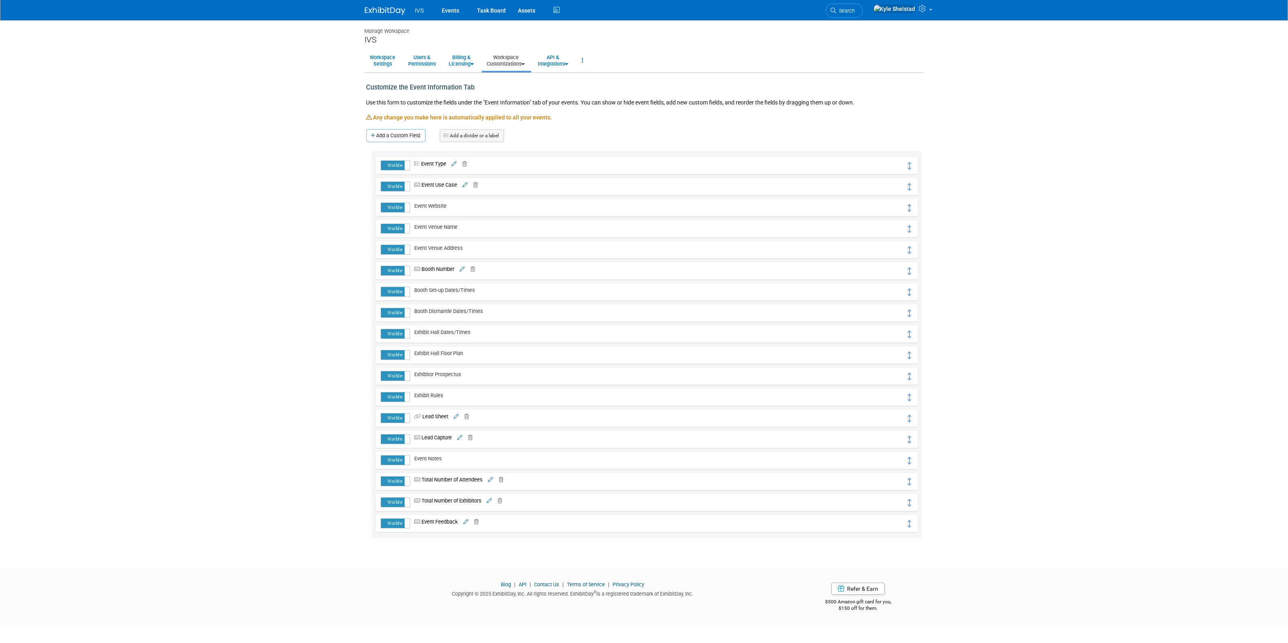
click at [465, 136] on link "Add a divider or a label" at bounding box center [472, 135] width 64 height 13
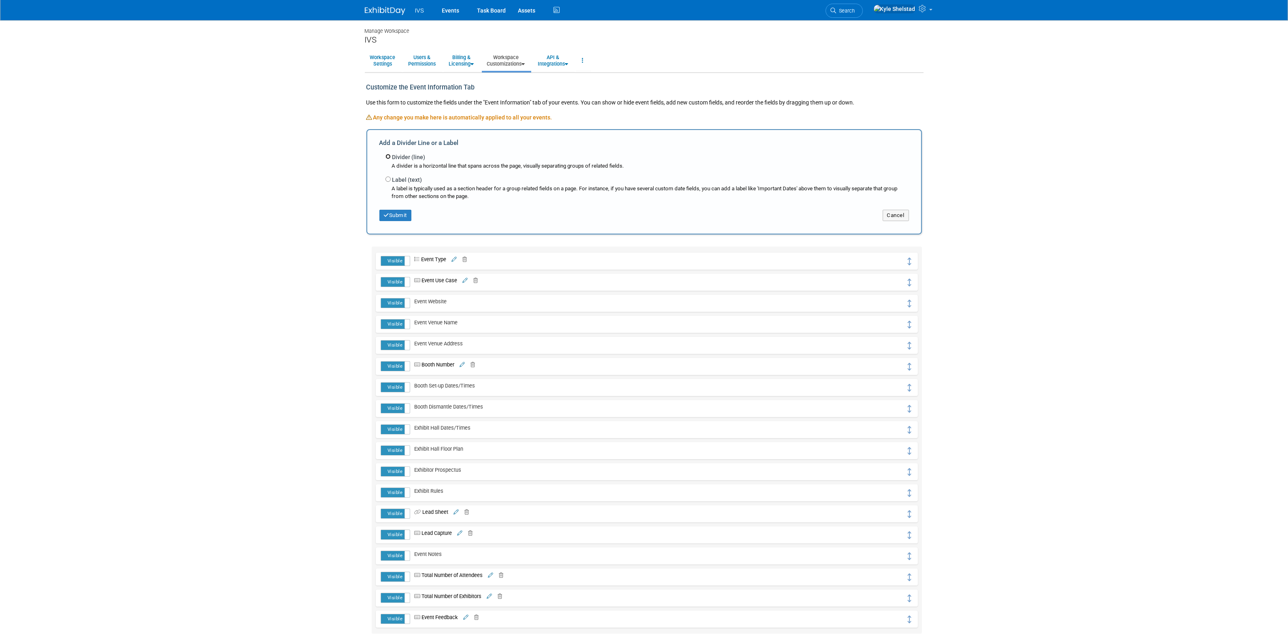
click at [389, 155] on input "Divider (line)" at bounding box center [388, 156] width 5 height 5
radio input "true"
click at [398, 215] on button "Submit" at bounding box center [396, 215] width 32 height 11
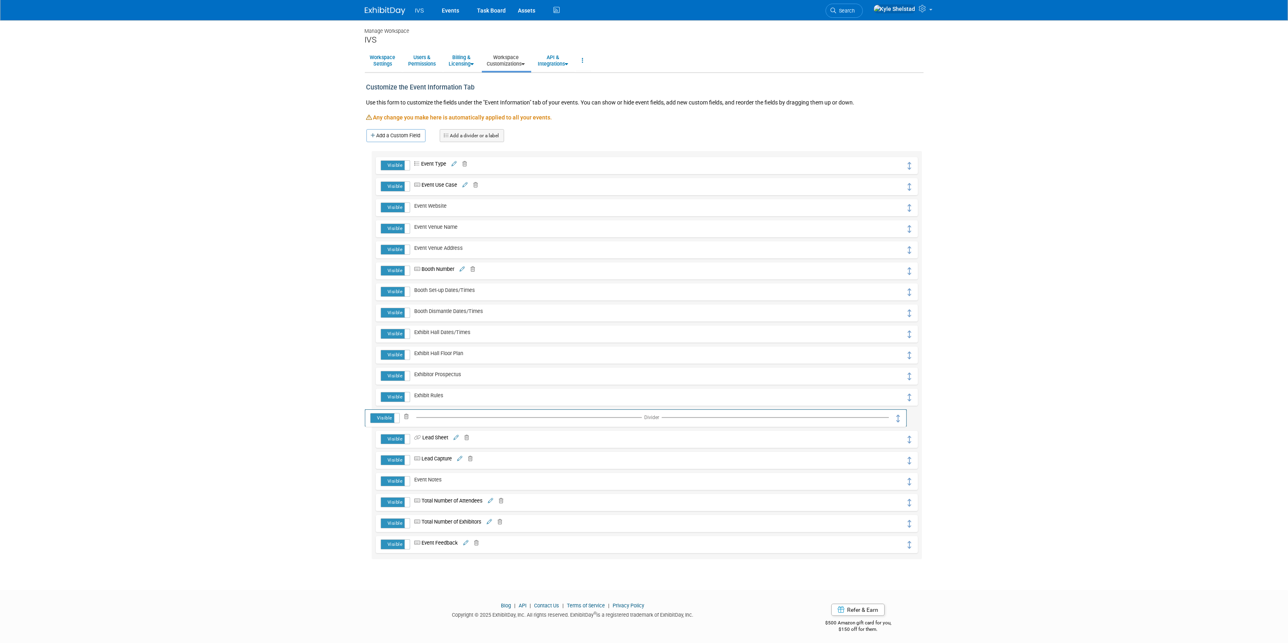
drag, startPoint x: 908, startPoint y: 166, endPoint x: 896, endPoint y: 418, distance: 252.2
click at [493, 138] on link "Add a divider or a label" at bounding box center [472, 135] width 64 height 13
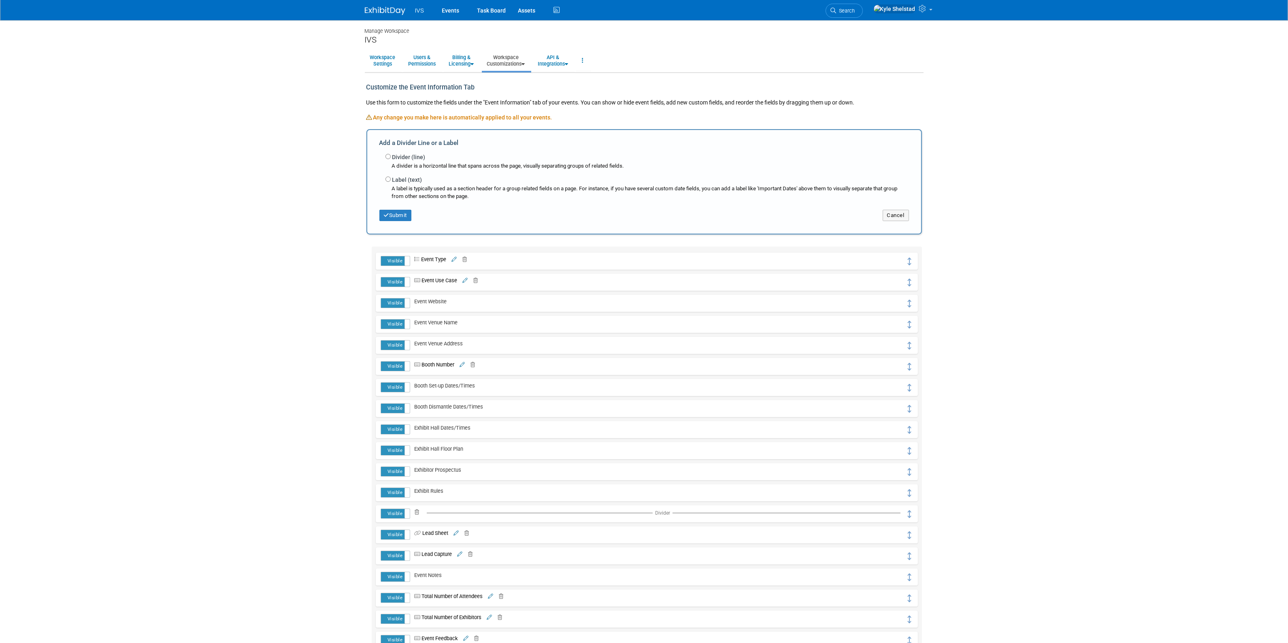
click at [409, 159] on label "Divider (line)" at bounding box center [408, 157] width 33 height 8
click at [391, 159] on input "Divider (line)" at bounding box center [388, 156] width 5 height 5
radio input "true"
click at [407, 213] on button "Submit" at bounding box center [396, 215] width 32 height 11
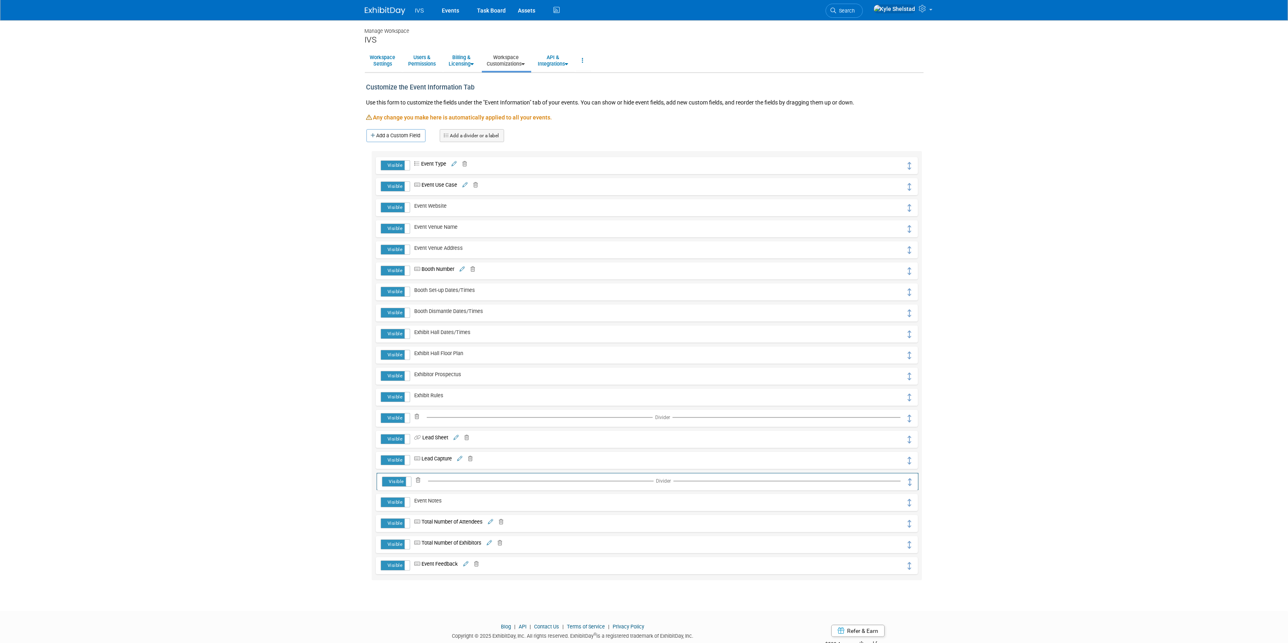
drag, startPoint x: 908, startPoint y: 165, endPoint x: 909, endPoint y: 481, distance: 315.9
click at [468, 134] on link "Add a divider or a label" at bounding box center [472, 135] width 64 height 13
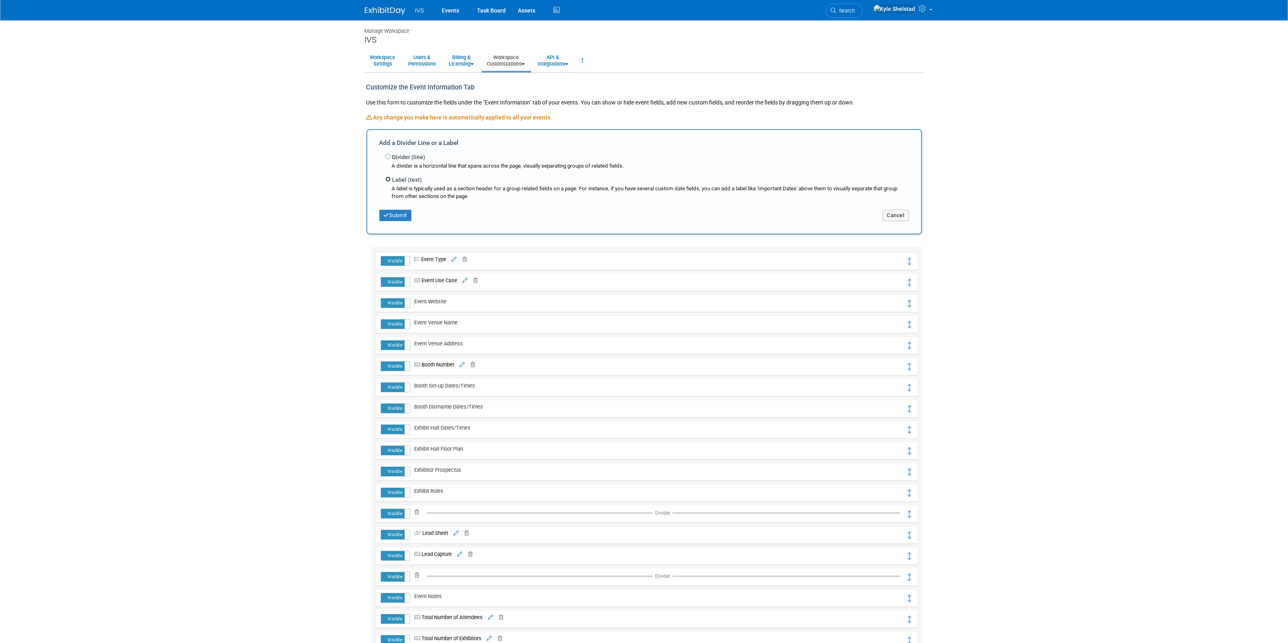
click at [388, 178] on input "Label (text)" at bounding box center [388, 179] width 5 height 5
radio input "true"
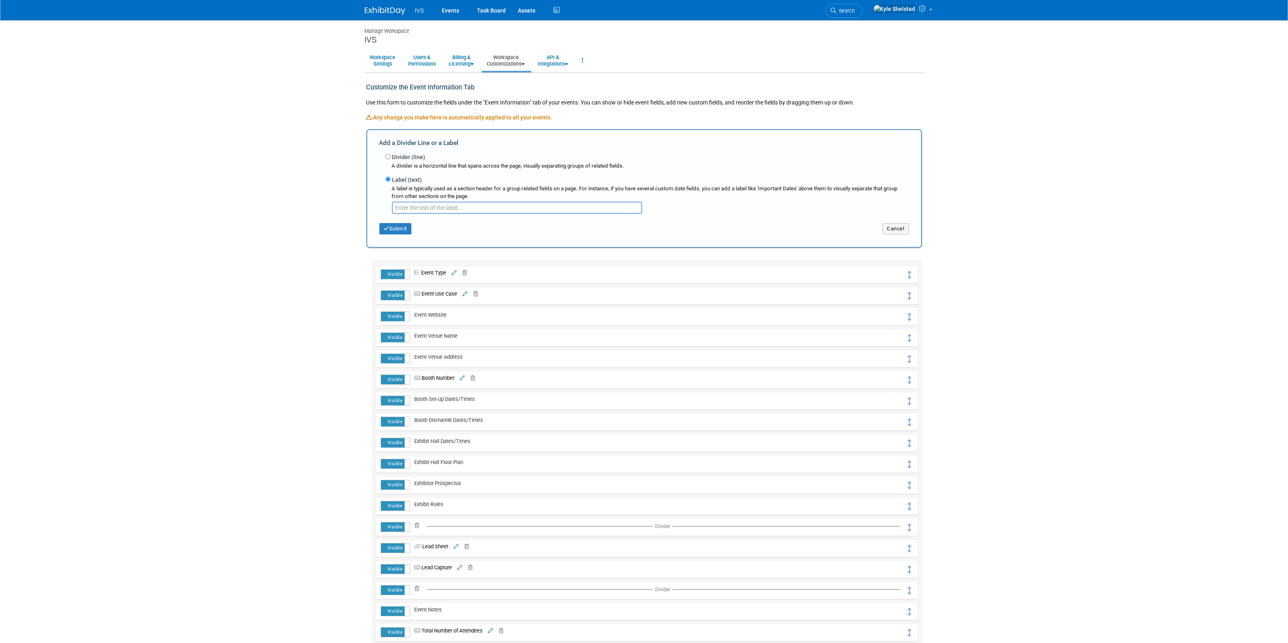
click at [450, 206] on input "text" at bounding box center [517, 208] width 250 height 12
type input "Schedule"
click at [395, 227] on button "Submit" at bounding box center [396, 228] width 32 height 11
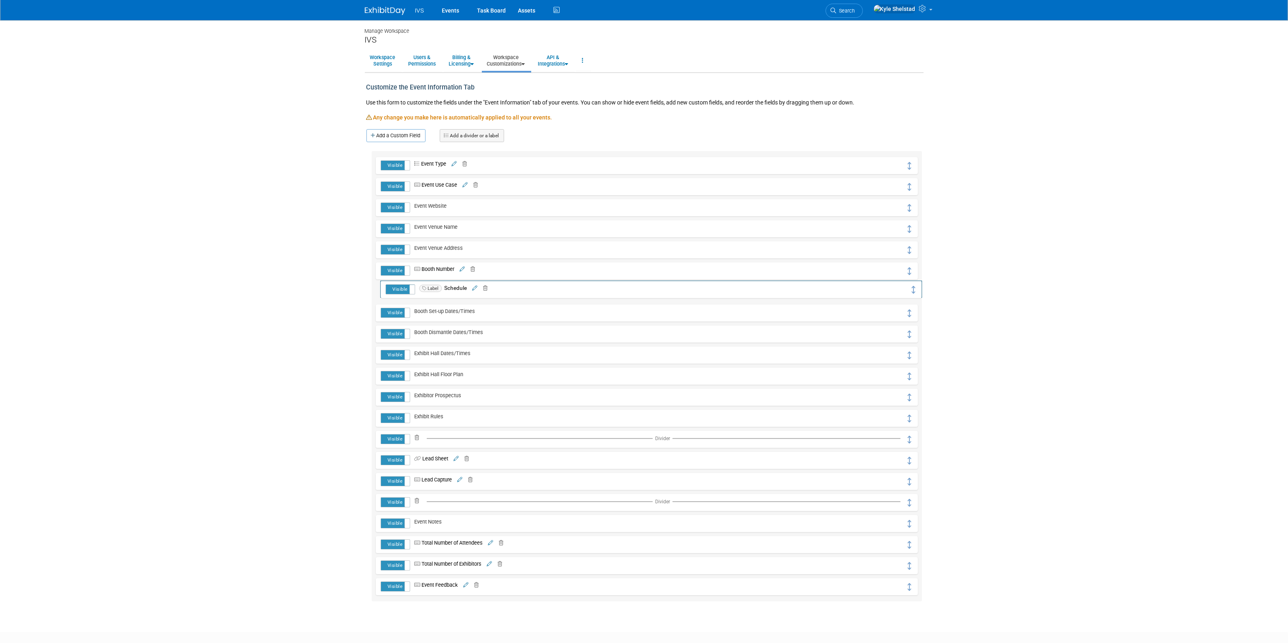
drag, startPoint x: 908, startPoint y: 166, endPoint x: 913, endPoint y: 290, distance: 123.6
drag, startPoint x: 908, startPoint y: 398, endPoint x: 919, endPoint y: 586, distance: 189.1
drag, startPoint x: 910, startPoint y: 377, endPoint x: 906, endPoint y: 270, distance: 107.4
drag, startPoint x: 908, startPoint y: 395, endPoint x: 900, endPoint y: 560, distance: 165.5
click at [855, 13] on span "Search" at bounding box center [846, 11] width 19 height 6
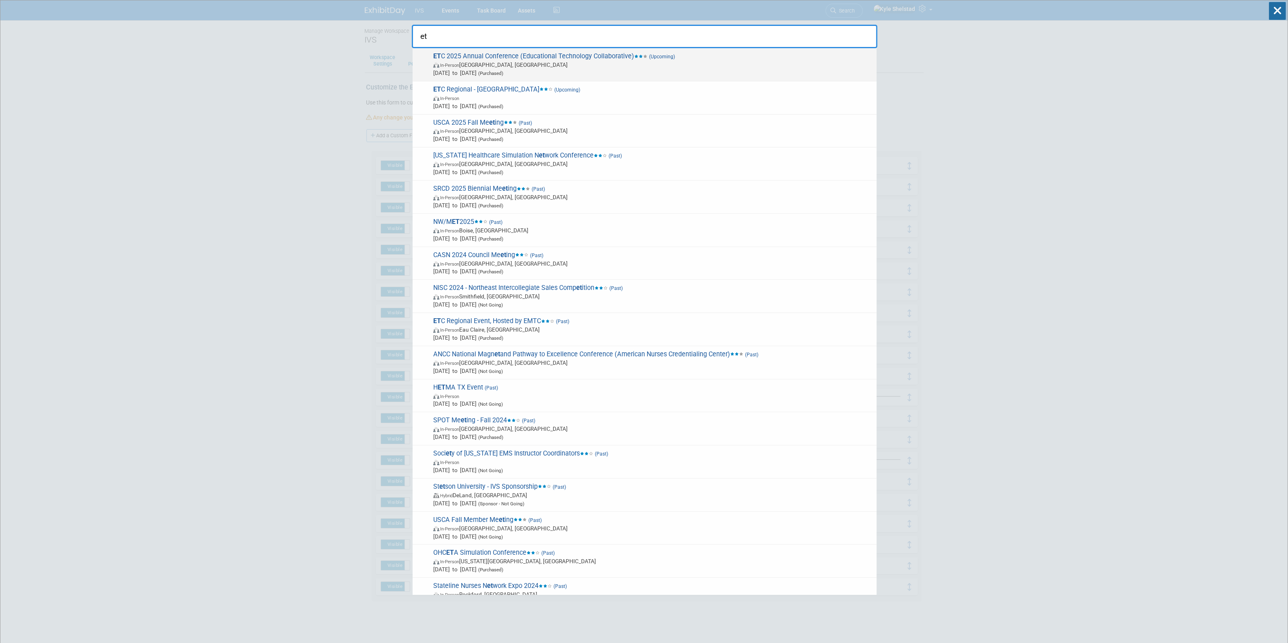
type input "et"
click at [523, 60] on span "ET C 2025 Annual Conference (Educational Technology Collaborative) (Upcoming) I…" at bounding box center [652, 64] width 442 height 25
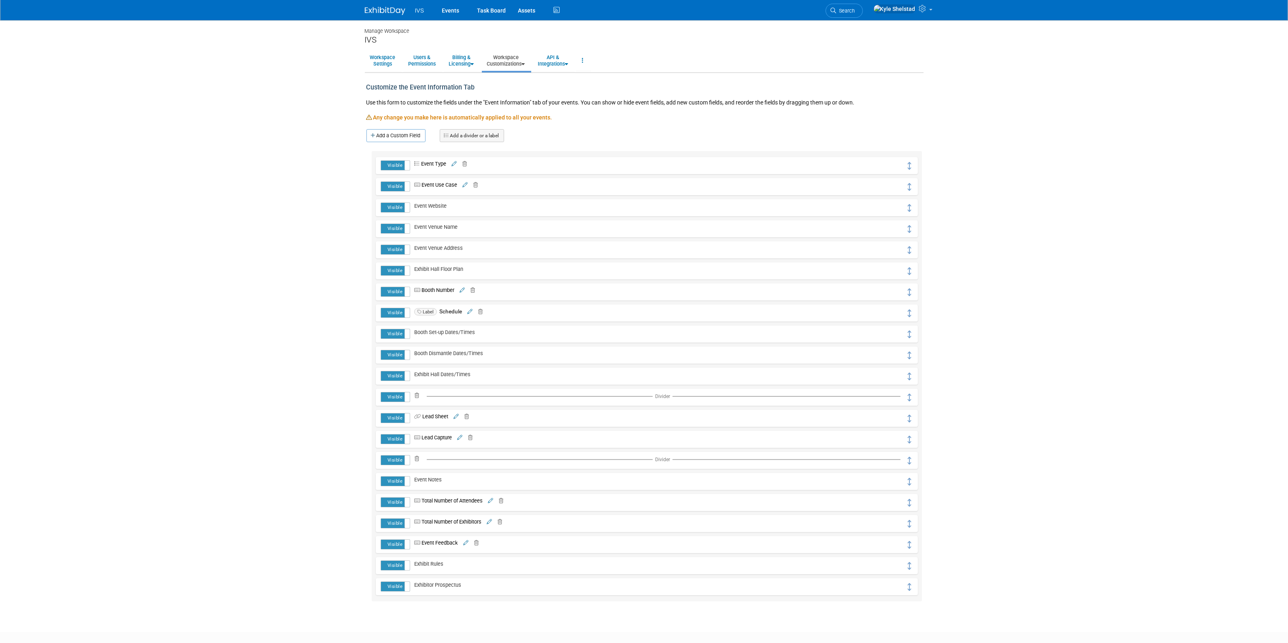
click at [473, 134] on link "Add a divider or a label" at bounding box center [472, 135] width 64 height 13
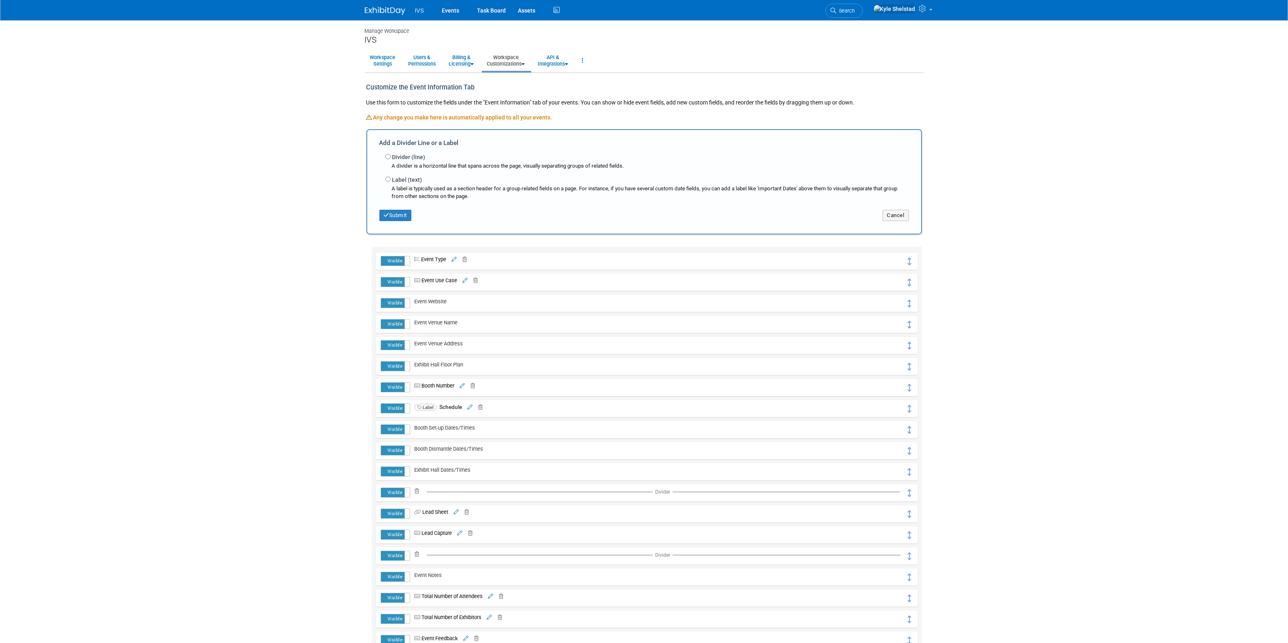
click at [411, 153] on label "Divider (line)" at bounding box center [408, 157] width 33 height 8
click at [391, 154] on input "Divider (line)" at bounding box center [388, 156] width 5 height 5
radio input "true"
click at [403, 219] on button "Submit" at bounding box center [396, 215] width 32 height 11
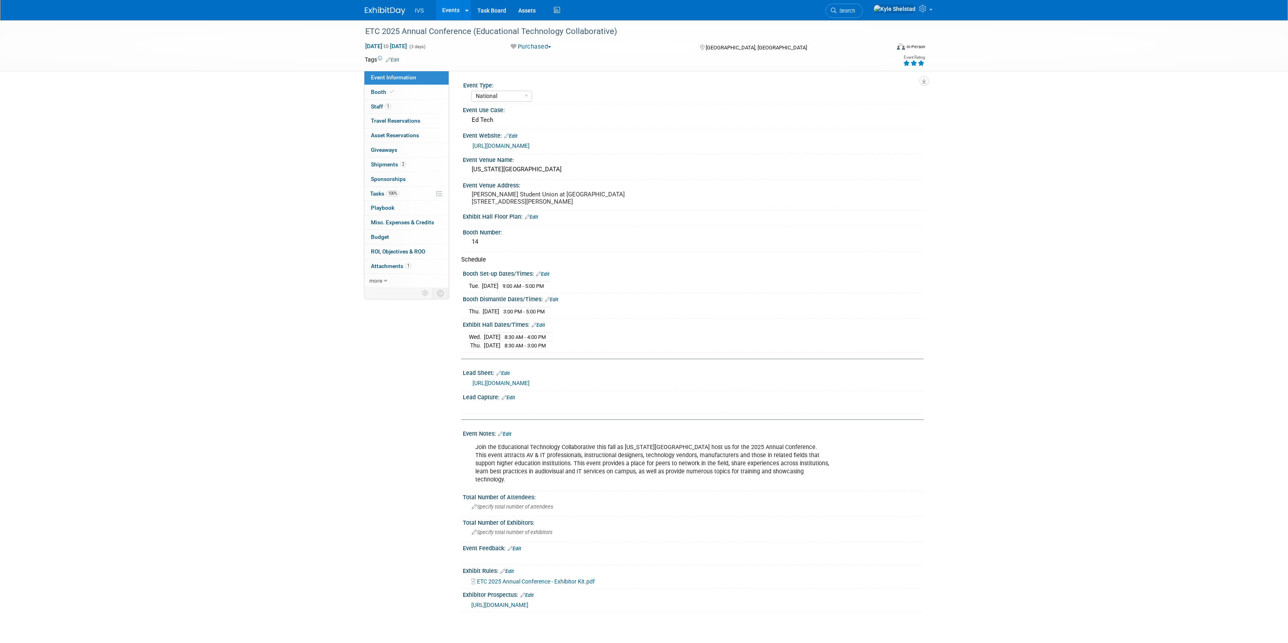
select select "National"
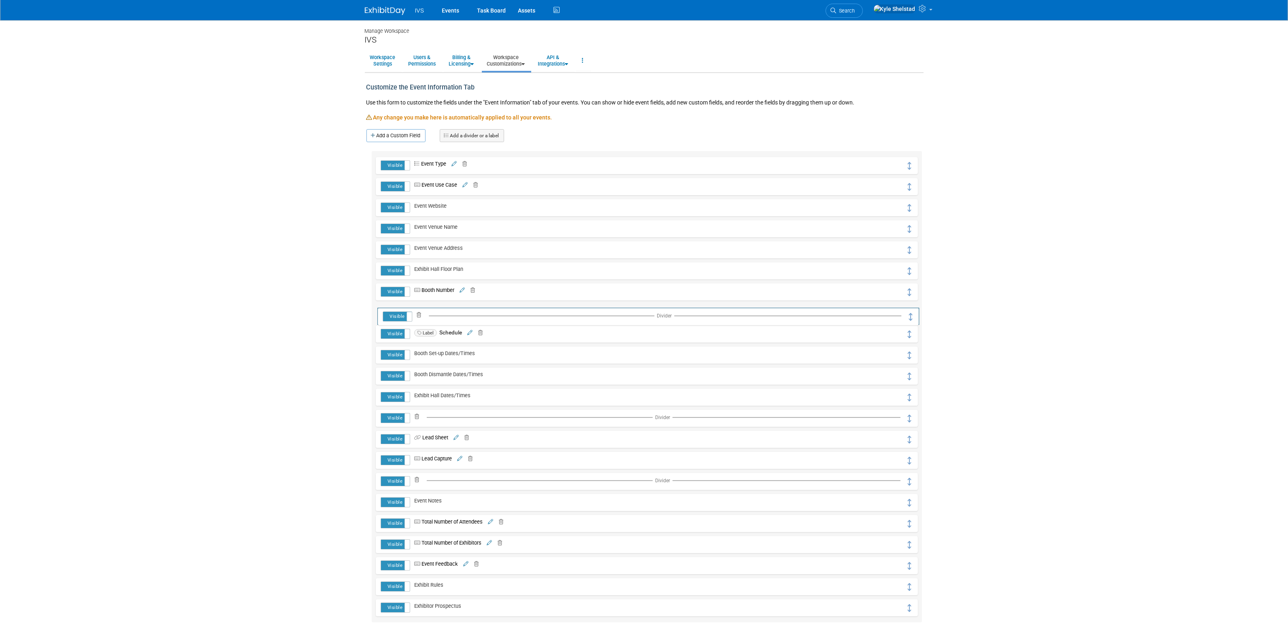
drag, startPoint x: 908, startPoint y: 165, endPoint x: 910, endPoint y: 316, distance: 151.1
click at [842, 9] on div "IVS Events Task Board Assets Activity Feed ..." at bounding box center [644, 10] width 559 height 20
click at [863, 11] on link "Search" at bounding box center [844, 11] width 37 height 14
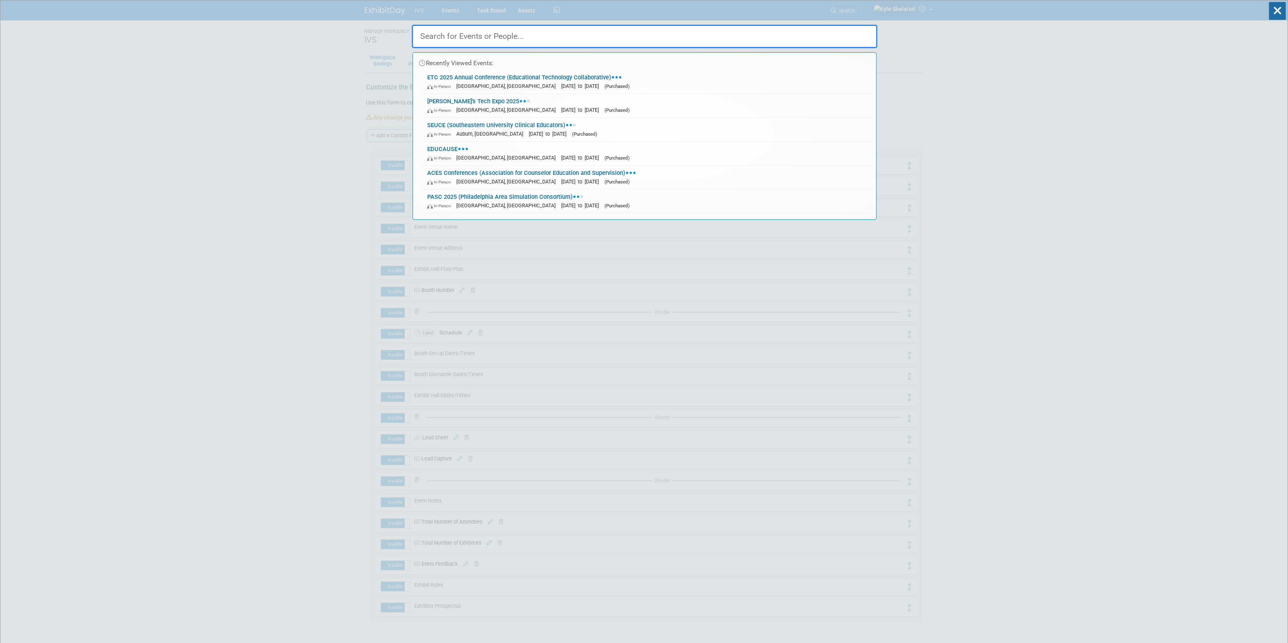
click at [712, 36] on input "text" at bounding box center [645, 36] width 466 height 23
click at [667, 79] on link "ETC 2025 Annual Conference (Educational Technology Collaborative) In-Person [GE…" at bounding box center [647, 81] width 449 height 23
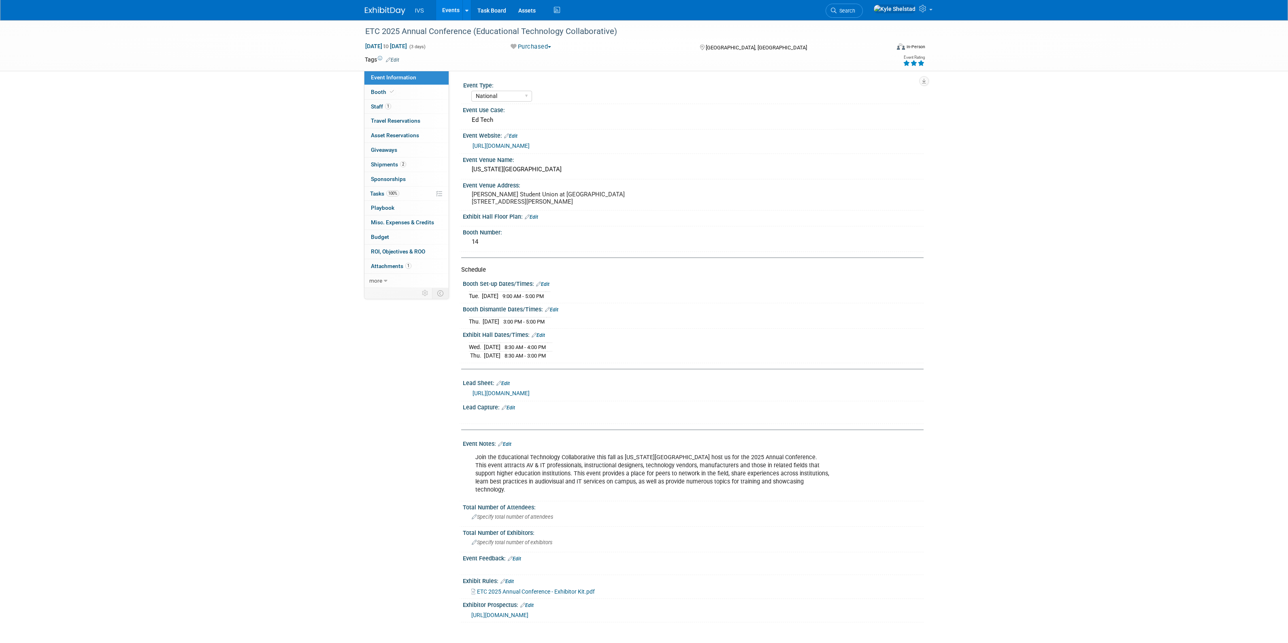
select select "National"
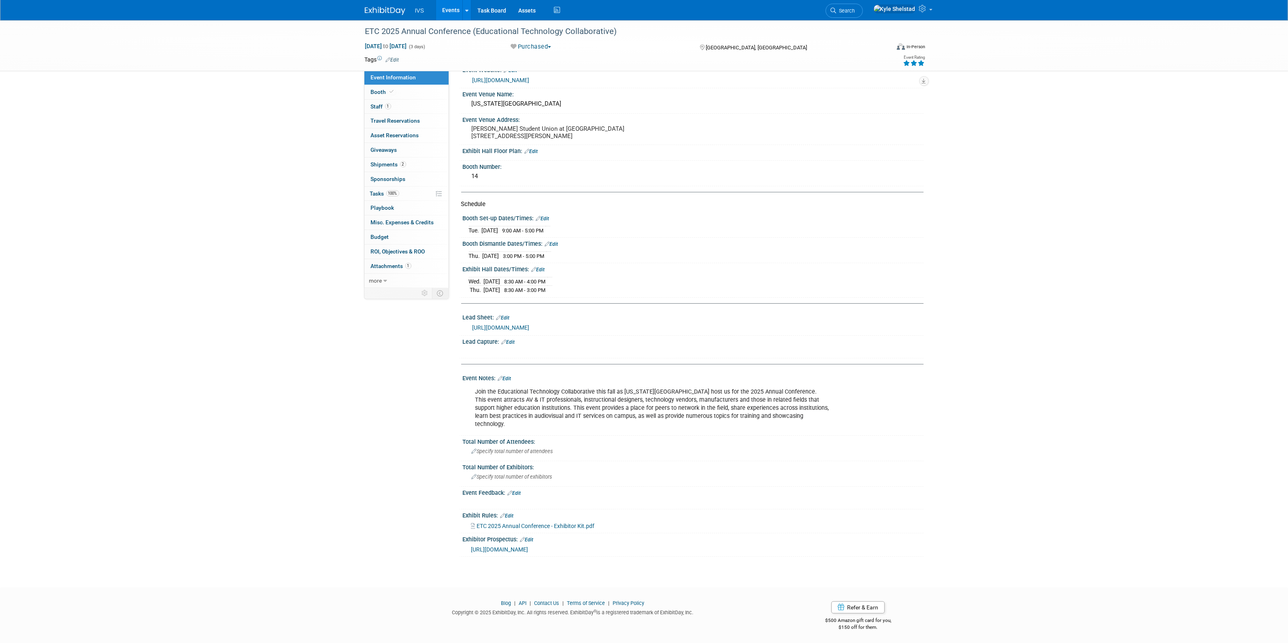
scroll to position [67, 0]
click at [927, 10] on icon at bounding box center [923, 8] width 9 height 7
click at [969, 37] on div "ETC 2025 Annual Conference (Educational Technology Collaborative) Oct 14, 2025 …" at bounding box center [644, 45] width 1288 height 51
click at [934, 4] on link at bounding box center [902, 10] width 67 height 20
click at [901, 57] on link "Sync to External Calendar..." at bounding box center [887, 53] width 95 height 12
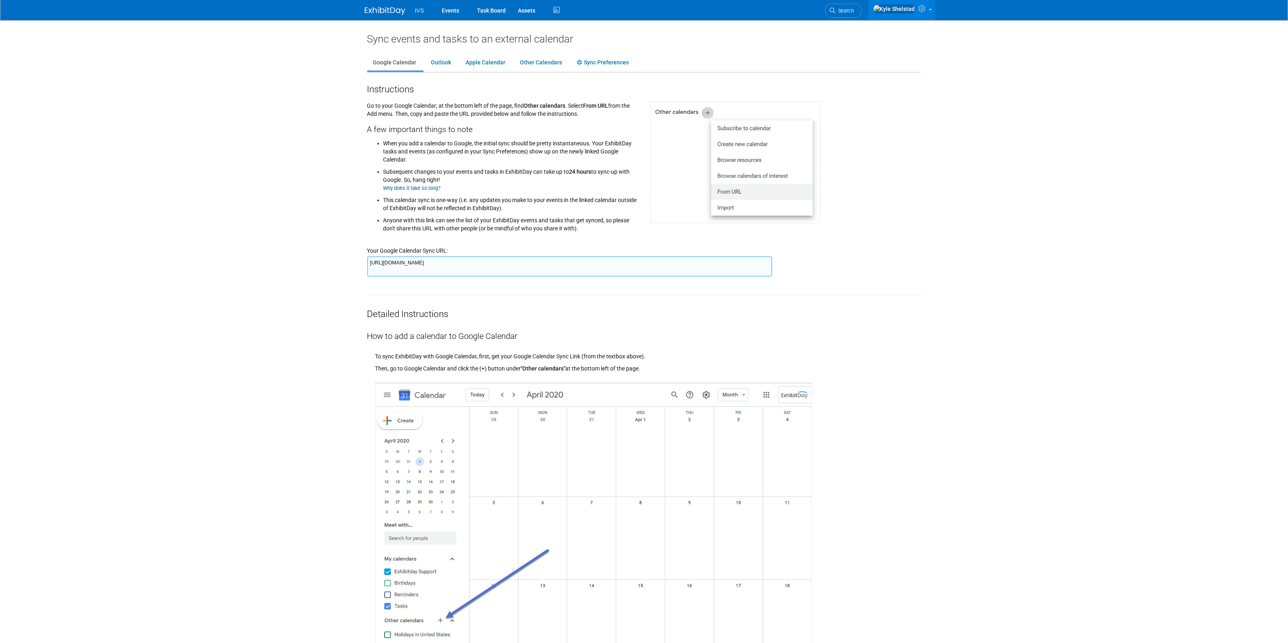
click at [957, 287] on body "IVS Events Task Board Assets ..." at bounding box center [644, 321] width 1288 height 643
click at [930, 11] on span at bounding box center [930, 10] width 3 height 2
click at [896, 82] on link "Users and Permissions" at bounding box center [887, 83] width 95 height 12
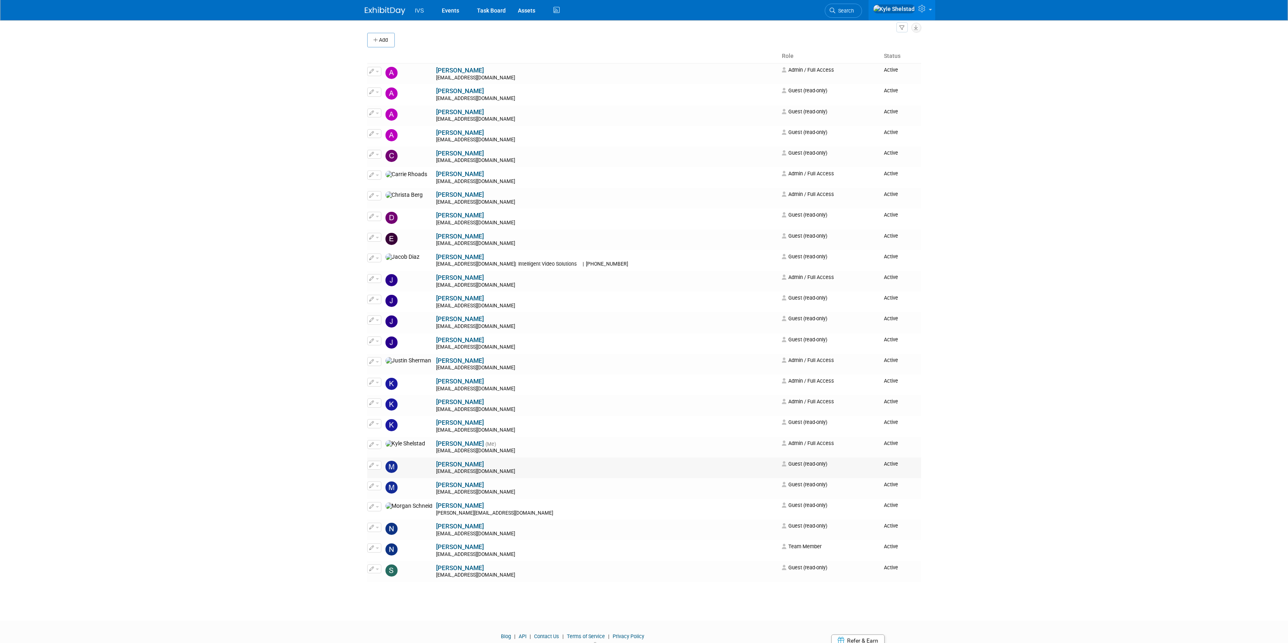
scroll to position [88, 0]
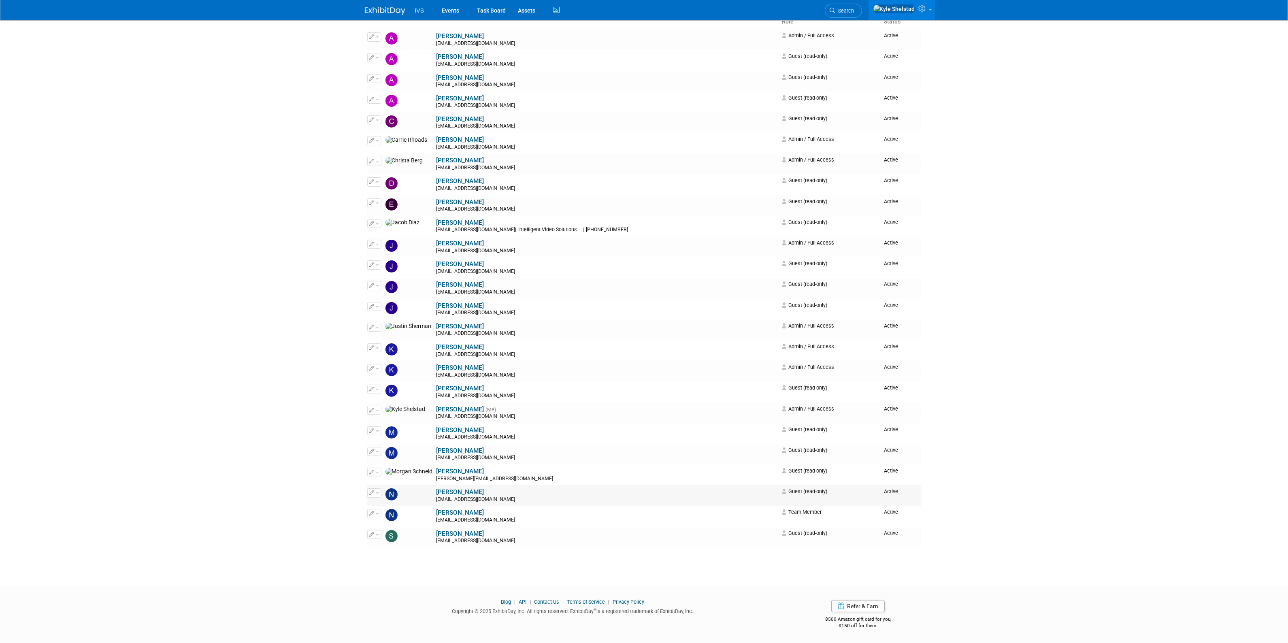
click at [377, 494] on span "button" at bounding box center [377, 494] width 3 height 2
click at [585, 500] on div "[EMAIL_ADDRESS][DOMAIN_NAME]" at bounding box center [607, 500] width 341 height 6
click at [437, 491] on link "[PERSON_NAME]" at bounding box center [461, 491] width 48 height 7
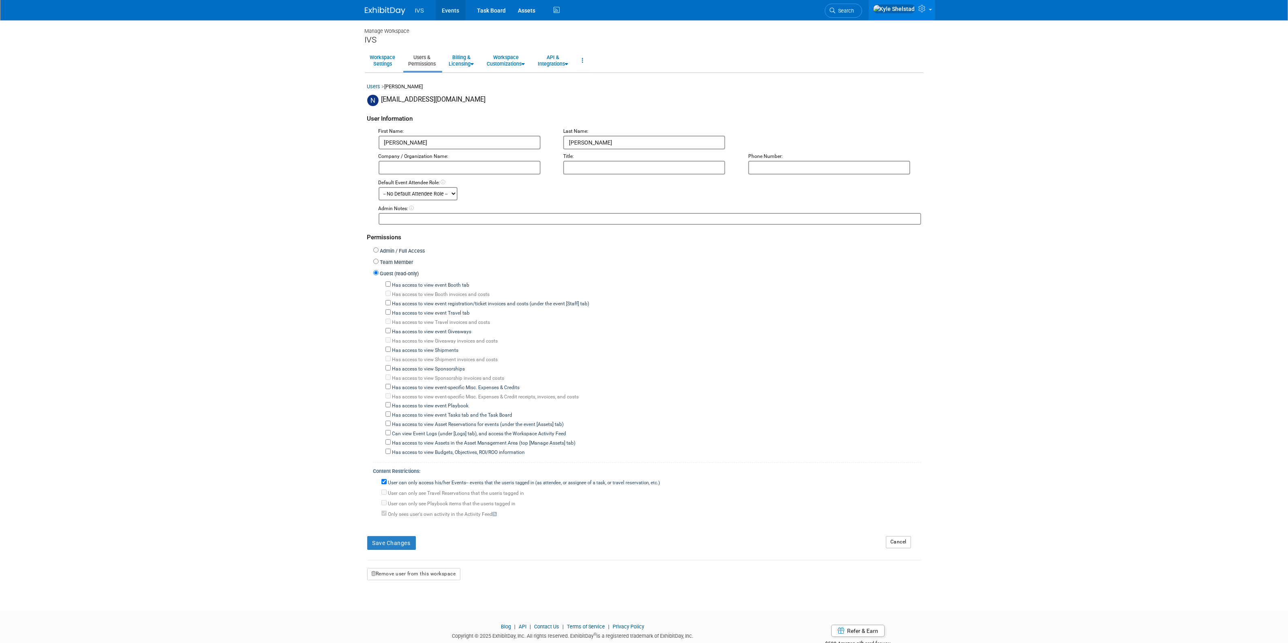
click at [458, 13] on link "Events" at bounding box center [451, 10] width 30 height 20
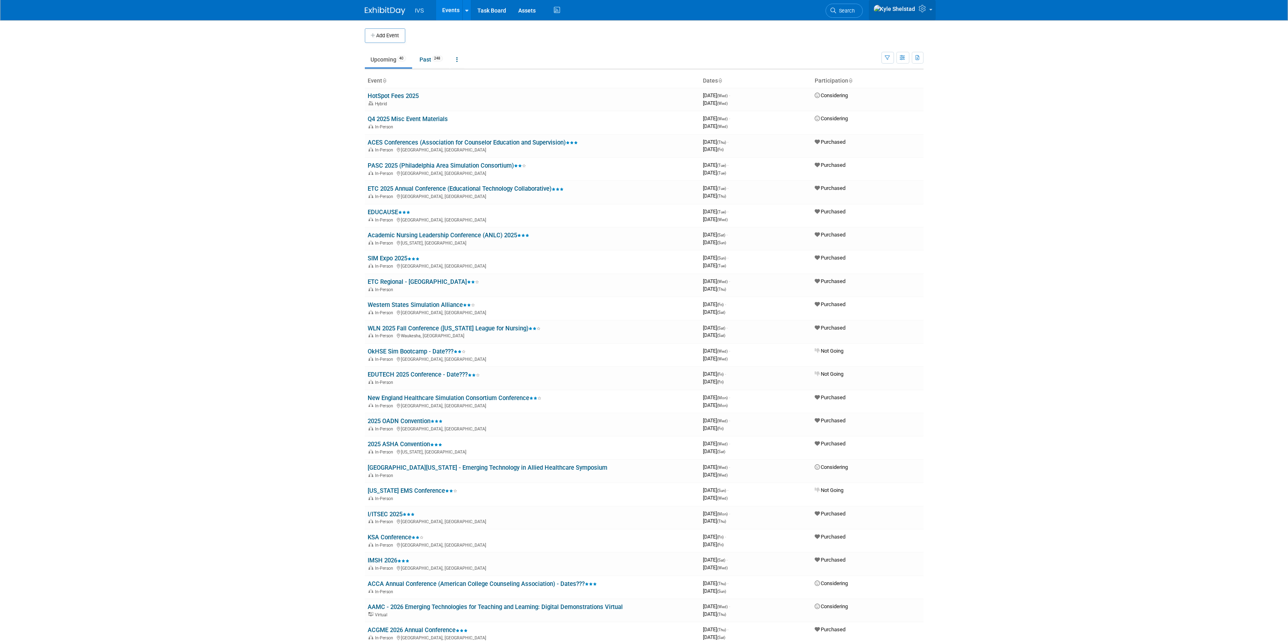
click at [924, 11] on icon at bounding box center [923, 8] width 9 height 7
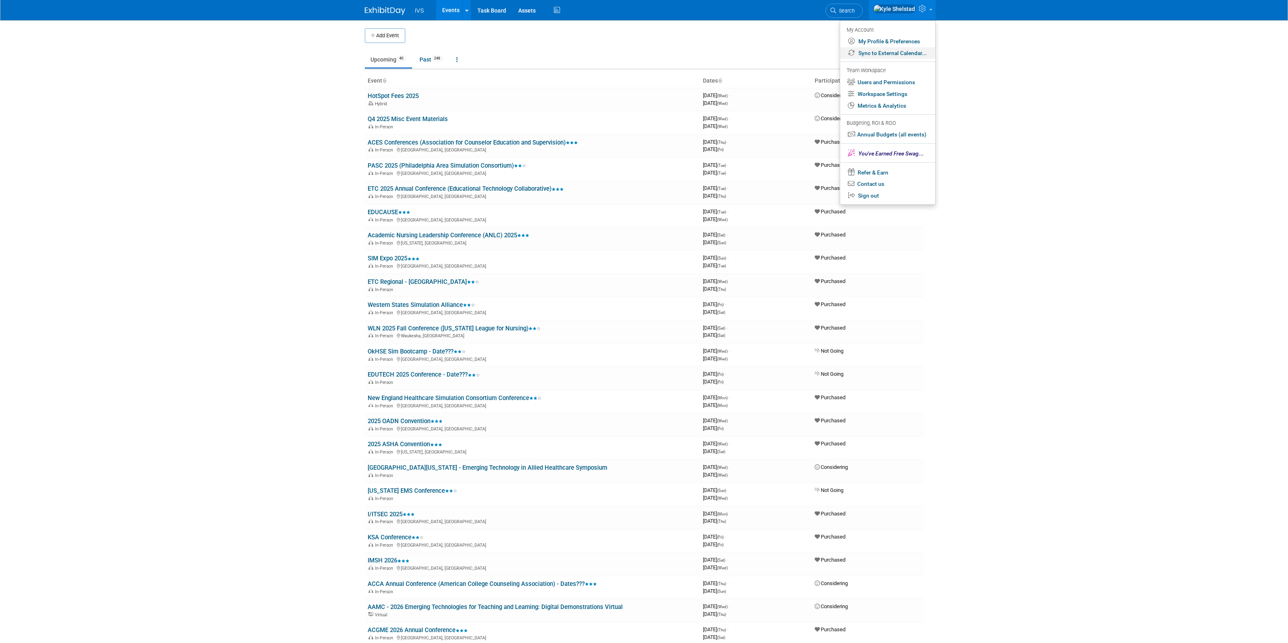
click at [893, 51] on link "Sync to External Calendar..." at bounding box center [887, 53] width 95 height 12
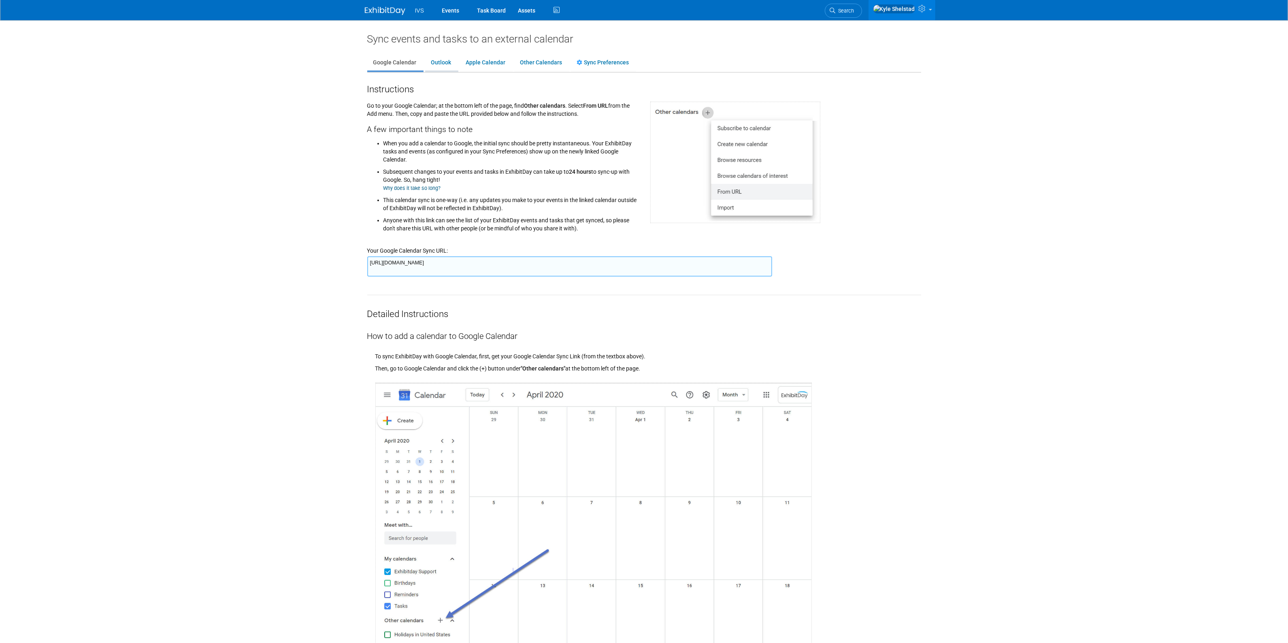
click at [439, 66] on link "Outlook" at bounding box center [441, 62] width 32 height 15
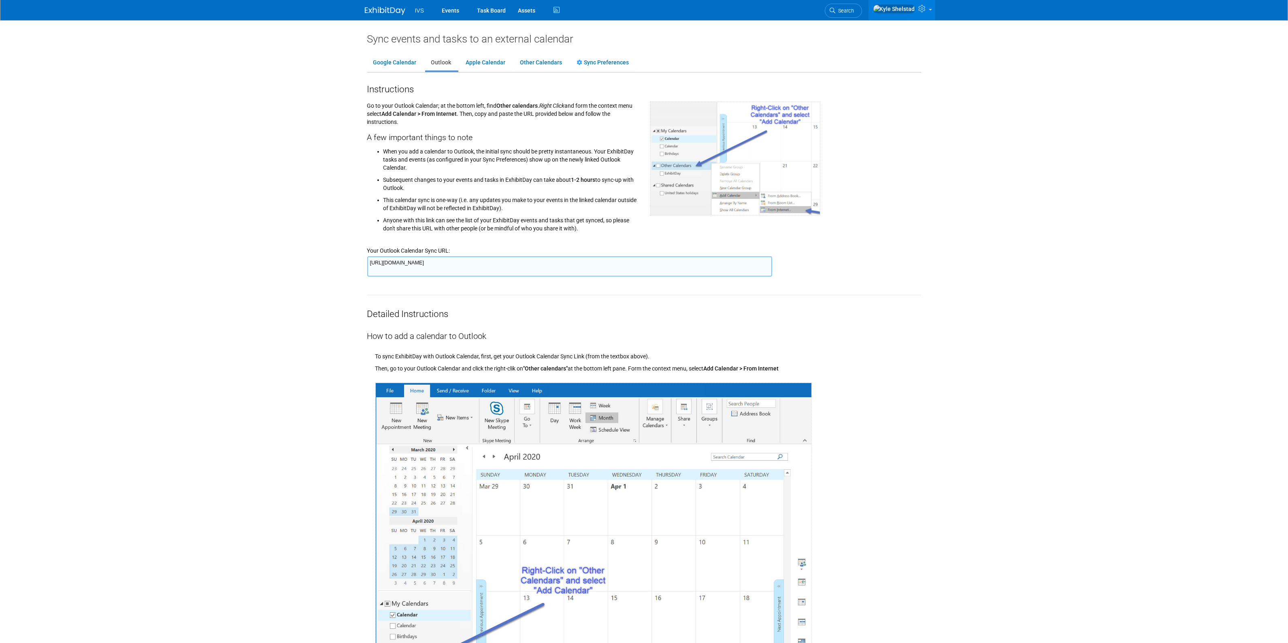
drag, startPoint x: 752, startPoint y: 266, endPoint x: 328, endPoint y: 279, distance: 423.9
click at [328, 279] on body "IVS Events Task Board Assets ..." at bounding box center [644, 321] width 1288 height 643
click at [395, 65] on link "Google Calendar" at bounding box center [394, 62] width 55 height 15
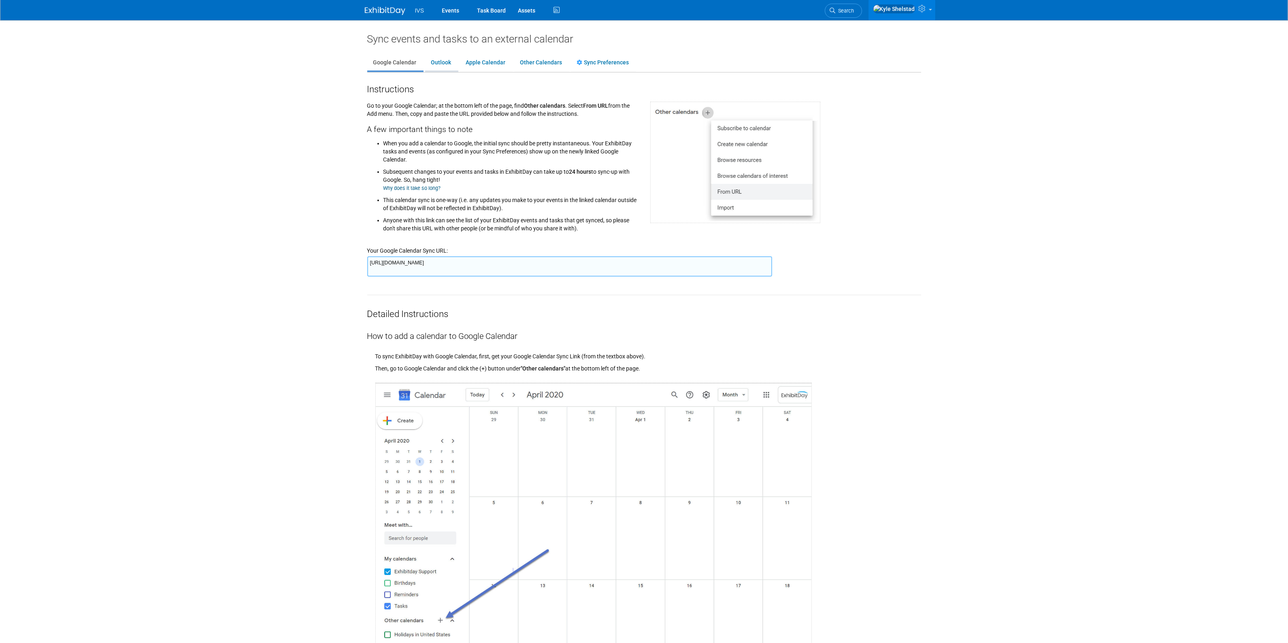
click at [438, 61] on link "Outlook" at bounding box center [441, 62] width 32 height 15
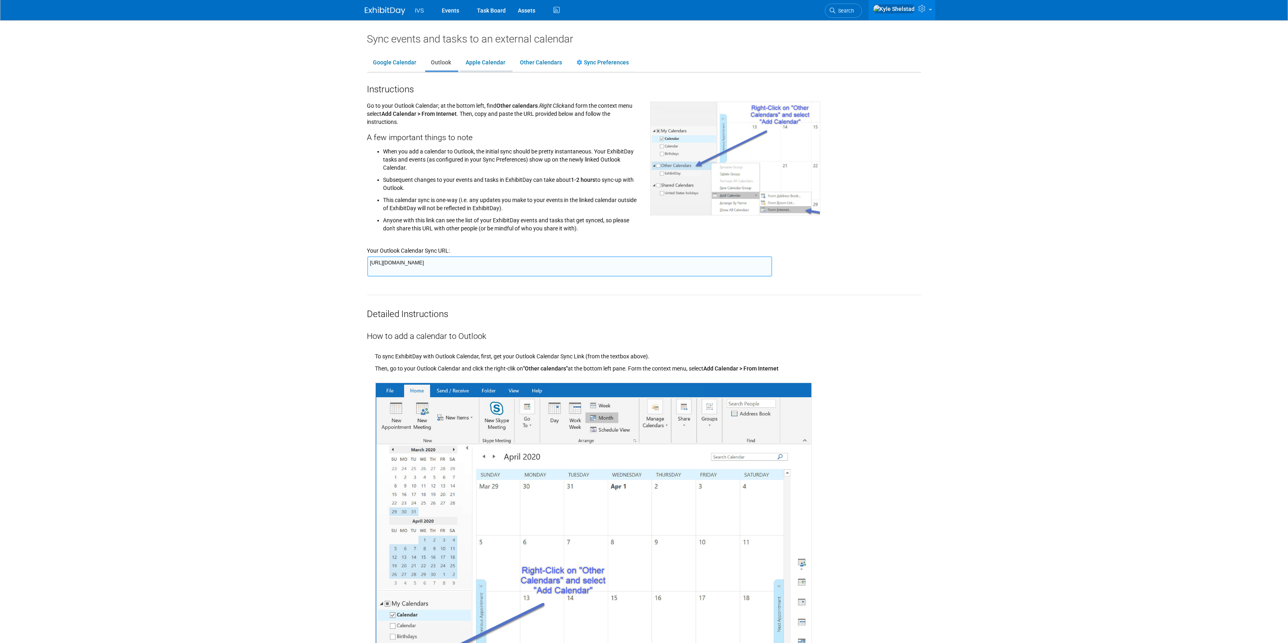
click at [488, 63] on link "Apple Calendar" at bounding box center [486, 62] width 52 height 15
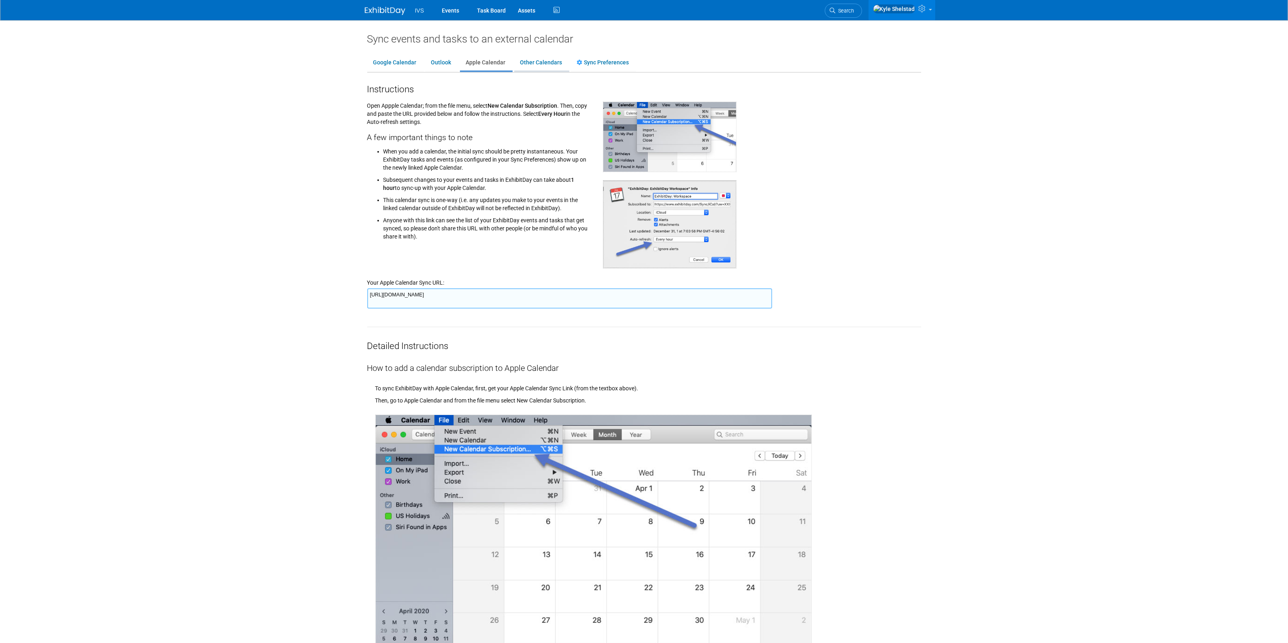
click at [546, 64] on link "Other Calendars" at bounding box center [541, 62] width 54 height 15
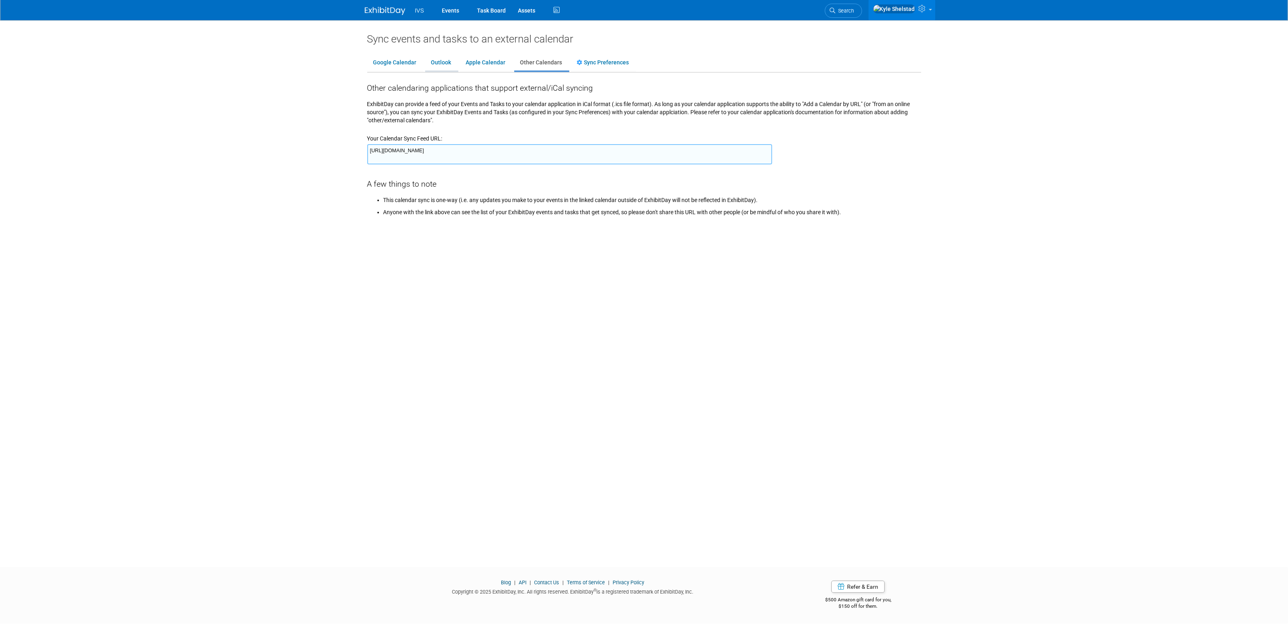
click at [428, 64] on link "Outlook" at bounding box center [441, 62] width 32 height 15
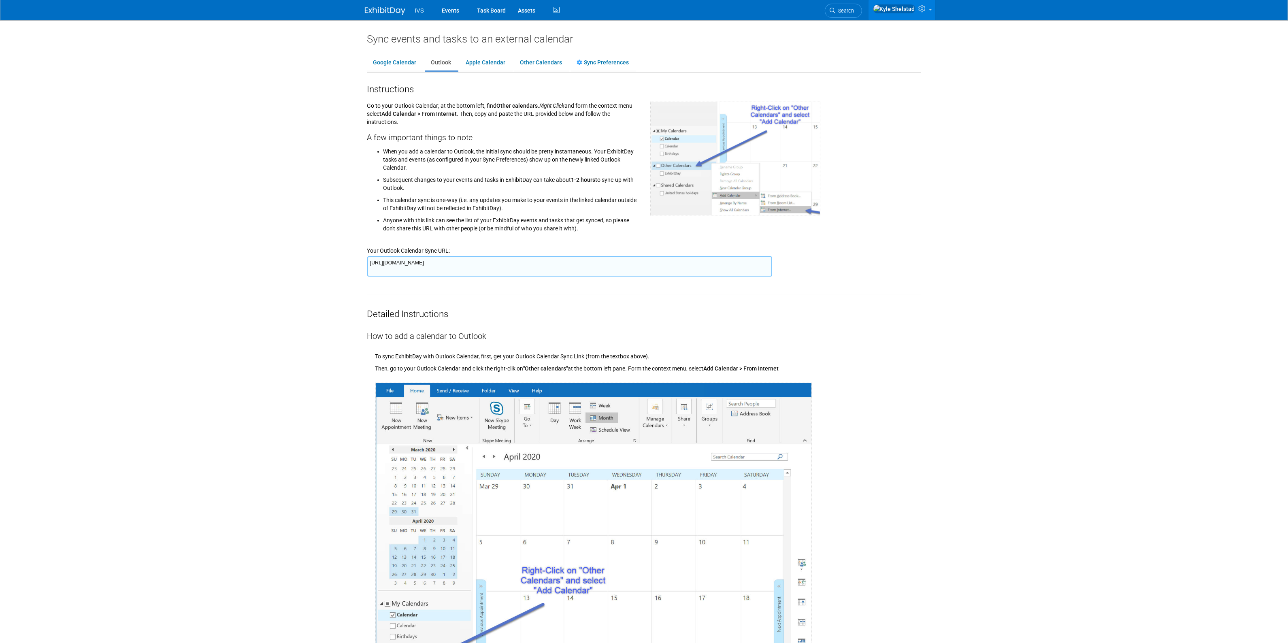
drag, startPoint x: 781, startPoint y: 42, endPoint x: 669, endPoint y: 133, distance: 143.9
click at [781, 42] on div "Sync events and tasks to an external calendar" at bounding box center [644, 38] width 554 height 13
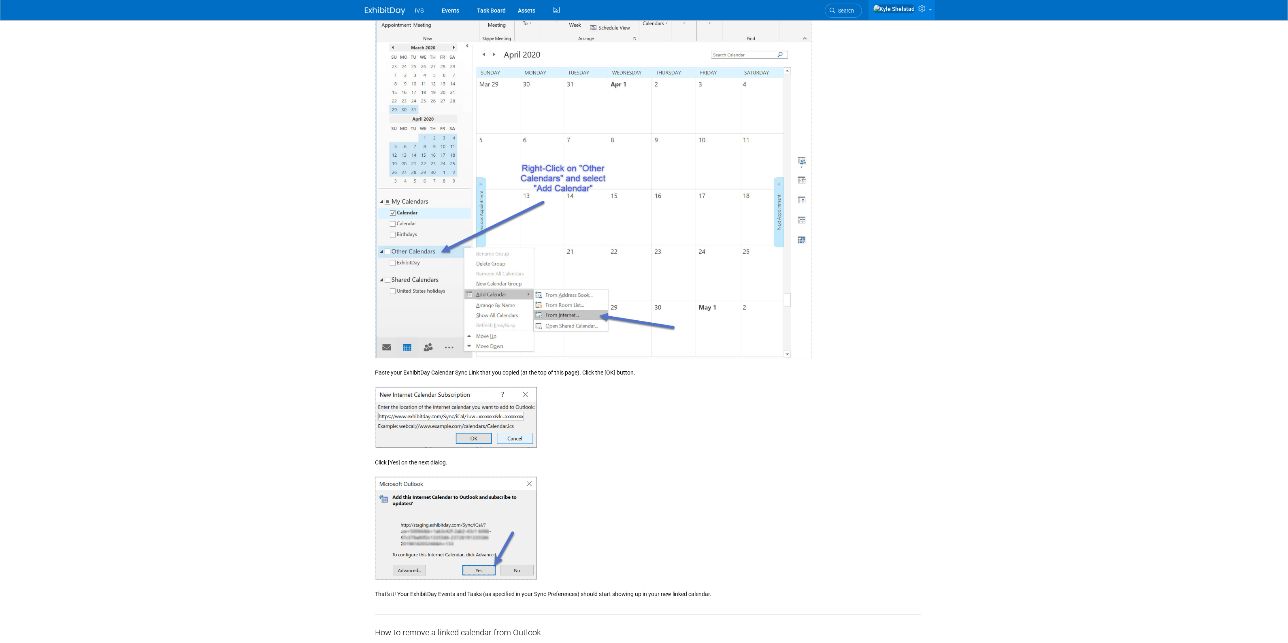
scroll to position [472, 0]
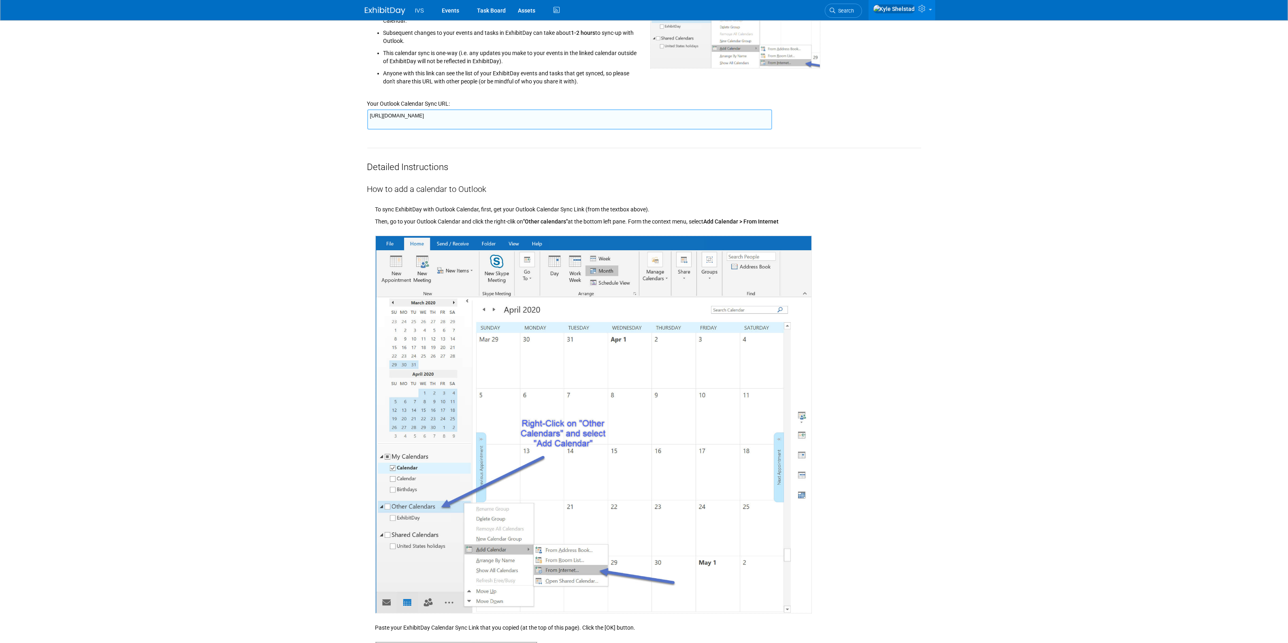
scroll to position [0, 0]
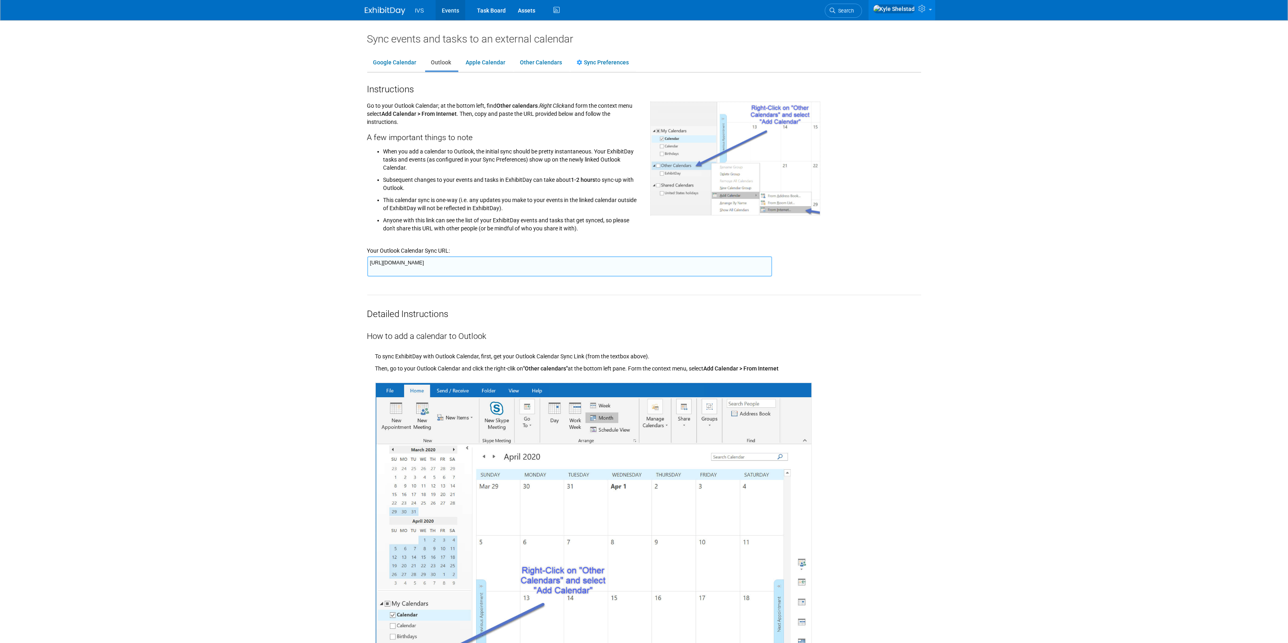
click at [454, 16] on link "Events" at bounding box center [451, 10] width 30 height 20
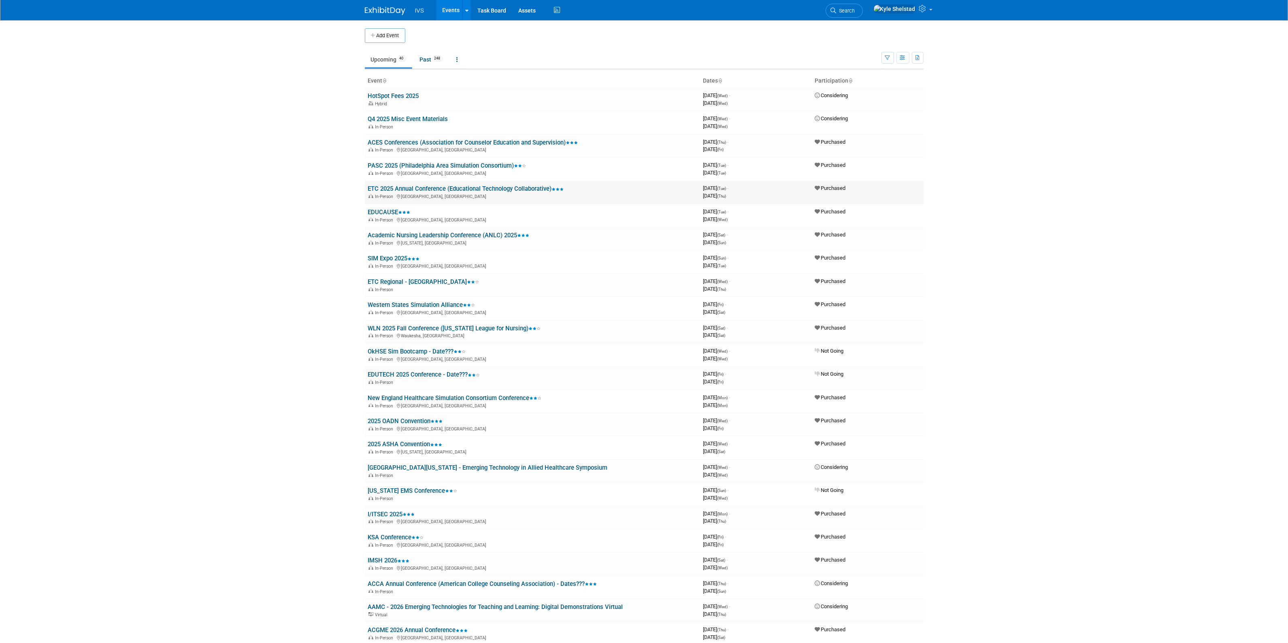
click at [404, 187] on link "ETC 2025 Annual Conference (Educational Technology Collaborative)" at bounding box center [466, 188] width 196 height 7
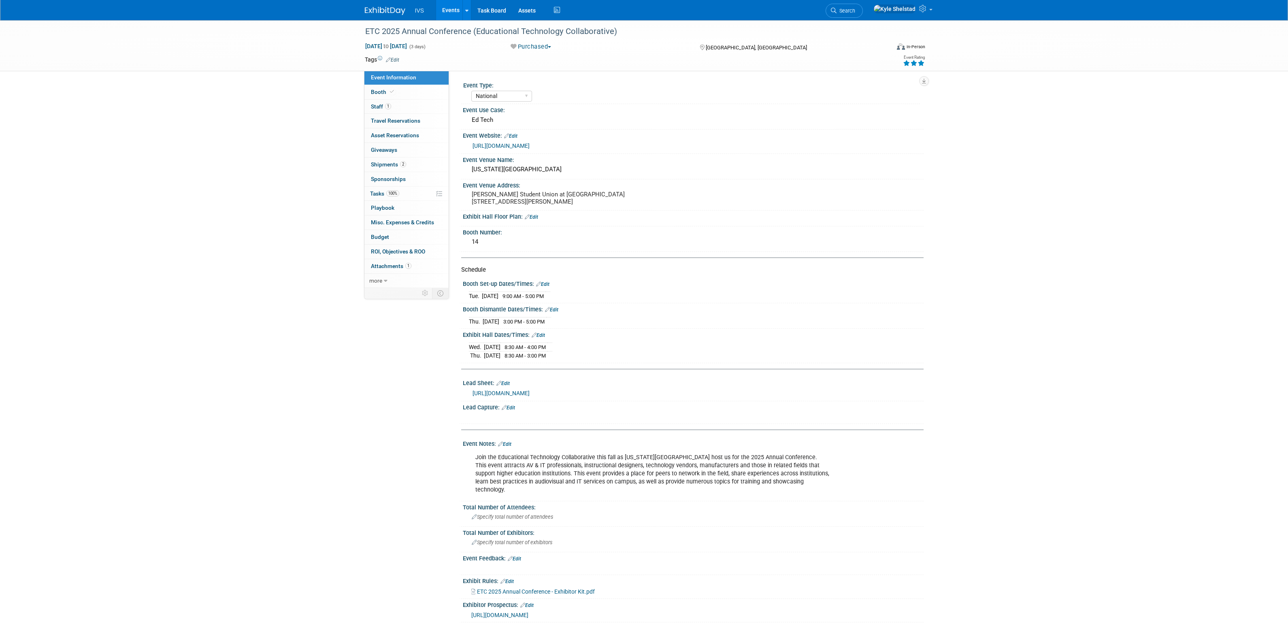
select select "National"
drag, startPoint x: 482, startPoint y: 472, endPoint x: 655, endPoint y: 491, distance: 174.0
click at [610, 485] on div "Join the Educational Technology Collaborative this fall as North Carolina State…" at bounding box center [652, 474] width 365 height 49
click at [657, 491] on div "Join the Educational Technology Collaborative this fall as North Carolina State…" at bounding box center [652, 474] width 365 height 49
drag, startPoint x: 780, startPoint y: 491, endPoint x: 584, endPoint y: 441, distance: 202.3
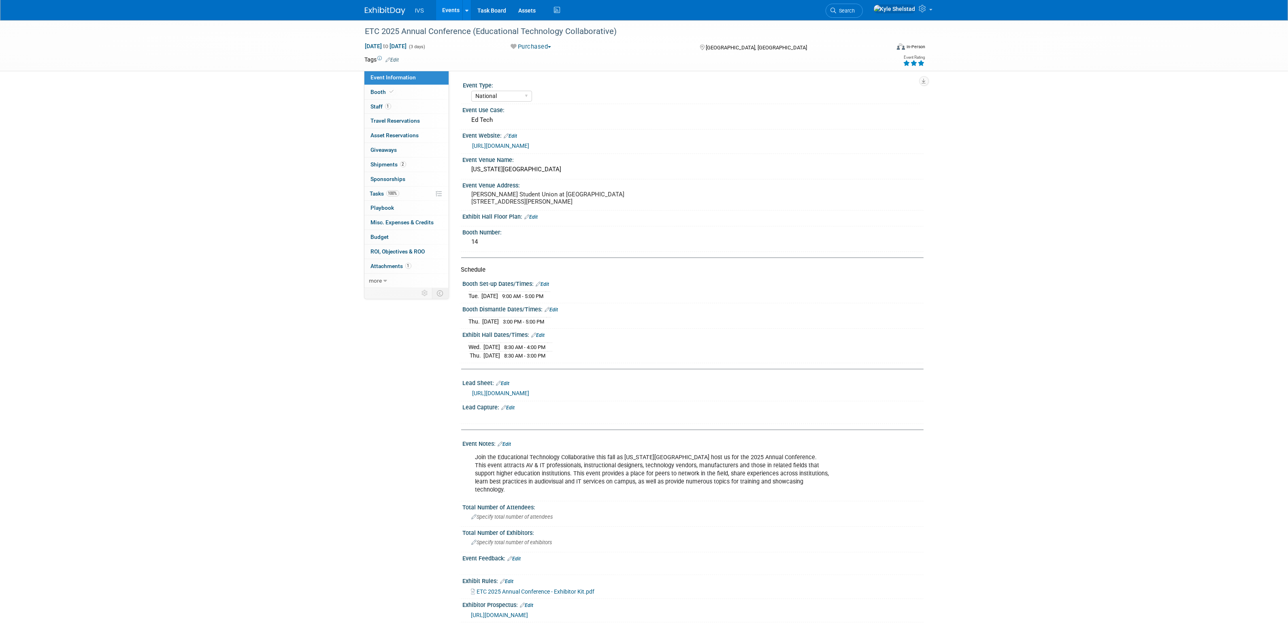
click at [587, 442] on div "Event Type: National Regional Sponsorship Speaking Event Use Case: Ed Tech Even…" at bounding box center [689, 350] width 456 height 543
click at [580, 482] on div "Join the Educational Technology Collaborative this fall as North Carolina State…" at bounding box center [652, 474] width 365 height 49
click at [410, 92] on link "Booth" at bounding box center [407, 92] width 84 height 14
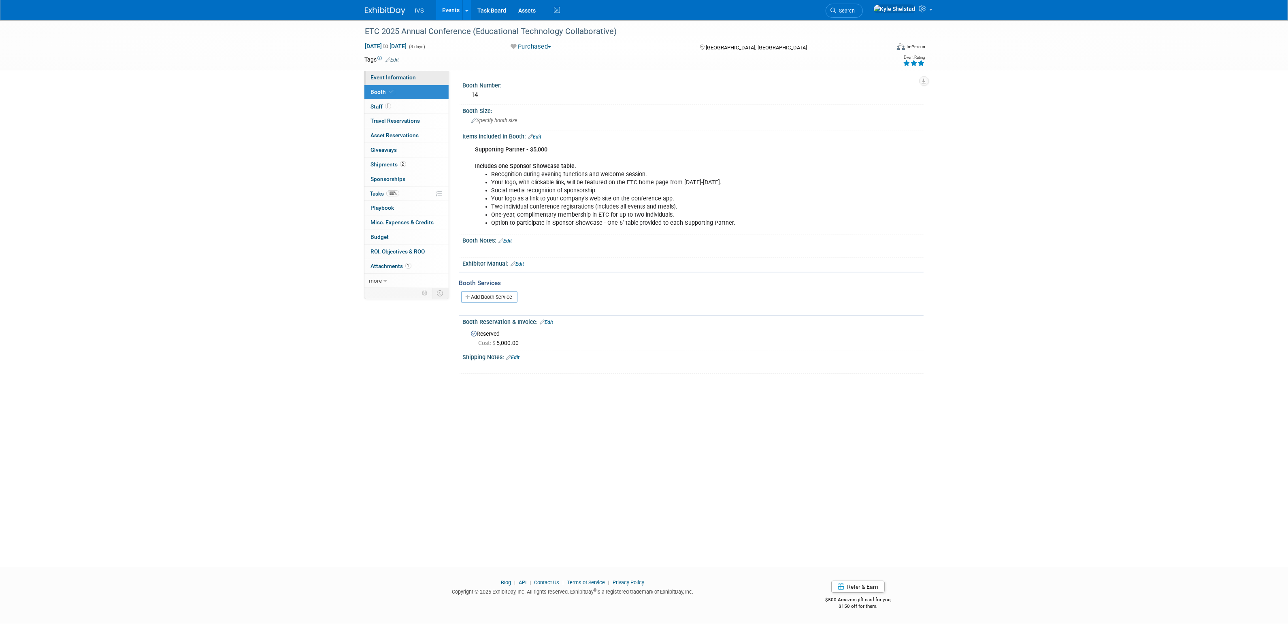
click at [407, 74] on span "Event Information" at bounding box center [393, 77] width 45 height 6
select select "National"
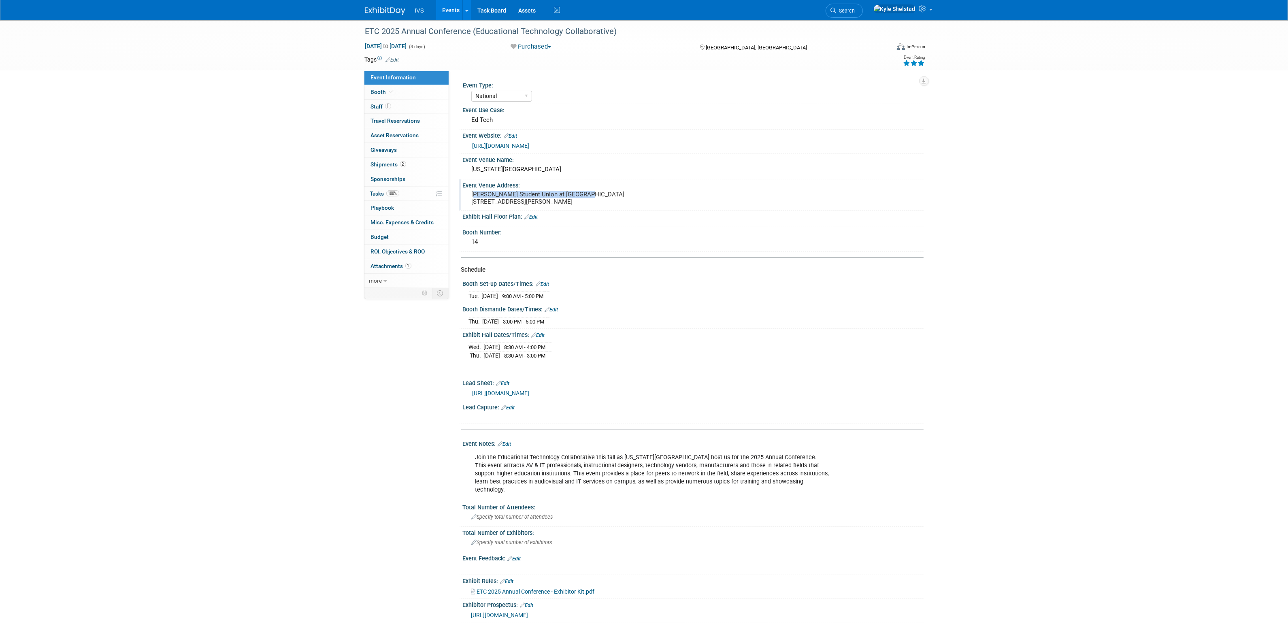
drag, startPoint x: 533, startPoint y: 206, endPoint x: 560, endPoint y: 209, distance: 27.7
click at [560, 205] on pre "Talley Student Union at NCSU 2610 Cates Ave Raleigh, NC 27607" at bounding box center [559, 198] width 174 height 15
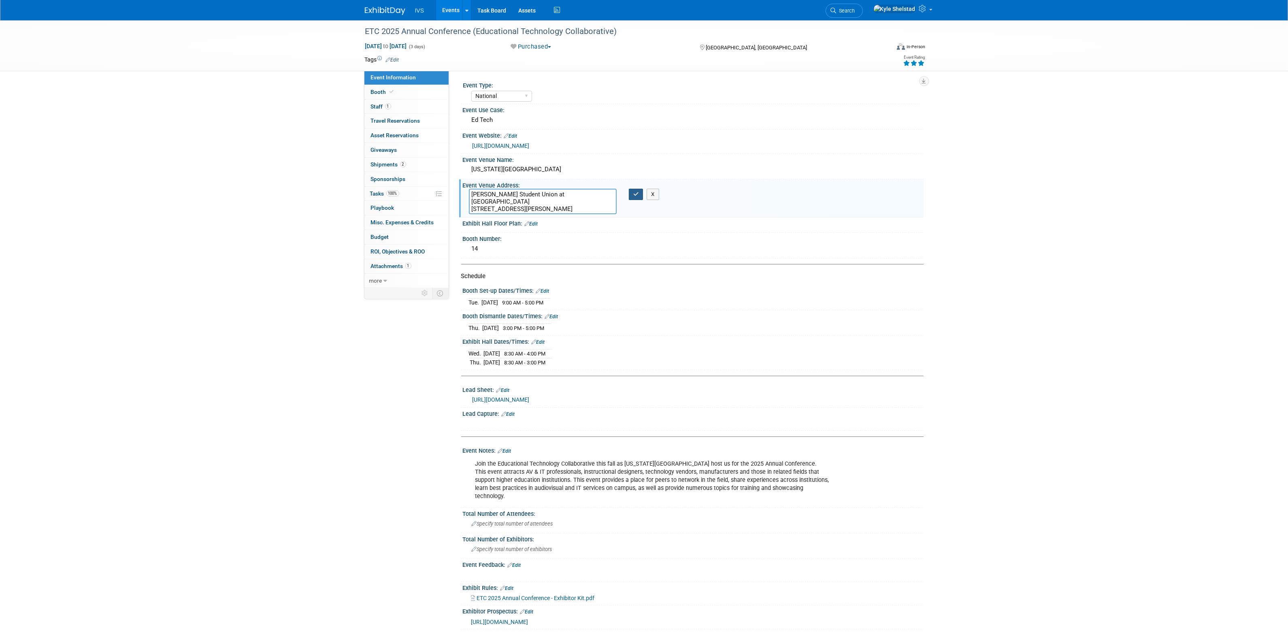
click at [631, 197] on button "button" at bounding box center [636, 194] width 15 height 11
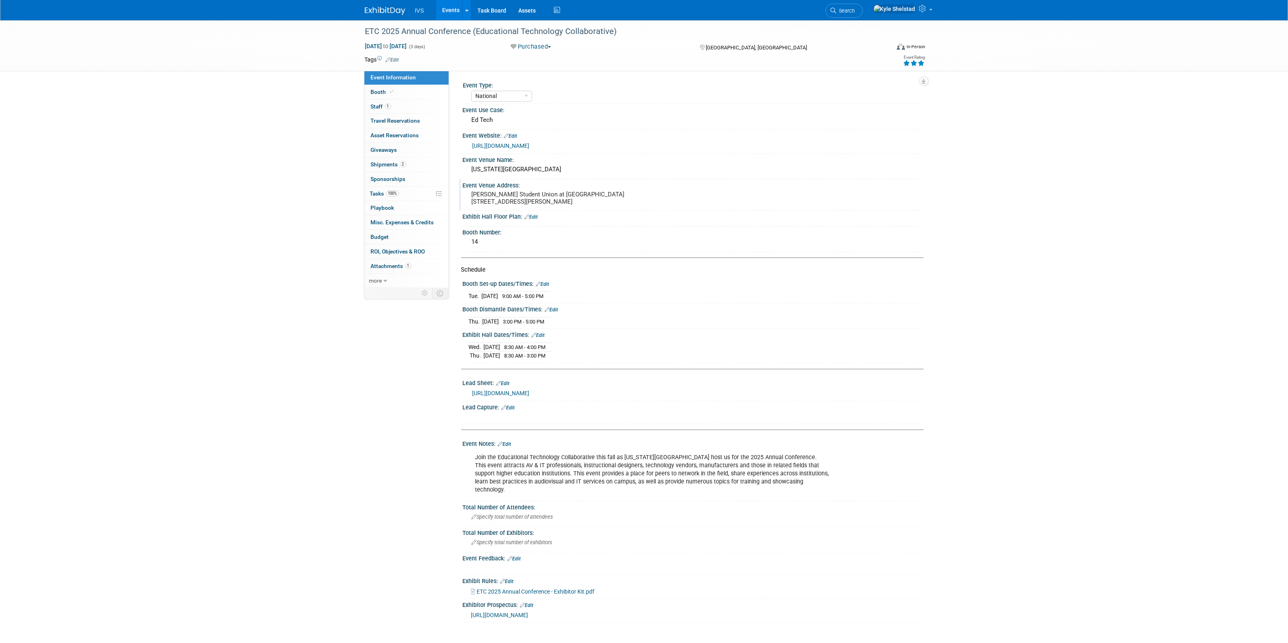
drag, startPoint x: 481, startPoint y: 362, endPoint x: 541, endPoint y: 368, distance: 59.8
click at [540, 363] on div "Exhibit Hall Dates/Times: Edit Wed. Oct 15, 2025 8:30 AM - 4:00 PM Thu. Oct 16,…" at bounding box center [691, 346] width 465 height 34
click at [546, 359] on span "8:30 AM - 3:00 PM" at bounding box center [525, 356] width 41 height 6
drag, startPoint x: 562, startPoint y: 365, endPoint x: 486, endPoint y: 354, distance: 76.9
click at [486, 354] on tbody "Wed. Oct 15, 2025 8:30 AM - 4:00 PM Thu. Oct 16, 2025 8:30 AM - 3:00 PM" at bounding box center [510, 351] width 83 height 17
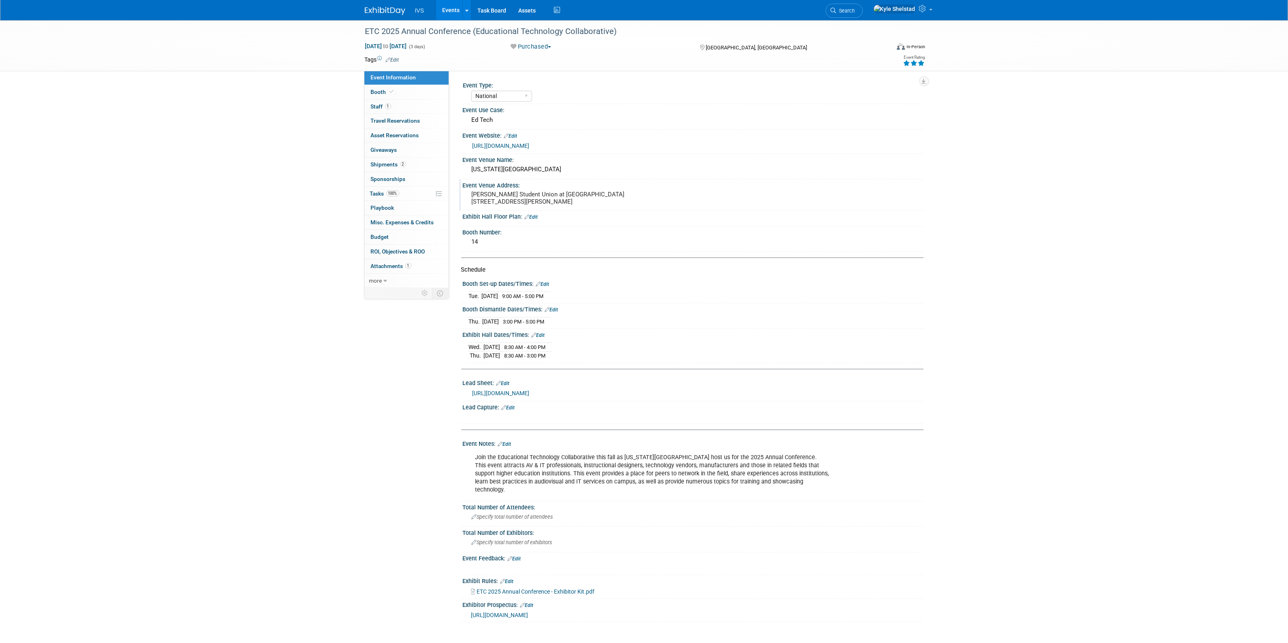
click at [486, 352] on td "Oct 15, 2025" at bounding box center [492, 347] width 17 height 9
drag, startPoint x: 473, startPoint y: 358, endPoint x: 554, endPoint y: 375, distance: 82.4
click at [552, 375] on div "Event Type: National Regional Sponsorship Speaking Event Use Case: Edit X" at bounding box center [689, 350] width 456 height 543
click at [558, 361] on div "Wed. Oct 15, 2025 8:30 AM - 4:00 PM Thu. Oct 16, 2025 8:30 AM - 3:00 PM" at bounding box center [693, 350] width 461 height 22
drag, startPoint x: 565, startPoint y: 363, endPoint x: 524, endPoint y: 362, distance: 40.5
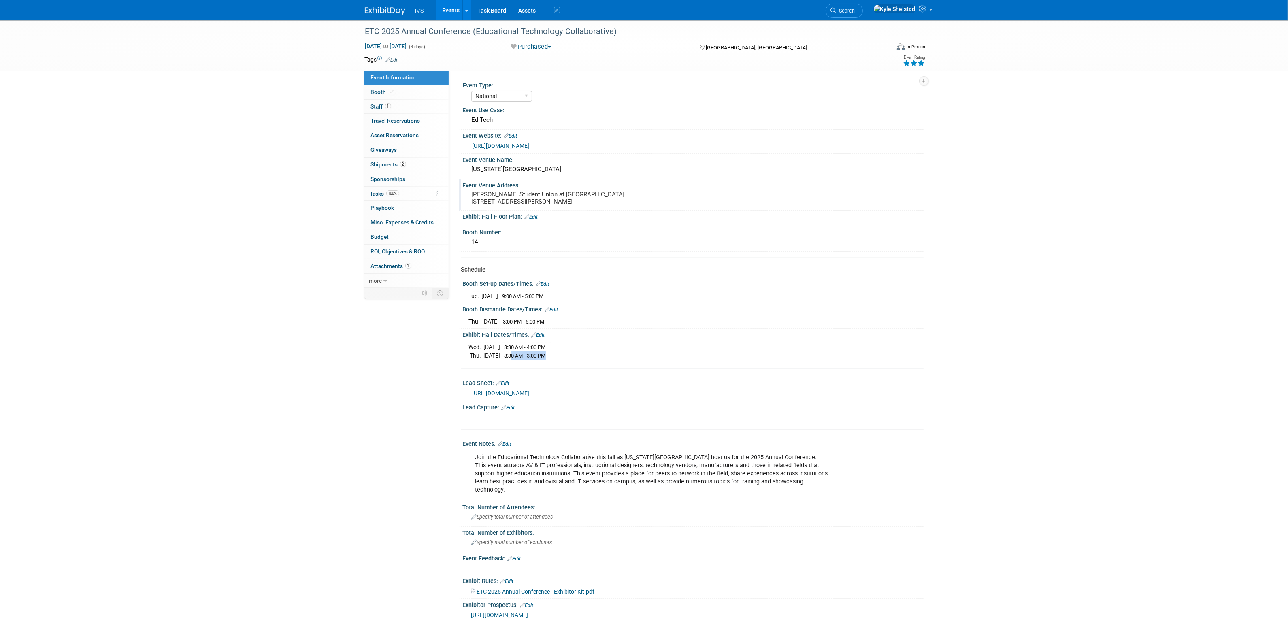
click at [524, 360] on tr "Thu. Oct 16, 2025 8:30 AM - 3:00 PM" at bounding box center [510, 356] width 83 height 9
drag, startPoint x: 475, startPoint y: 358, endPoint x: 618, endPoint y: 383, distance: 145.4
click at [615, 382] on div "Event Type: National Regional Sponsorship Speaking Event Use Case: Edit X" at bounding box center [689, 350] width 456 height 543
click at [574, 360] on div "Wed. Oct 15, 2025 8:30 AM - 4:00 PM Thu. Oct 16, 2025 8:30 AM - 3:00 PM" at bounding box center [693, 350] width 449 height 19
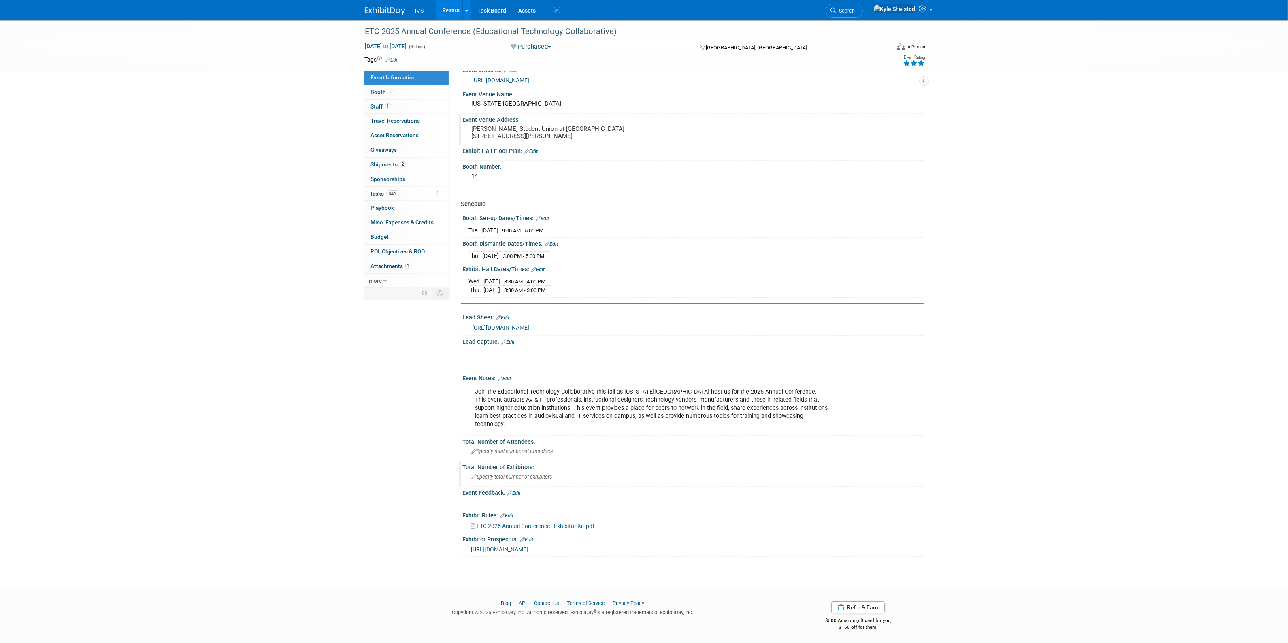
scroll to position [72, 0]
click at [426, 517] on div "Event Information Event Info Booth Booth 1 Staff 1 Staff 0 Travel Reservations …" at bounding box center [644, 254] width 571 height 602
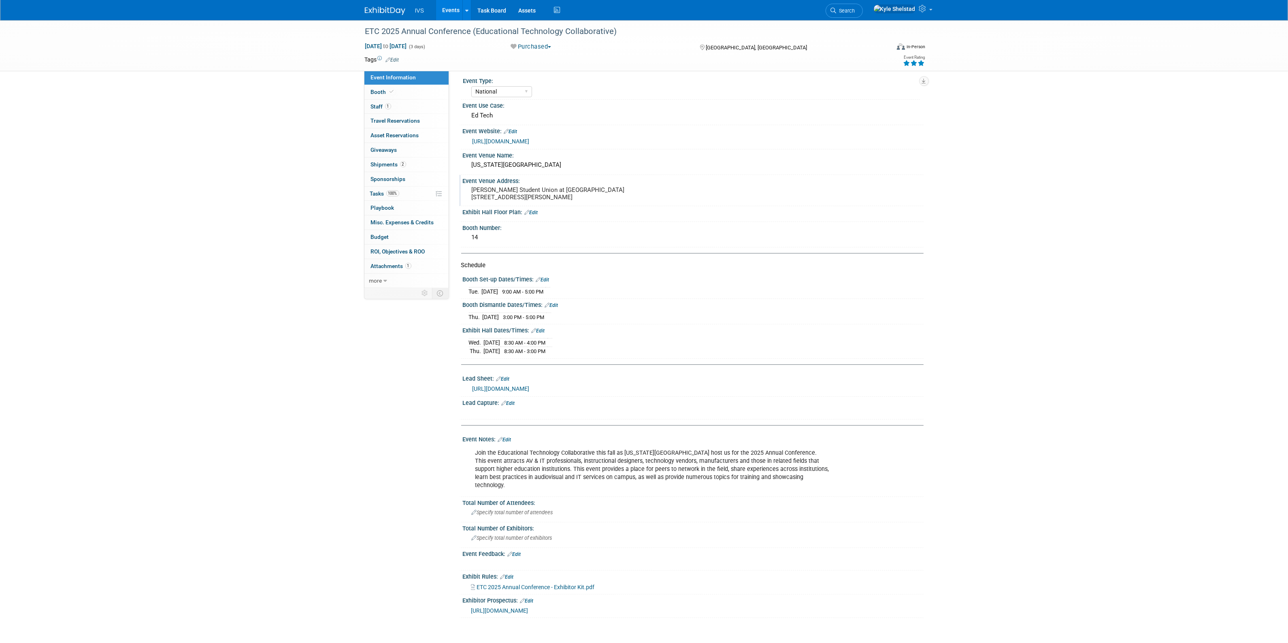
scroll to position [0, 0]
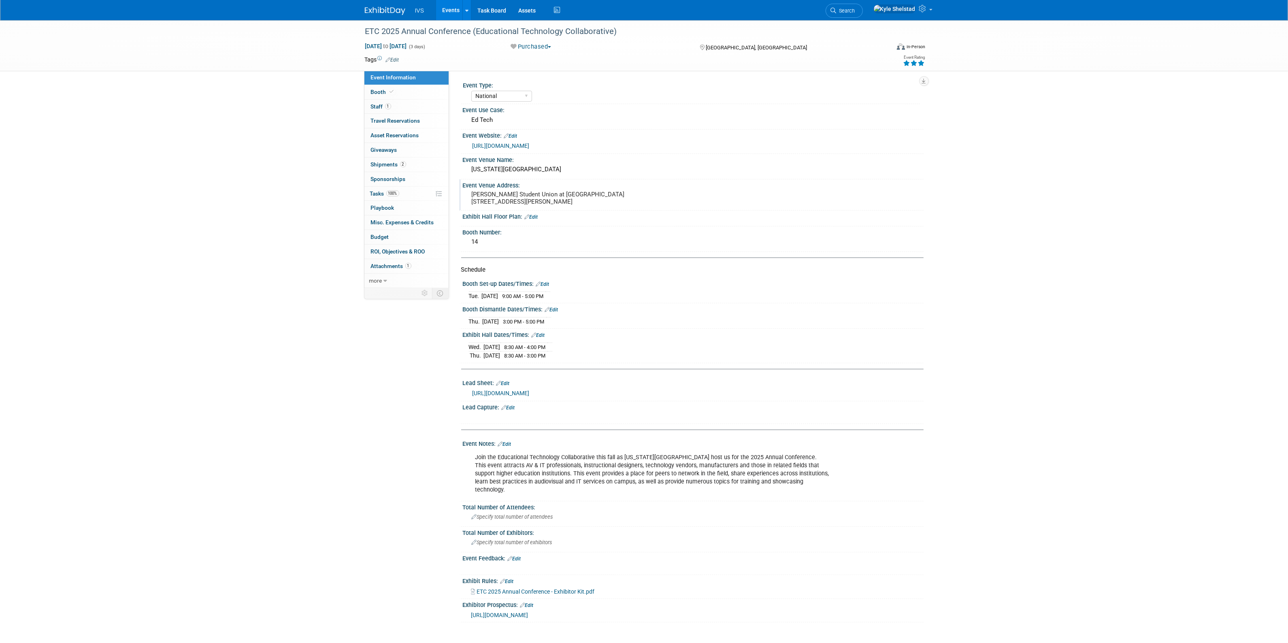
click at [1266, 250] on div "ETC 2025 Annual Conference (Educational Technology Collaborative) Oct 14, 2025 …" at bounding box center [644, 329] width 1288 height 618
click at [529, 618] on span "https://etc.memberclicks.net/2025-annual-conference-corporate-partner-opportuni…" at bounding box center [499, 615] width 57 height 6
click at [452, 11] on link "Events" at bounding box center [451, 10] width 30 height 20
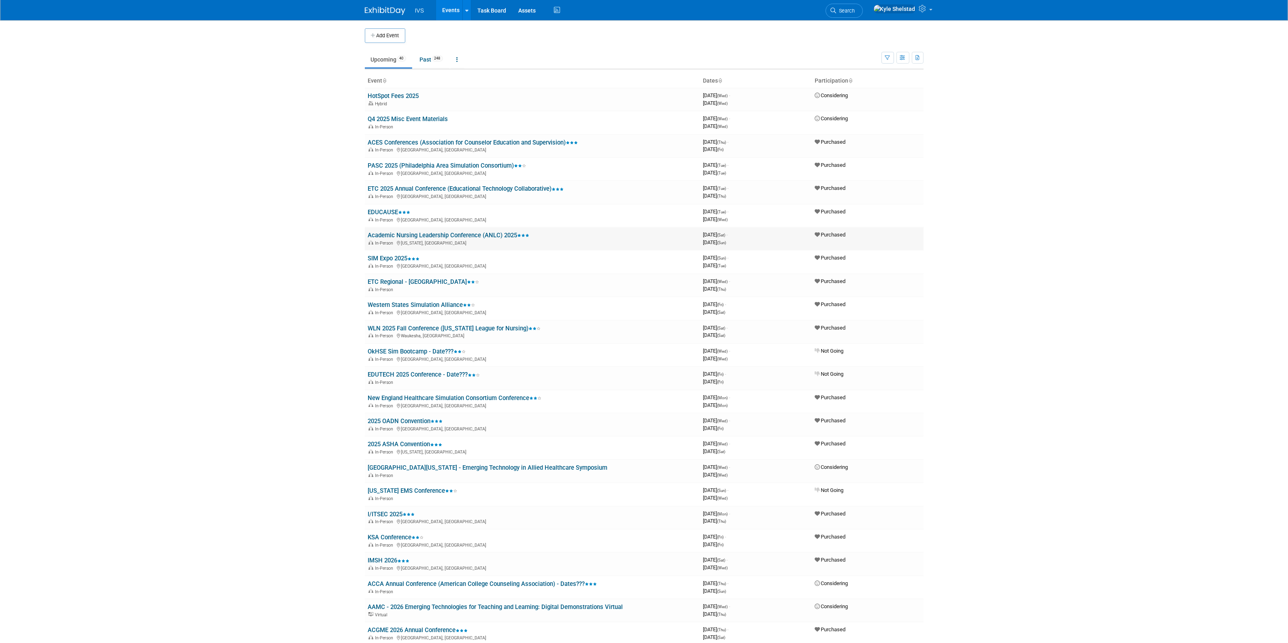
click at [452, 235] on link "Academic Nursing Leadership Conference (ANLC) 2025" at bounding box center [449, 235] width 162 height 7
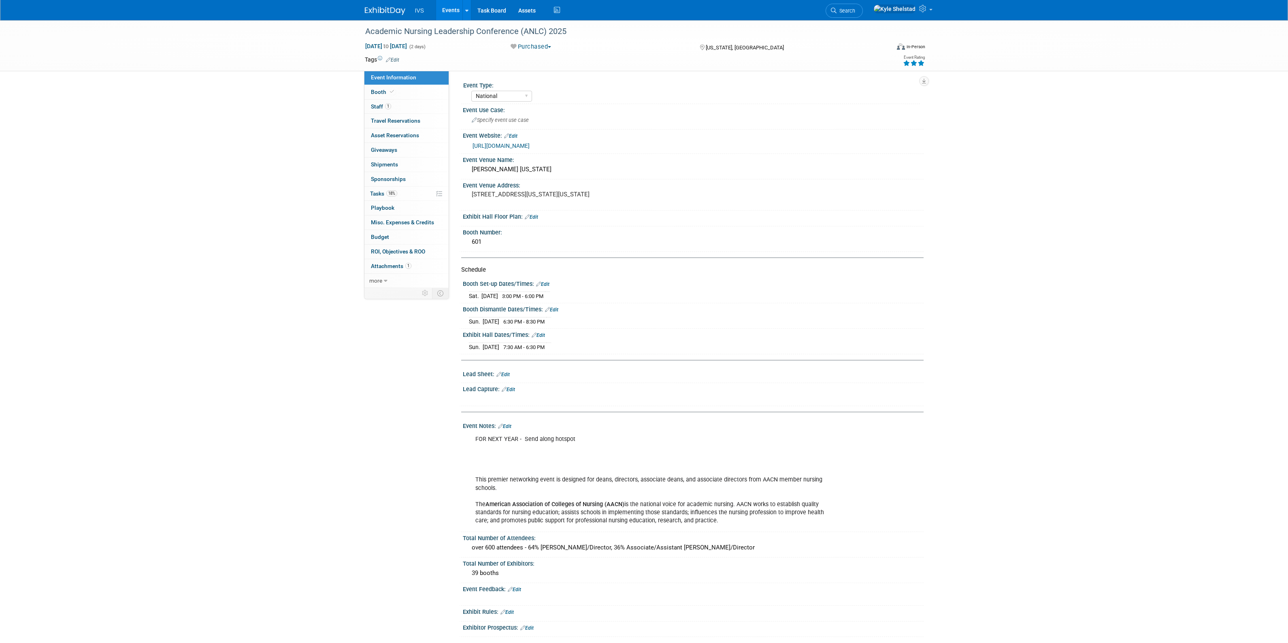
select select "National"
drag, startPoint x: 486, startPoint y: 481, endPoint x: 687, endPoint y: 485, distance: 200.9
click at [682, 486] on div "FOR NEXT YEAR - Send along hotspot This premier networking event is designed fo…" at bounding box center [652, 480] width 365 height 98
click at [687, 485] on div "FOR NEXT YEAR - Send along hotspot This premier networking event is designed fo…" at bounding box center [652, 480] width 365 height 98
click at [449, 4] on link "Events" at bounding box center [451, 10] width 30 height 20
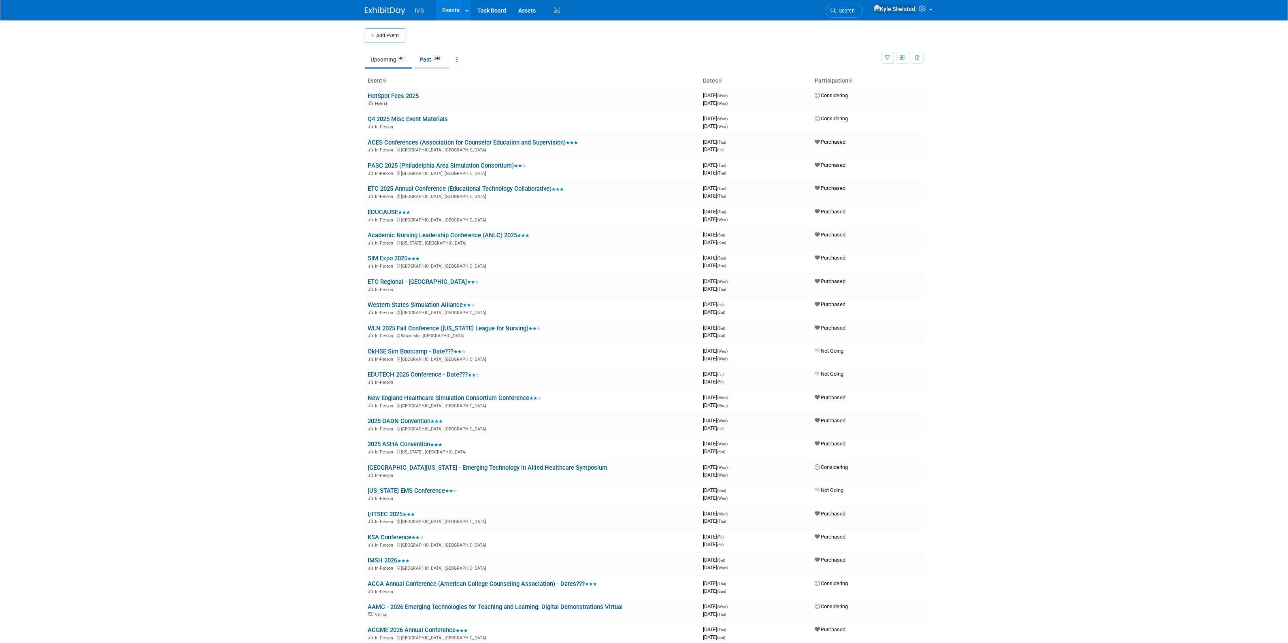
click at [429, 60] on link "Past 248" at bounding box center [431, 59] width 35 height 15
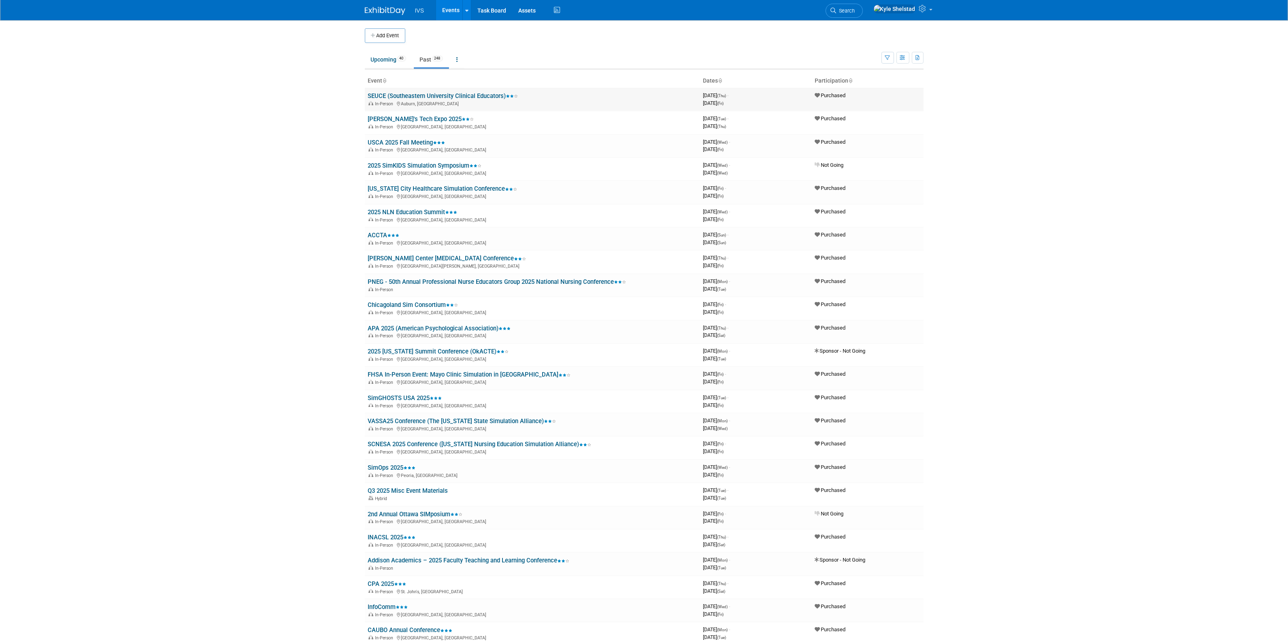
click at [440, 96] on link "SEUCE (Southeastern University Clinical Educators)" at bounding box center [443, 95] width 150 height 7
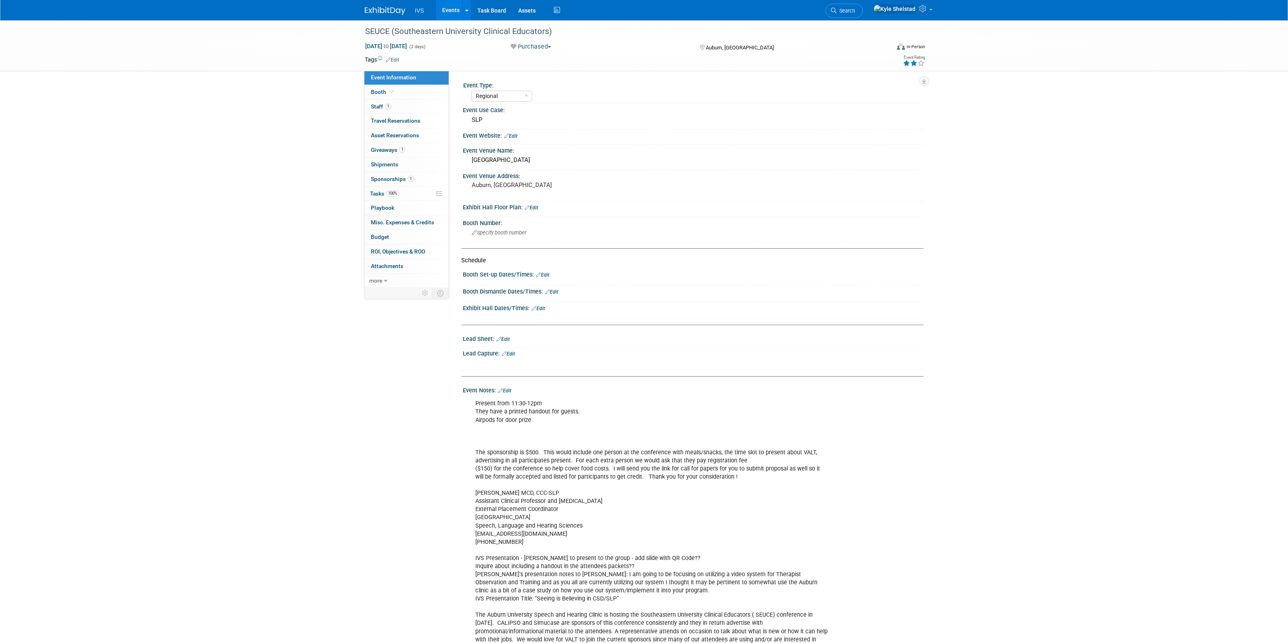
select select "Regional"
click at [420, 155] on link "1 Giveaways 1" at bounding box center [407, 150] width 84 height 14
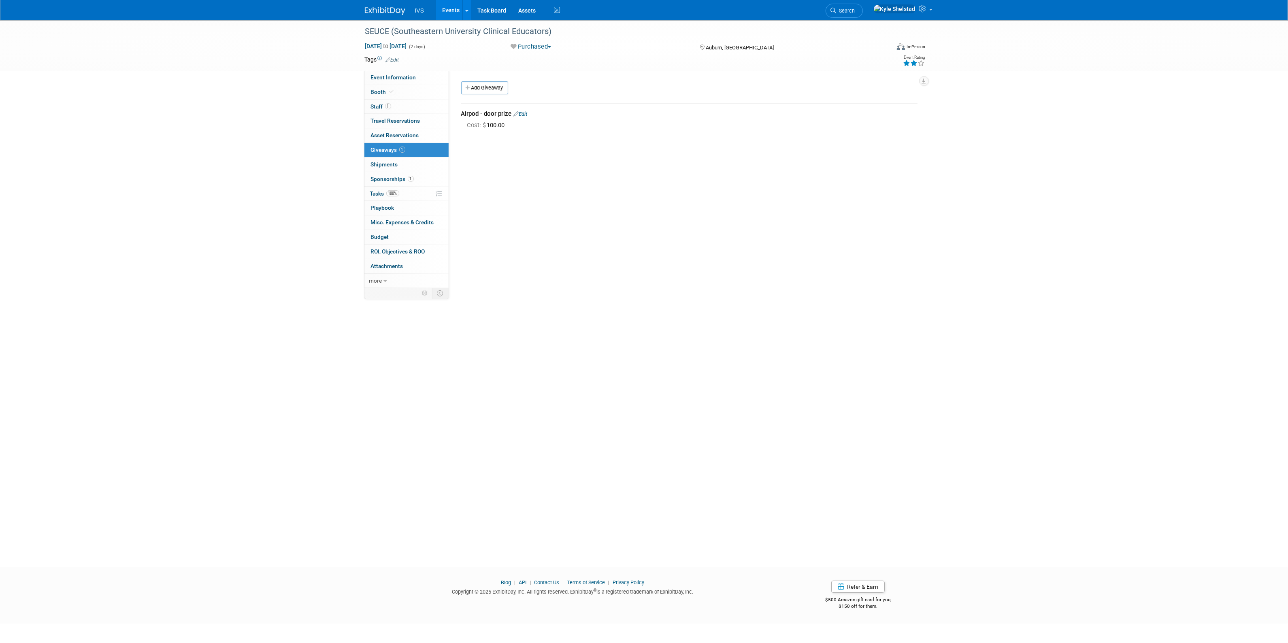
click at [720, 211] on div "Event Type: National Regional Sponsorship Speaking Event Use Case: SLP Event We…" at bounding box center [686, 179] width 475 height 219
click at [440, 6] on link "Events" at bounding box center [451, 10] width 30 height 20
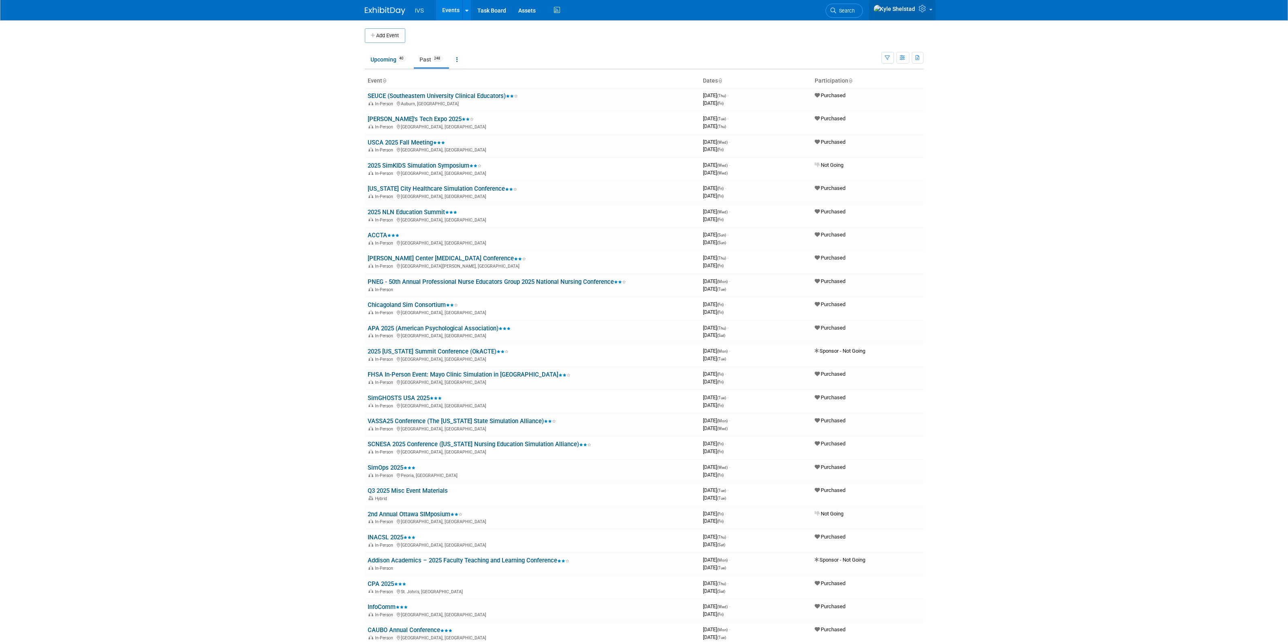
click at [923, 6] on link at bounding box center [902, 10] width 67 height 20
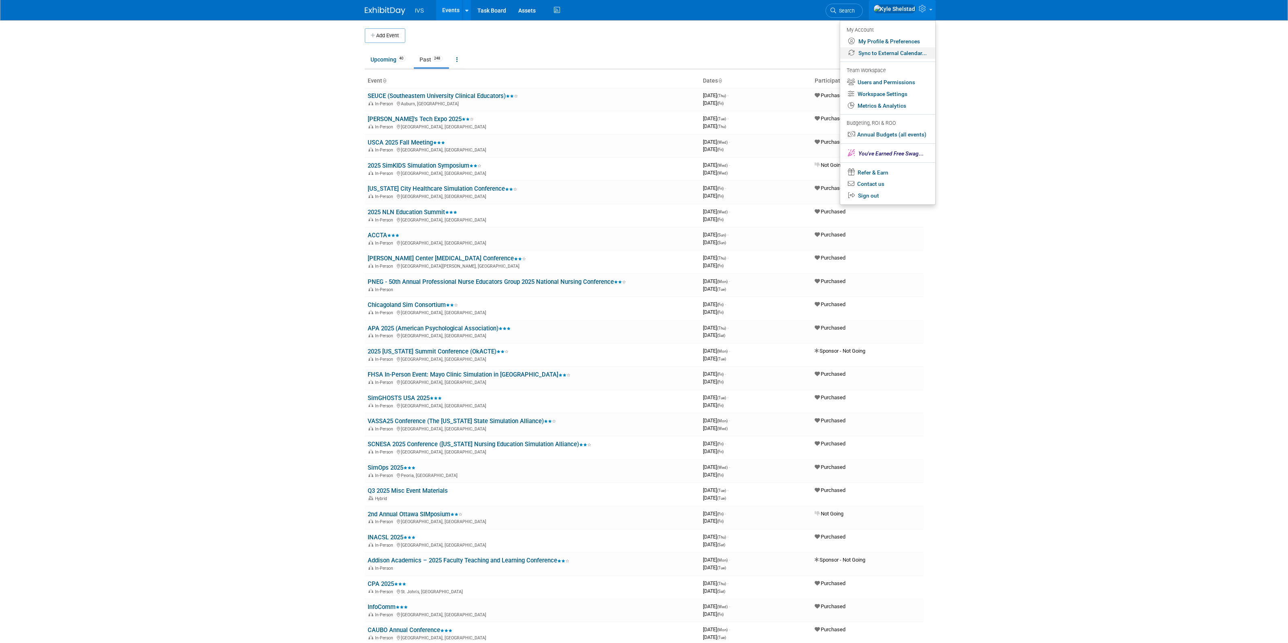
click at [906, 55] on link "Sync to External Calendar..." at bounding box center [887, 53] width 95 height 12
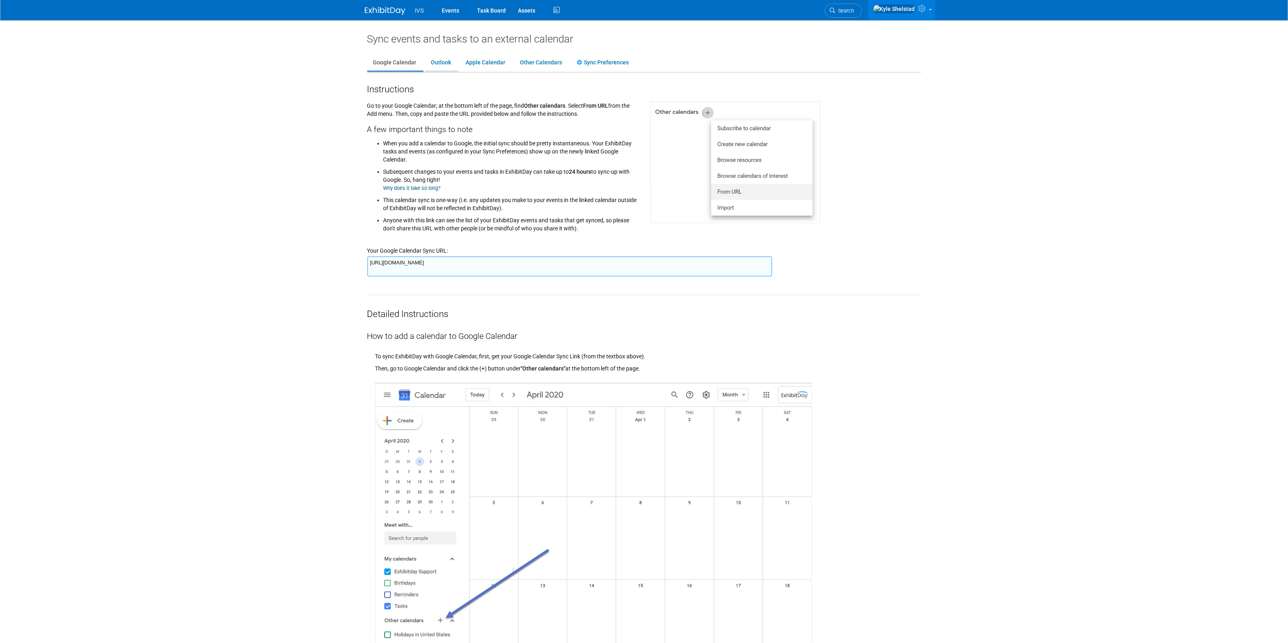
click at [434, 64] on link "Outlook" at bounding box center [441, 62] width 32 height 15
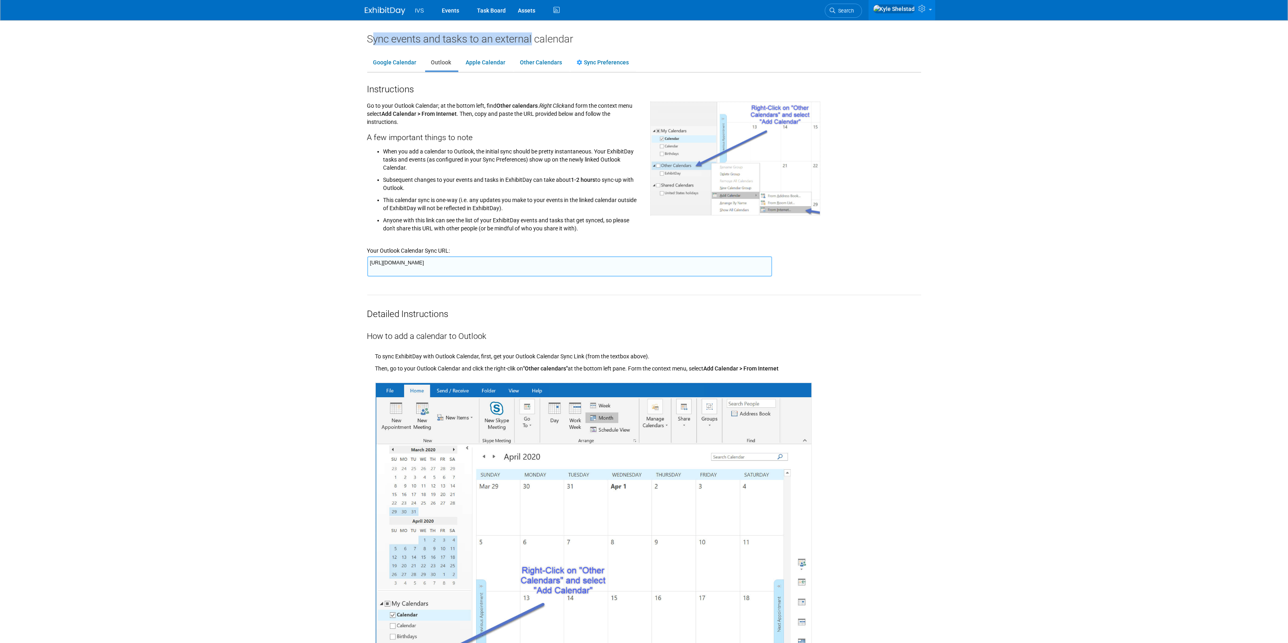
drag, startPoint x: 373, startPoint y: 37, endPoint x: 542, endPoint y: 45, distance: 169.1
click at [542, 45] on div "Sync events and tasks to an external calendar" at bounding box center [644, 38] width 554 height 13
click at [545, 45] on div "Google Calendar Outlook Apple Calendar Other Calendars Sync Preferences" at bounding box center [644, 58] width 554 height 27
click at [742, 317] on div "Detailed Instructions" at bounding box center [644, 307] width 554 height 25
drag, startPoint x: 691, startPoint y: 262, endPoint x: 311, endPoint y: 249, distance: 380.1
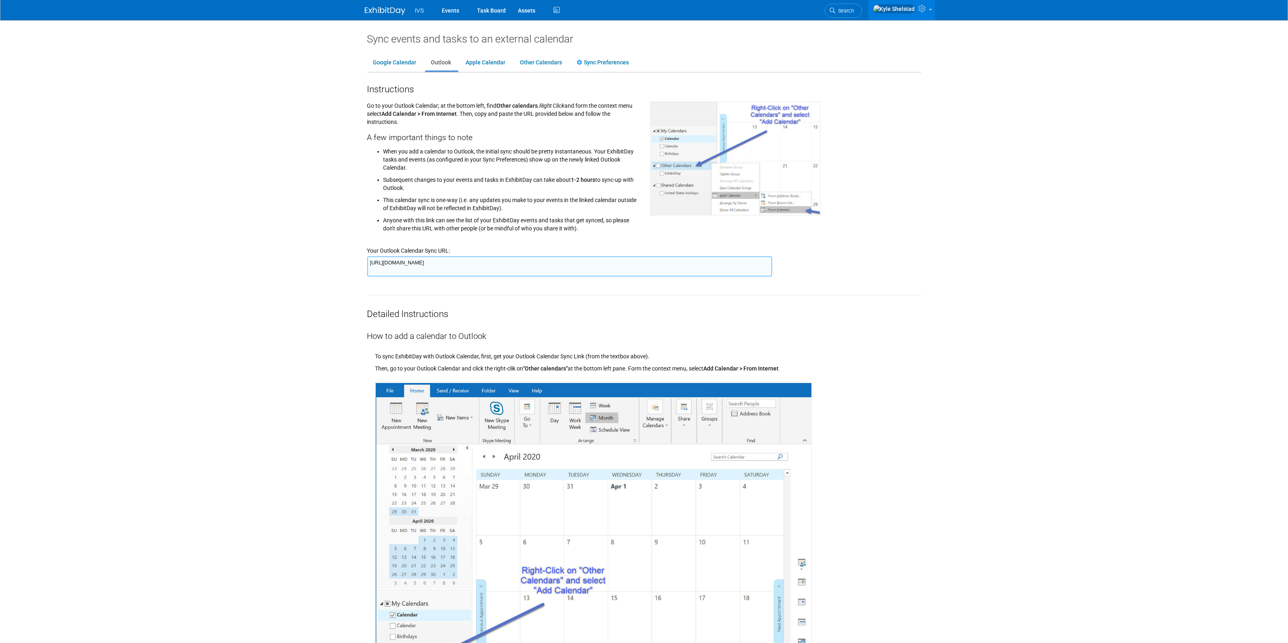
click at [311, 249] on body "IVS Events Task Board Assets ..." at bounding box center [644, 321] width 1288 height 643
click at [452, 13] on link "Events" at bounding box center [451, 10] width 30 height 20
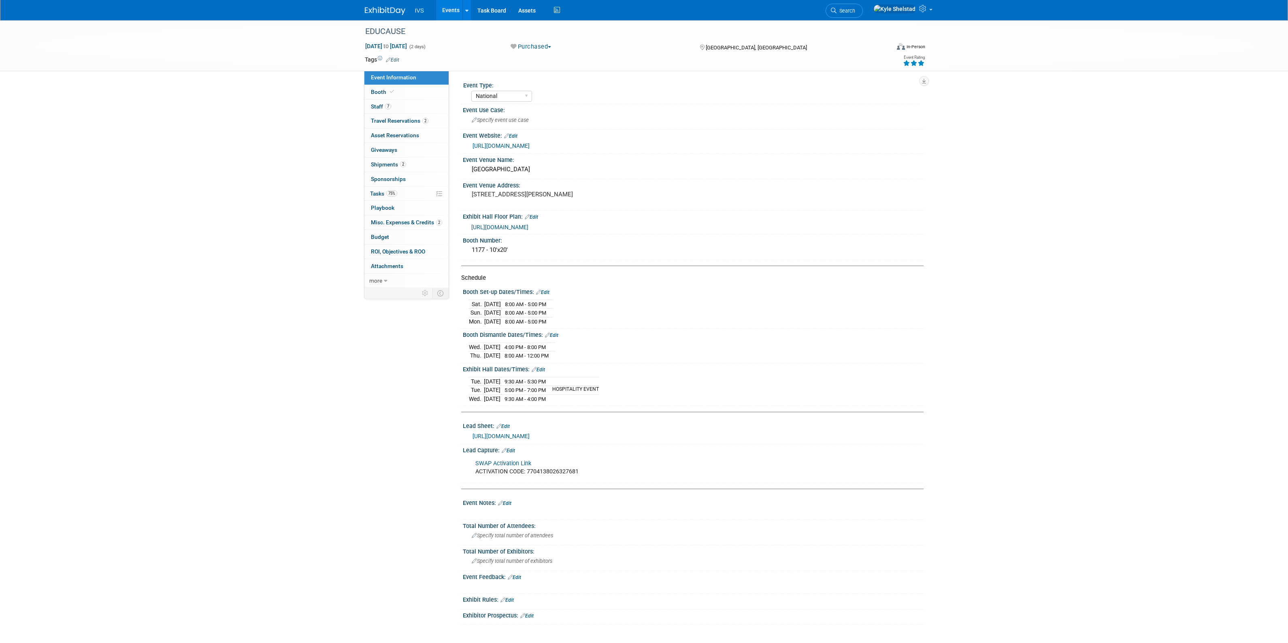
select select "National"
click at [412, 106] on link "7 Staff 7" at bounding box center [407, 107] width 84 height 14
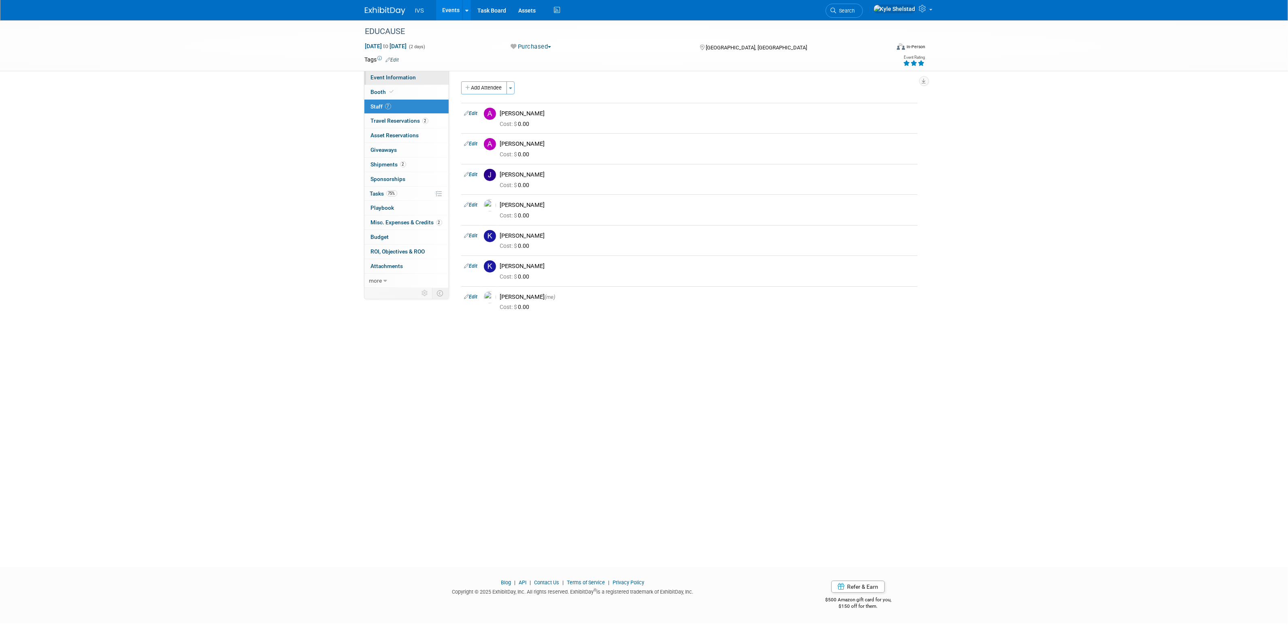
click at [417, 72] on link "Event Information" at bounding box center [407, 77] width 84 height 14
select select "National"
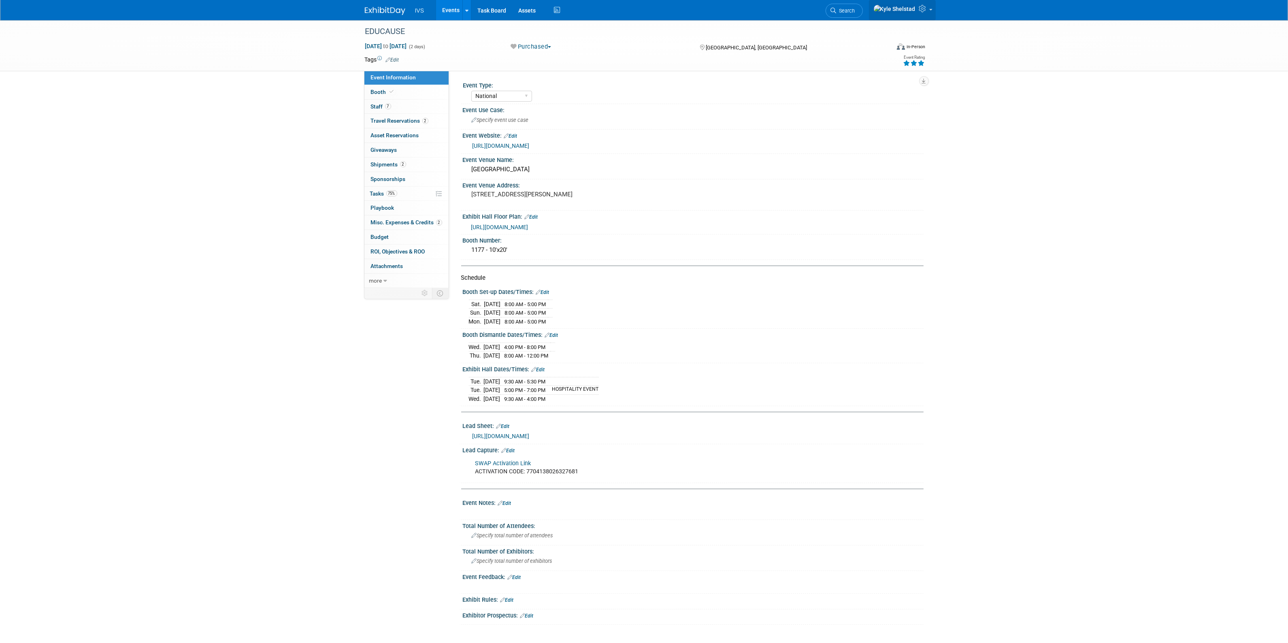
click at [930, 11] on span at bounding box center [931, 10] width 3 height 2
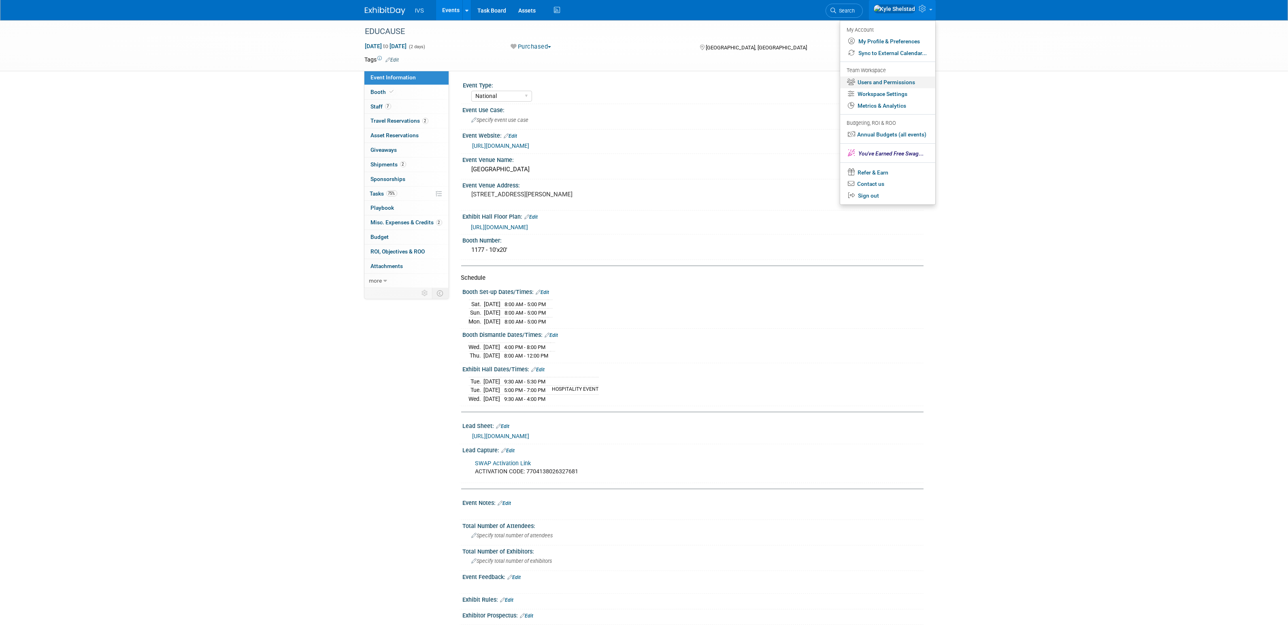
click at [899, 84] on link "Users and Permissions" at bounding box center [887, 83] width 95 height 12
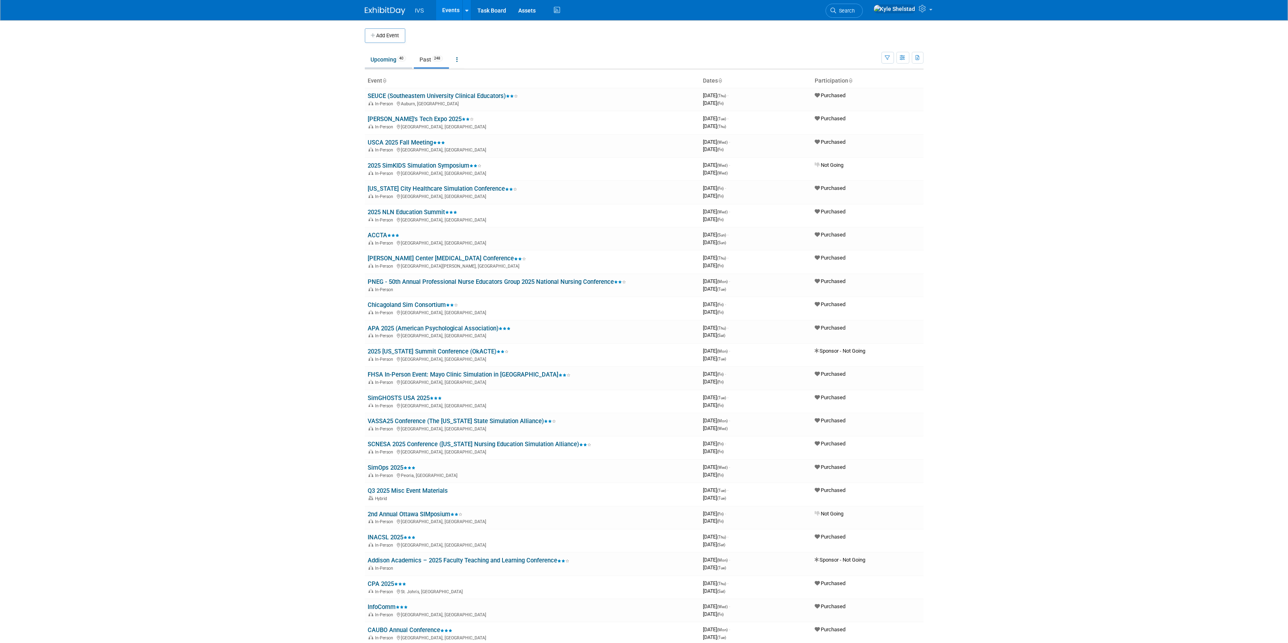
click at [393, 59] on link "Upcoming 40" at bounding box center [388, 59] width 47 height 15
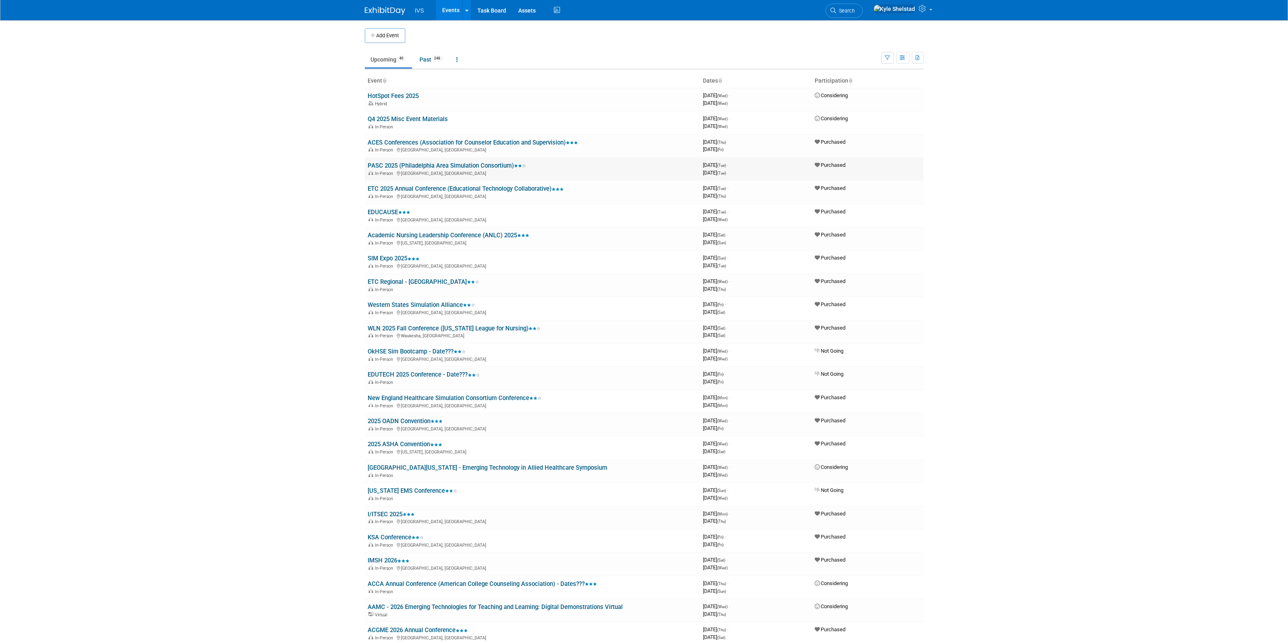
click at [453, 163] on link "PASC 2025 (Philadelphia Area Simulation Consortium)" at bounding box center [447, 165] width 158 height 7
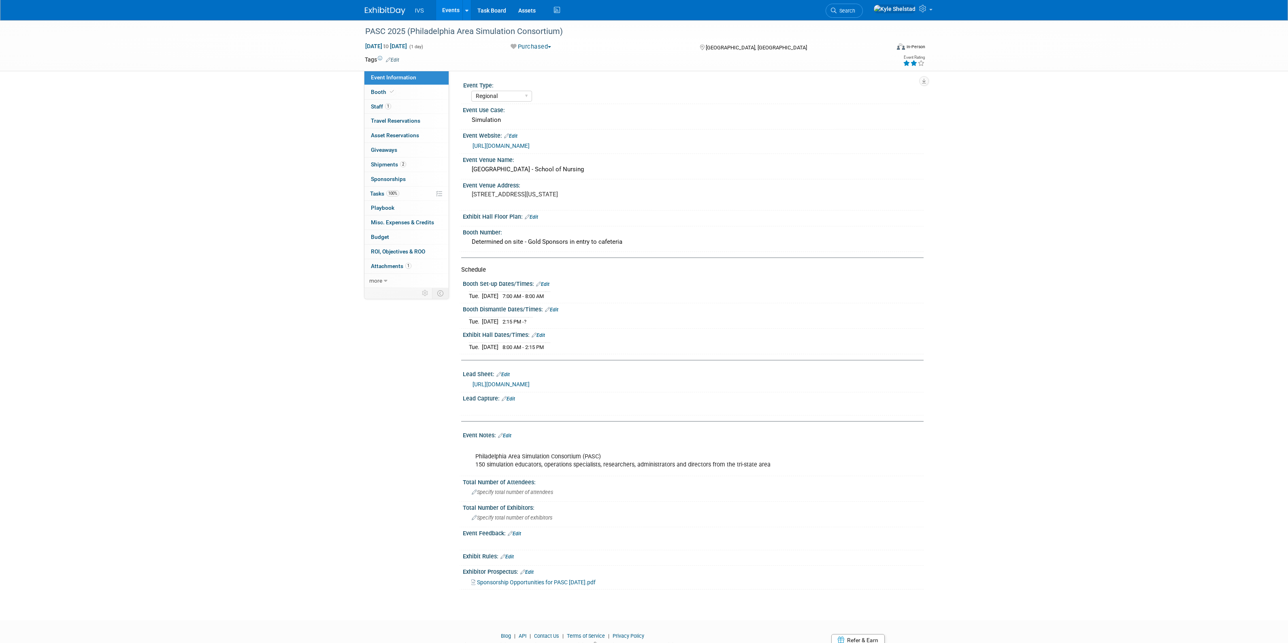
select select "Regional"
click at [396, 100] on link "1 Staff 1" at bounding box center [407, 107] width 84 height 14
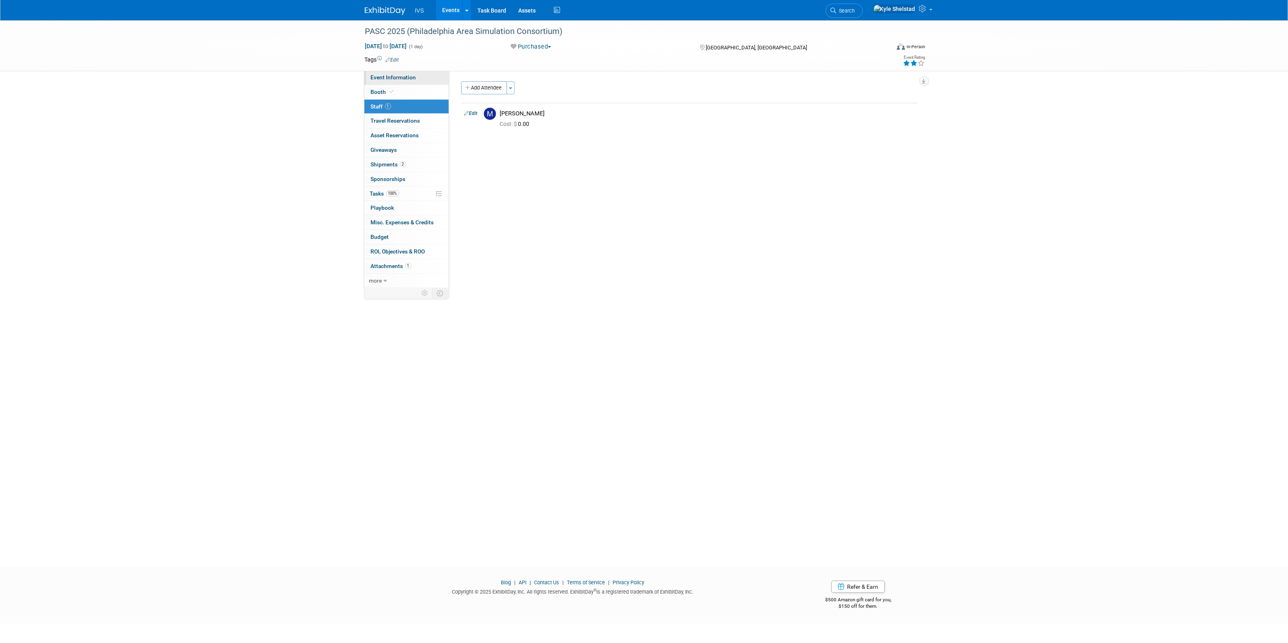
click at [397, 76] on span "Event Information" at bounding box center [393, 77] width 45 height 6
select select "Regional"
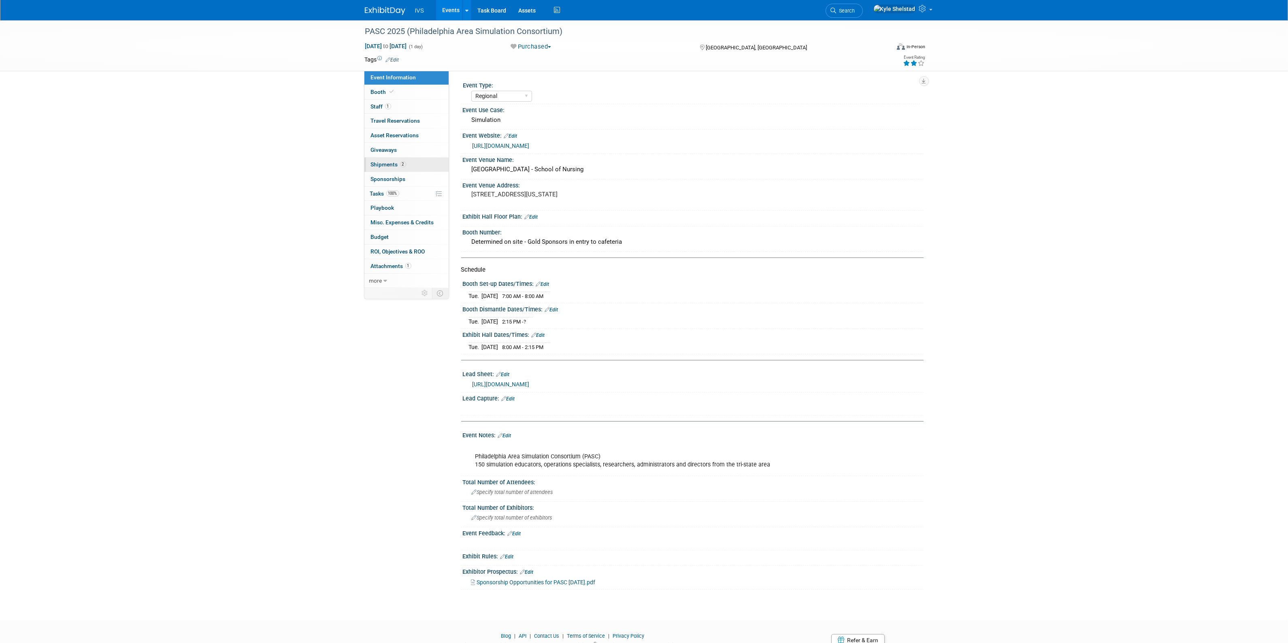
click at [419, 167] on link "2 Shipments 2" at bounding box center [407, 165] width 84 height 14
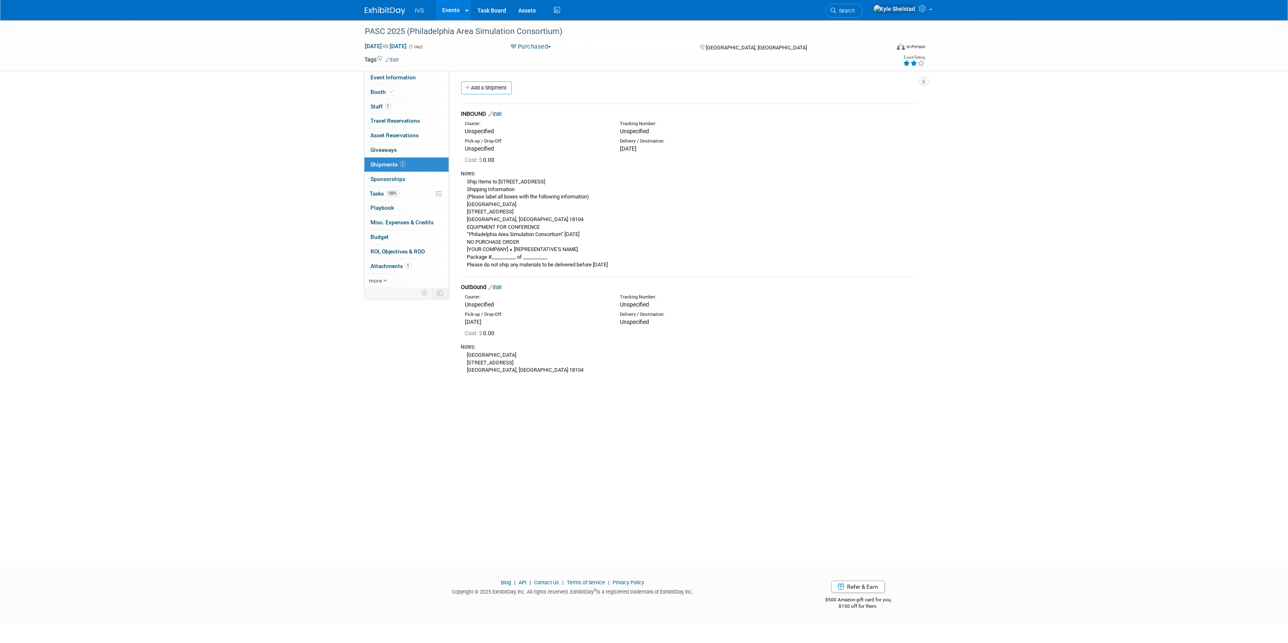
drag, startPoint x: 480, startPoint y: 180, endPoint x: 593, endPoint y: 273, distance: 146.8
click at [593, 273] on td "INBOUND Edit Courier: Unspecified Tracking Number:" at bounding box center [689, 190] width 456 height 173
click at [599, 256] on div "Ship Items to 100 College Drive, Allentown, PA 18104 Shipping Information (Plea…" at bounding box center [689, 222] width 456 height 91
drag, startPoint x: 674, startPoint y: 262, endPoint x: 515, endPoint y: 195, distance: 172.6
click at [515, 195] on div "Ship Items to 100 College Drive, Allentown, PA 18104 Shipping Information (Plea…" at bounding box center [689, 222] width 456 height 91
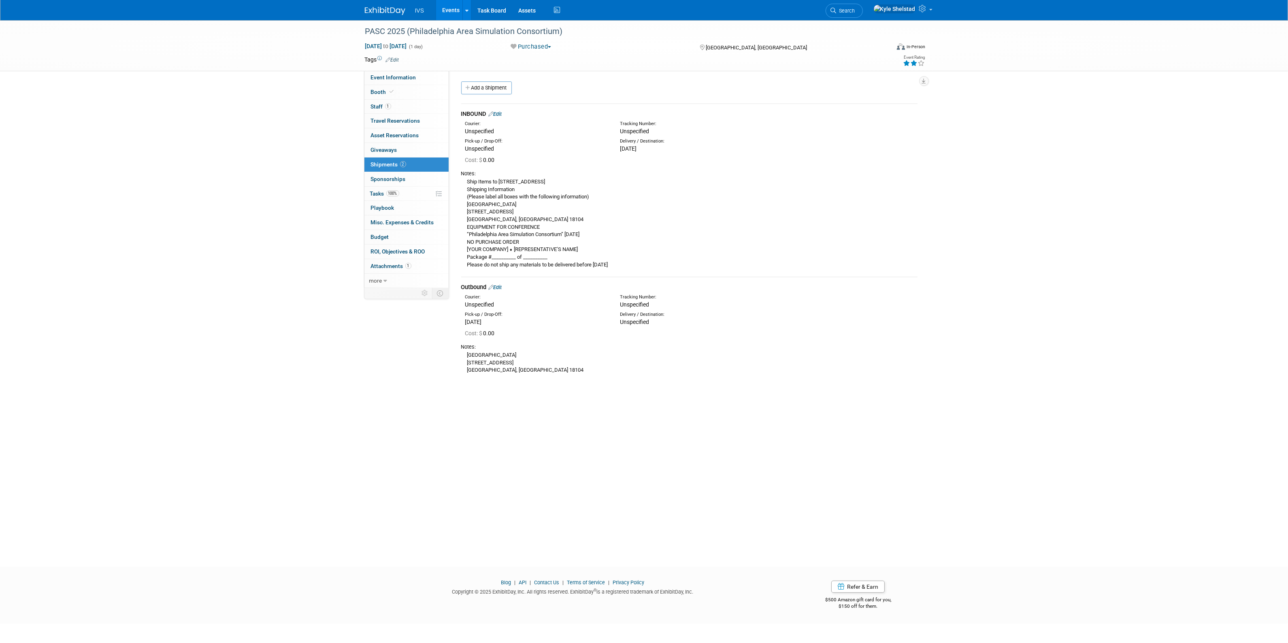
click at [515, 195] on div "Ship Items to 100 College Drive, Allentown, PA 18104 Shipping Information (Plea…" at bounding box center [689, 222] width 456 height 91
drag, startPoint x: 488, startPoint y: 177, endPoint x: 543, endPoint y: 225, distance: 73.2
click at [543, 225] on div "Notes: Ship Items to 100 College Drive, Allentown, PA 18104 Shipping Informatio…" at bounding box center [689, 218] width 456 height 105
drag, startPoint x: 543, startPoint y: 225, endPoint x: 418, endPoint y: 100, distance: 177.0
click at [543, 225] on div "Ship Items to 100 College Drive, Allentown, PA 18104 Shipping Information (Plea…" at bounding box center [689, 222] width 456 height 91
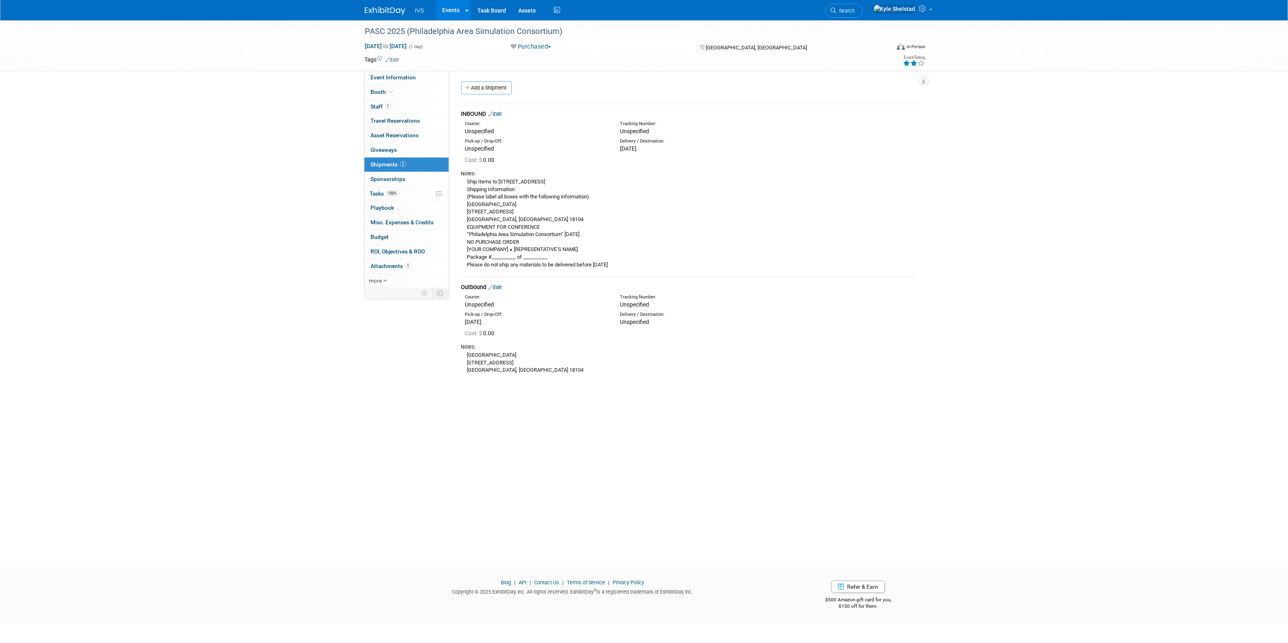
click at [555, 217] on div "Ship Items to 100 College Drive, Allentown, PA 18104 Shipping Information (Plea…" at bounding box center [689, 222] width 456 height 91
drag, startPoint x: 495, startPoint y: 226, endPoint x: 624, endPoint y: 275, distance: 138.3
click at [623, 275] on td "INBOUND Edit Courier: Unspecified Tracking Number:" at bounding box center [689, 190] width 456 height 173
click at [624, 275] on td "INBOUND Edit Courier: Unspecified Tracking Number:" at bounding box center [689, 190] width 456 height 173
drag, startPoint x: 657, startPoint y: 270, endPoint x: 561, endPoint y: 253, distance: 97.4
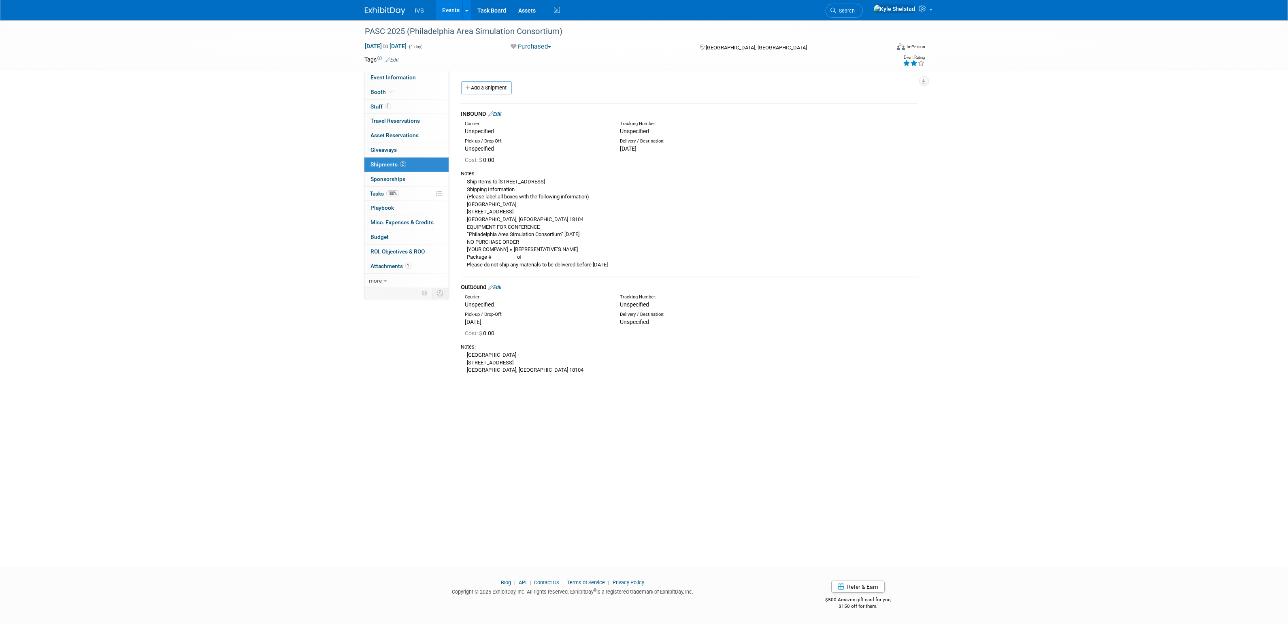
click at [570, 254] on div "Notes: Ship Items to 100 College Drive, Allentown, PA 18104 Shipping Informatio…" at bounding box center [689, 218] width 456 height 105
click at [561, 253] on div "Ship Items to 100 College Drive, Allentown, PA 18104 Shipping Information (Plea…" at bounding box center [689, 222] width 456 height 91
drag, startPoint x: 509, startPoint y: 174, endPoint x: 614, endPoint y: 257, distance: 133.8
click at [614, 257] on div "Notes: Ship Items to 100 College Drive, Allentown, PA 18104 Shipping Informatio…" at bounding box center [689, 218] width 456 height 105
click at [614, 256] on div "Ship Items to 100 College Drive, Allentown, PA 18104 Shipping Information (Plea…" at bounding box center [689, 222] width 456 height 91
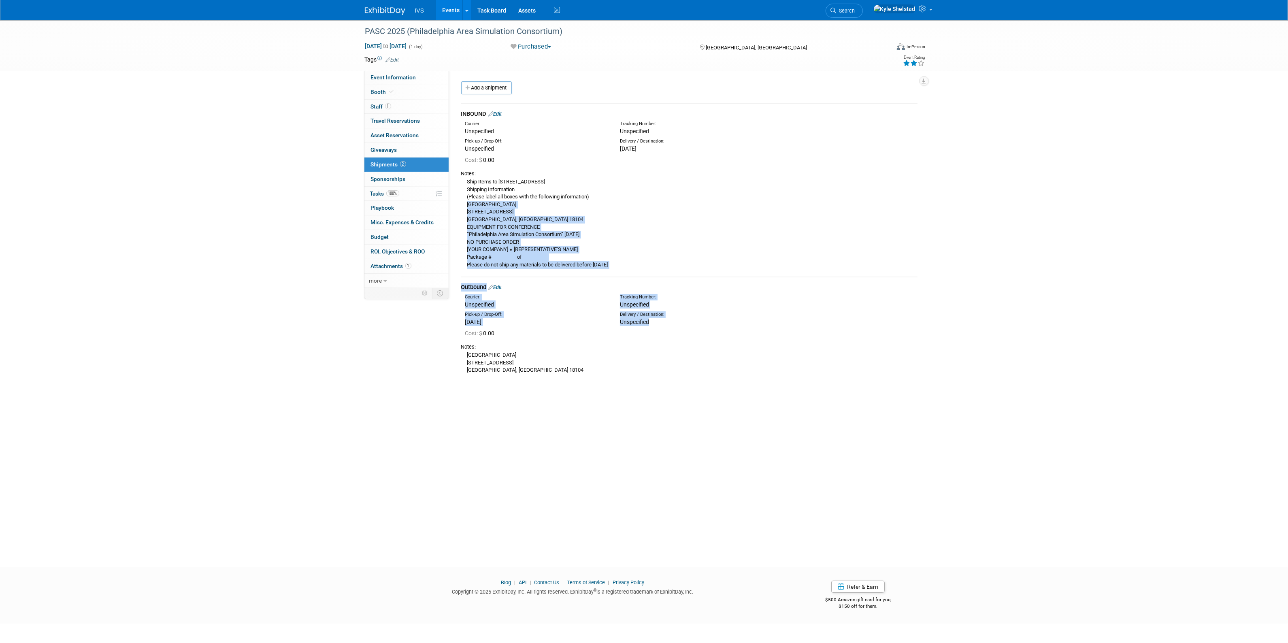
click at [719, 322] on div "INBOUND Edit Courier: Unspecified Tracking Number: 0.00" at bounding box center [689, 240] width 456 height 284
click at [640, 229] on div "Ship Items to 100 College Drive, Allentown, PA 18104 Shipping Information (Plea…" at bounding box center [689, 222] width 456 height 91
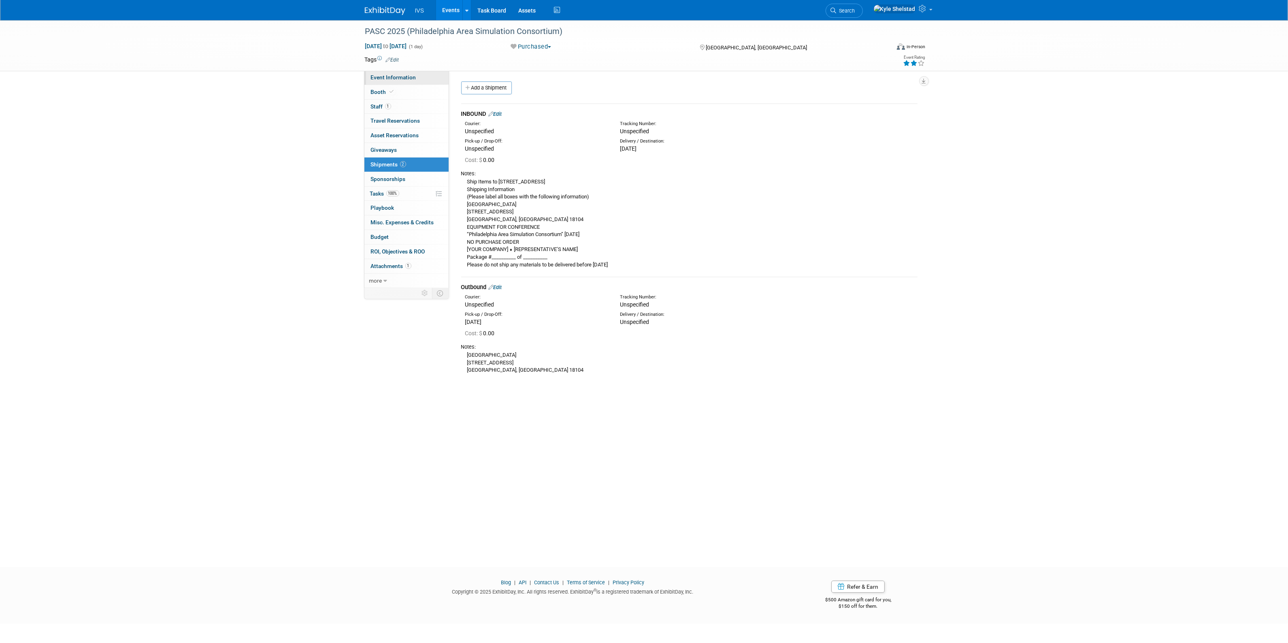
click at [407, 75] on span "Event Information" at bounding box center [393, 77] width 45 height 6
select select "Regional"
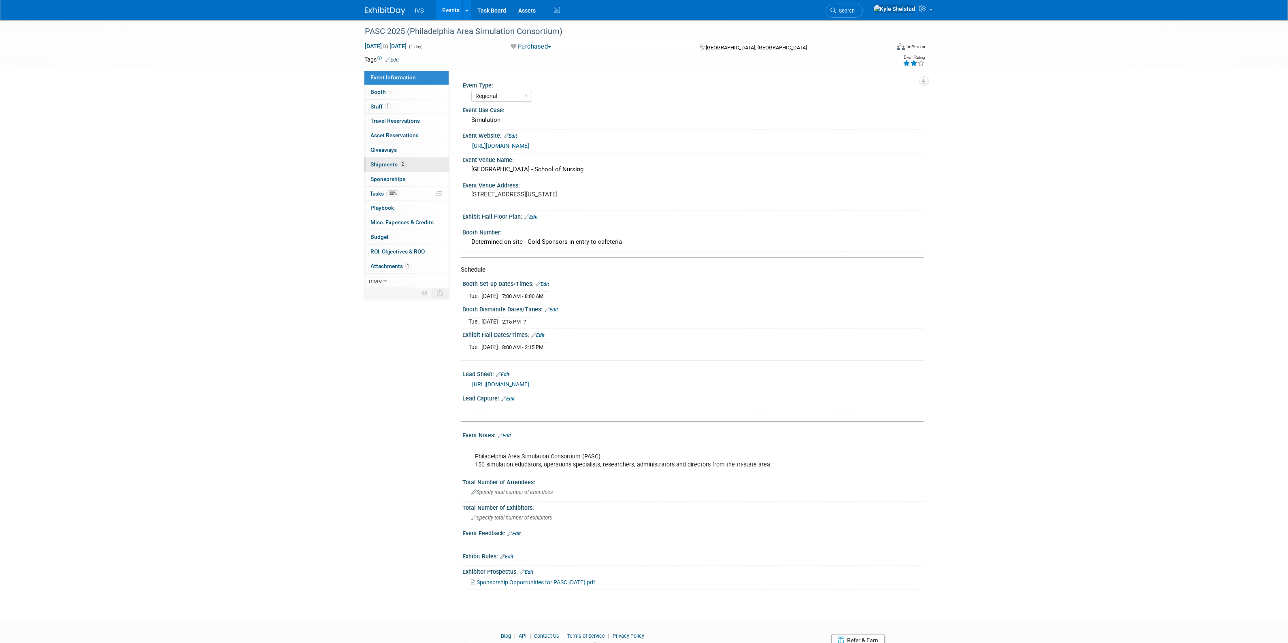
click at [417, 164] on link "2 Shipments 2" at bounding box center [407, 165] width 84 height 14
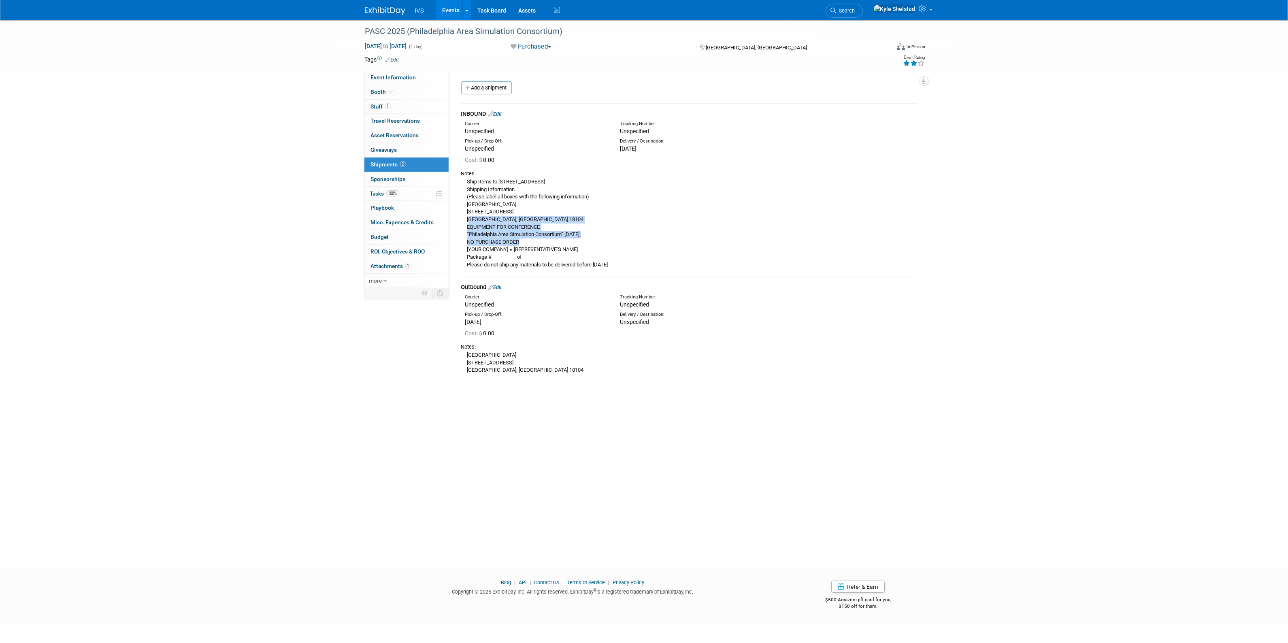
drag, startPoint x: 469, startPoint y: 222, endPoint x: 574, endPoint y: 248, distance: 108.1
click at [574, 248] on div "Ship Items to 100 College Drive, Allentown, PA 18104 Shipping Information (Plea…" at bounding box center [689, 222] width 456 height 91
drag, startPoint x: 611, startPoint y: 258, endPoint x: 496, endPoint y: 226, distance: 119.0
click at [496, 226] on div "Ship Items to 100 College Drive, Allentown, PA 18104 Shipping Information (Plea…" at bounding box center [689, 222] width 456 height 91
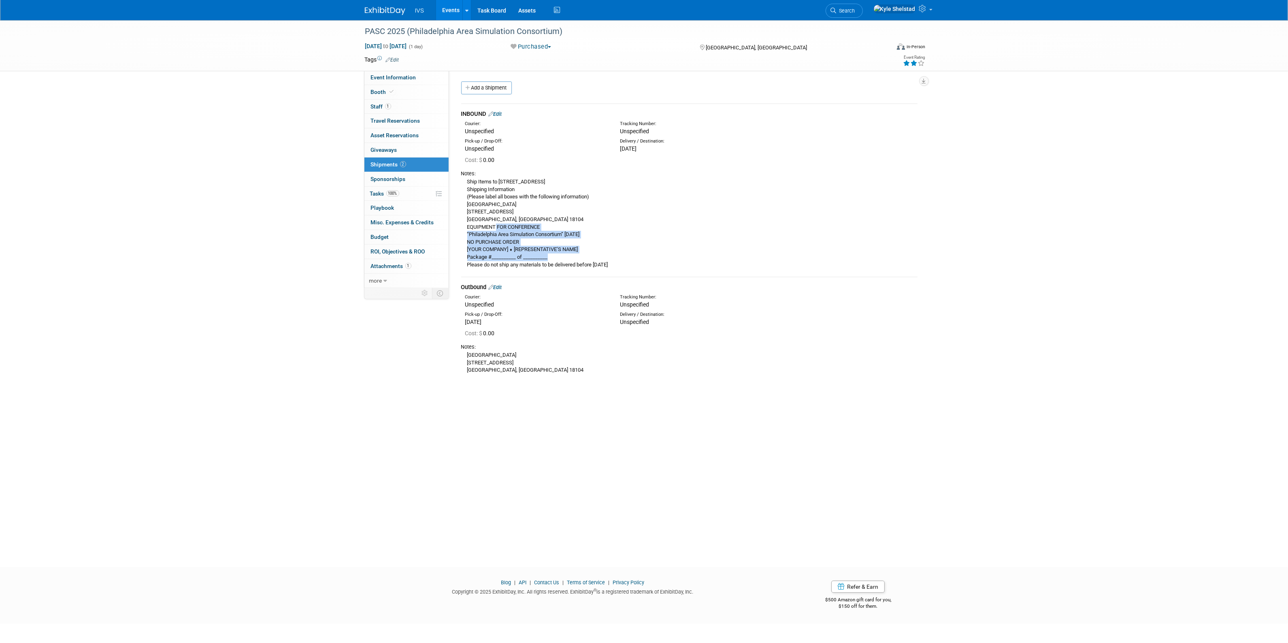
click at [496, 226] on div "Ship Items to 100 College Drive, Allentown, PA 18104 Shipping Information (Plea…" at bounding box center [689, 222] width 456 height 91
drag, startPoint x: 471, startPoint y: 229, endPoint x: 545, endPoint y: 256, distance: 79.3
click at [545, 256] on div "Ship Items to 100 College Drive, Allentown, PA 18104 Shipping Information (Plea…" at bounding box center [689, 222] width 456 height 91
click at [546, 256] on div "Ship Items to 100 College Drive, Allentown, PA 18104 Shipping Information (Plea…" at bounding box center [689, 222] width 456 height 91
click at [407, 80] on span "Event Information" at bounding box center [393, 77] width 45 height 6
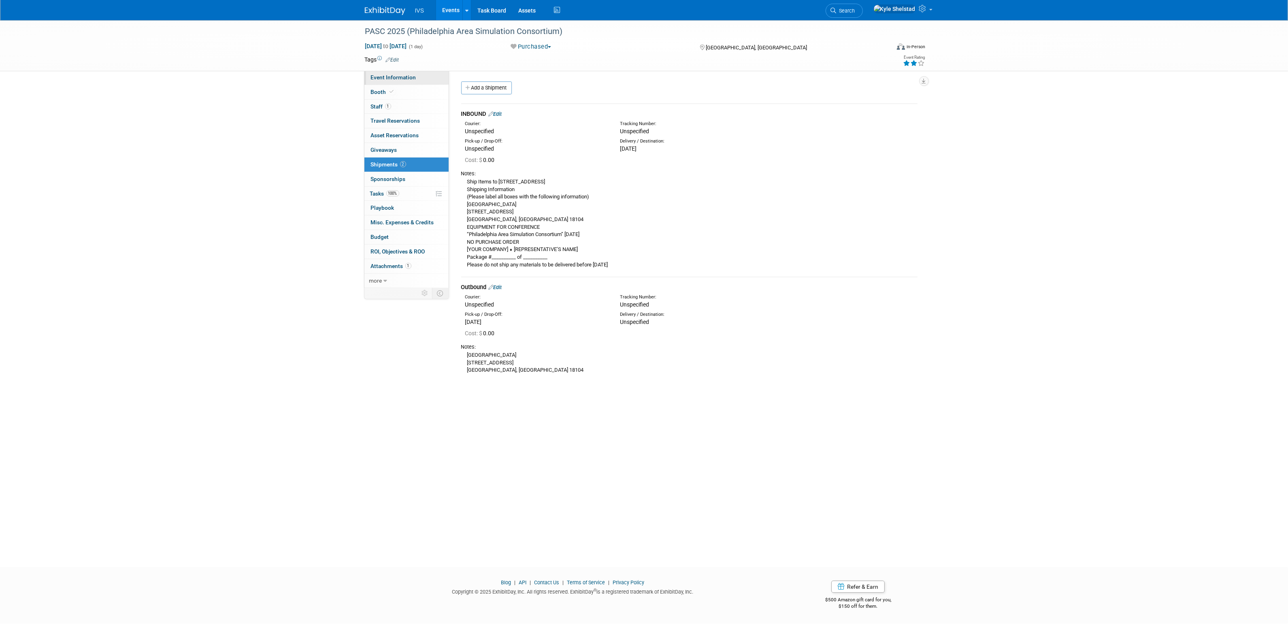
select select "Regional"
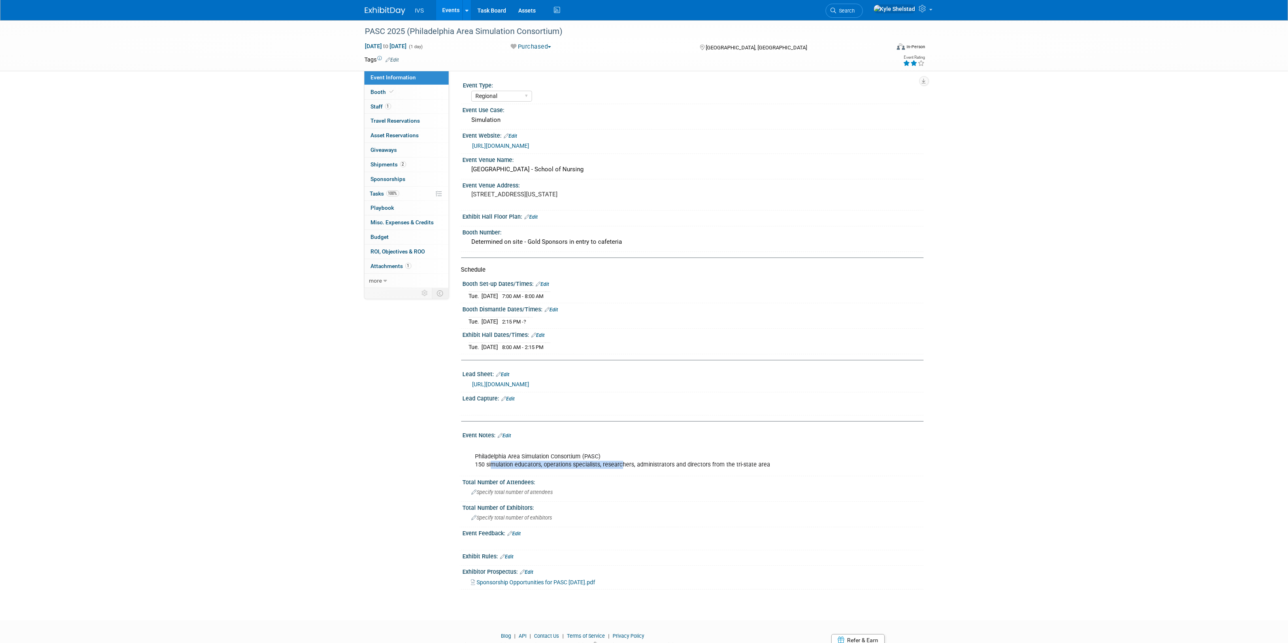
drag, startPoint x: 609, startPoint y: 469, endPoint x: 634, endPoint y: 473, distance: 25.4
click at [623, 471] on div "Philadelphia Area Simulation Consortium (PASC) 150 simulation educators, operat…" at bounding box center [652, 457] width 365 height 32
click at [640, 473] on div "Philadelphia Area Simulation Consortium (PASC) 150 simulation educators, operat…" at bounding box center [652, 457] width 365 height 32
drag, startPoint x: 742, startPoint y: 470, endPoint x: 511, endPoint y: 467, distance: 231.3
click at [515, 467] on div "Philadelphia Area Simulation Consortium (PASC) 150 simulation educators, operat…" at bounding box center [652, 457] width 365 height 32
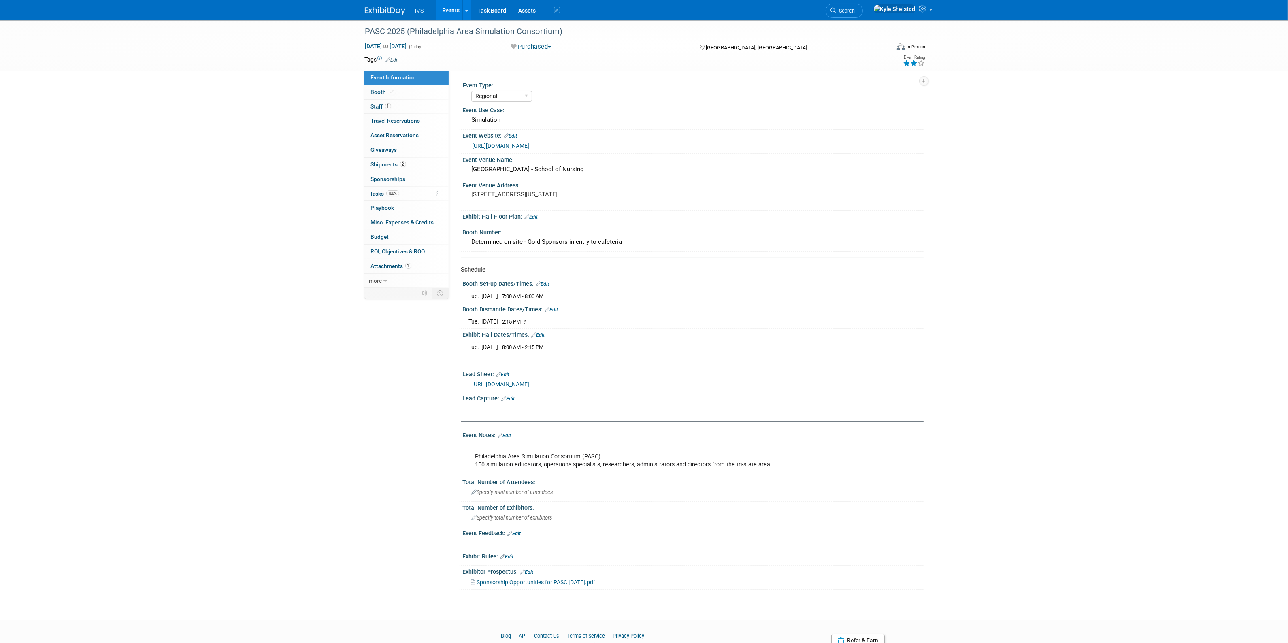
click at [503, 468] on div "Philadelphia Area Simulation Consortium (PASC) 150 simulation educators, operat…" at bounding box center [652, 457] width 365 height 32
drag, startPoint x: 470, startPoint y: 471, endPoint x: 652, endPoint y: 475, distance: 181.9
click at [648, 473] on div "Philadelphia Area Simulation Consortium (PASC) 150 simulation educators, operat…" at bounding box center [652, 457] width 365 height 32
click at [692, 473] on div "Philadelphia Area Simulation Consortium (PASC) 150 simulation educators, operat…" at bounding box center [652, 457] width 365 height 32
drag, startPoint x: 605, startPoint y: 463, endPoint x: 479, endPoint y: 462, distance: 126.0
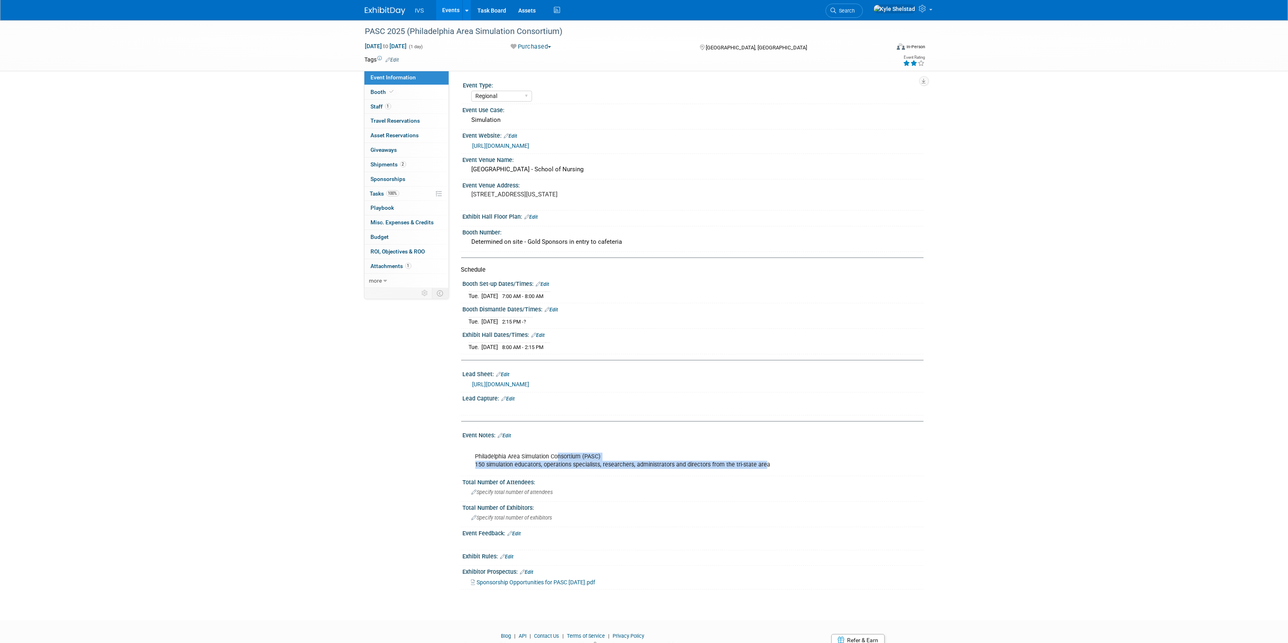
click at [523, 464] on div "Philadelphia Area Simulation Consortium (PASC) 150 simulation educators, operat…" at bounding box center [652, 457] width 365 height 32
click at [473, 462] on div "Philadelphia Area Simulation Consortium (PASC) 150 simulation educators, operat…" at bounding box center [652, 457] width 365 height 32
drag, startPoint x: 469, startPoint y: 462, endPoint x: 732, endPoint y: 497, distance: 265.6
click at [715, 495] on div "Event Type: National Regional Sponsorship Speaking Event Use Case: Edit ?" at bounding box center [689, 334] width 456 height 510
click at [761, 486] on div "Total Number of Attendees:" at bounding box center [693, 481] width 461 height 10
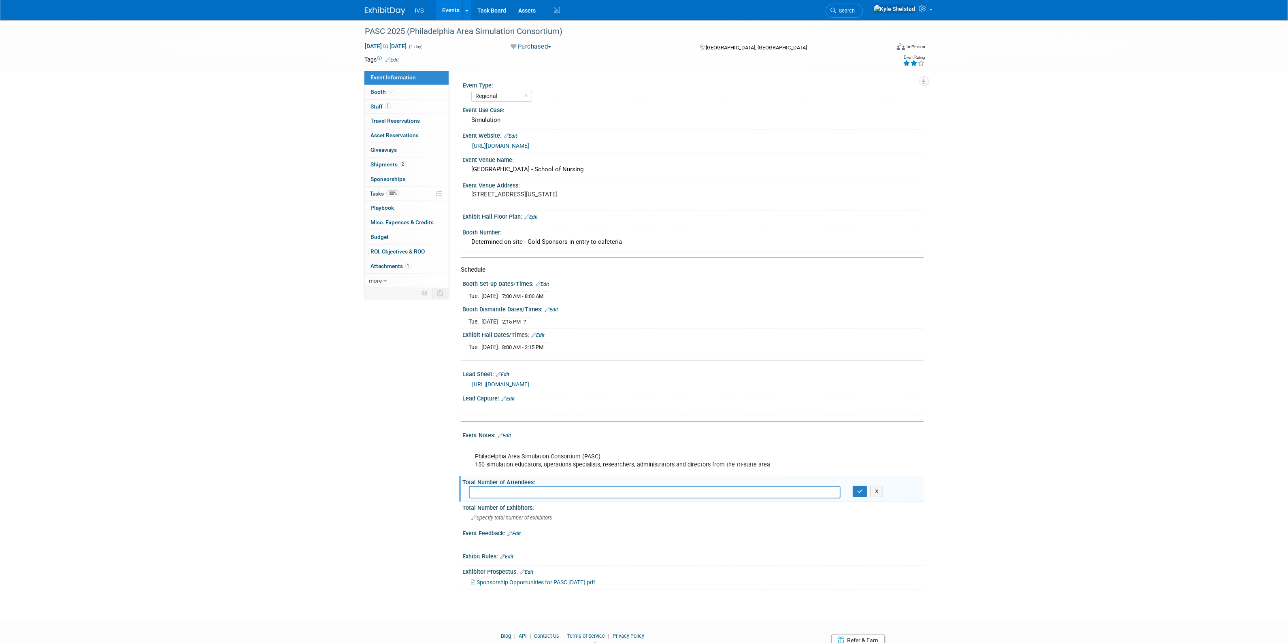
click at [774, 473] on div "Philadelphia Area Simulation Consortium (PASC) 150 simulation educators, operat…" at bounding box center [652, 457] width 365 height 32
click at [876, 497] on button "X" at bounding box center [877, 491] width 13 height 11
click at [927, 10] on icon at bounding box center [923, 8] width 9 height 7
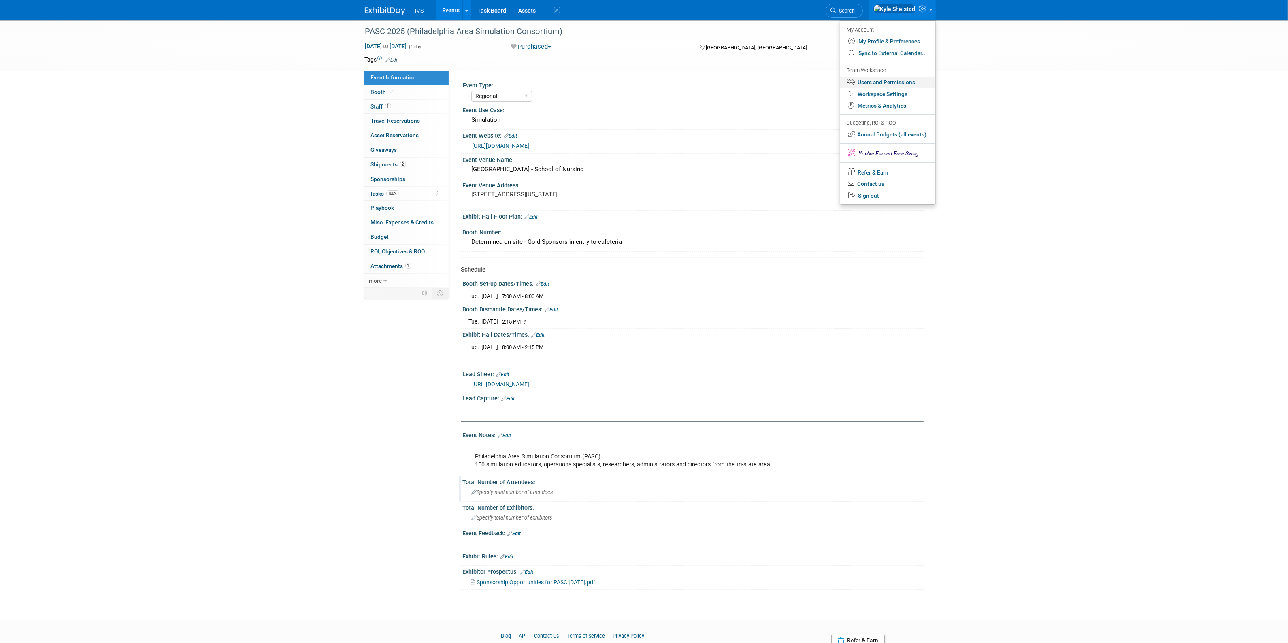
click at [899, 80] on link "Users and Permissions" at bounding box center [887, 83] width 95 height 12
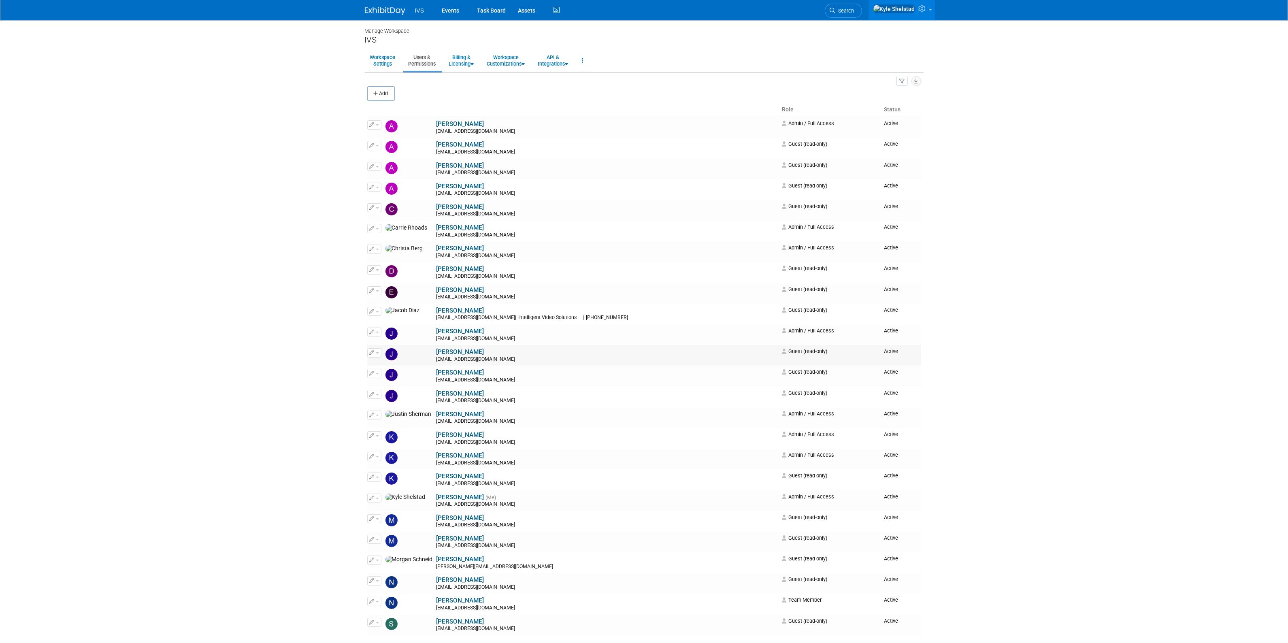
click at [374, 354] on icon "button" at bounding box center [372, 352] width 5 height 4
click at [389, 365] on link "Edit" at bounding box center [400, 365] width 64 height 11
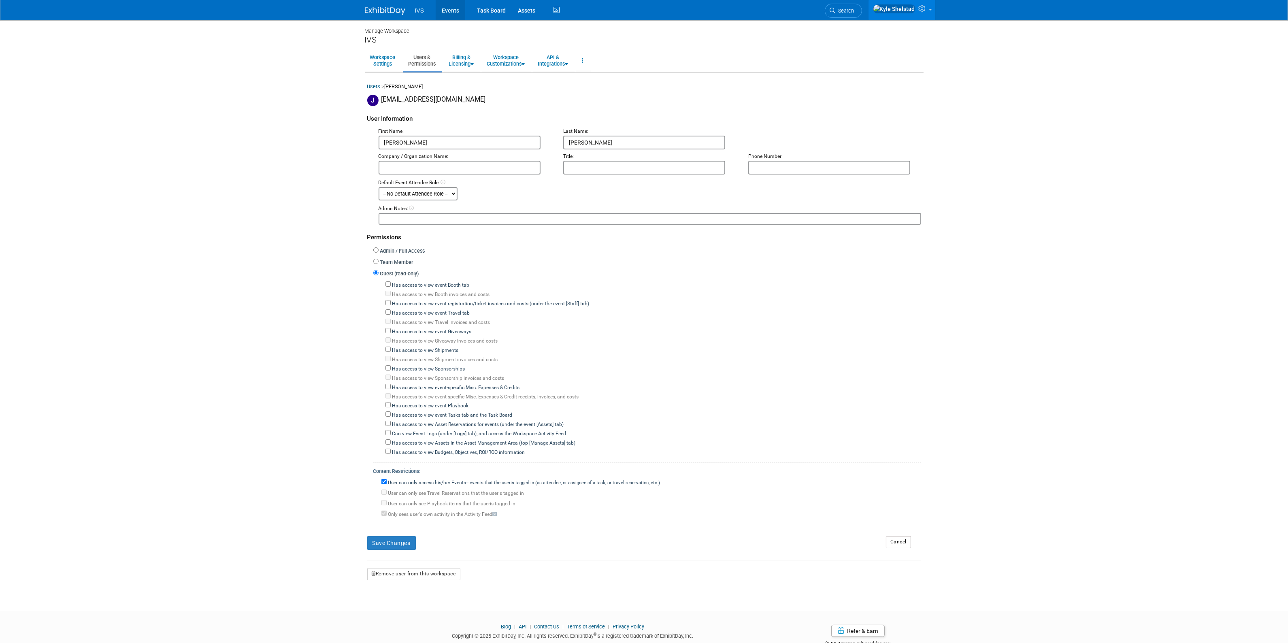
click at [454, 7] on link "Events" at bounding box center [451, 10] width 30 height 20
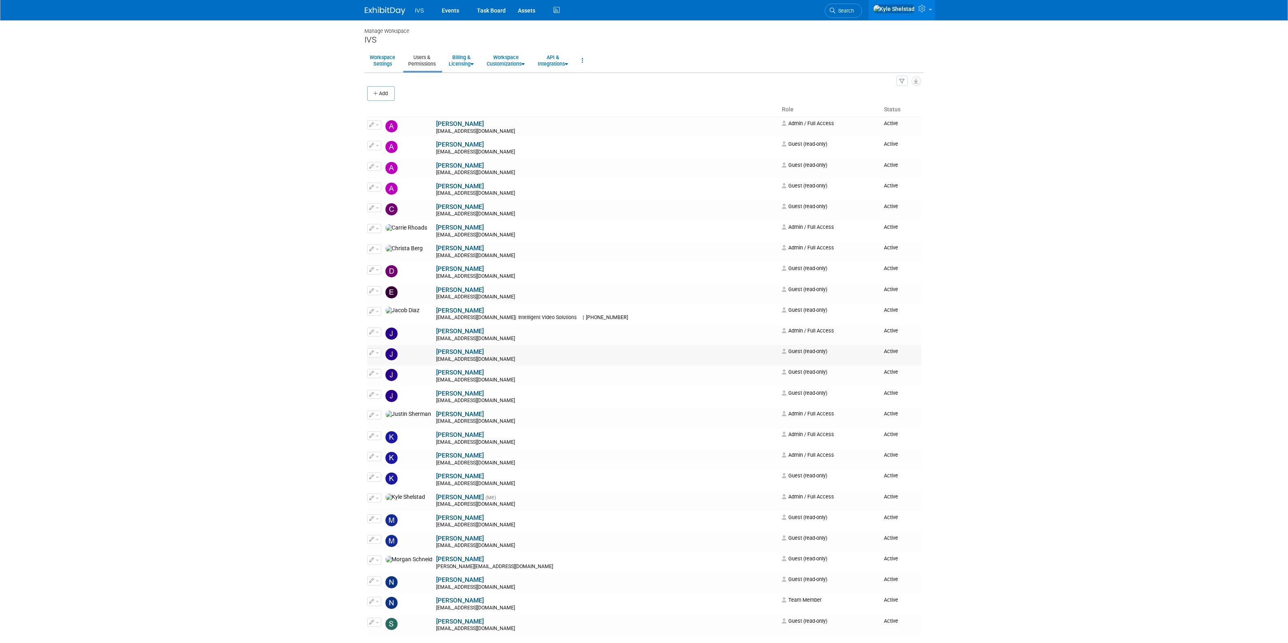
click at [377, 354] on span "button" at bounding box center [377, 353] width 3 height 2
click at [389, 369] on link "Edit" at bounding box center [400, 365] width 64 height 11
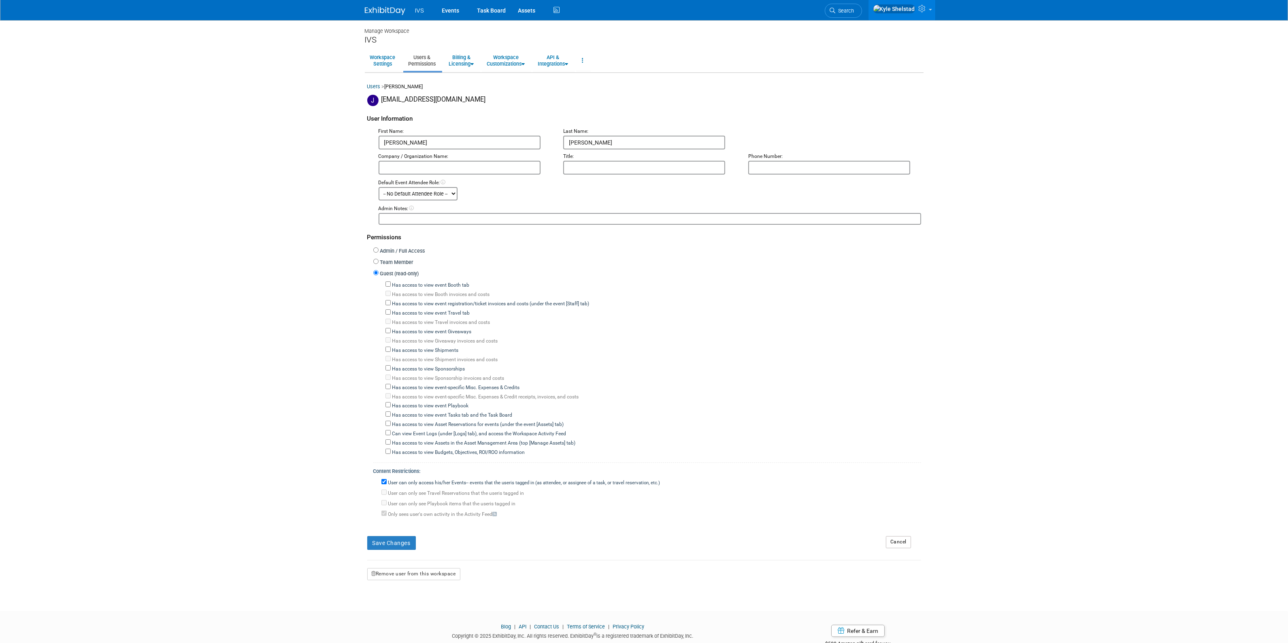
click at [1032, 324] on body "IVS Events Task Board Assets ..." at bounding box center [644, 321] width 1288 height 643
click at [449, 191] on select "-- No Default Attendee Role -- Demonstrator Host Planner Presenter Sales Repres…" at bounding box center [418, 193] width 79 height 13
click at [502, 187] on div "Default Event Attendee Role: -- No Default Attendee Role -- Demonstrator Host P…" at bounding box center [650, 189] width 555 height 21
click at [436, 197] on select "-- No Default Attendee Role -- Demonstrator Host Planner Presenter Sales Repres…" at bounding box center [418, 193] width 79 height 13
click at [299, 223] on body "IVS Events Task Board Assets ..." at bounding box center [644, 321] width 1288 height 643
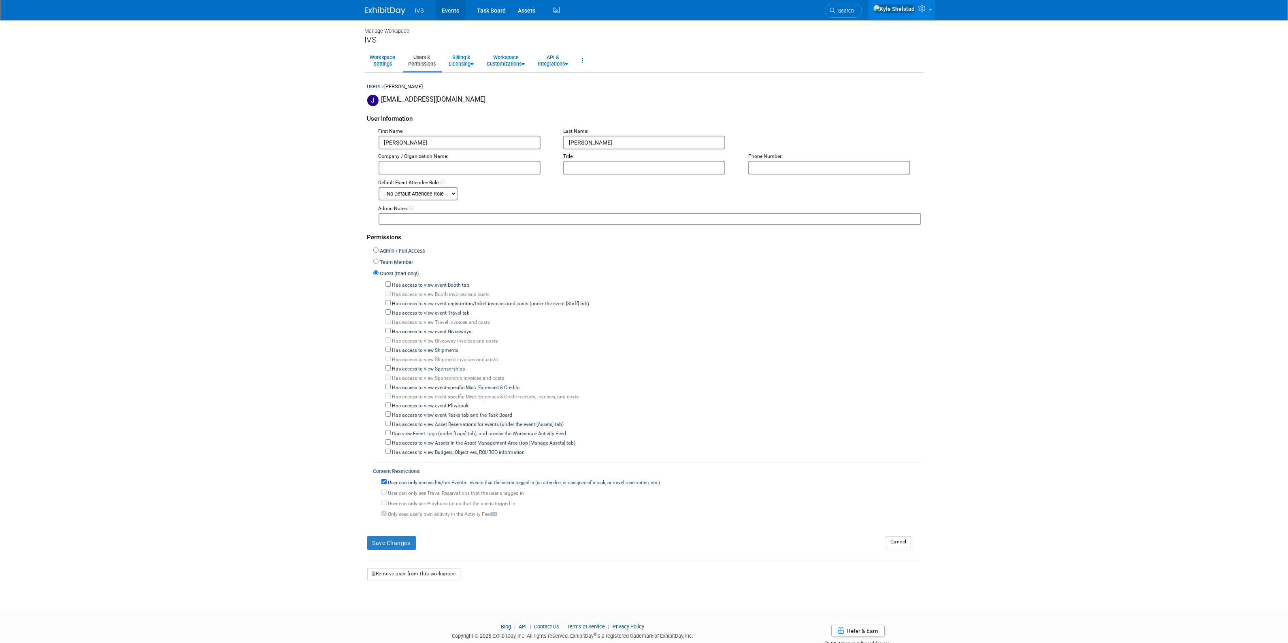
click at [449, 11] on link "Events" at bounding box center [451, 10] width 30 height 20
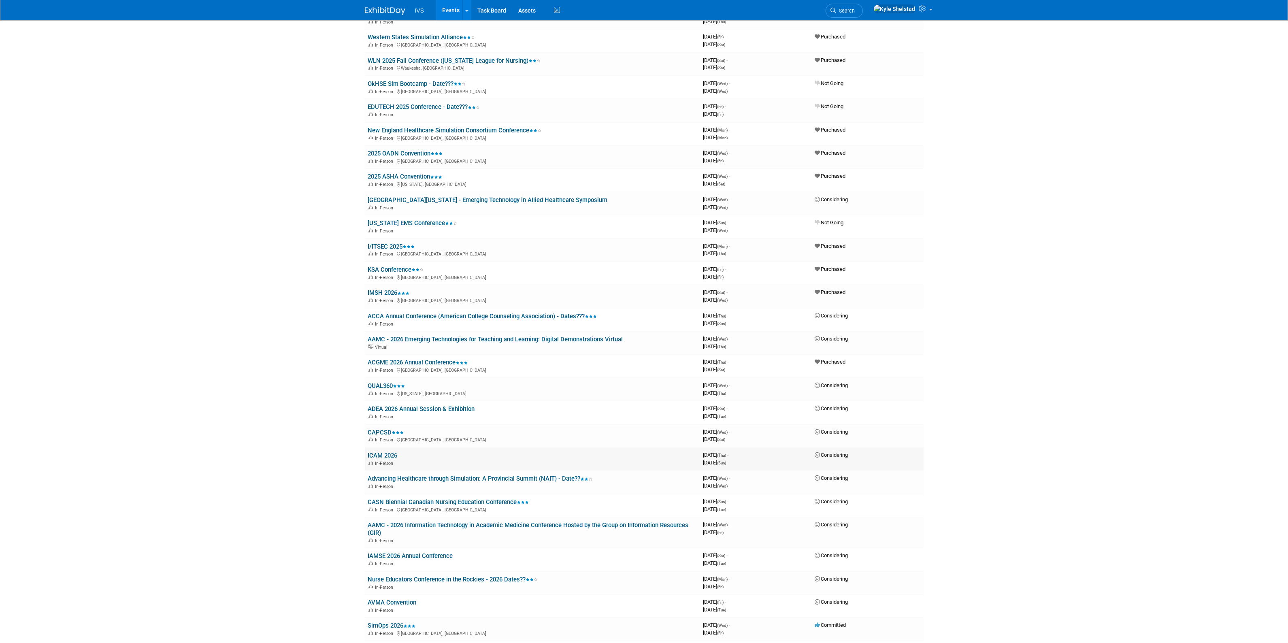
scroll to position [270, 0]
click at [859, 4] on link "Search" at bounding box center [844, 11] width 37 height 14
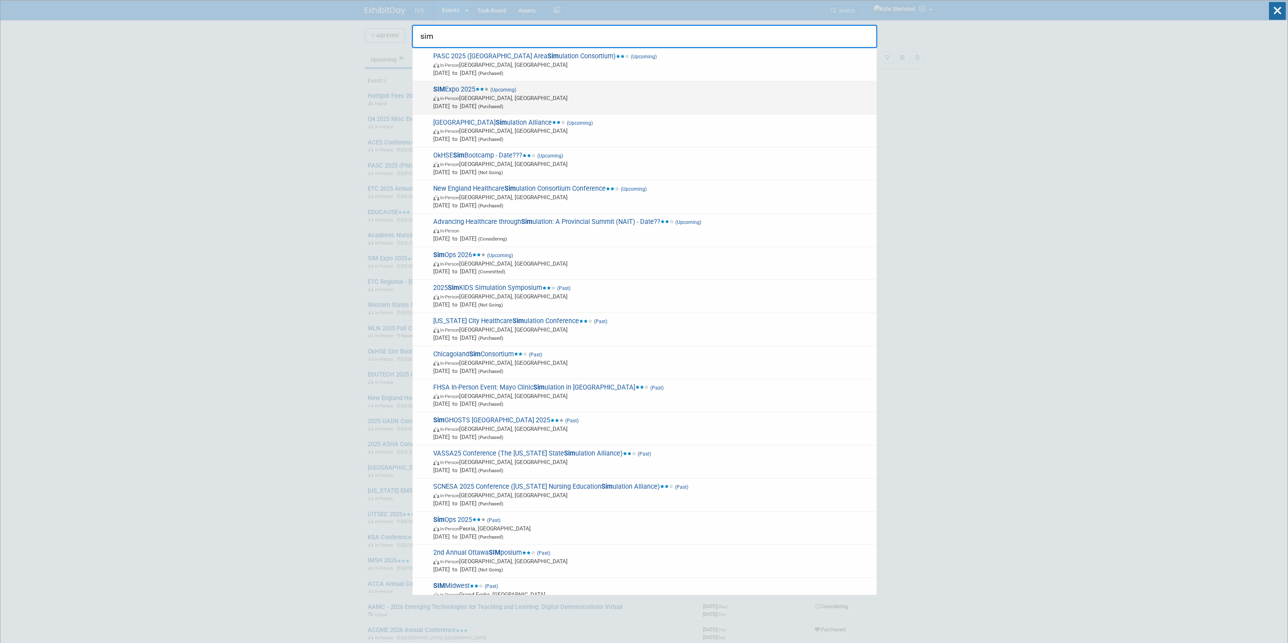
type input "sim"
click at [437, 88] on strong "SIM" at bounding box center [439, 89] width 12 height 8
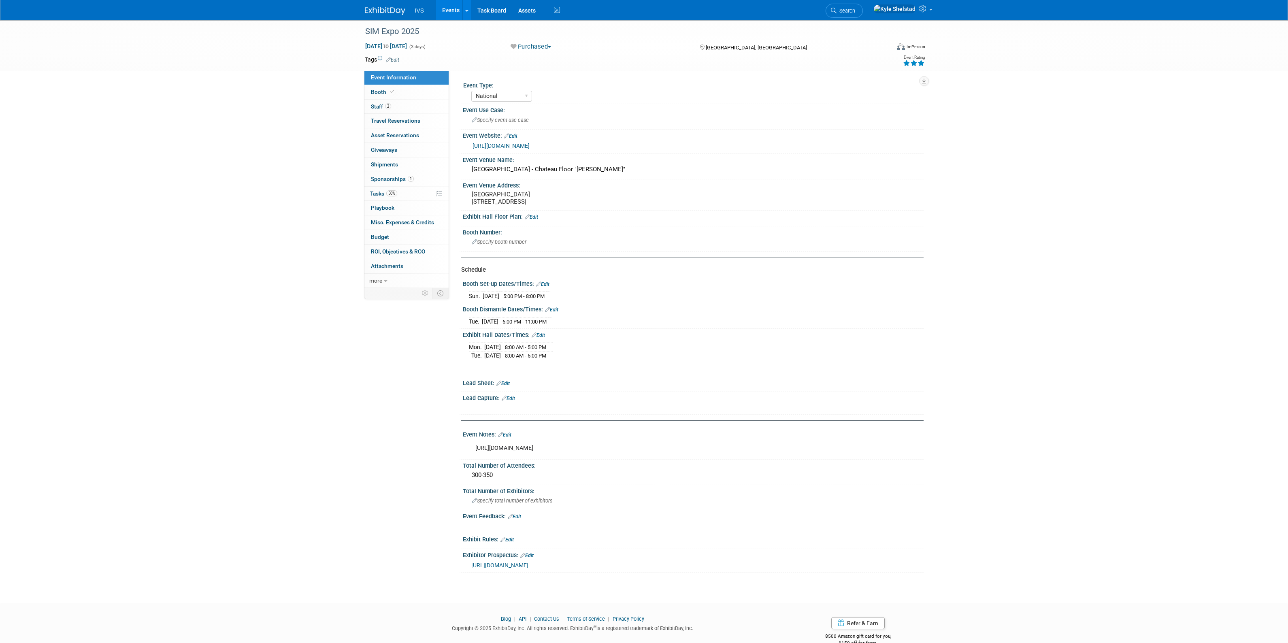
select select "National"
click at [393, 98] on link "Booth" at bounding box center [407, 92] width 84 height 14
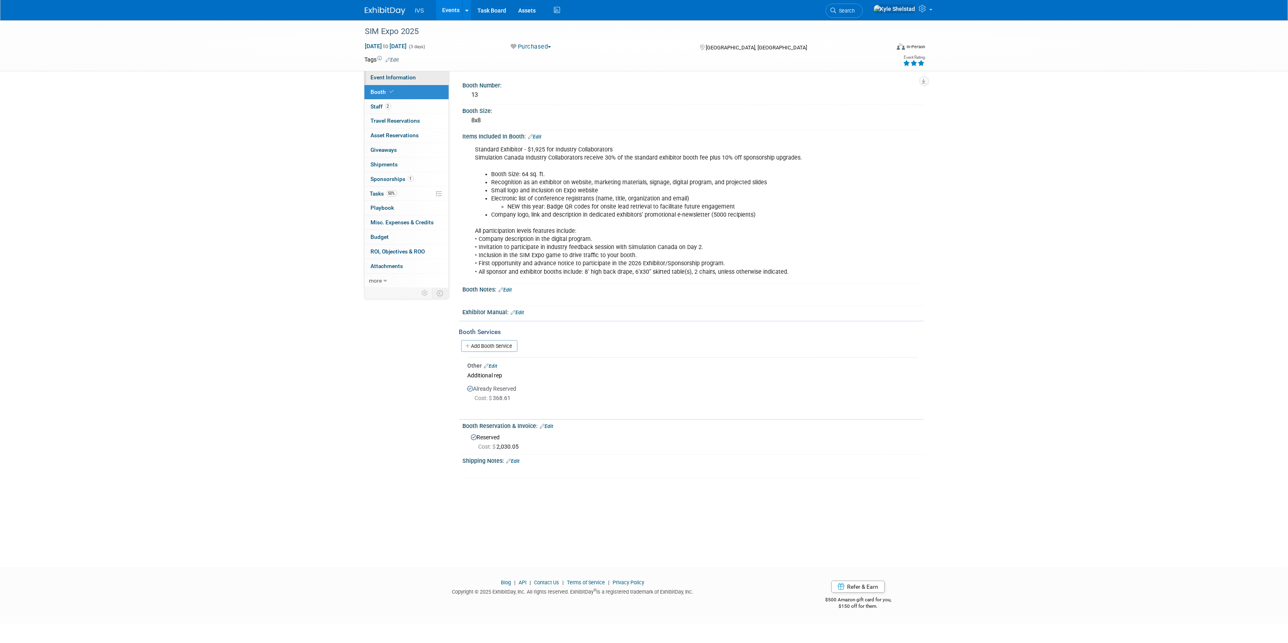
click at [414, 75] on span "Event Information" at bounding box center [393, 77] width 45 height 6
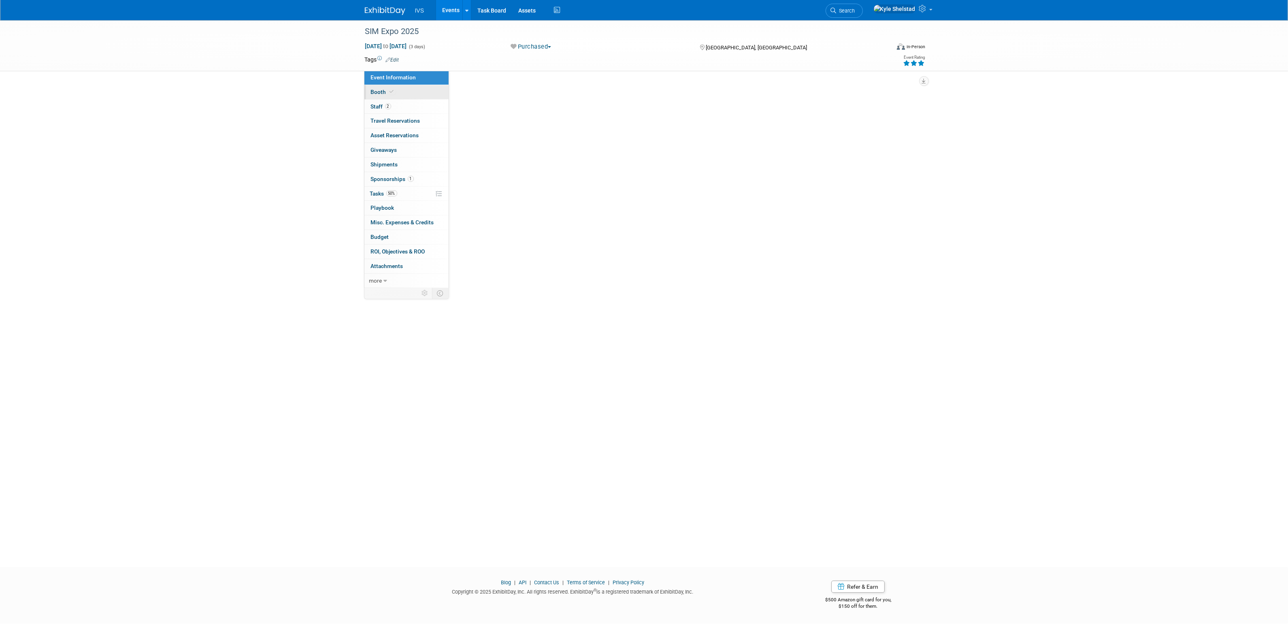
select select "National"
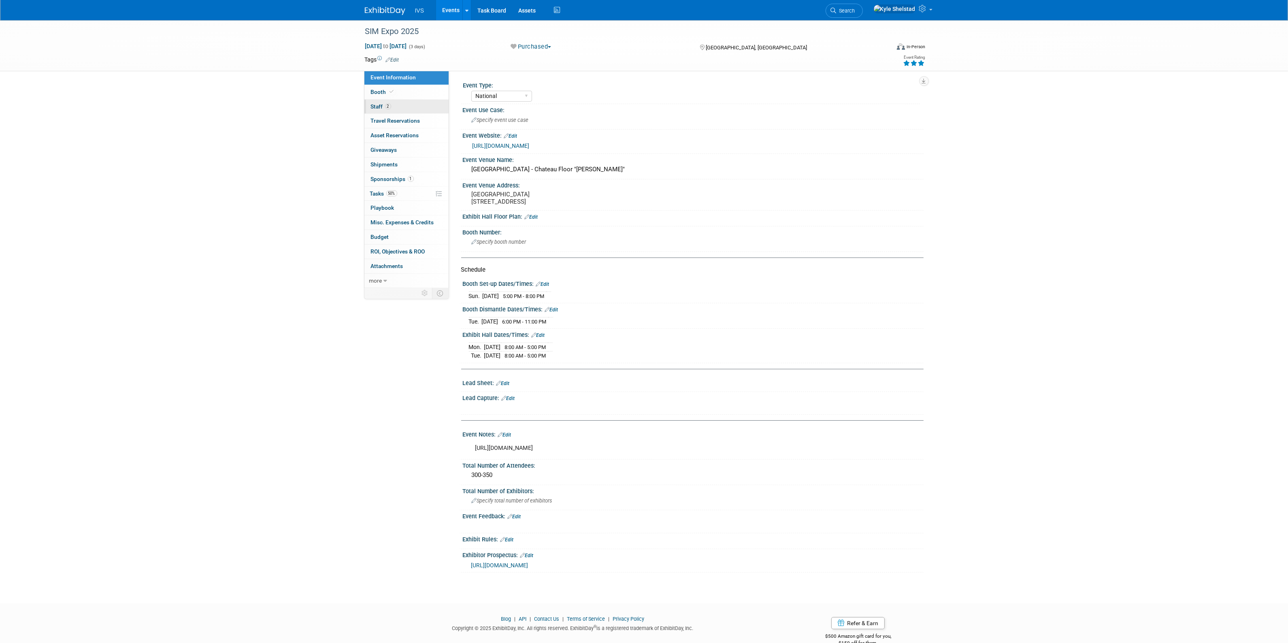
click at [407, 104] on link "2 Staff 2" at bounding box center [407, 107] width 84 height 14
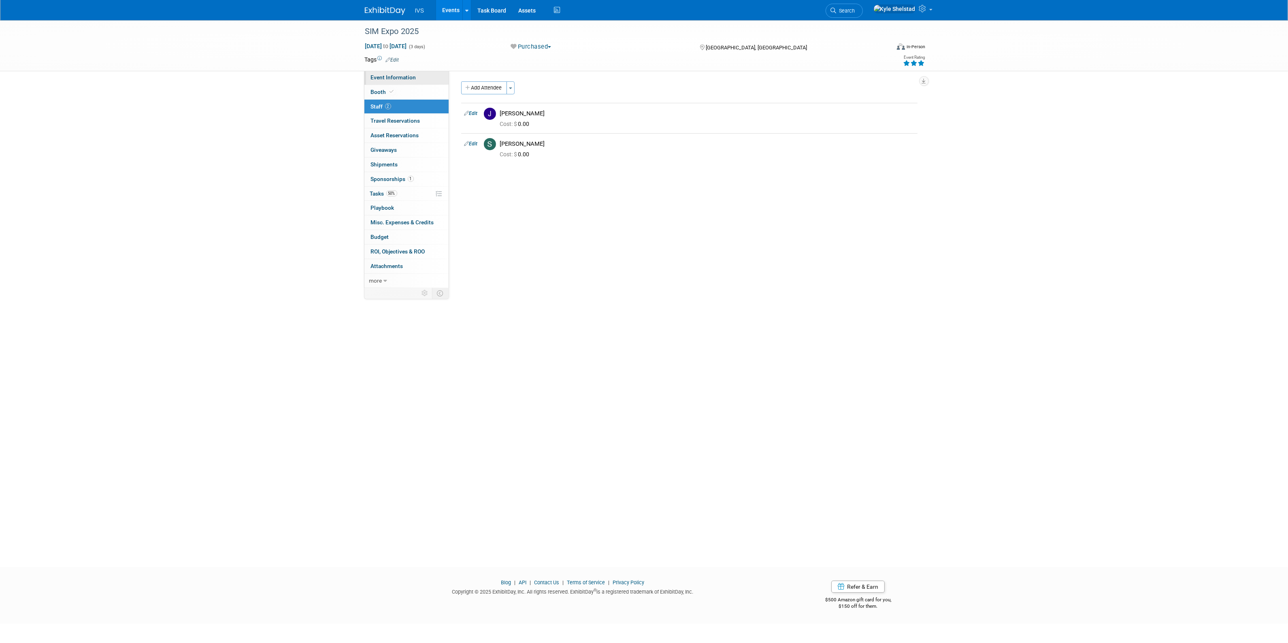
click at [420, 75] on link "Event Information" at bounding box center [407, 77] width 84 height 14
select select "National"
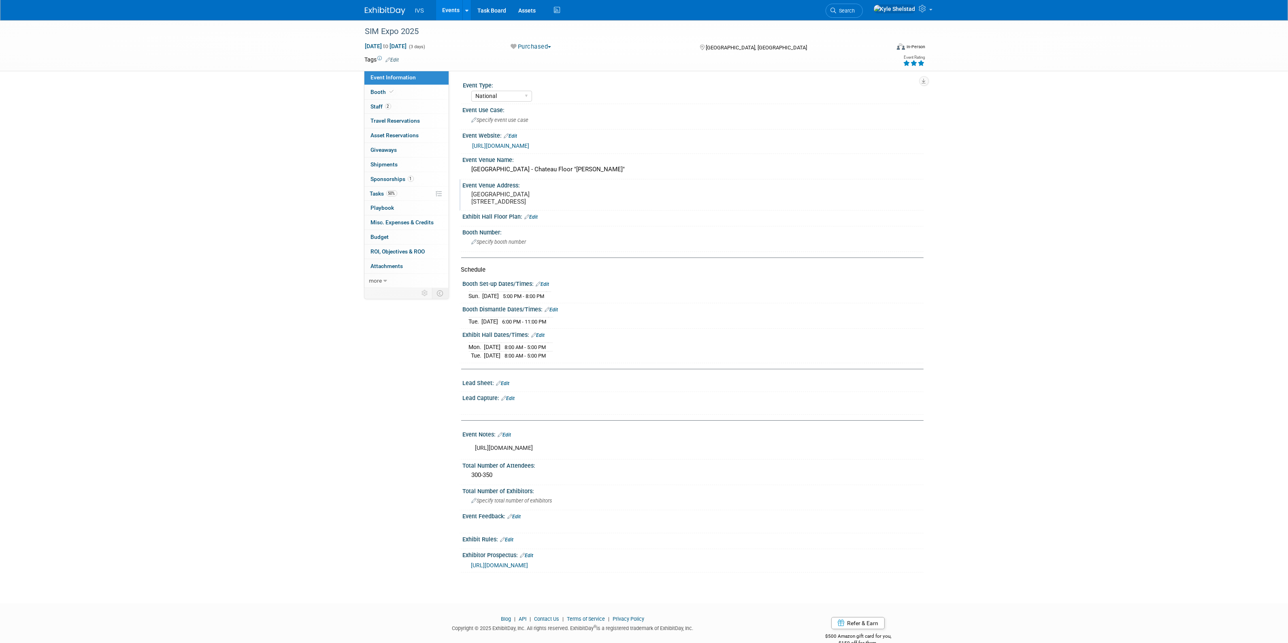
drag, startPoint x: 471, startPoint y: 193, endPoint x: 531, endPoint y: 212, distance: 63.3
click at [531, 207] on div "Champlain Ballroom 1050 Rue De la Gauchetière Ouest Montréal, QC Canada, H3B 4C9" at bounding box center [559, 198] width 180 height 19
click at [631, 191] on button "button" at bounding box center [636, 194] width 15 height 11
click at [406, 98] on link "Booth" at bounding box center [407, 92] width 84 height 14
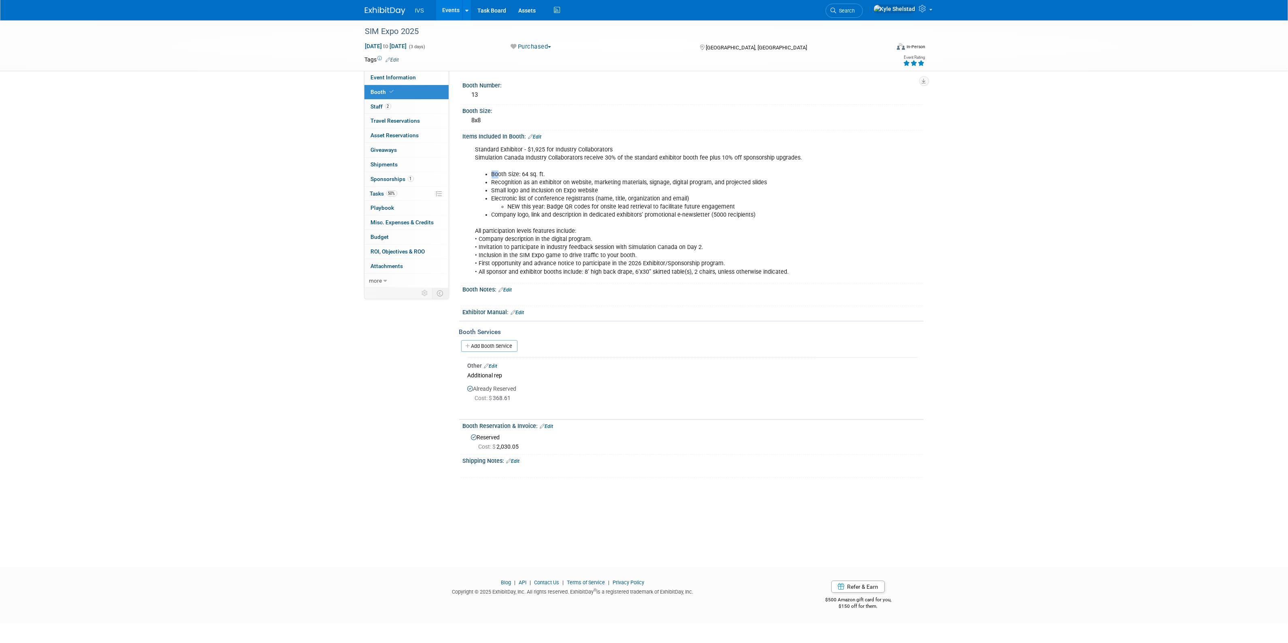
drag, startPoint x: 543, startPoint y: 197, endPoint x: 595, endPoint y: 220, distance: 56.6
click at [594, 220] on div "Standard Exhibitor - $1,925 for Industry Collaborators Simulation Canada Indust…" at bounding box center [652, 211] width 365 height 138
click at [595, 220] on div "Standard Exhibitor - $1,925 for Industry Collaborators Simulation Canada Indust…" at bounding box center [652, 211] width 365 height 138
drag, startPoint x: 520, startPoint y: 185, endPoint x: 640, endPoint y: 225, distance: 126.9
click at [640, 224] on div "Standard Exhibitor - $1,925 for Industry Collaborators Simulation Canada Indust…" at bounding box center [652, 211] width 365 height 138
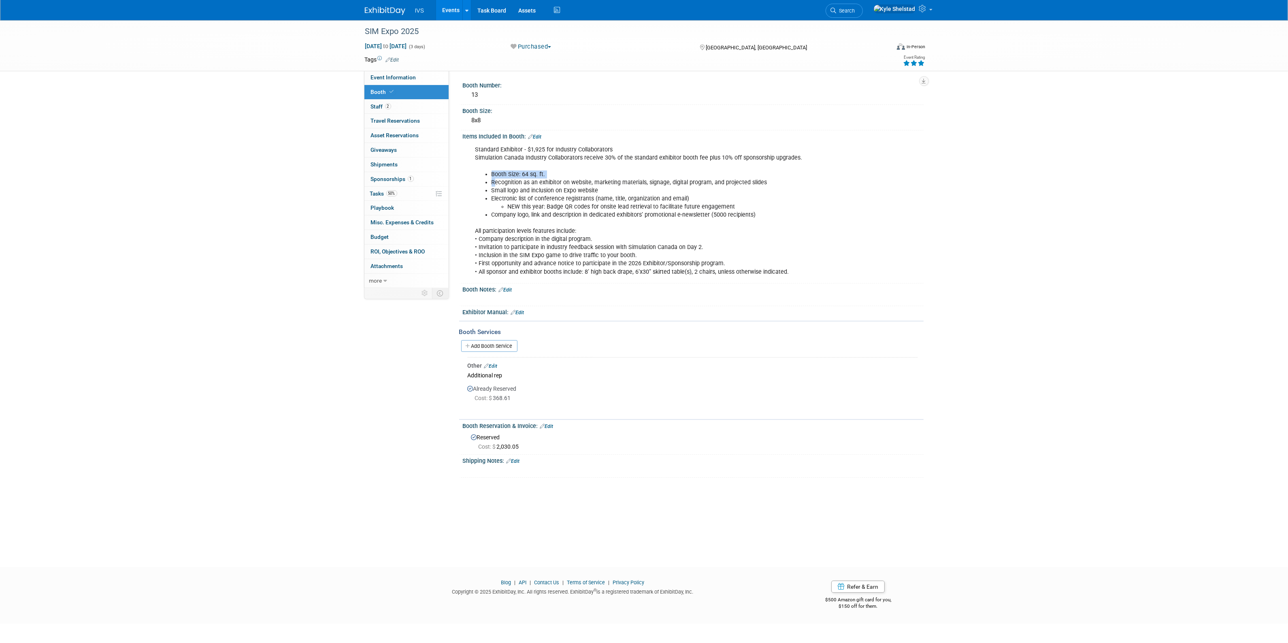
click at [640, 225] on div "Standard Exhibitor - $1,925 for Industry Collaborators Simulation Canada Indust…" at bounding box center [652, 211] width 365 height 138
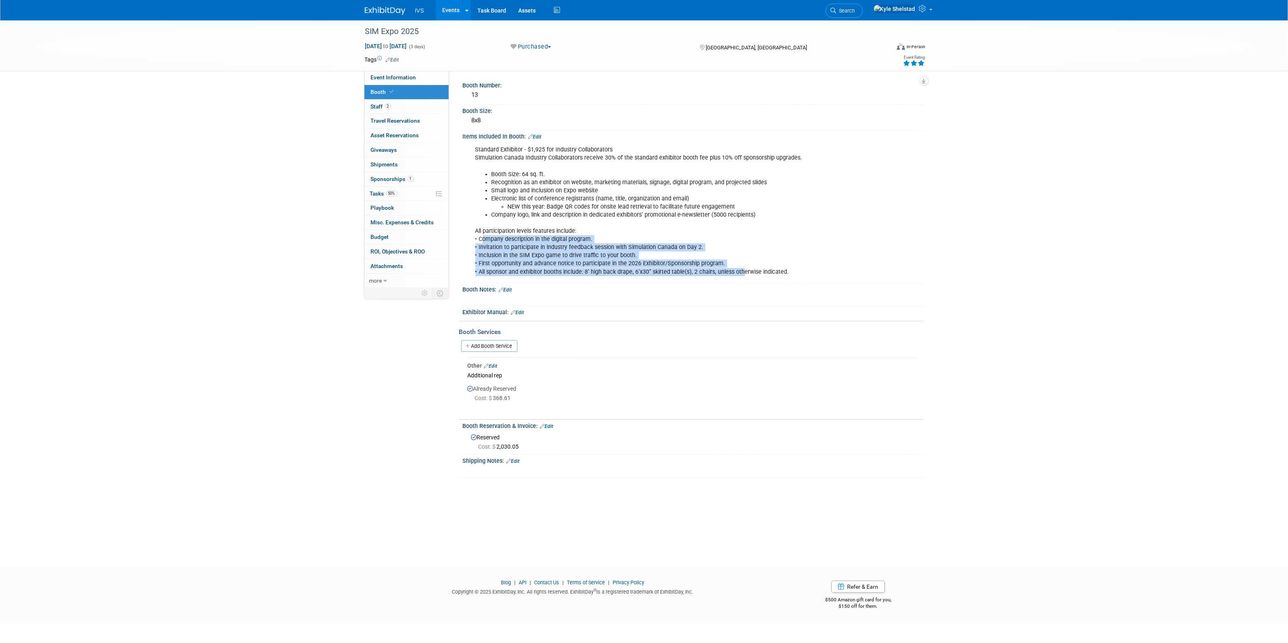
drag, startPoint x: 483, startPoint y: 237, endPoint x: 742, endPoint y: 275, distance: 262.5
click at [742, 275] on div "Standard Exhibitor - $1,925 for Industry Collaborators Simulation Canada Indust…" at bounding box center [652, 211] width 365 height 138
click at [501, 235] on div "Standard Exhibitor - $1,925 for Industry Collaborators Simulation Canada Indust…" at bounding box center [652, 211] width 365 height 138
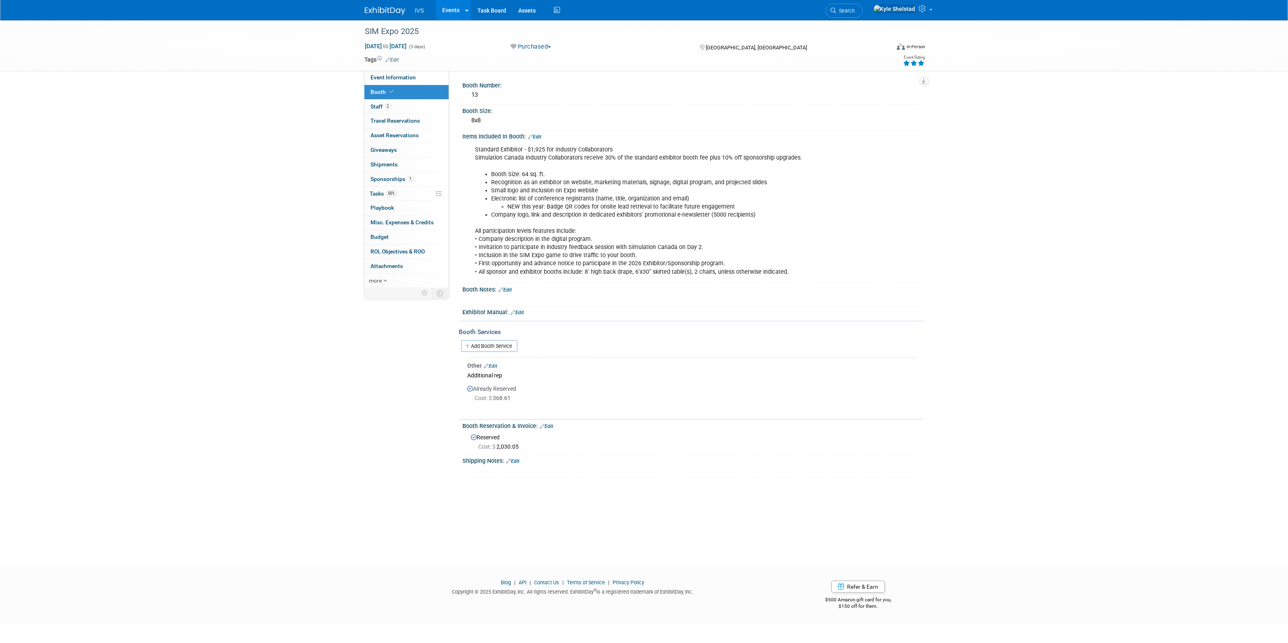
click at [448, 17] on link "Events" at bounding box center [451, 10] width 30 height 20
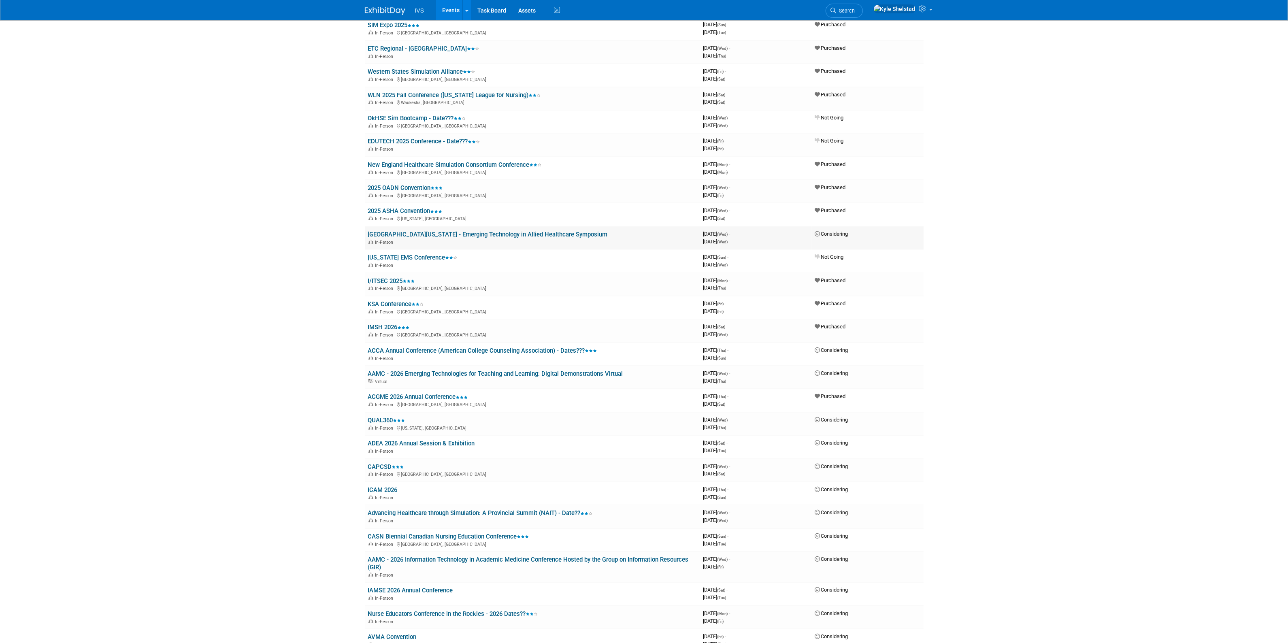
scroll to position [236, 0]
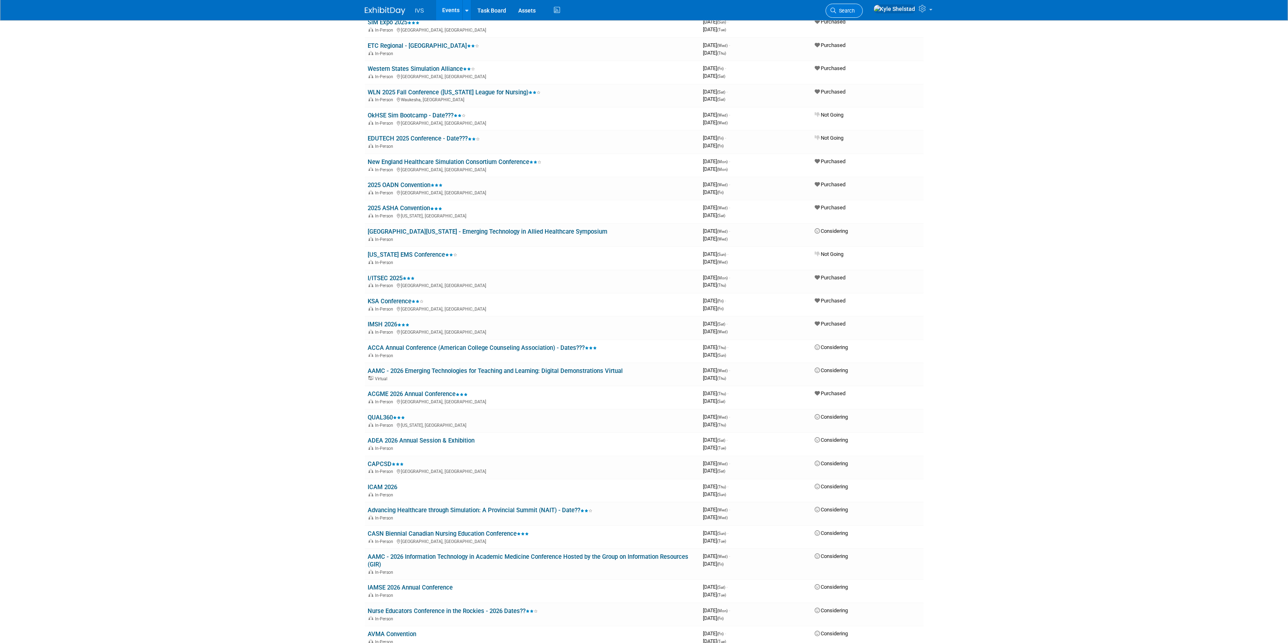
click at [863, 14] on link "Search" at bounding box center [844, 11] width 37 height 14
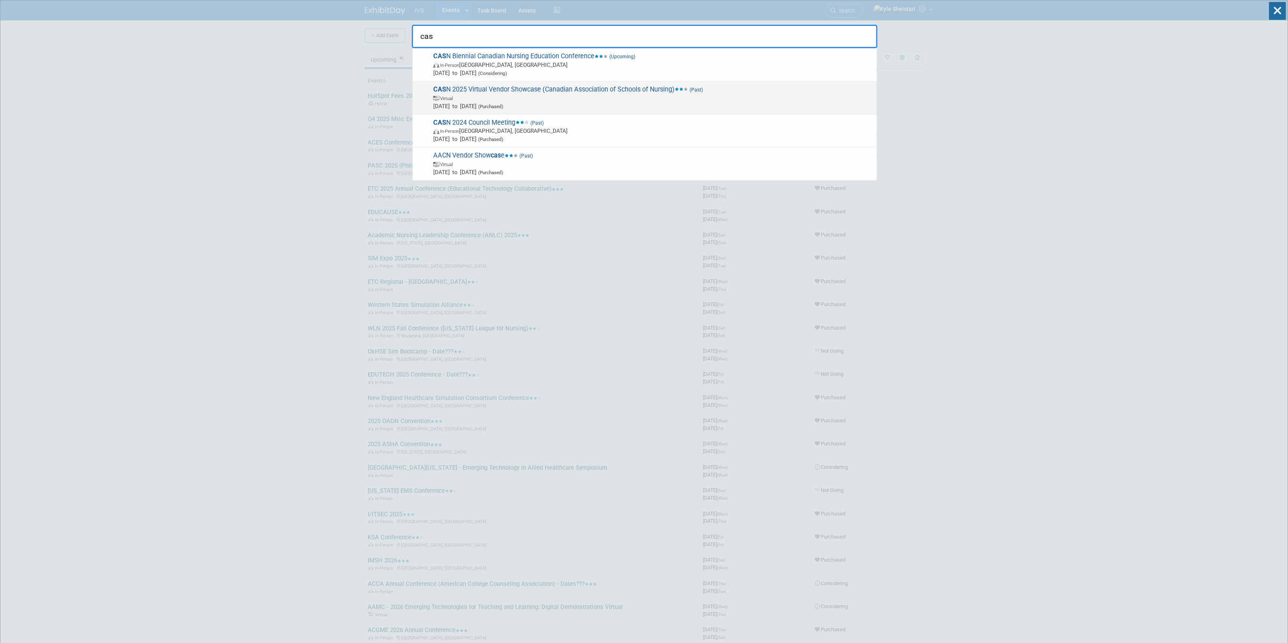
type input "cas"
click at [590, 98] on span "Virtual" at bounding box center [652, 98] width 439 height 8
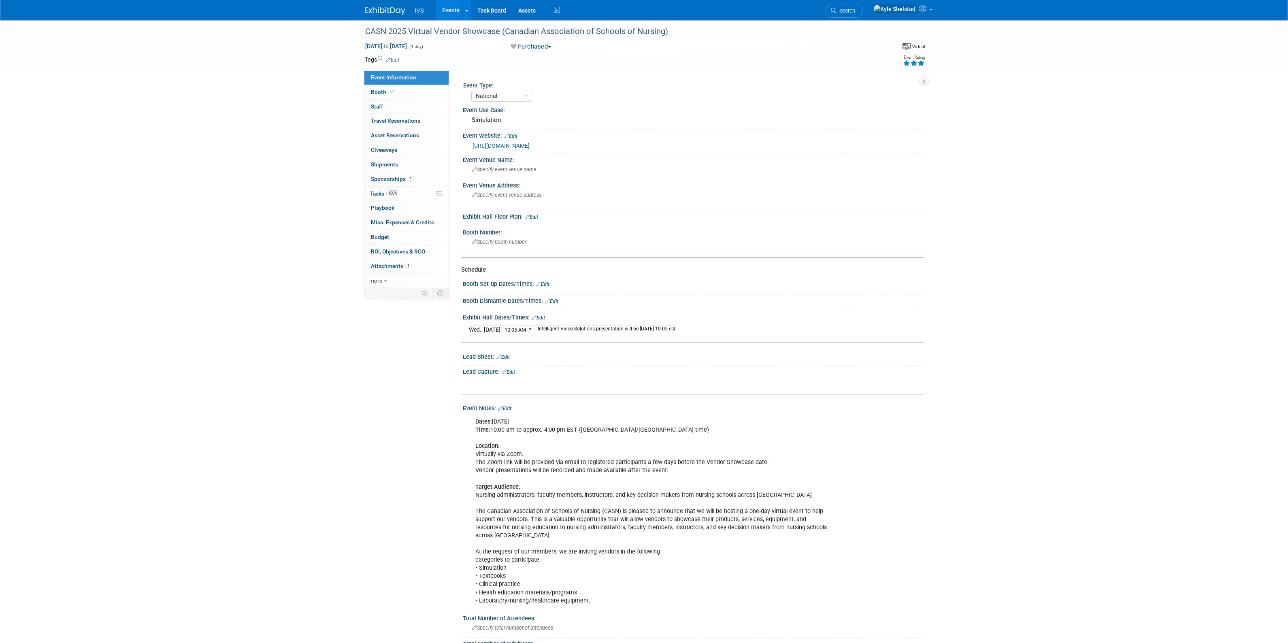
select select "National"
drag, startPoint x: 574, startPoint y: 31, endPoint x: 618, endPoint y: 33, distance: 44.6
click at [618, 33] on div "CASN 2025 Virtual Vendor Showcase (Canadian Association of Schools of Nursing)" at bounding box center [620, 31] width 516 height 15
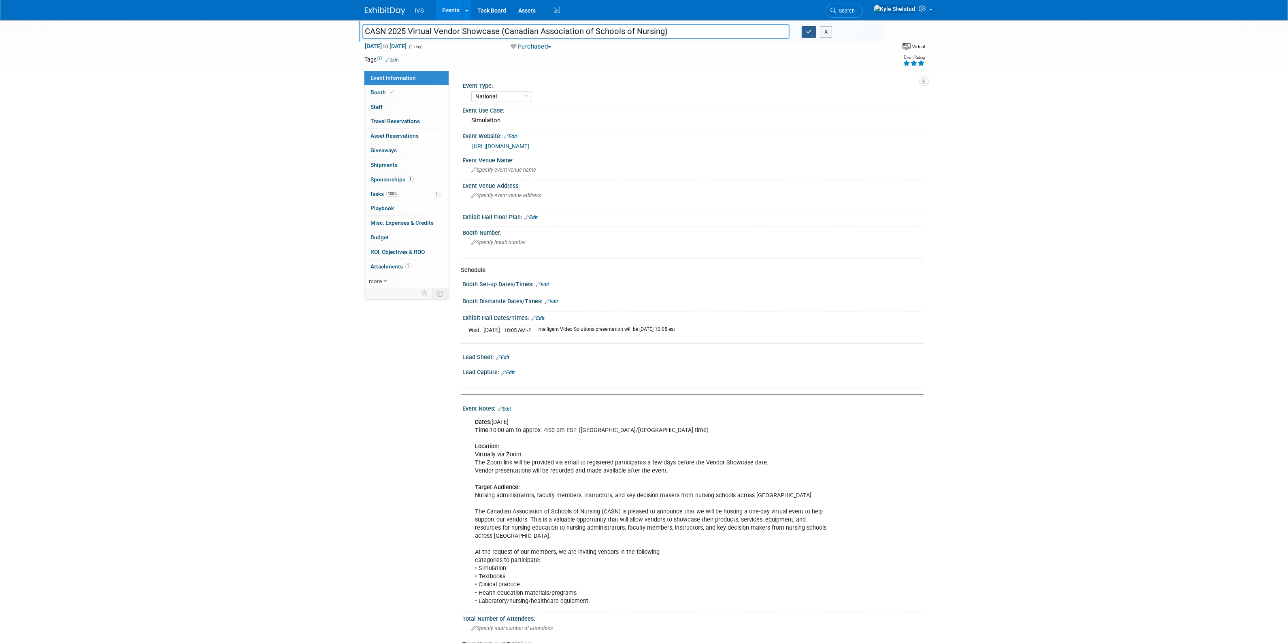
click at [810, 32] on icon "button" at bounding box center [809, 31] width 6 height 5
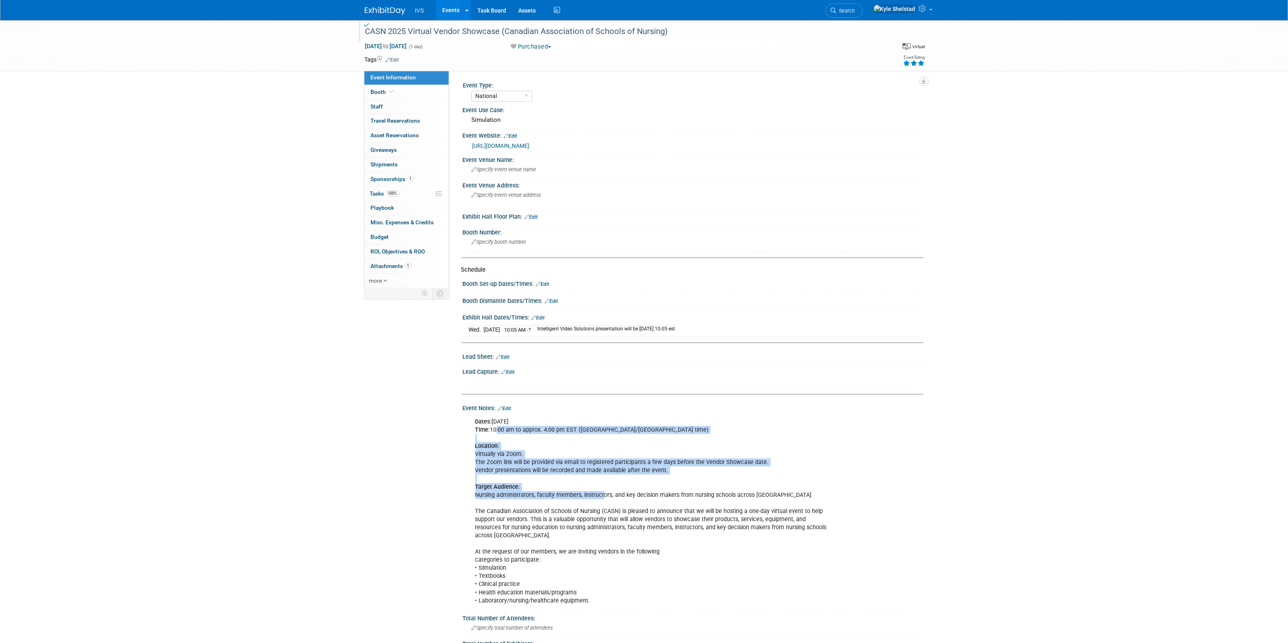
drag, startPoint x: 513, startPoint y: 437, endPoint x: 607, endPoint y: 495, distance: 110.0
click at [604, 493] on div "Dates: [DATE] Time: 10:00 am to approx. 4:00 pm EST ([GEOGRAPHIC_DATA]/[GEOGRAP…" at bounding box center [652, 511] width 365 height 195
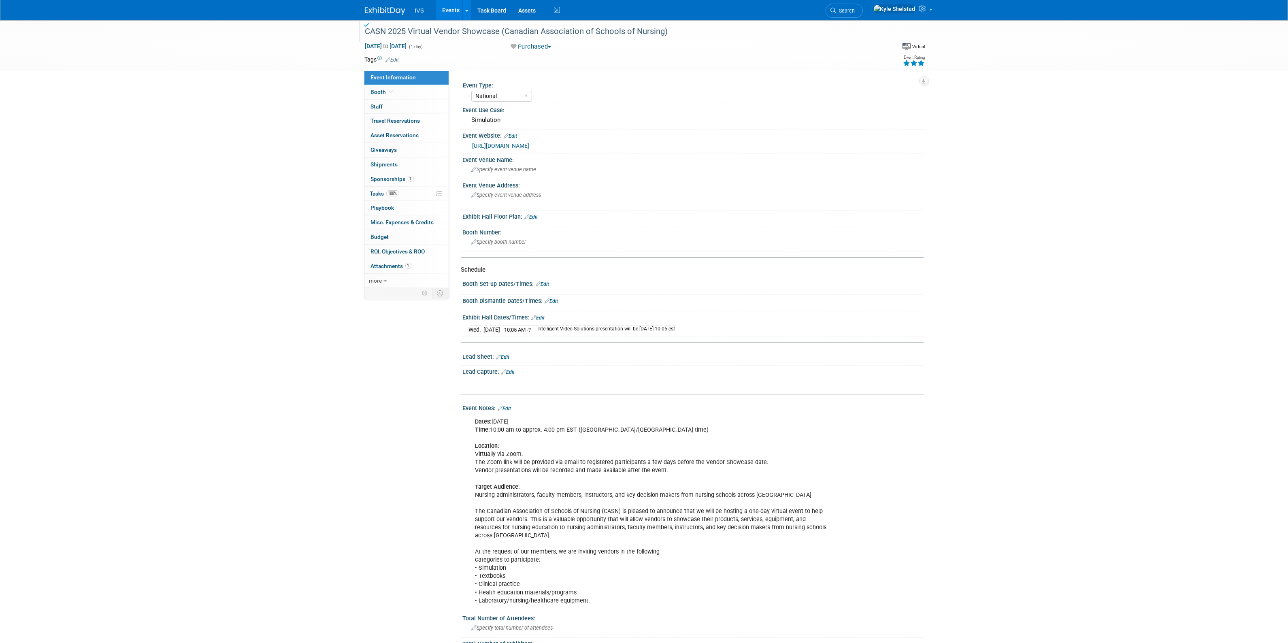
click at [608, 495] on div "Dates: [DATE] Time: 10:00 am to approx. 4:00 pm EST ([GEOGRAPHIC_DATA]/[GEOGRAP…" at bounding box center [652, 511] width 365 height 195
click at [628, 510] on div "Dates: [DATE] Time: 10:00 am to approx. 4:00 pm EST ([GEOGRAPHIC_DATA]/[GEOGRAP…" at bounding box center [652, 511] width 365 height 195
click at [634, 512] on div "Dates: [DATE] Time: 10:00 am to approx. 4:00 pm EST ([GEOGRAPHIC_DATA]/[GEOGRAP…" at bounding box center [652, 511] width 365 height 195
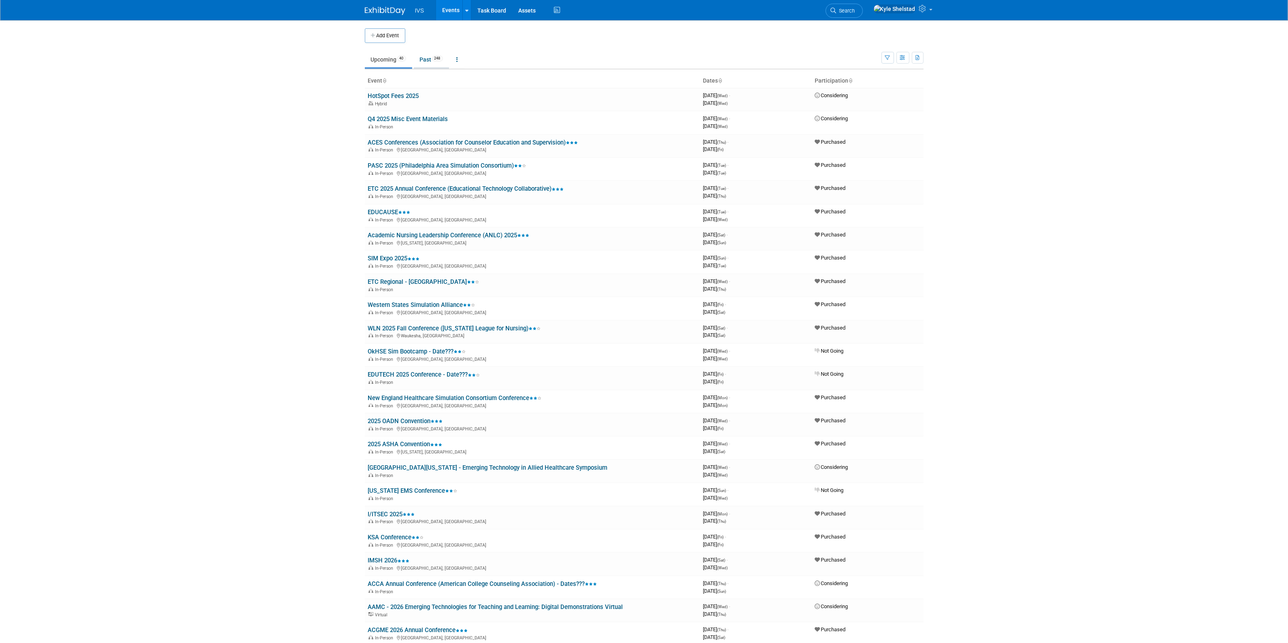
click at [434, 60] on link "Past 248" at bounding box center [431, 59] width 35 height 15
